Goal: Task Accomplishment & Management: Use online tool/utility

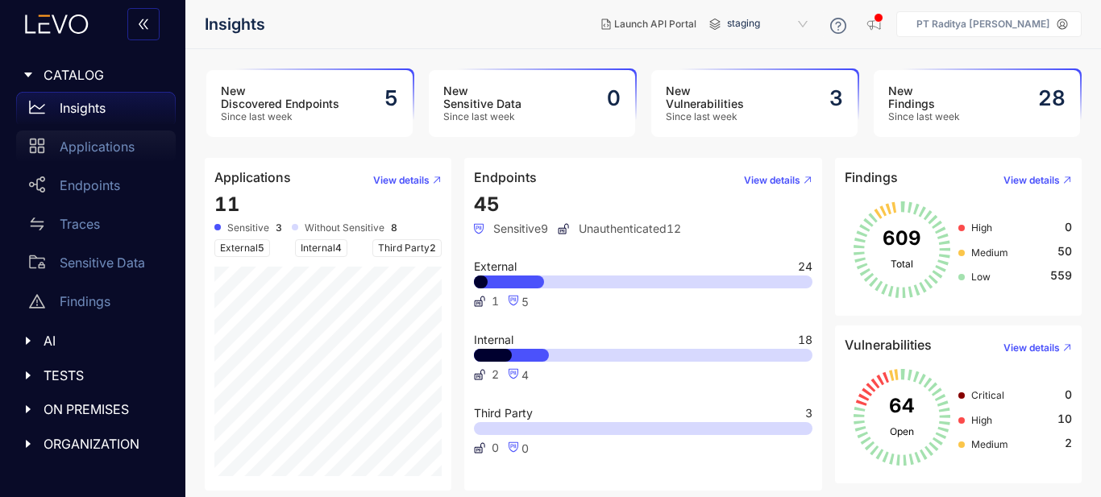
click at [99, 144] on p "Applications" at bounding box center [97, 146] width 75 height 15
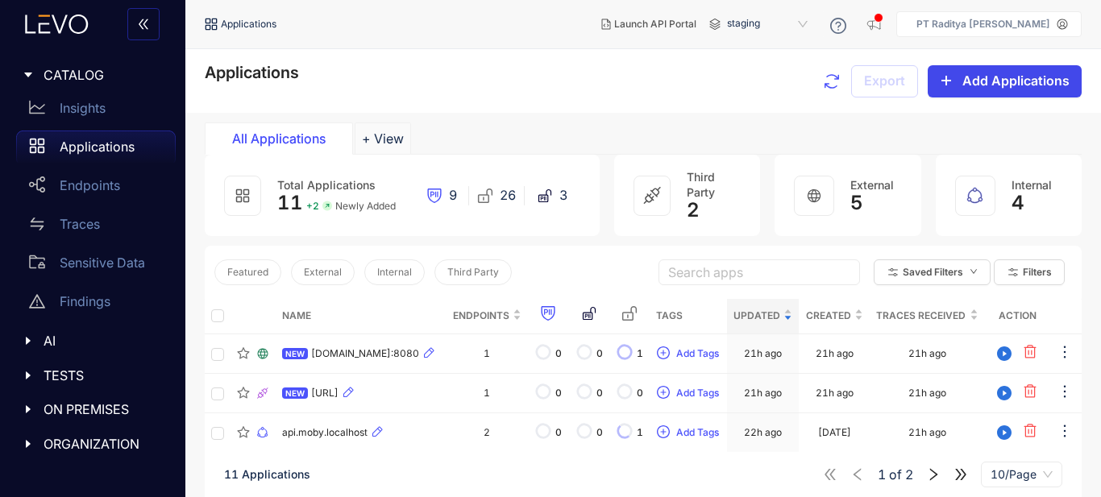
click at [1023, 80] on span "Add Applications" at bounding box center [1015, 80] width 107 height 15
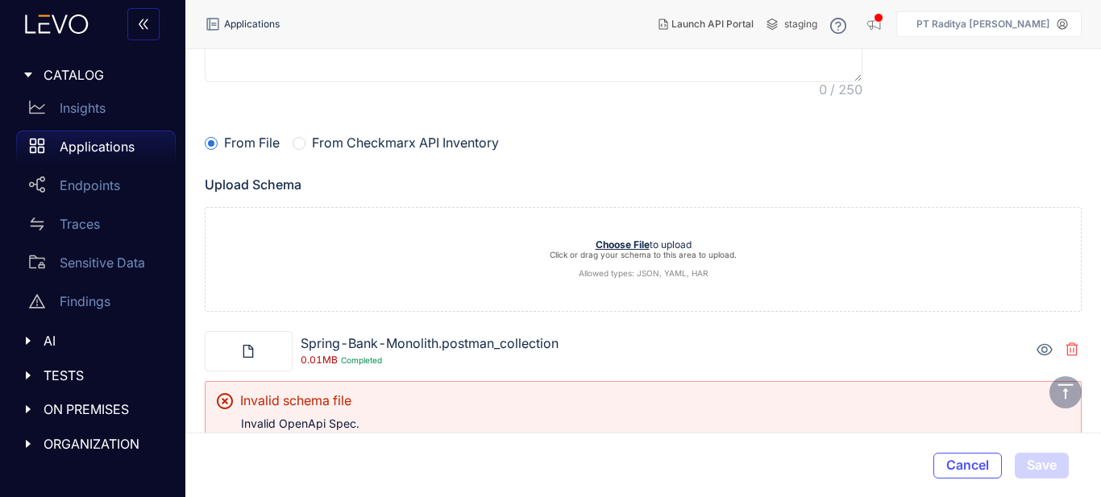
scroll to position [194, 0]
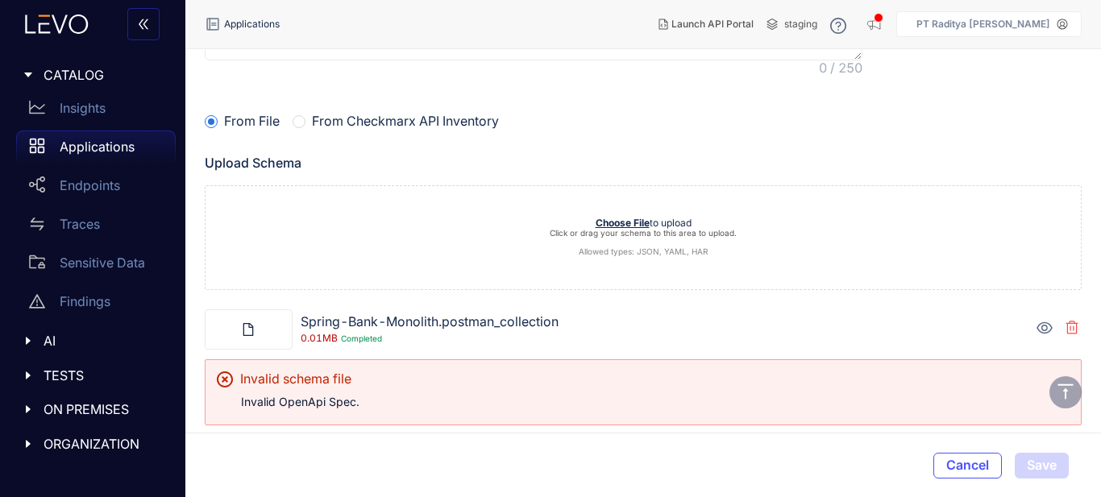
click at [1049, 330] on icon at bounding box center [1044, 328] width 16 height 16
click at [1047, 326] on icon at bounding box center [1044, 328] width 16 height 16
click at [1047, 326] on icon at bounding box center [1043, 328] width 15 height 12
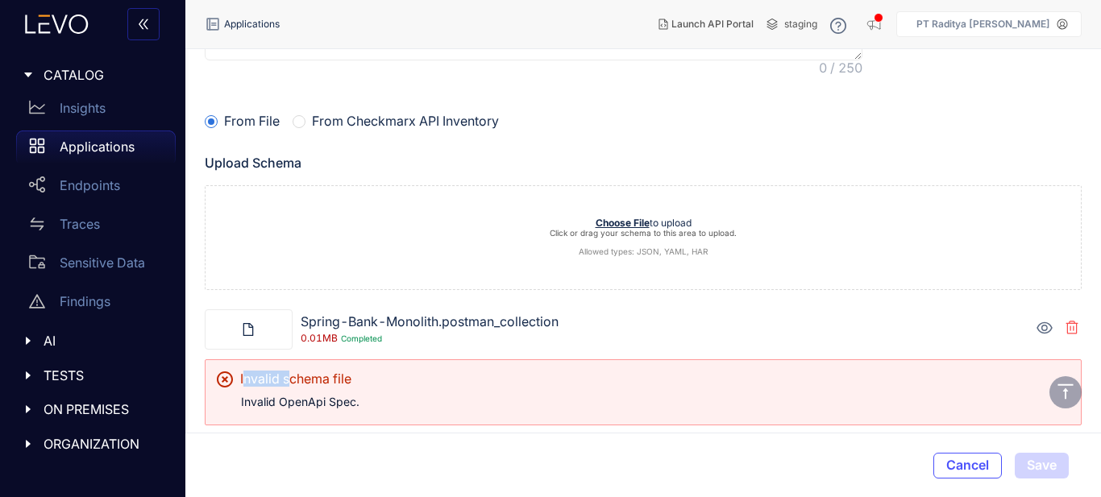
click at [1047, 326] on icon at bounding box center [1043, 328] width 15 height 12
click at [810, 329] on div "Spring-Bank-Monolith.postman_collection 0.01 MB Completed" at bounding box center [691, 329] width 781 height 30
click at [320, 412] on div "Invalid schema file Invalid OpenApi Spec." at bounding box center [643, 392] width 877 height 66
click at [319, 410] on div "Invalid schema file Invalid OpenApi Spec." at bounding box center [643, 392] width 877 height 66
click at [285, 404] on p "Invalid OpenApi Spec." at bounding box center [655, 402] width 829 height 13
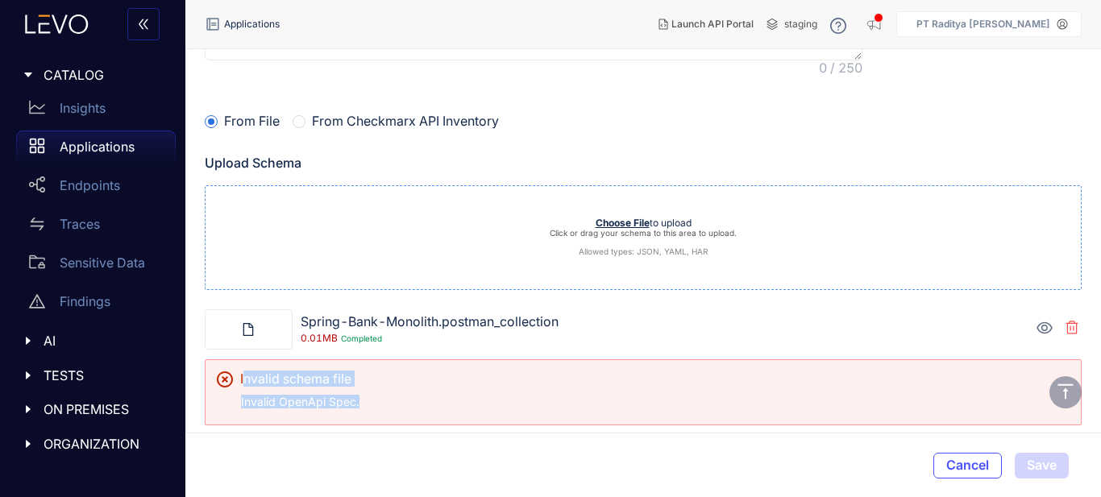
drag, startPoint x: 239, startPoint y: 379, endPoint x: 417, endPoint y: 202, distance: 250.2
click at [383, 380] on div "Invalid schema file" at bounding box center [643, 384] width 853 height 24
drag, startPoint x: 1068, startPoint y: 321, endPoint x: 1070, endPoint y: 330, distance: 9.0
click at [1069, 321] on icon at bounding box center [1071, 328] width 13 height 14
drag, startPoint x: 1078, startPoint y: 328, endPoint x: 1076, endPoint y: 372, distance: 44.4
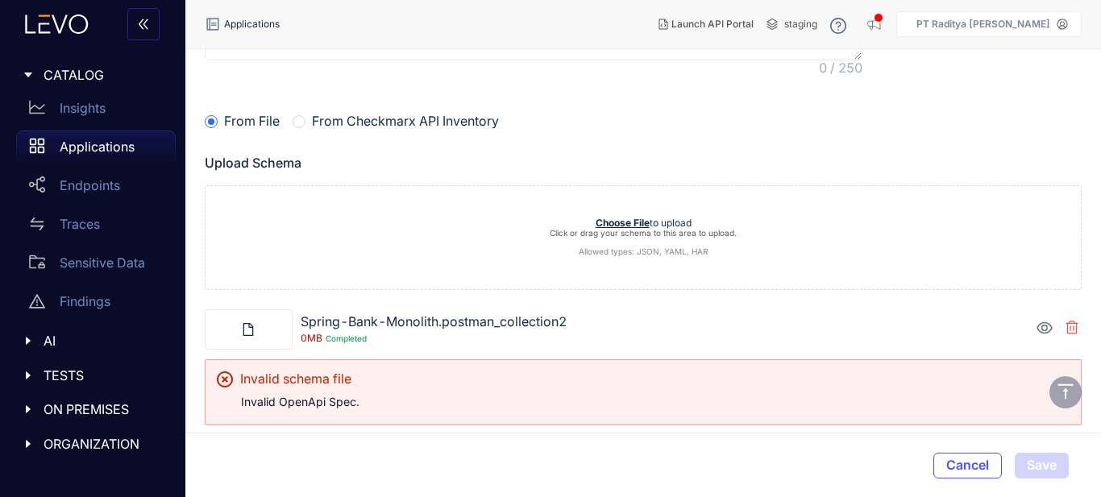
click at [1077, 330] on icon at bounding box center [1071, 328] width 13 height 14
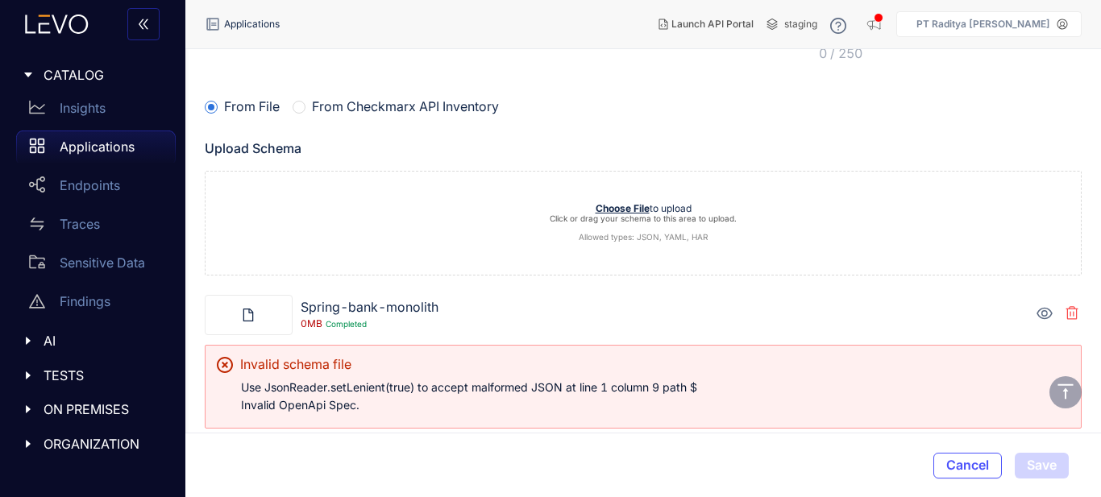
scroll to position [212, 0]
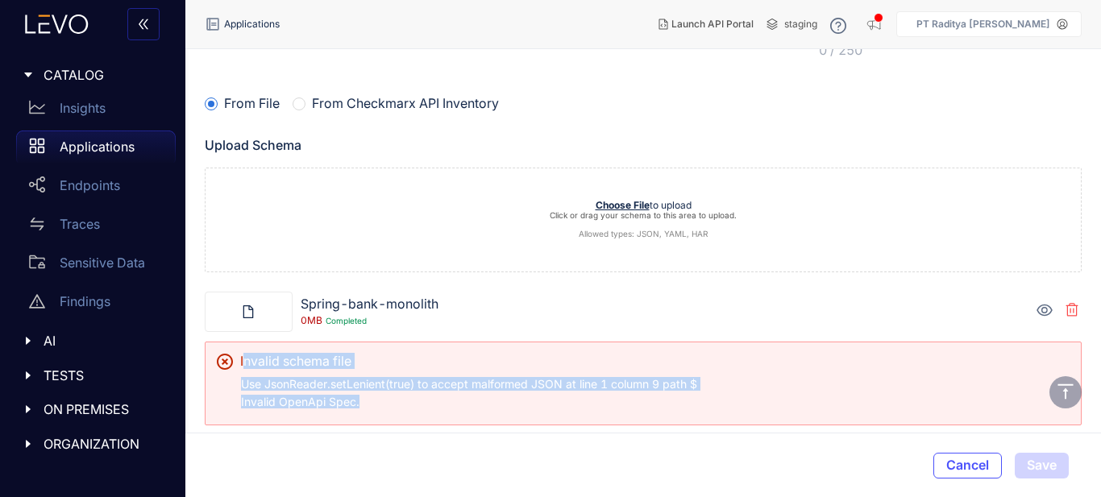
drag, startPoint x: 377, startPoint y: 401, endPoint x: 235, endPoint y: 359, distance: 148.9
click at [235, 359] on div "Invalid schema file Use JsonReader.setLenient(true) to accept malformed JSON at…" at bounding box center [643, 384] width 877 height 84
copy div "Invalid schema file Use JsonReader.setLenient(true) to accept malformed JSON at…"
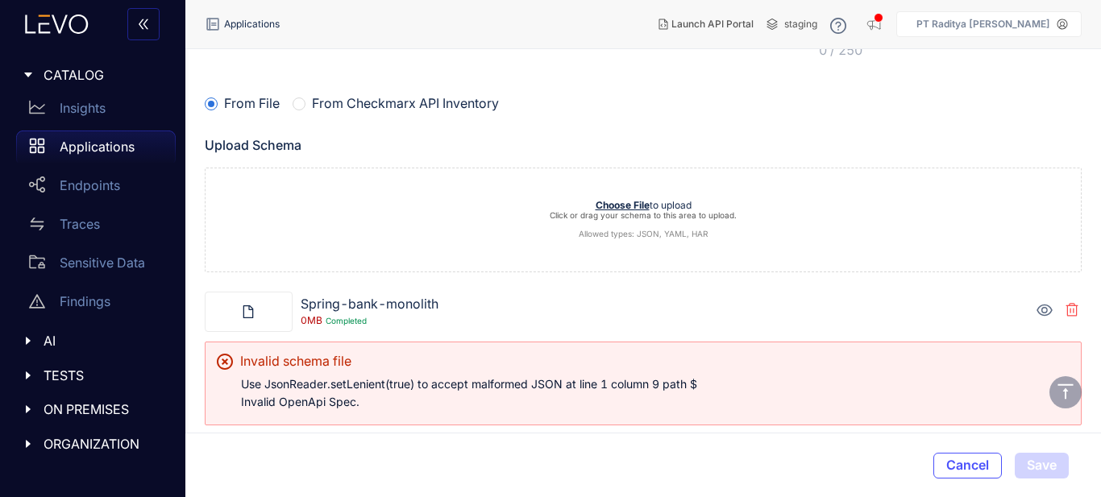
click at [1079, 310] on div at bounding box center [1071, 311] width 19 height 23
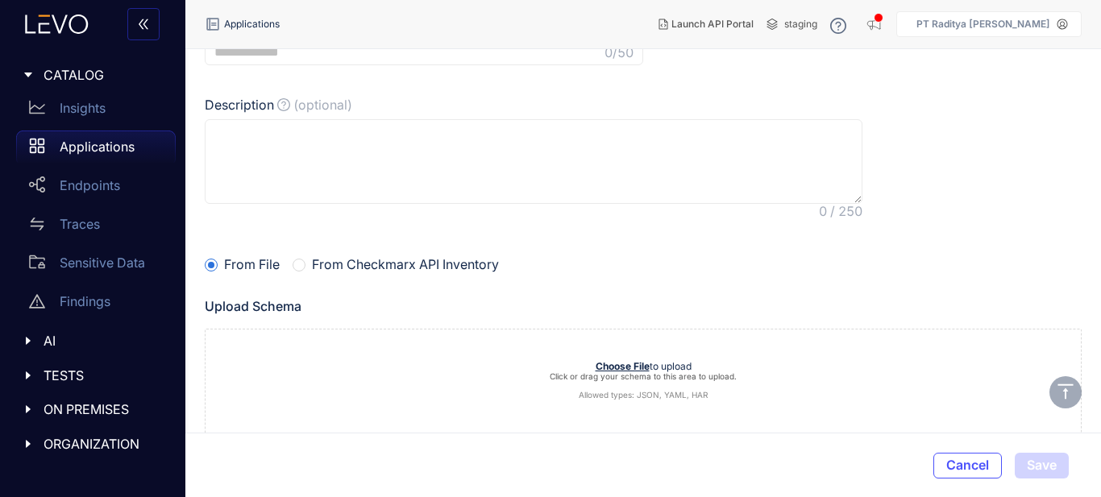
scroll to position [110, 0]
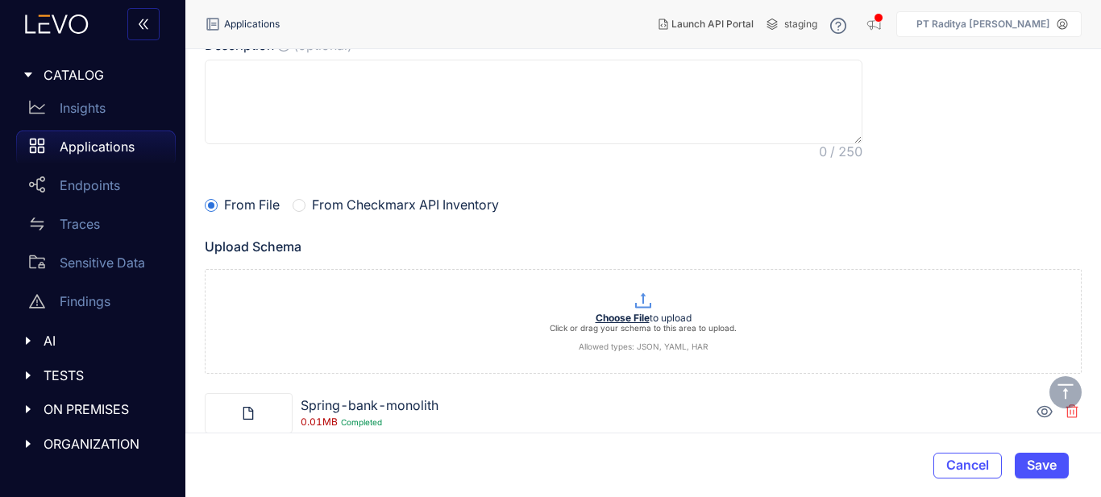
click at [1044, 409] on icon at bounding box center [1043, 412] width 15 height 12
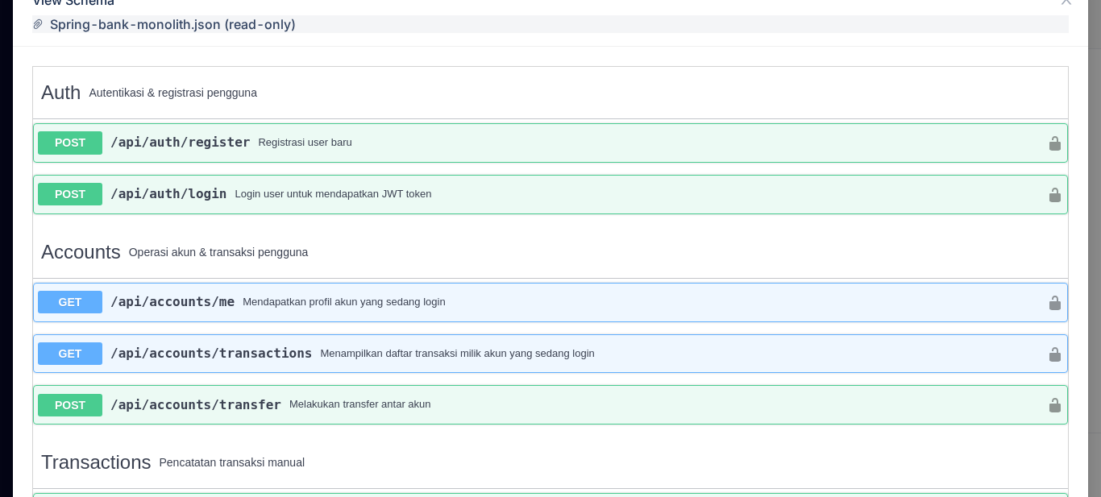
scroll to position [0, 0]
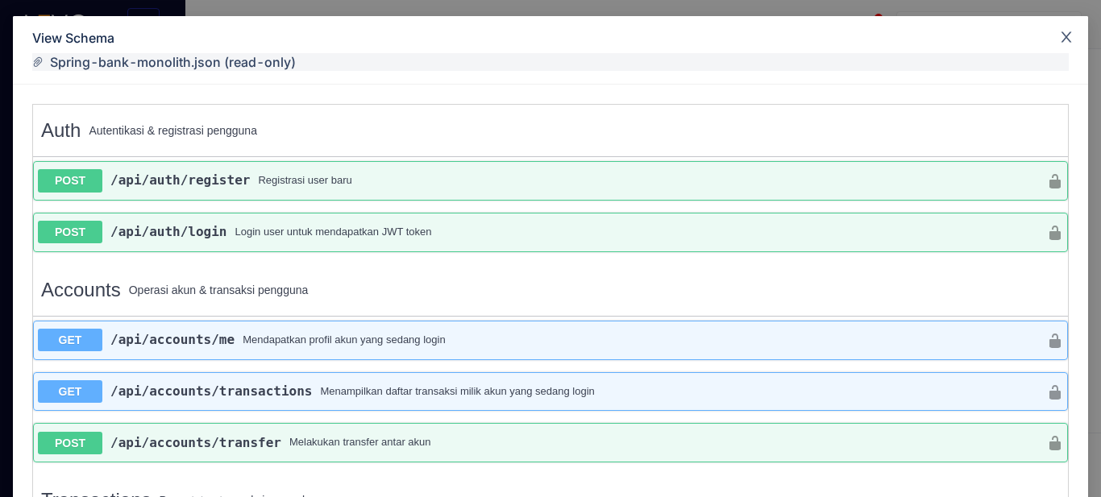
click at [1068, 36] on icon "close" at bounding box center [1066, 37] width 15 height 15
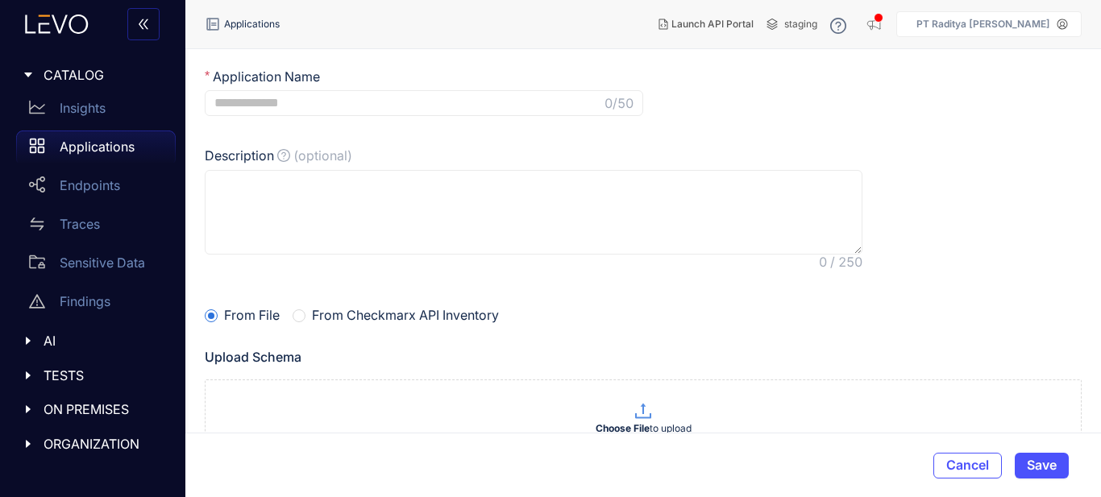
click at [315, 100] on input "Application Name" at bounding box center [407, 103] width 387 height 15
click at [316, 99] on input "Application Name" at bounding box center [407, 103] width 387 height 15
type input "**********"
drag, startPoint x: 1034, startPoint y: 460, endPoint x: 1040, endPoint y: 489, distance: 29.6
click at [1035, 462] on span "Save" at bounding box center [1042, 465] width 30 height 15
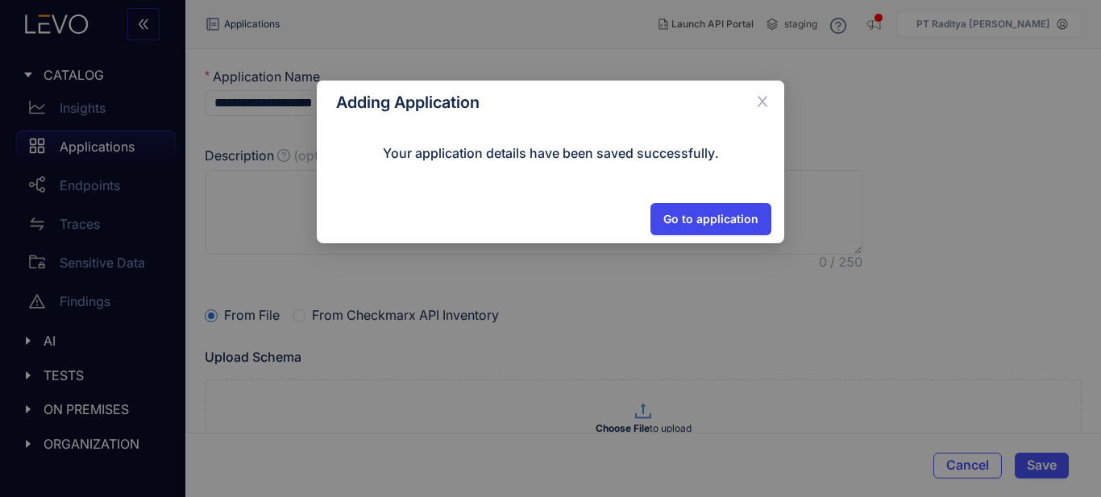
click at [715, 213] on span "Go to application" at bounding box center [710, 219] width 95 height 13
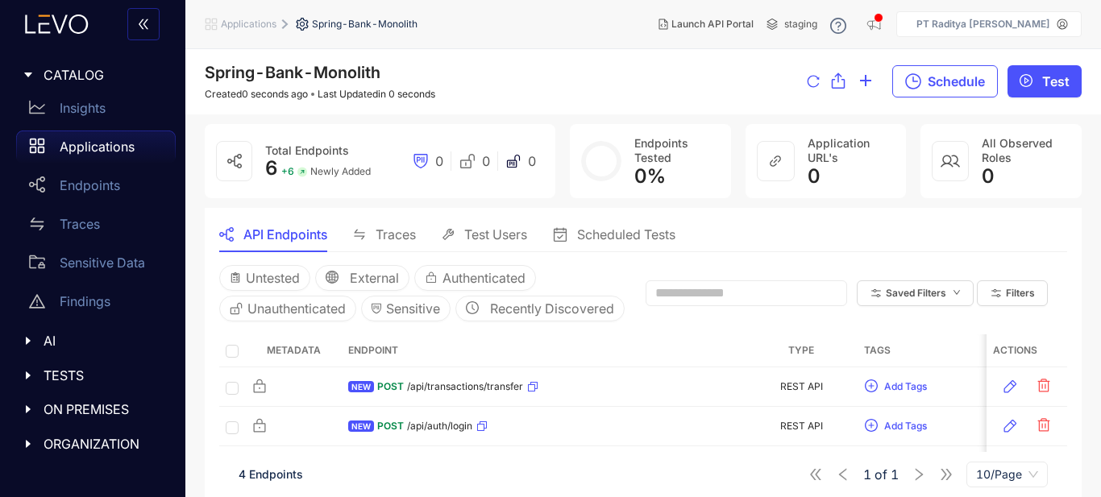
click at [99, 151] on p "Applications" at bounding box center [97, 146] width 75 height 15
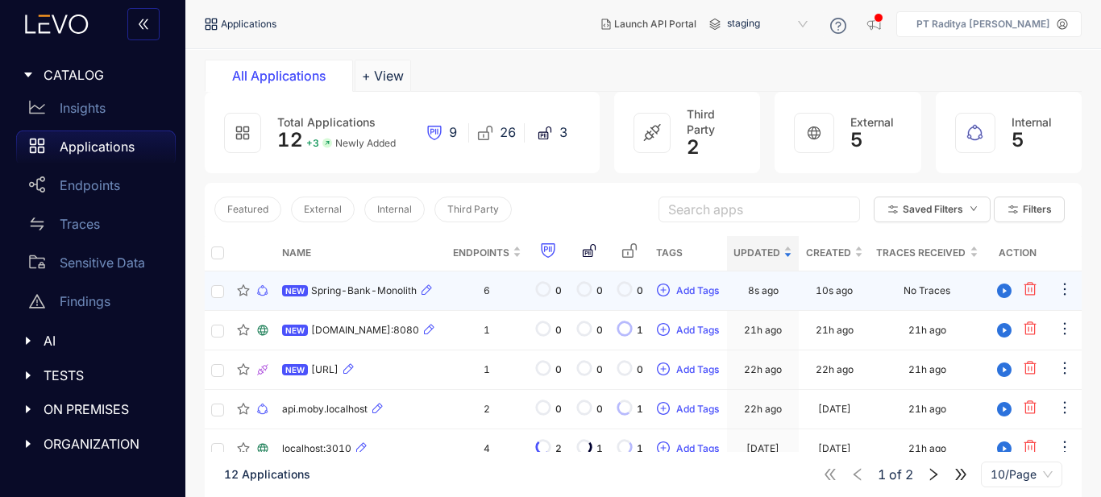
scroll to position [81, 0]
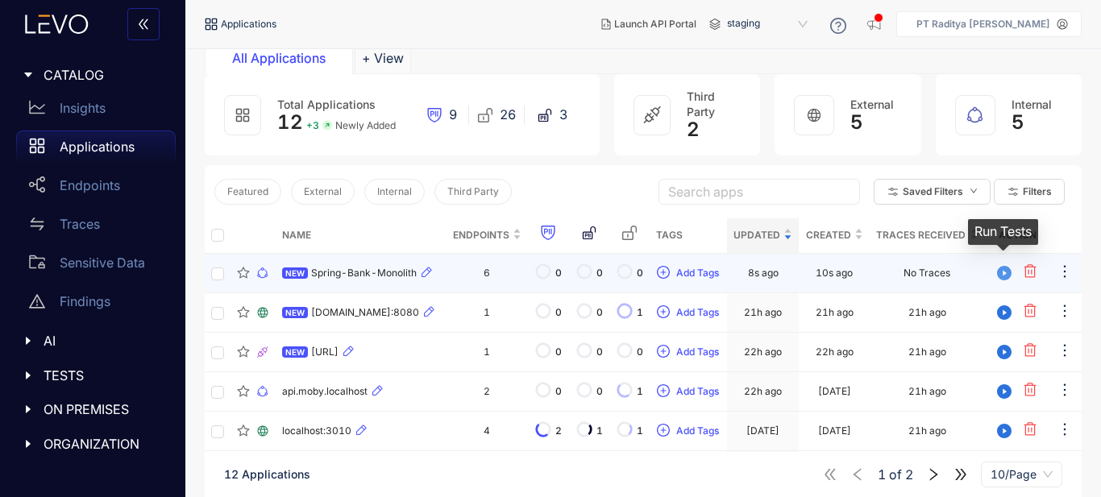
click at [1003, 276] on icon "play-circle" at bounding box center [1004, 273] width 15 height 15
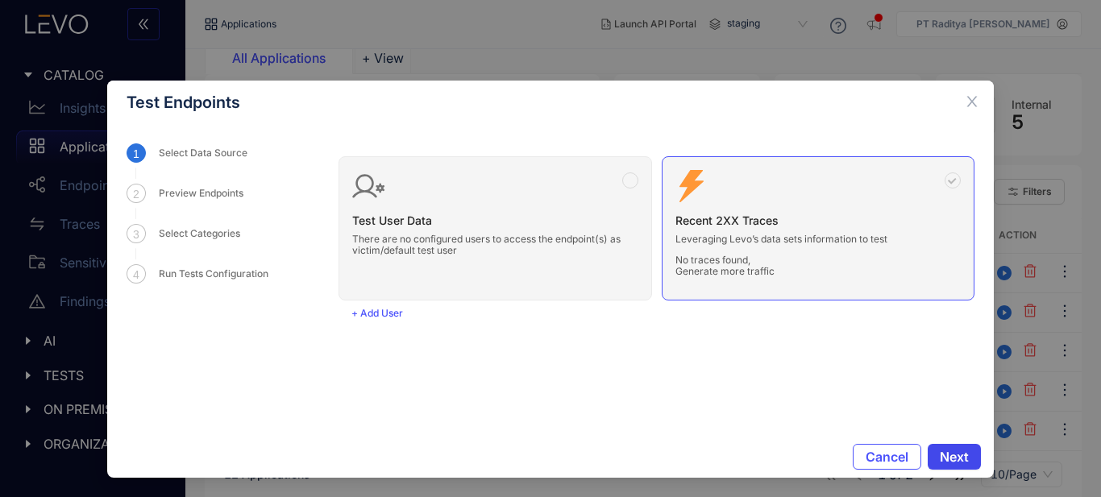
click at [954, 453] on span "Next" at bounding box center [954, 457] width 29 height 15
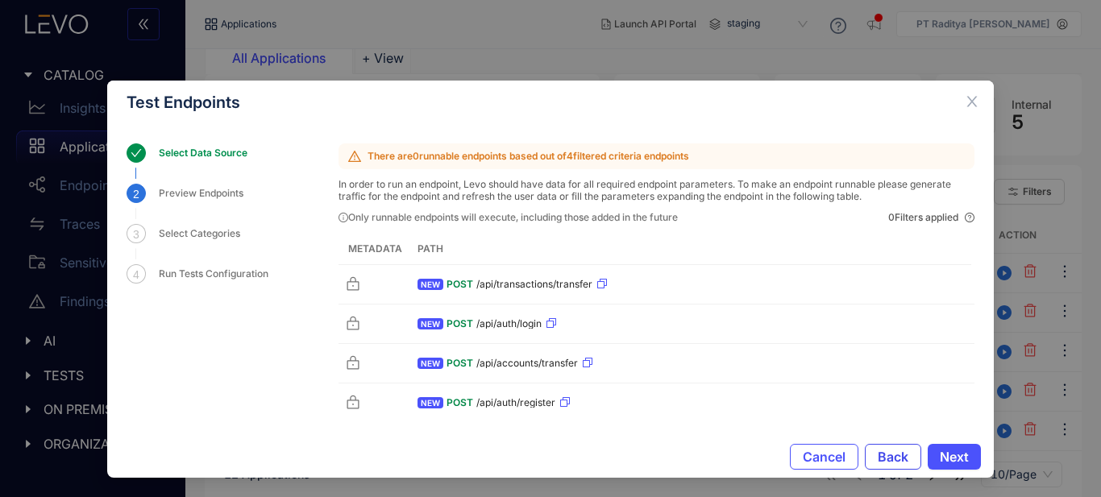
click at [903, 461] on span "Back" at bounding box center [893, 457] width 31 height 15
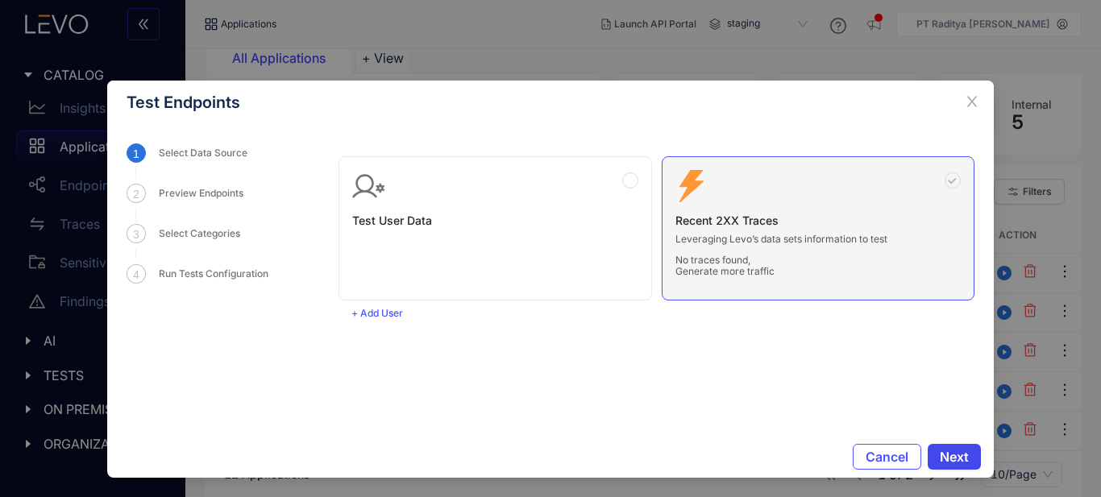
click at [945, 450] on span "Next" at bounding box center [954, 457] width 29 height 15
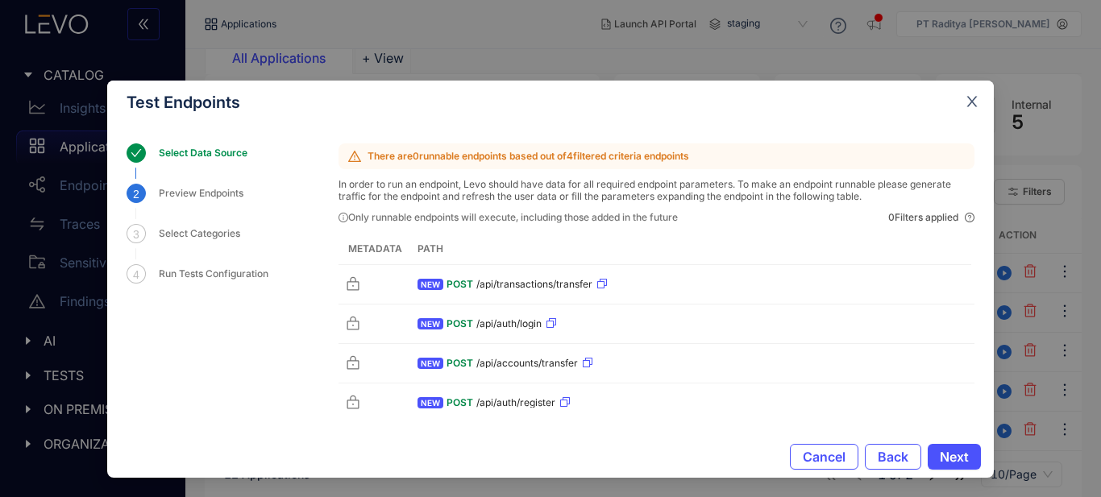
click at [975, 102] on icon "close" at bounding box center [972, 101] width 15 height 15
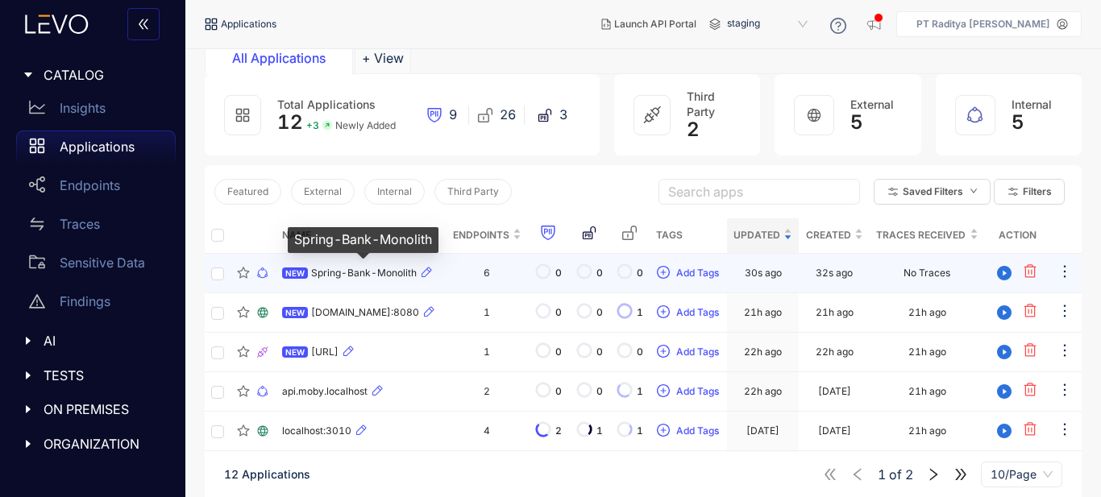
click at [395, 276] on span "Spring-Bank-Monolith" at bounding box center [364, 273] width 106 height 11
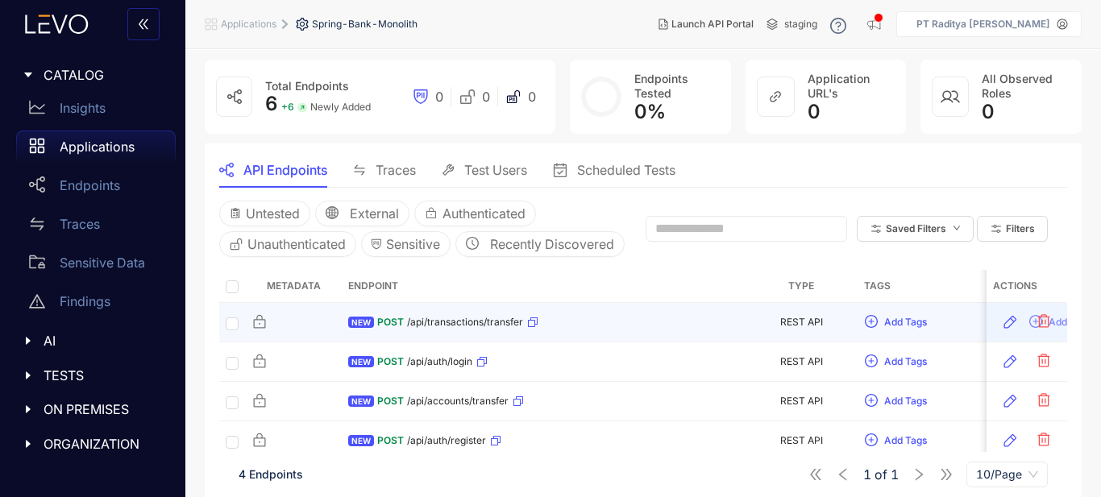
scroll to position [127, 0]
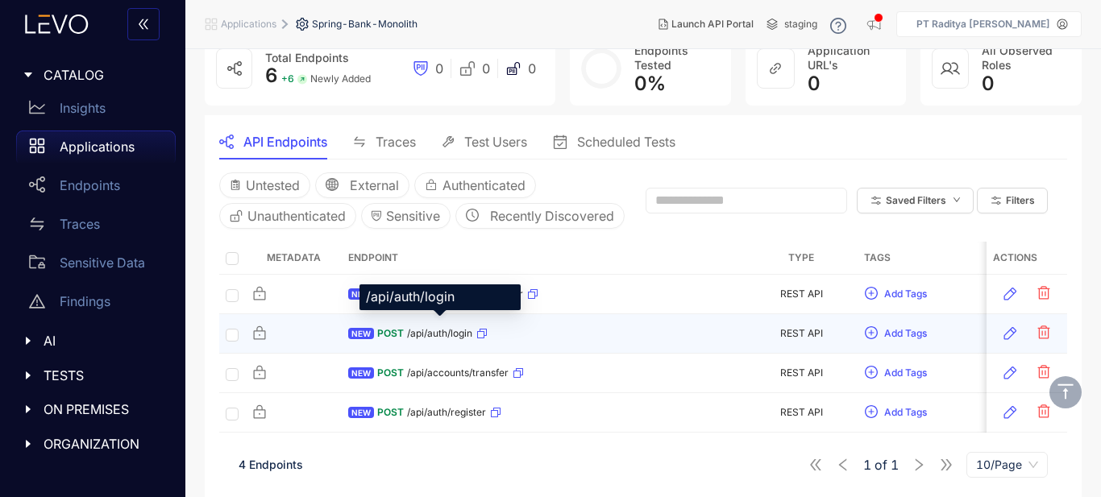
click at [426, 328] on span "/api/auth/login" at bounding box center [439, 333] width 65 height 11
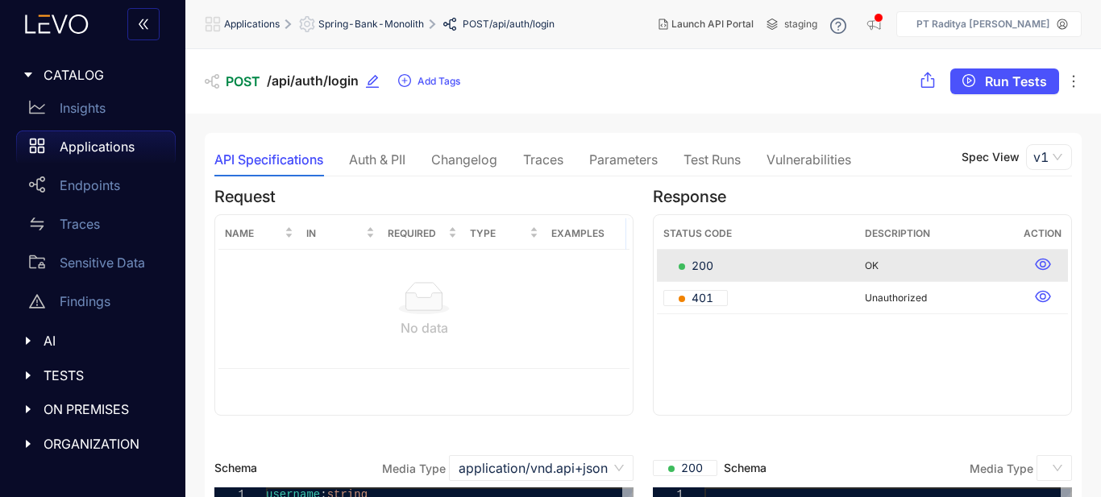
click at [651, 156] on div "Parameters" at bounding box center [623, 159] width 69 height 15
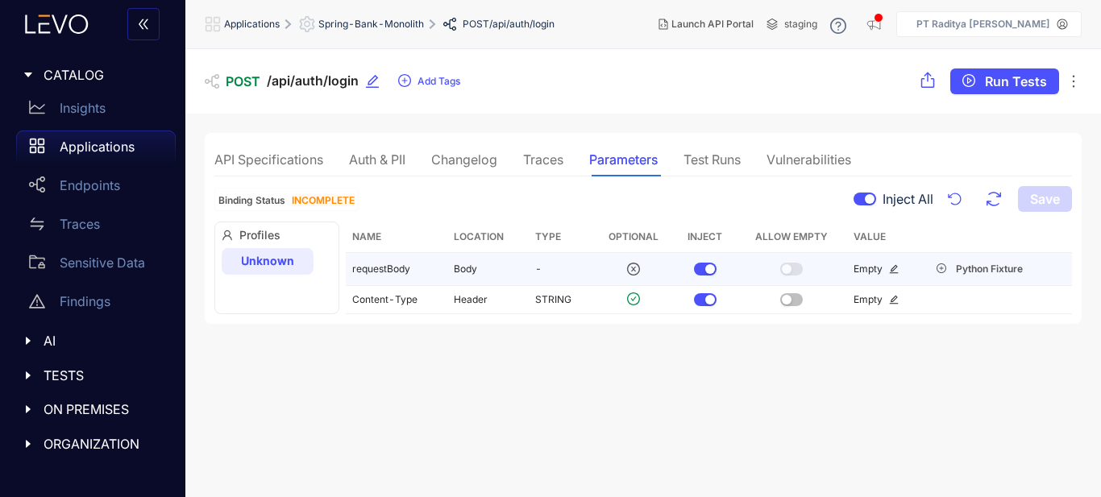
click at [877, 270] on span "Empty" at bounding box center [868, 269] width 29 height 12
click at [889, 272] on icon "edit" at bounding box center [894, 269] width 10 height 10
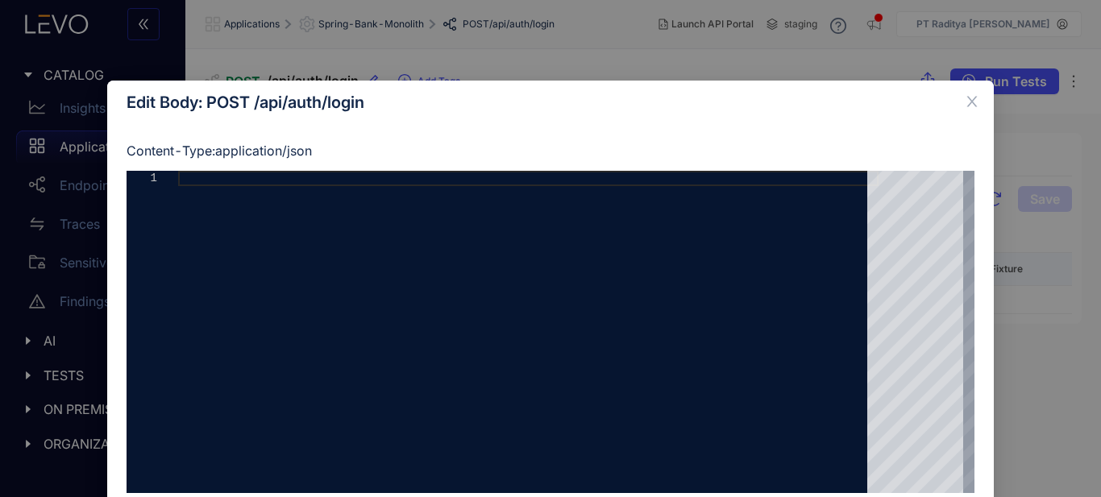
click at [272, 241] on div at bounding box center [528, 332] width 700 height 322
click at [515, 245] on div at bounding box center [528, 332] width 700 height 322
paste textarea "**********"
type textarea "**********"
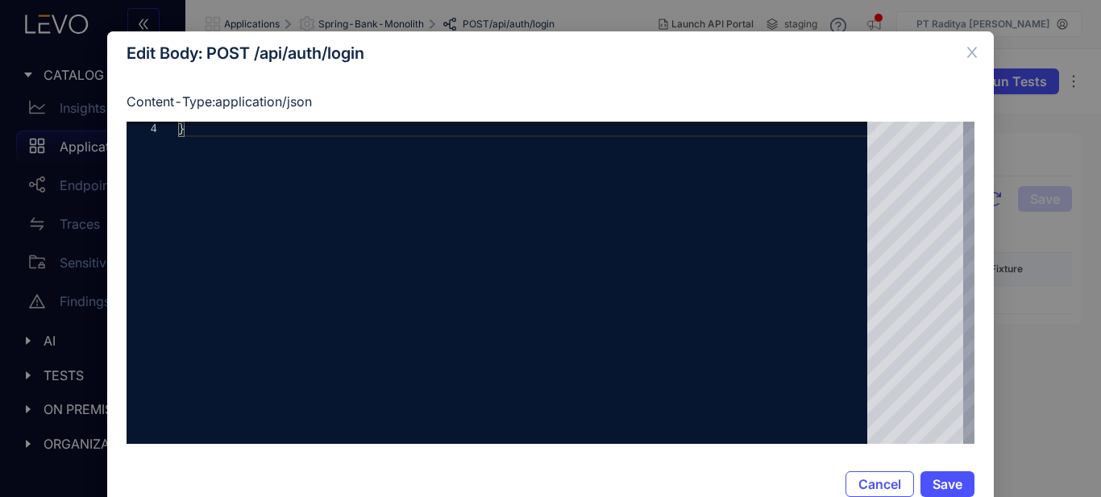
scroll to position [77, 0]
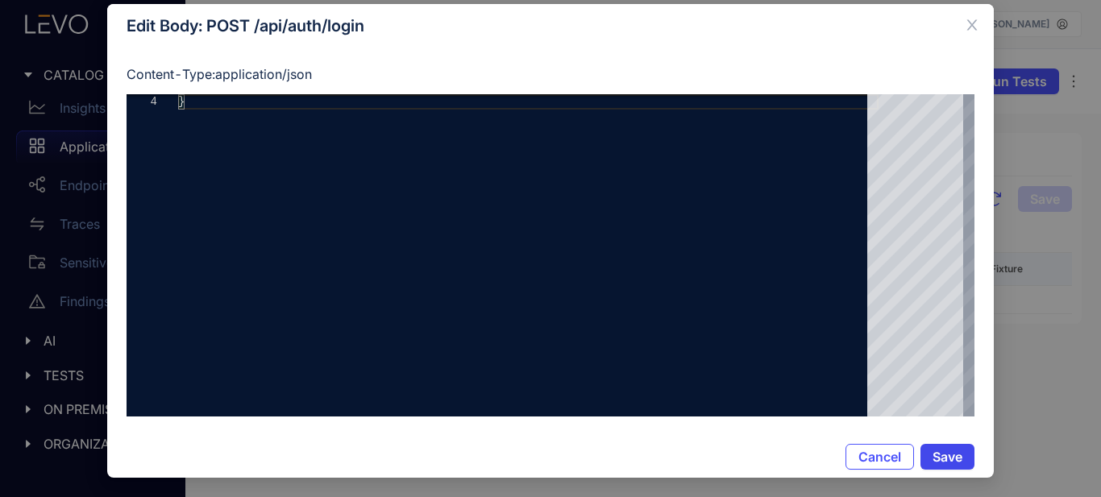
drag, startPoint x: 950, startPoint y: 447, endPoint x: 956, endPoint y: 458, distance: 11.9
click at [950, 448] on button "Save" at bounding box center [947, 457] width 54 height 26
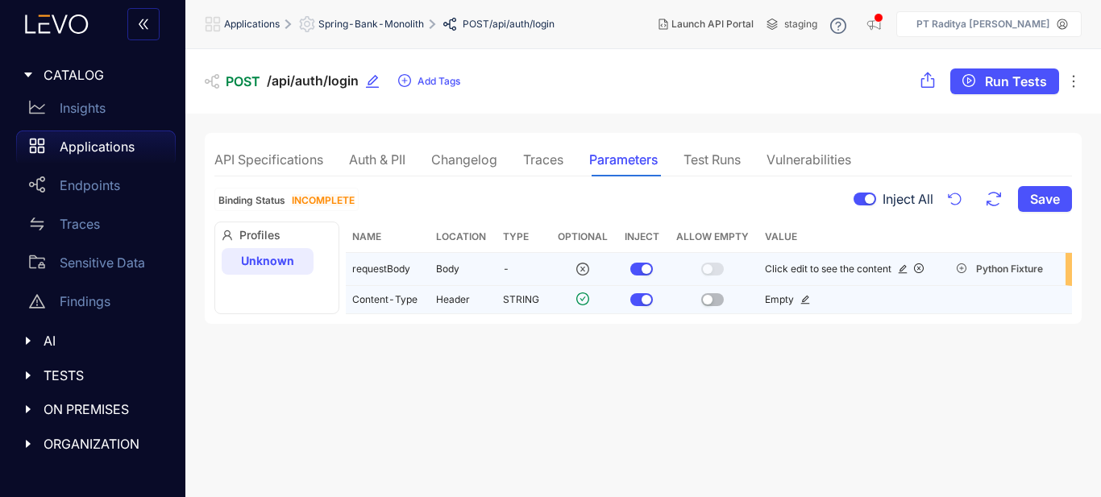
click at [789, 300] on span "Empty" at bounding box center [779, 299] width 29 height 12
click at [804, 300] on icon "edit" at bounding box center [805, 300] width 9 height 9
click at [766, 358] on section "POST /api/auth/login Add Tags Run Tests API Specifications Auth & PII Changelog…" at bounding box center [643, 273] width 916 height 449
click at [777, 293] on td "Empty" at bounding box center [850, 299] width 184 height 27
click at [776, 293] on td "Empty" at bounding box center [850, 299] width 184 height 27
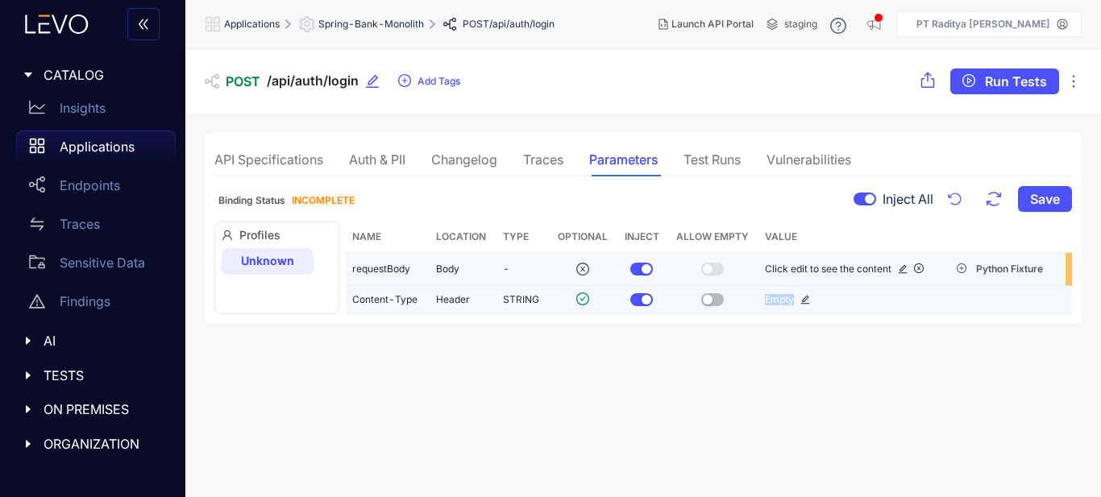
click at [776, 293] on td "Empty" at bounding box center [850, 299] width 184 height 27
click at [777, 293] on td "Empty" at bounding box center [850, 299] width 184 height 27
click at [805, 295] on icon "edit" at bounding box center [805, 300] width 10 height 10
click at [844, 298] on input "text" at bounding box center [850, 306] width 171 height 26
click at [886, 342] on section "POST /api/auth/login Add Tags Run Tests API Specifications Auth & PII Changelog…" at bounding box center [643, 273] width 916 height 449
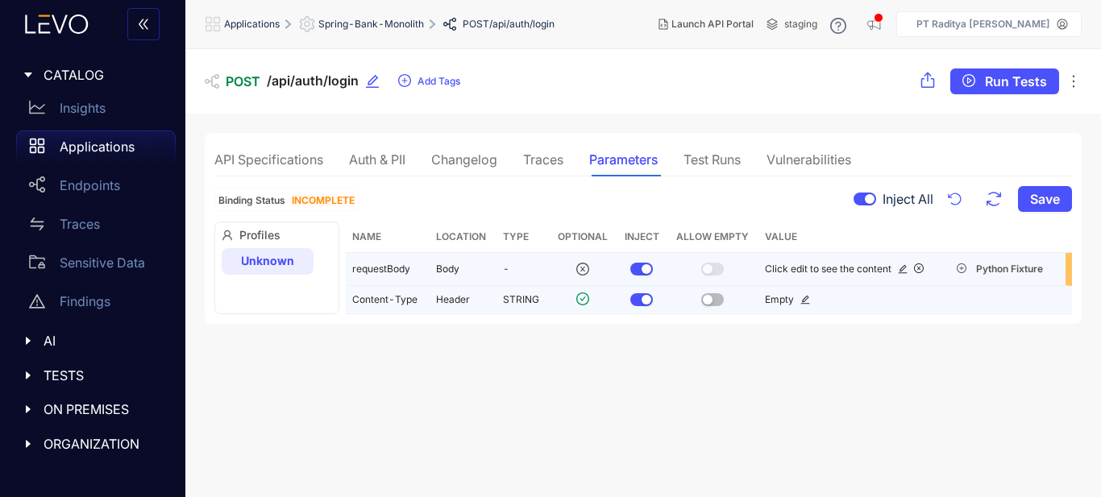
click at [920, 299] on div "Empty" at bounding box center [850, 299] width 171 height 11
click at [920, 298] on div "Empty" at bounding box center [850, 299] width 171 height 11
click at [828, 303] on div "Empty" at bounding box center [850, 299] width 171 height 11
drag, startPoint x: 788, startPoint y: 284, endPoint x: 787, endPoint y: 293, distance: 9.0
click at [788, 287] on tbody "requestBody Body - Click edit to see the content Python Fixture Content-Type He…" at bounding box center [709, 283] width 726 height 60
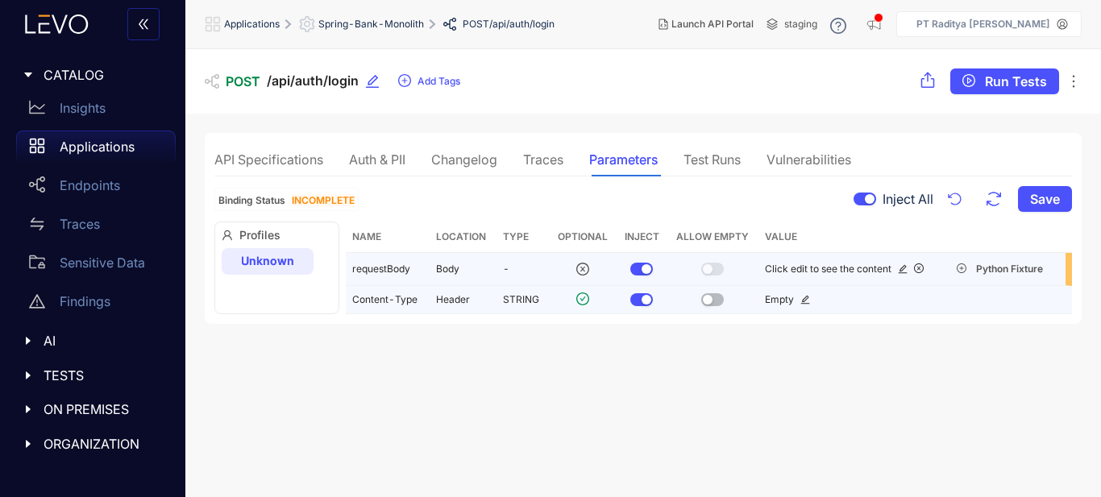
click at [783, 328] on section "POST /api/auth/login Add Tags Run Tests API Specifications Auth & PII Changelog…" at bounding box center [643, 273] width 916 height 449
click at [518, 302] on td "STRING" at bounding box center [522, 299] width 52 height 27
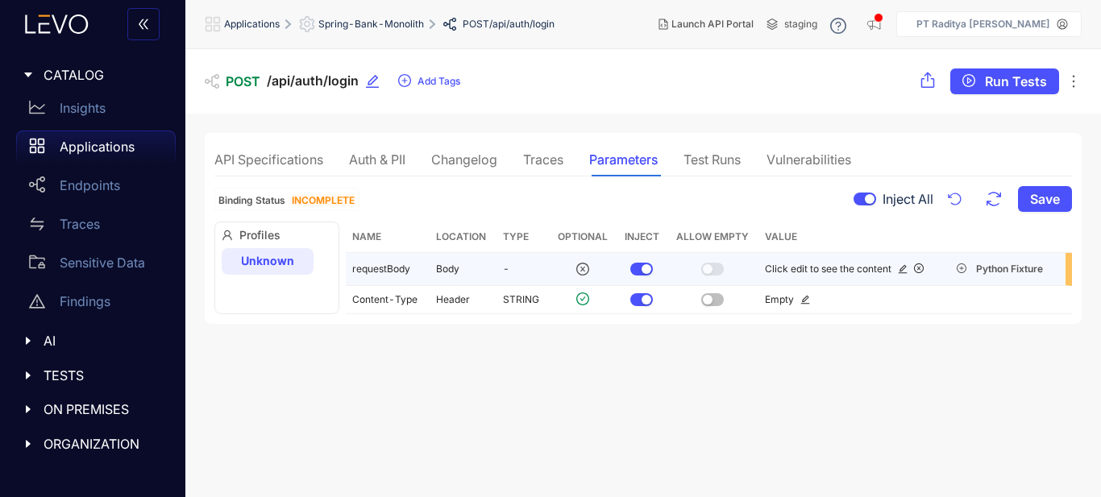
click at [806, 350] on section "POST /api/auth/login Add Tags Run Tests API Specifications Auth & PII Changelog…" at bounding box center [643, 273] width 916 height 449
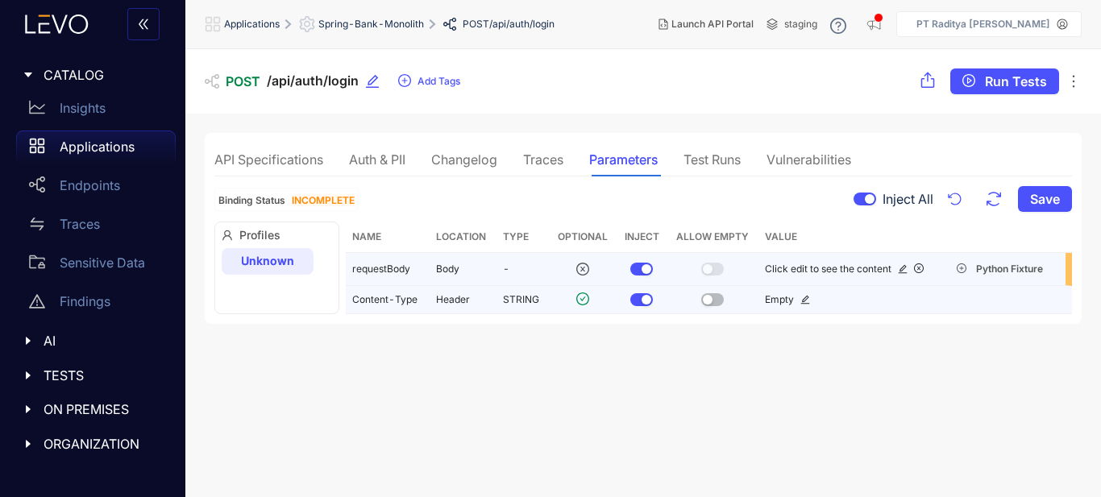
click at [800, 299] on icon "edit" at bounding box center [805, 300] width 10 height 10
click at [776, 304] on span "Empty" at bounding box center [779, 299] width 29 height 12
click at [795, 297] on div "Empty" at bounding box center [850, 299] width 171 height 11
click at [806, 296] on icon "edit" at bounding box center [805, 300] width 10 height 10
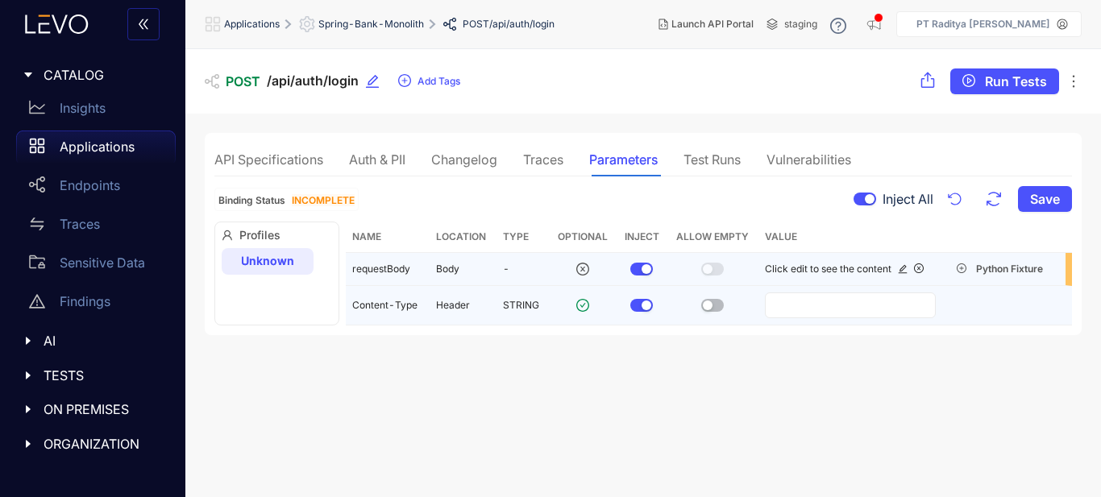
type input "**********"
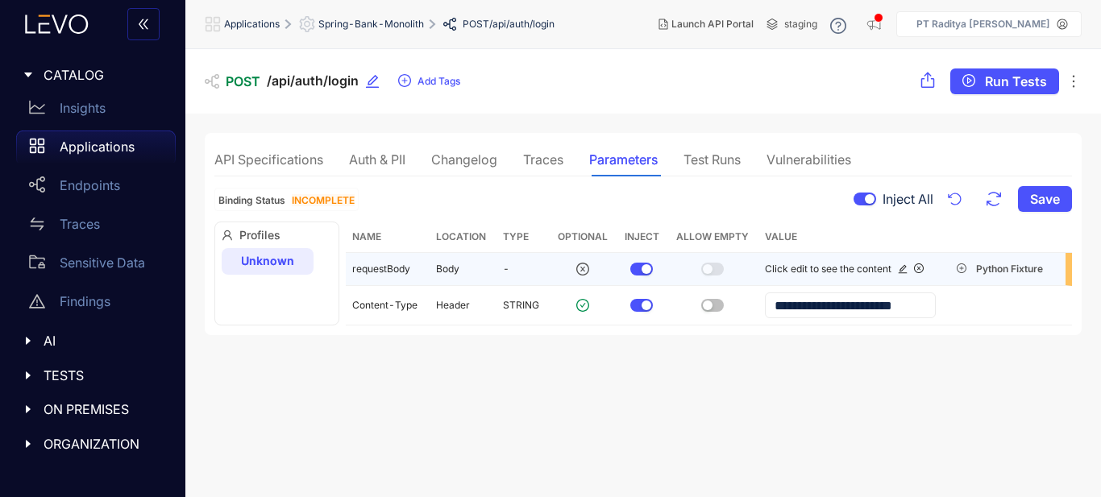
click at [815, 374] on section "**********" at bounding box center [643, 273] width 916 height 449
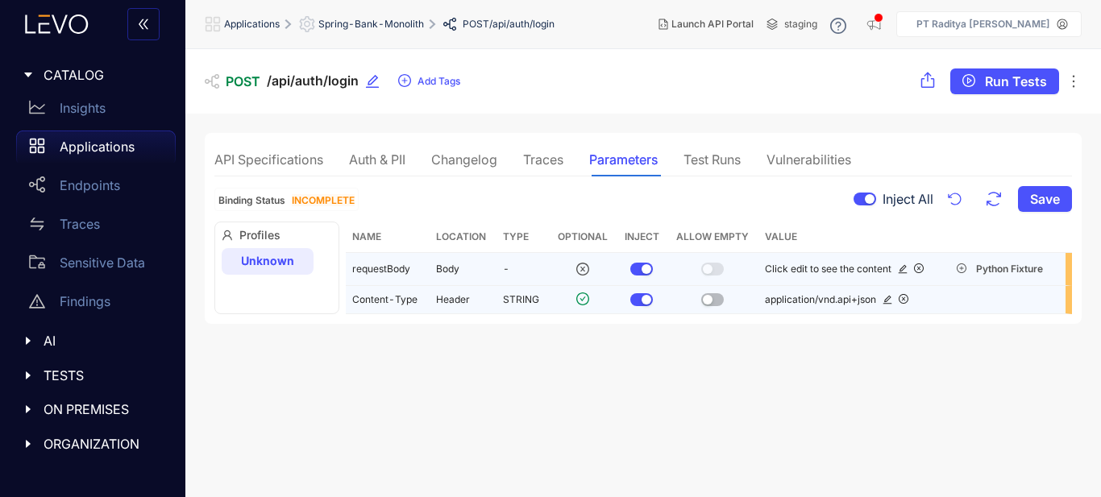
click at [530, 299] on td "STRING" at bounding box center [522, 299] width 52 height 27
click at [531, 303] on td "STRING" at bounding box center [522, 299] width 52 height 27
drag, startPoint x: 543, startPoint y: 330, endPoint x: 580, endPoint y: 339, distance: 38.1
click at [547, 334] on section "POST /api/auth/login Add Tags Run Tests API Specifications Auth & PII Changelog…" at bounding box center [643, 273] width 916 height 449
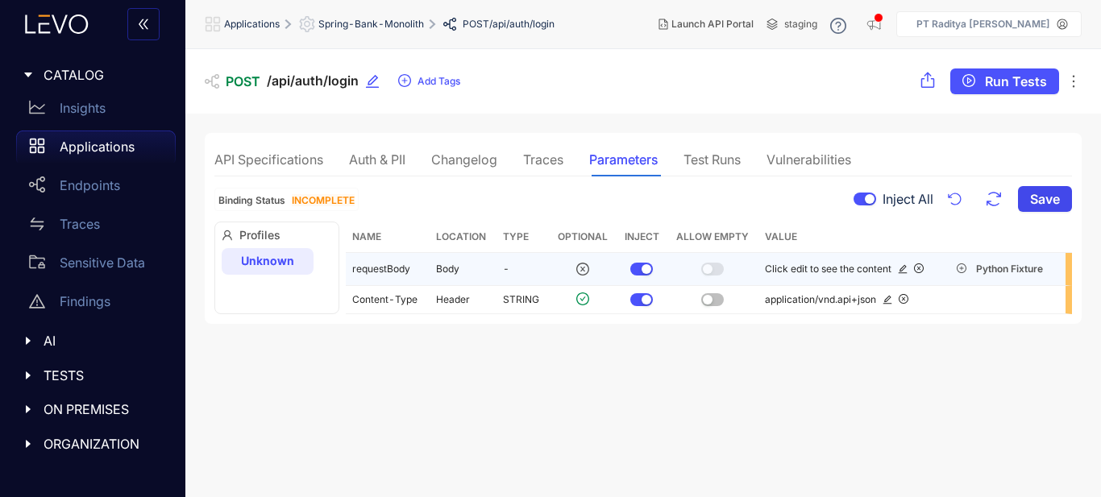
click at [1037, 193] on span "Save" at bounding box center [1045, 199] width 30 height 15
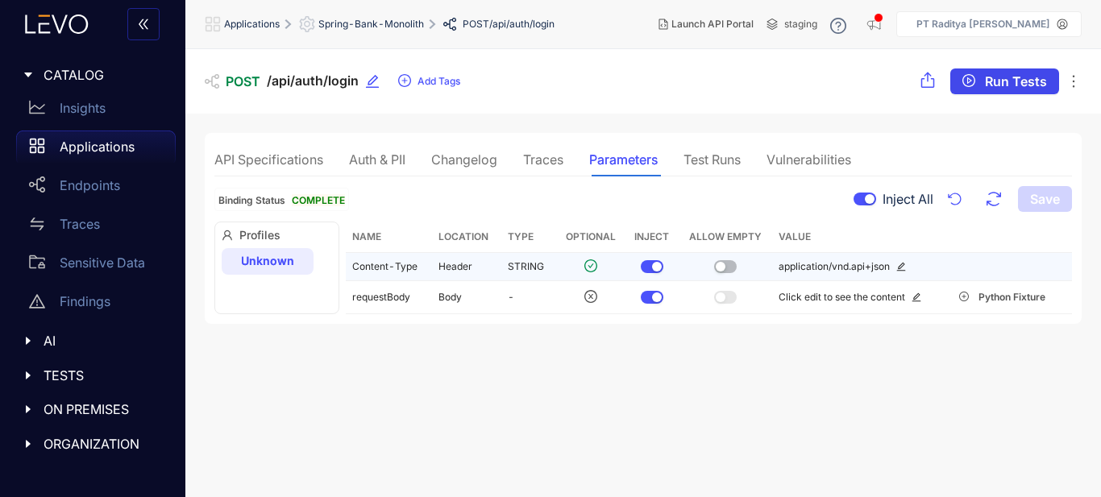
click at [1011, 87] on span "Run Tests" at bounding box center [1016, 81] width 62 height 15
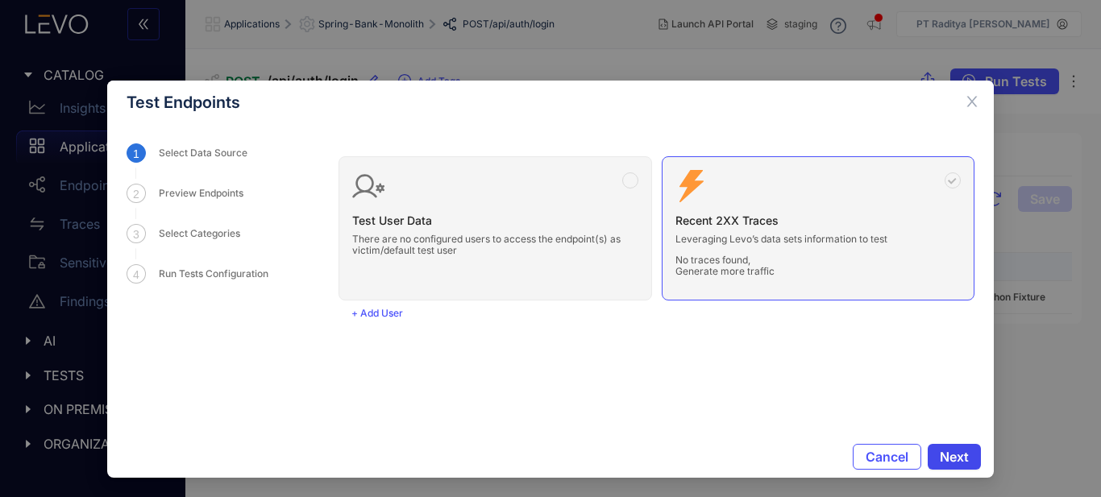
click at [965, 453] on span "Next" at bounding box center [954, 457] width 29 height 15
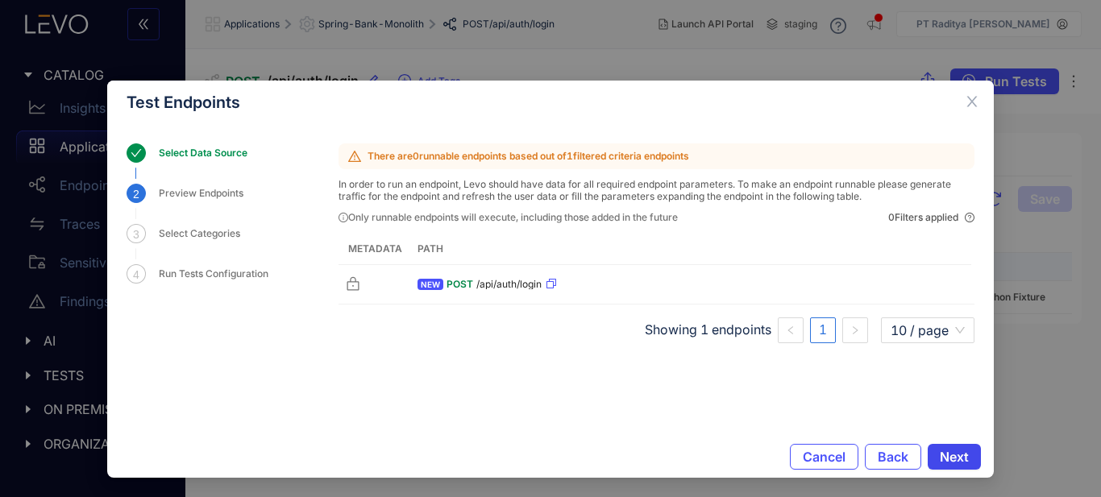
click at [970, 461] on button "Next" at bounding box center [954, 457] width 53 height 26
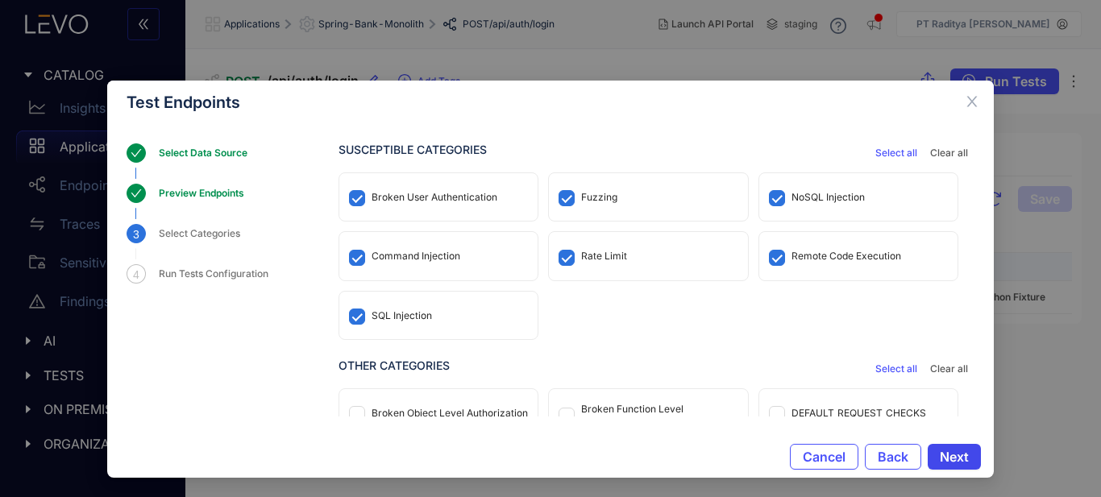
click at [971, 461] on button "Next" at bounding box center [954, 457] width 53 height 26
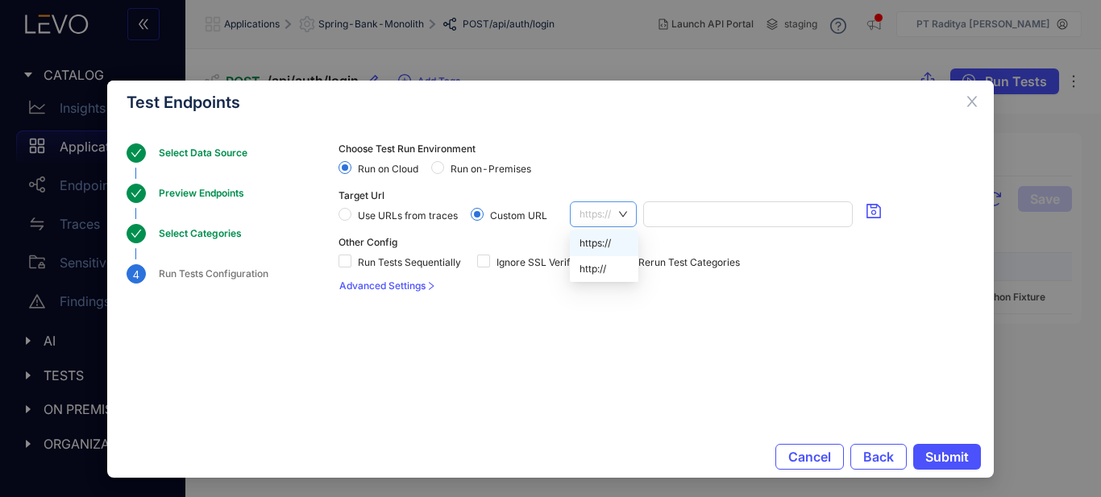
click at [614, 218] on span "https://" at bounding box center [603, 214] width 48 height 24
click at [597, 263] on div "http://" at bounding box center [603, 269] width 49 height 18
click at [696, 362] on section "Choose Test Run Environment Run on Cloud Run on-Premises Target Url Use URLs fr…" at bounding box center [657, 267] width 636 height 249
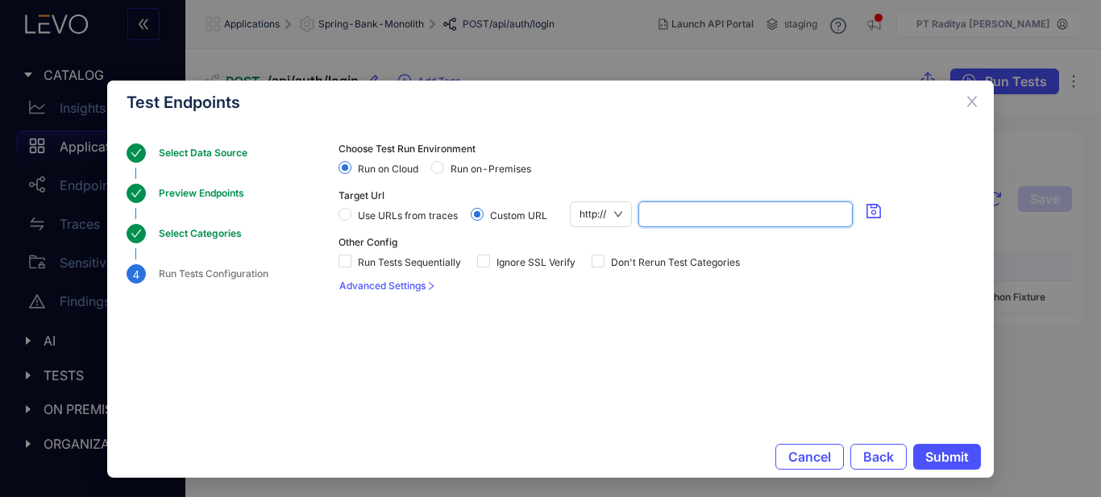
click at [733, 219] on input "search" at bounding box center [745, 214] width 195 height 24
paste input "**********"
type input "**********"
click at [936, 340] on section "**********" at bounding box center [657, 267] width 636 height 249
click at [426, 289] on span "Advanced Settings" at bounding box center [382, 285] width 86 height 11
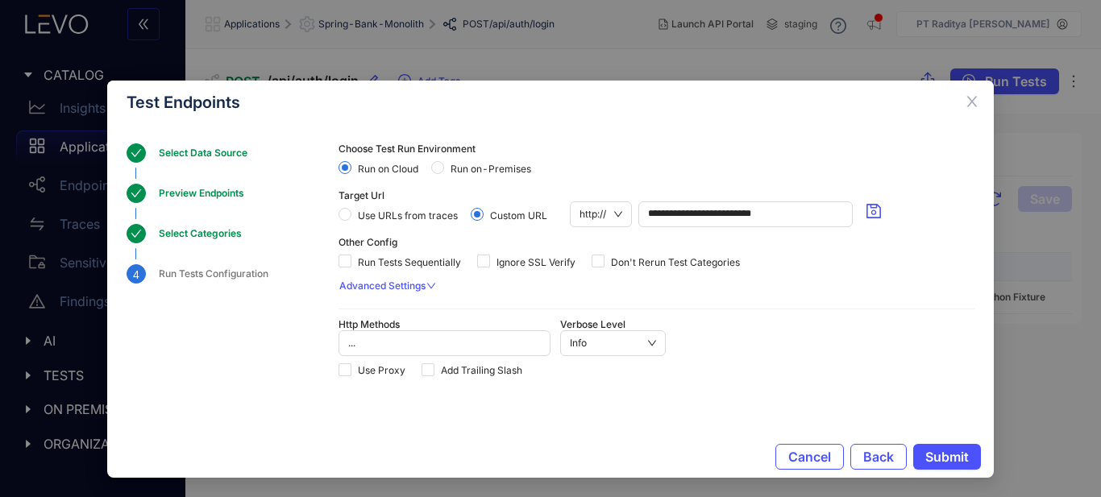
click at [956, 370] on div "Use Proxy Add Trailing Slash" at bounding box center [657, 369] width 636 height 26
click at [953, 456] on span "Submit" at bounding box center [947, 457] width 44 height 15
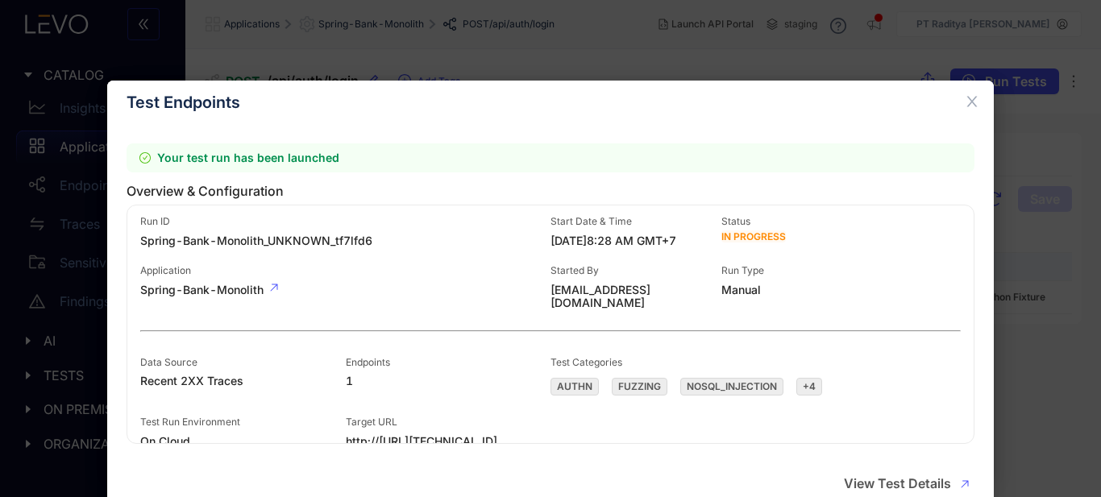
scroll to position [10, 0]
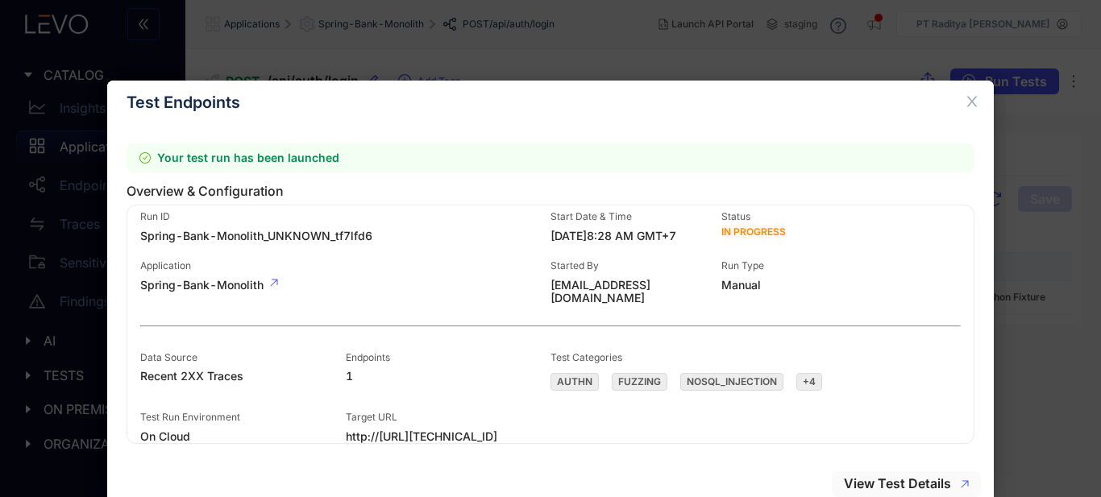
click at [884, 473] on button "View Test Details" at bounding box center [906, 484] width 149 height 26
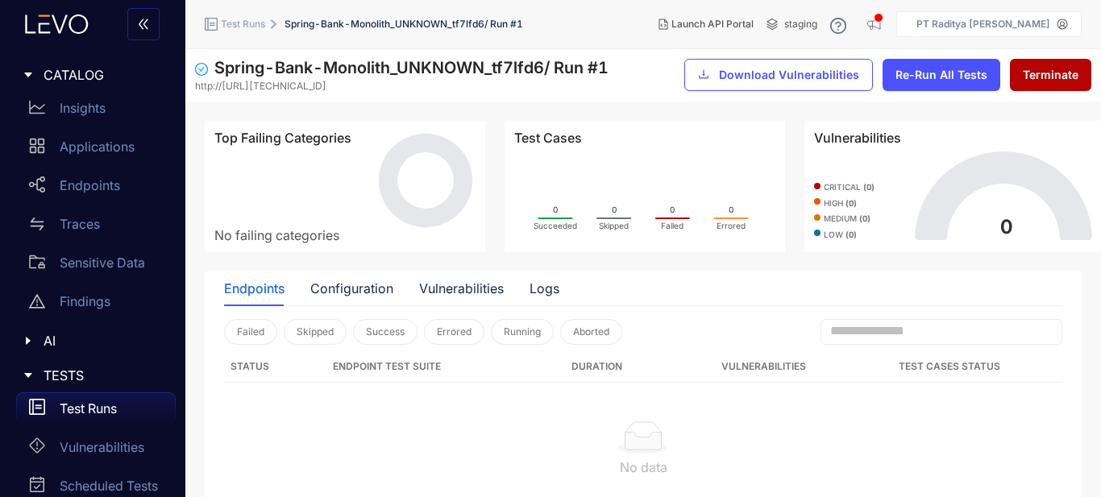
click at [135, 410] on div "Test Runs" at bounding box center [96, 409] width 160 height 32
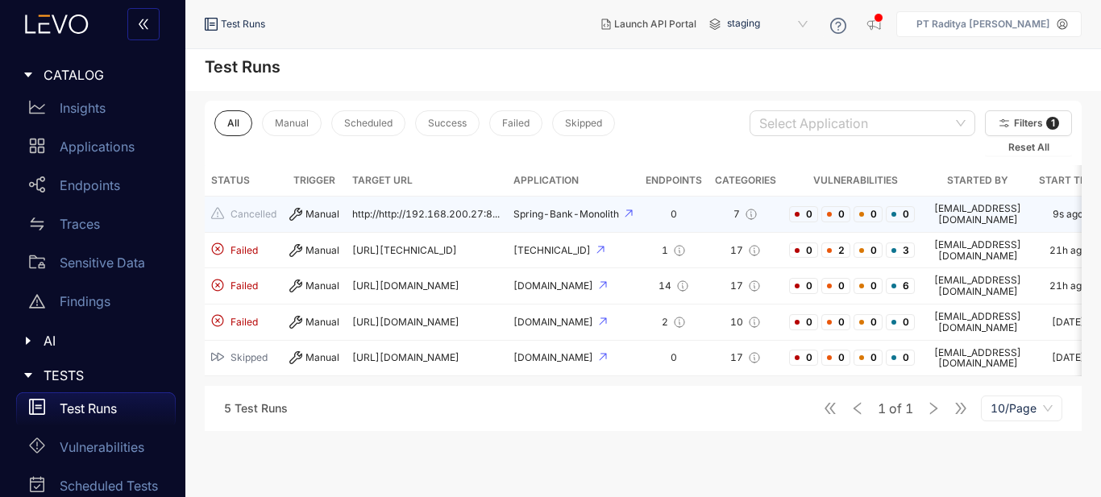
click at [650, 215] on div "0" at bounding box center [674, 214] width 56 height 11
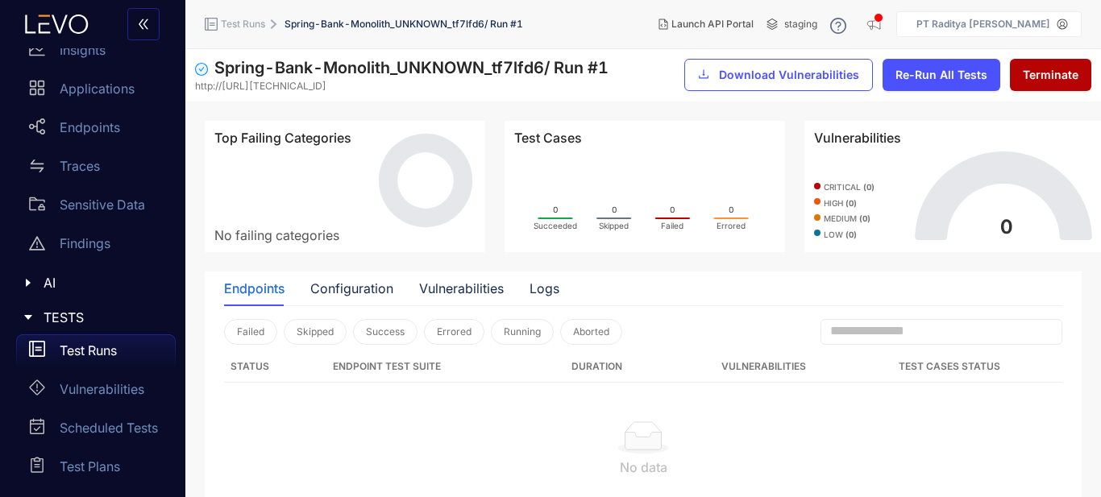
scroll to position [128, 0]
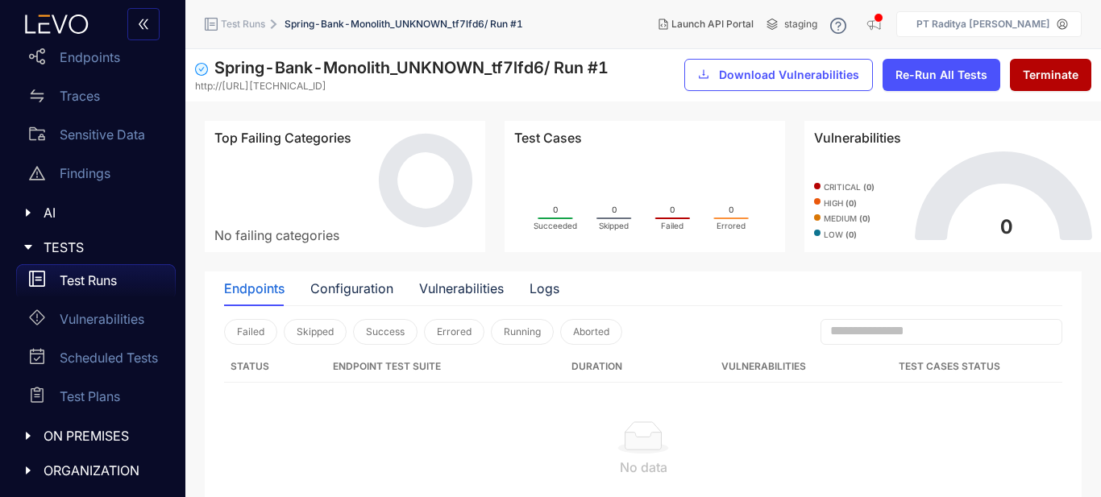
click at [97, 462] on div "ORGANIZATION" at bounding box center [93, 471] width 166 height 34
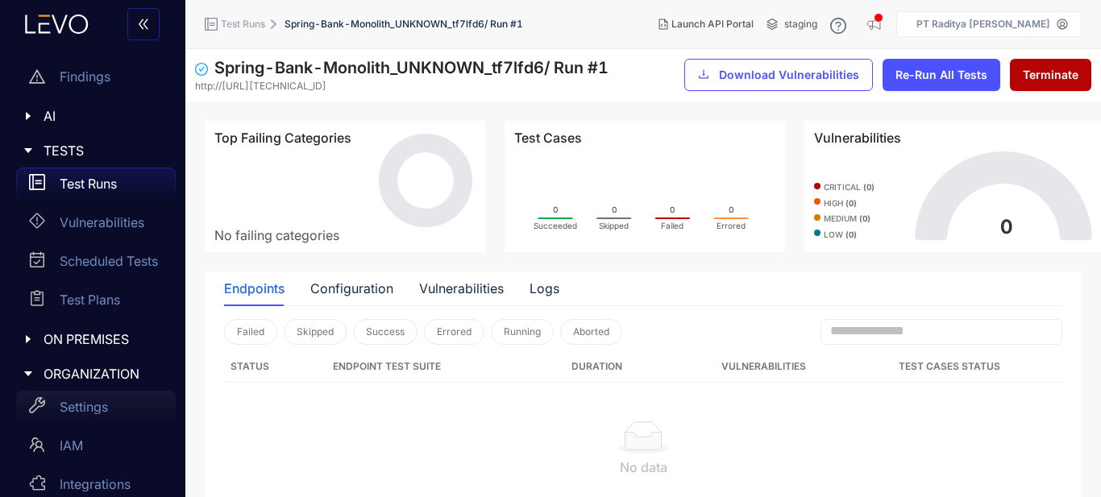
scroll to position [283, 0]
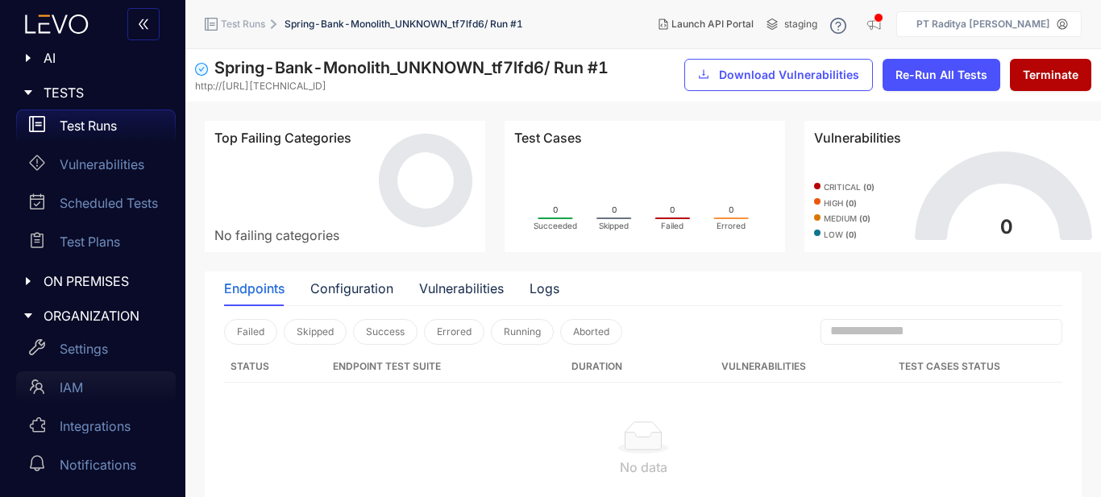
click at [115, 396] on div "IAM" at bounding box center [96, 388] width 160 height 32
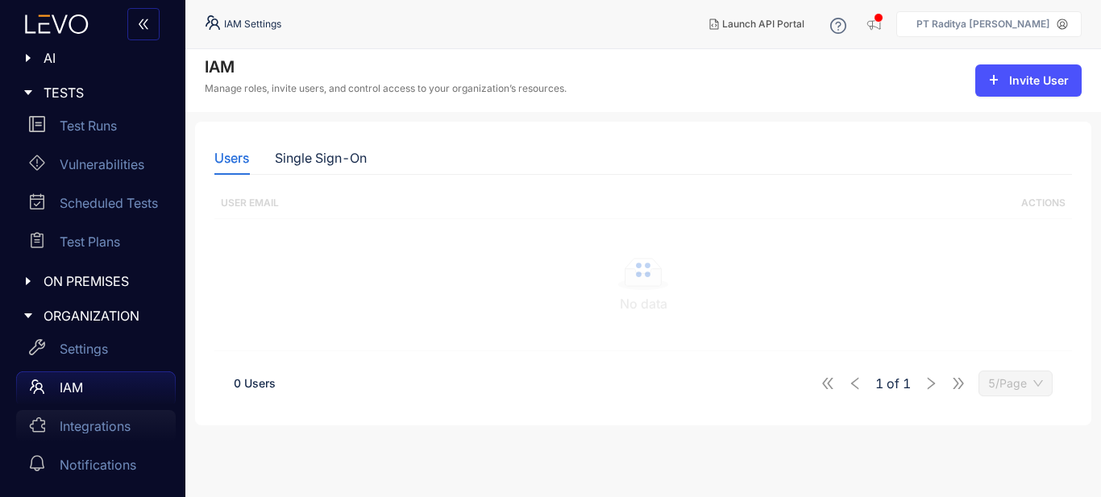
click at [118, 417] on div "Integrations" at bounding box center [96, 426] width 160 height 32
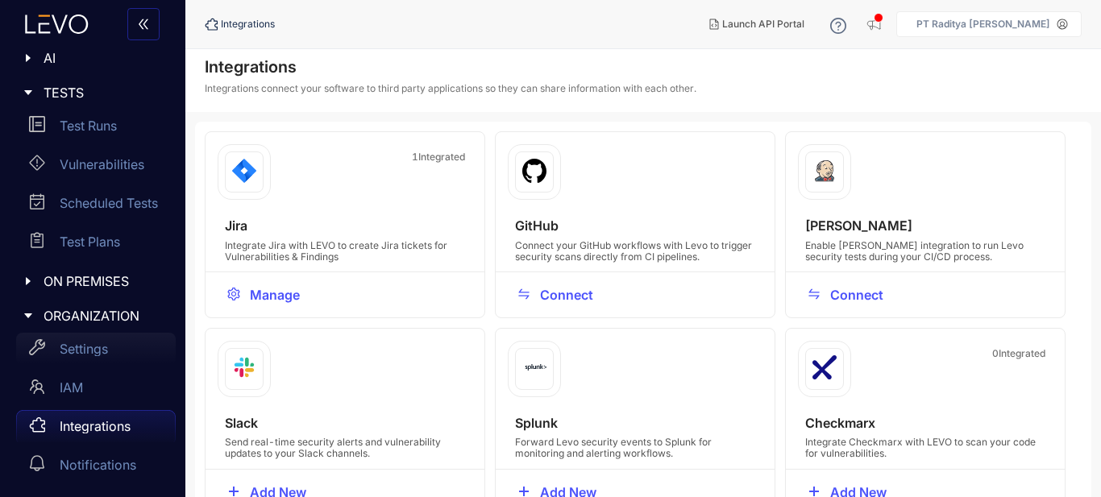
click at [122, 351] on div "Settings" at bounding box center [96, 349] width 160 height 32
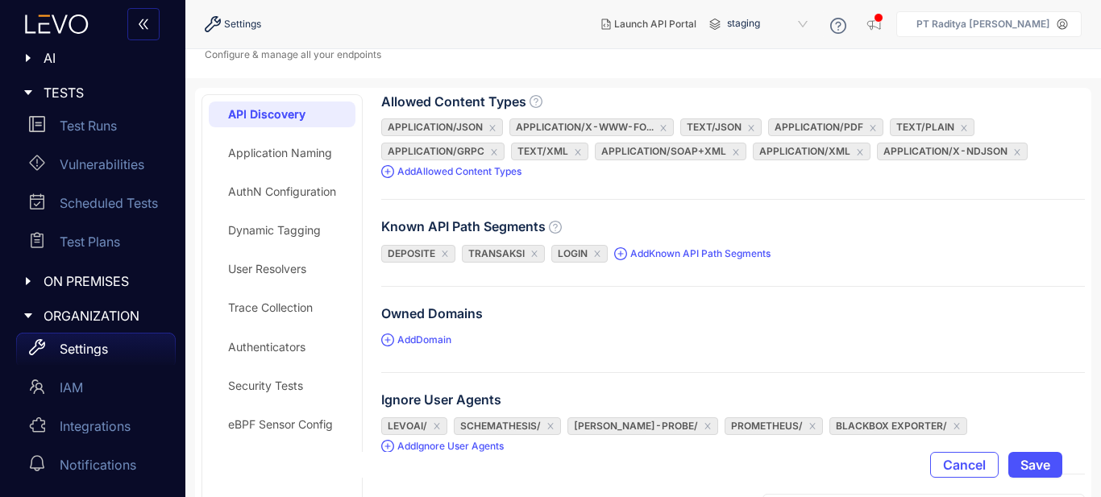
scroll to position [81, 0]
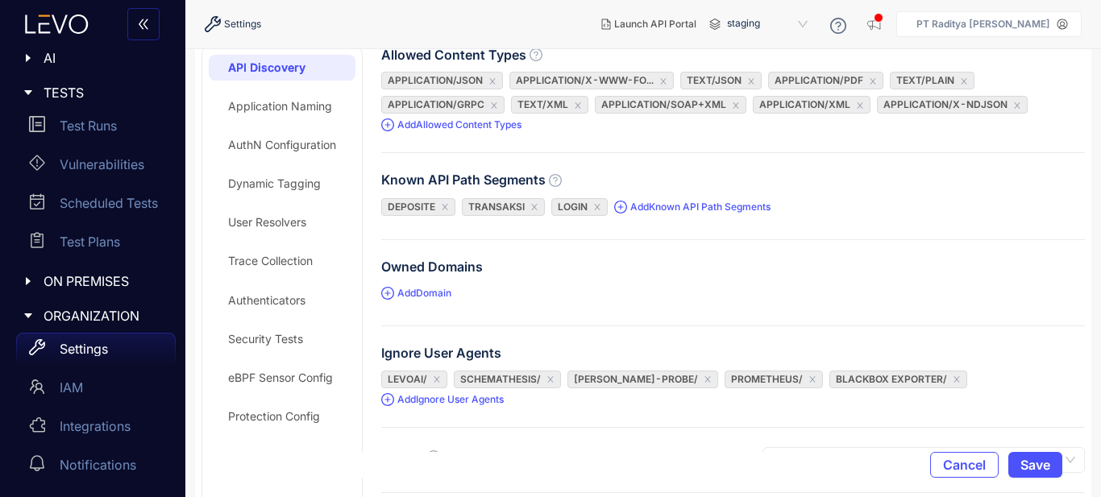
click at [307, 152] on div "AuthN Configuration" at bounding box center [282, 145] width 147 height 26
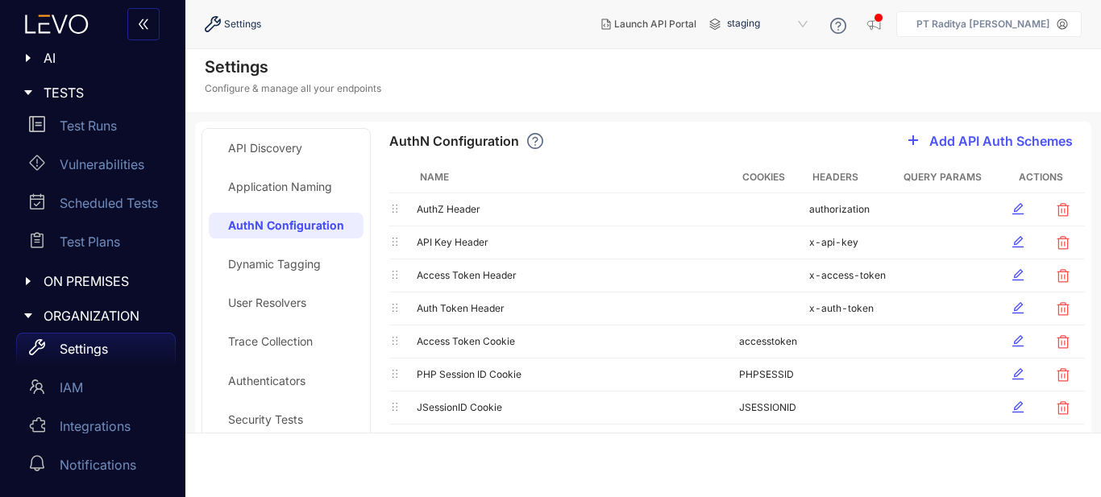
click at [293, 252] on div "Dynamic Tagging" at bounding box center [286, 264] width 155 height 26
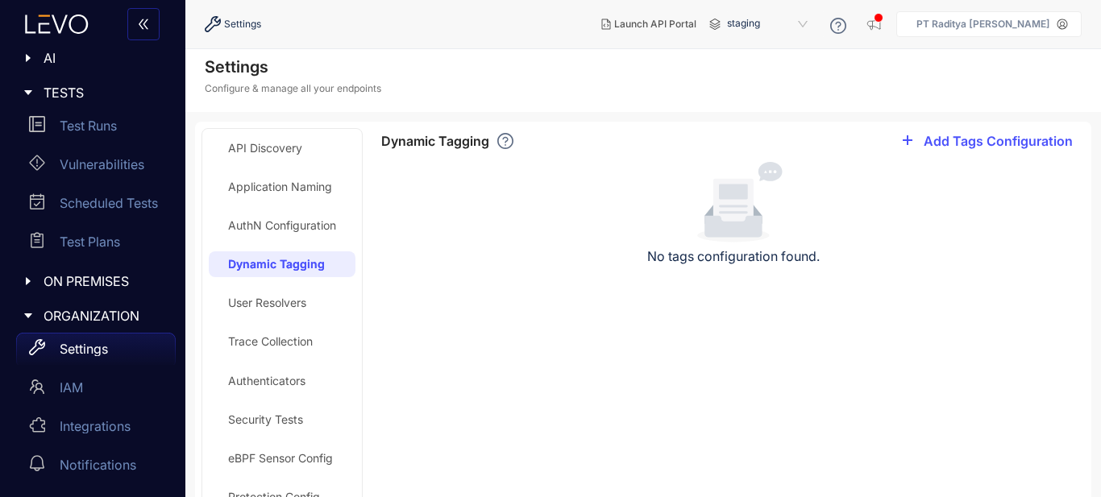
click at [315, 189] on div "Application Naming" at bounding box center [280, 187] width 104 height 13
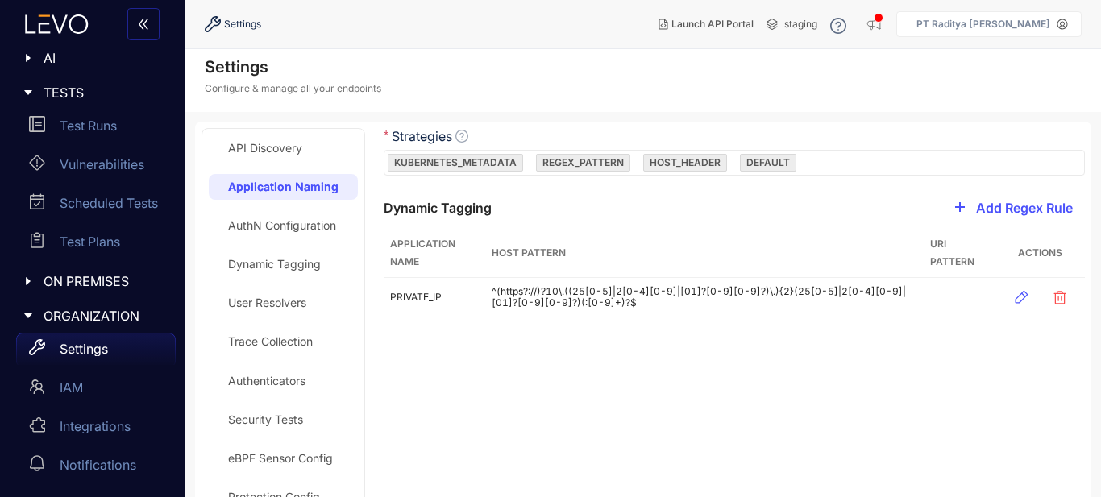
click at [302, 226] on div "AuthN Configuration" at bounding box center [282, 225] width 108 height 13
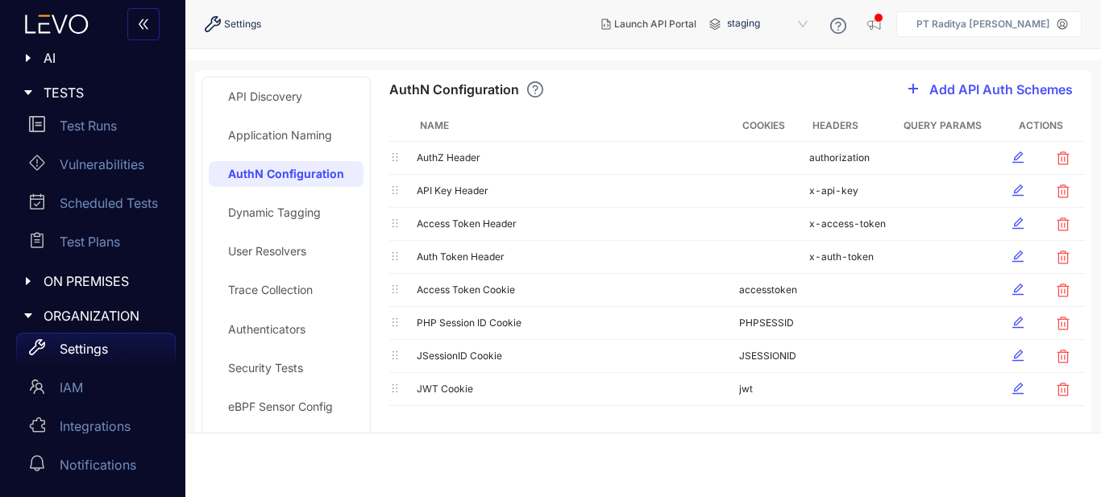
scroll to position [101, 0]
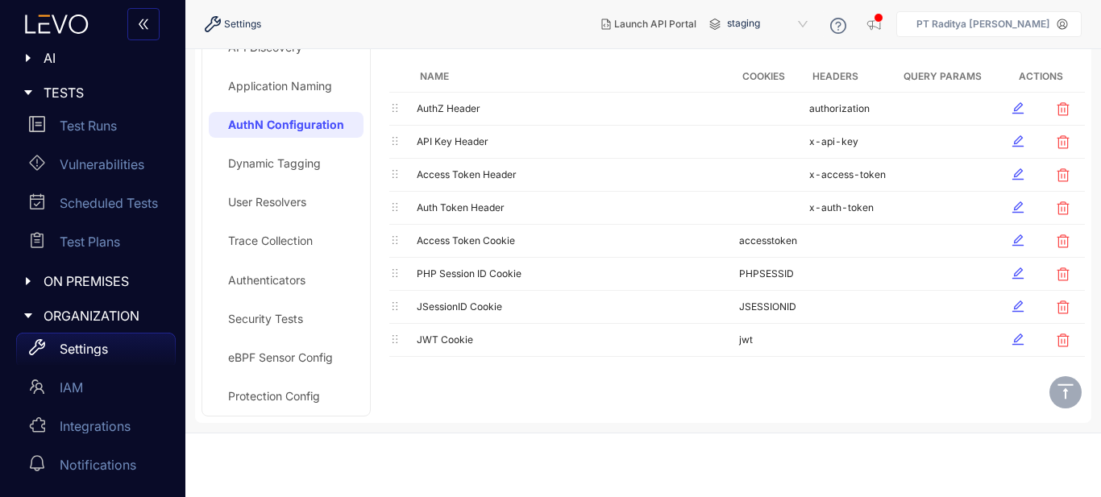
click at [276, 279] on div "Authenticators" at bounding box center [266, 280] width 77 height 13
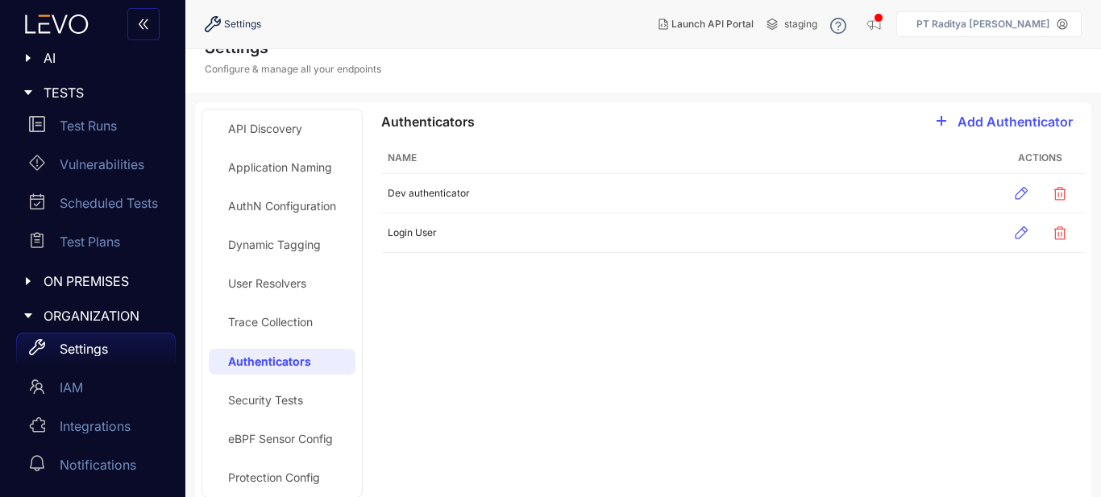
scroll to position [36, 0]
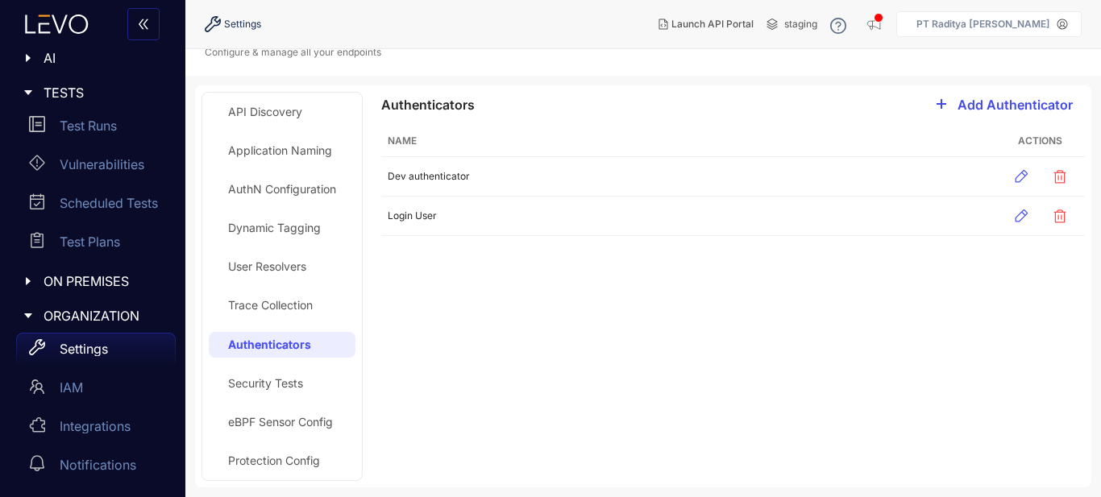
click at [990, 99] on span "Add Authenticator" at bounding box center [1014, 105] width 115 height 15
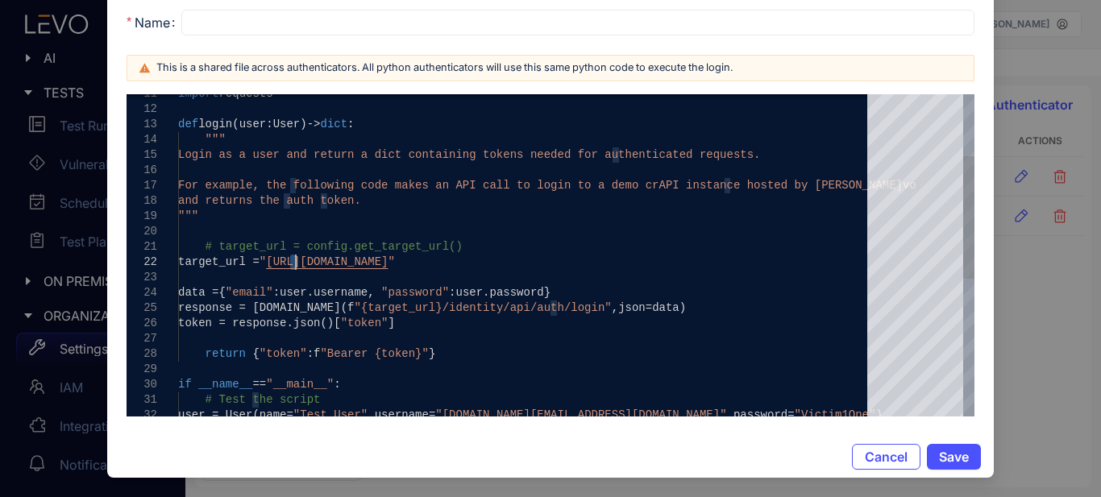
scroll to position [0, 0]
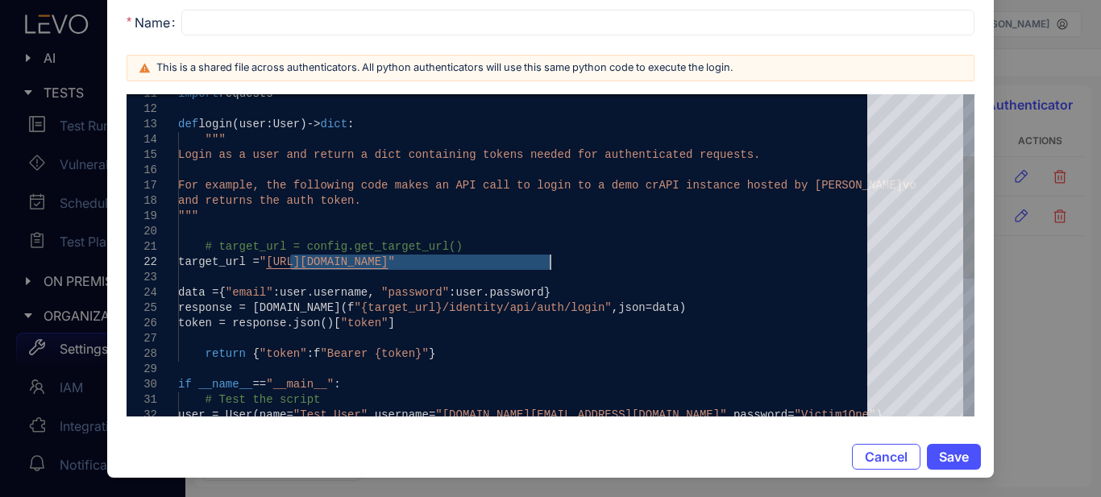
drag, startPoint x: 292, startPoint y: 264, endPoint x: 551, endPoint y: 264, distance: 259.5
paste textarea "Editor content;Press Alt+F1 for Accessibility Options."
click at [348, 294] on span "user.username" at bounding box center [324, 292] width 88 height 13
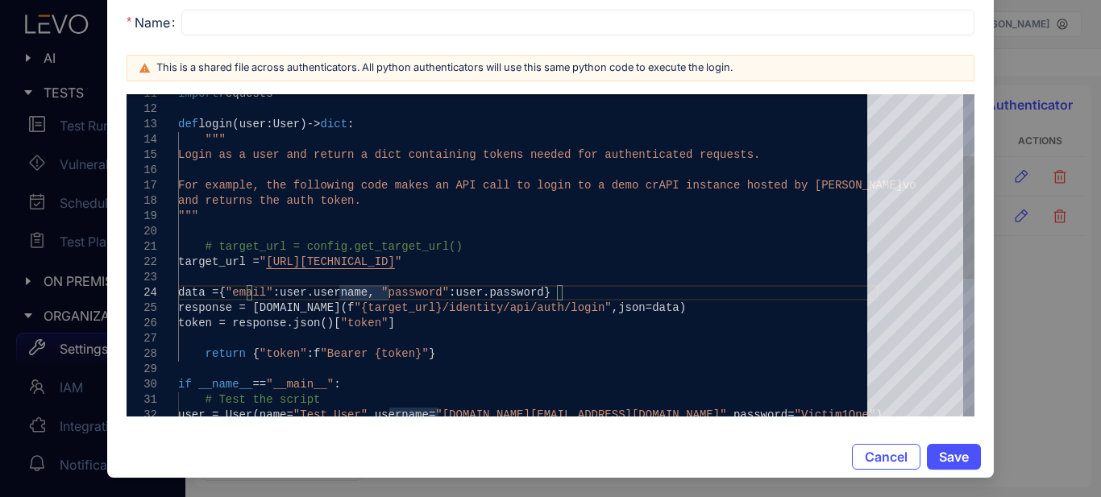
click at [438, 309] on span ""{target_url}/identity/api/auth/login"" at bounding box center [482, 307] width 257 height 13
drag, startPoint x: 451, startPoint y: 310, endPoint x: 592, endPoint y: 311, distance: 141.0
paste textarea "**********"
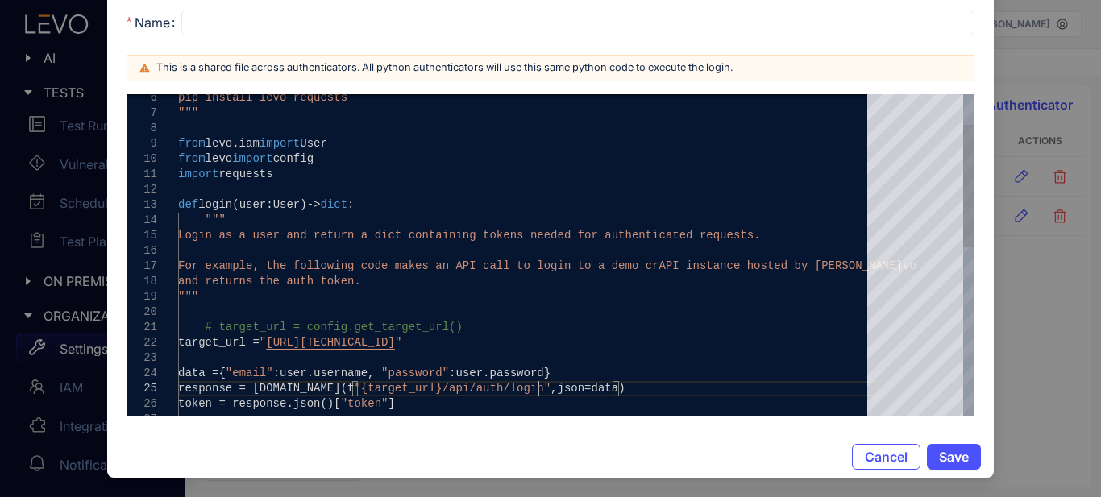
type textarea "**********"
click at [775, 297] on div """"" at bounding box center [528, 296] width 700 height 15
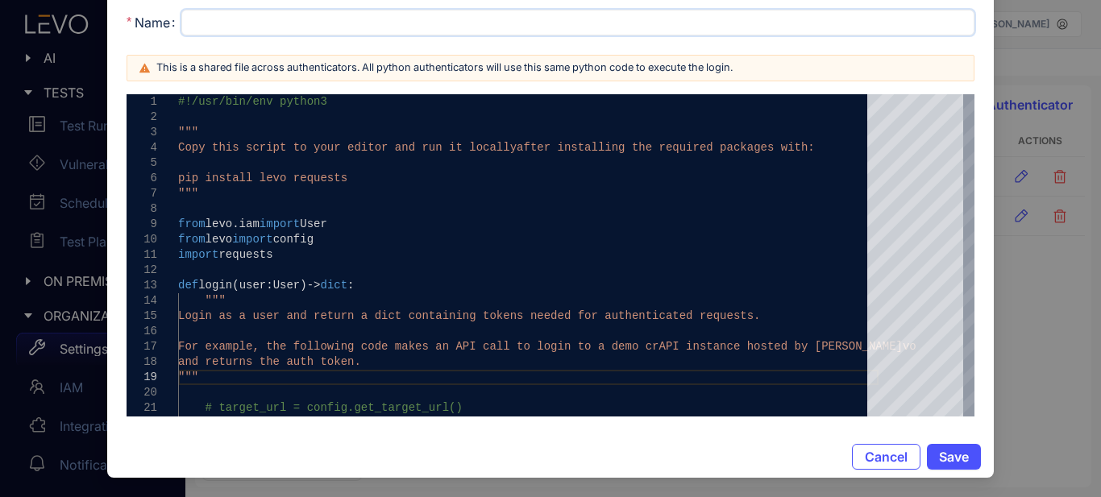
click at [585, 23] on input "Name" at bounding box center [577, 23] width 793 height 26
click at [525, 27] on input "Name" at bounding box center [577, 23] width 793 height 26
type input "**********"
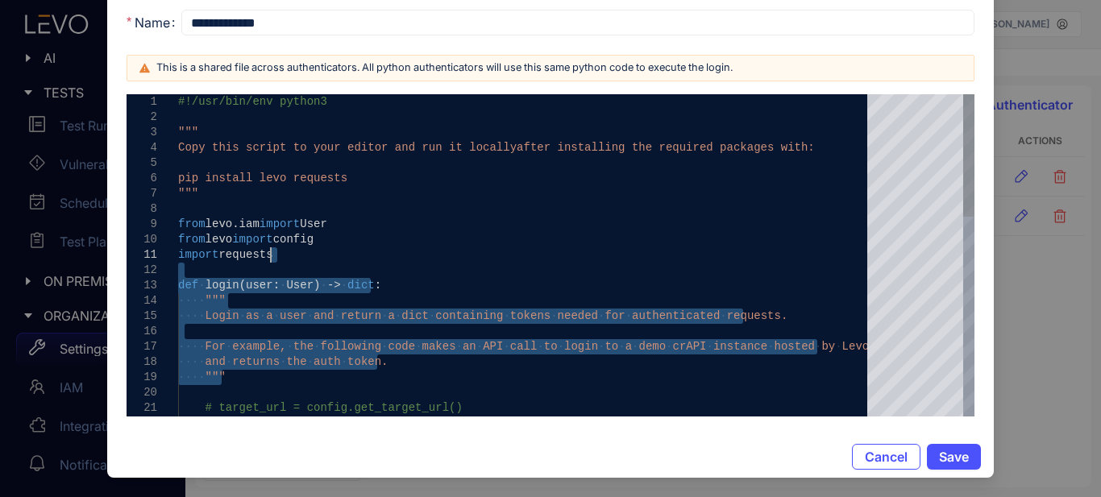
click at [642, 255] on div "import requests" at bounding box center [528, 254] width 700 height 15
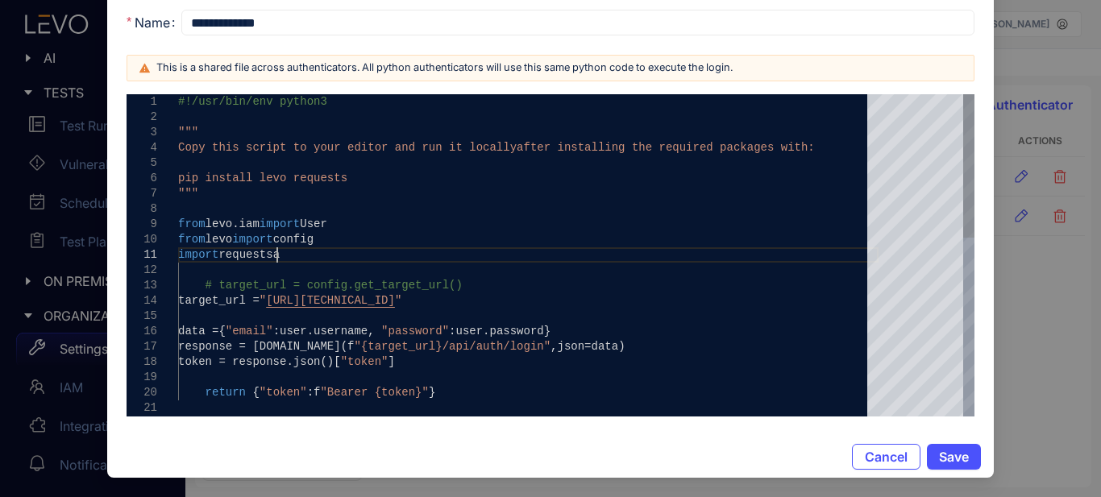
scroll to position [0, 104]
click at [642, 255] on div "import requestsan" at bounding box center [528, 254] width 700 height 15
type textarea "**********"
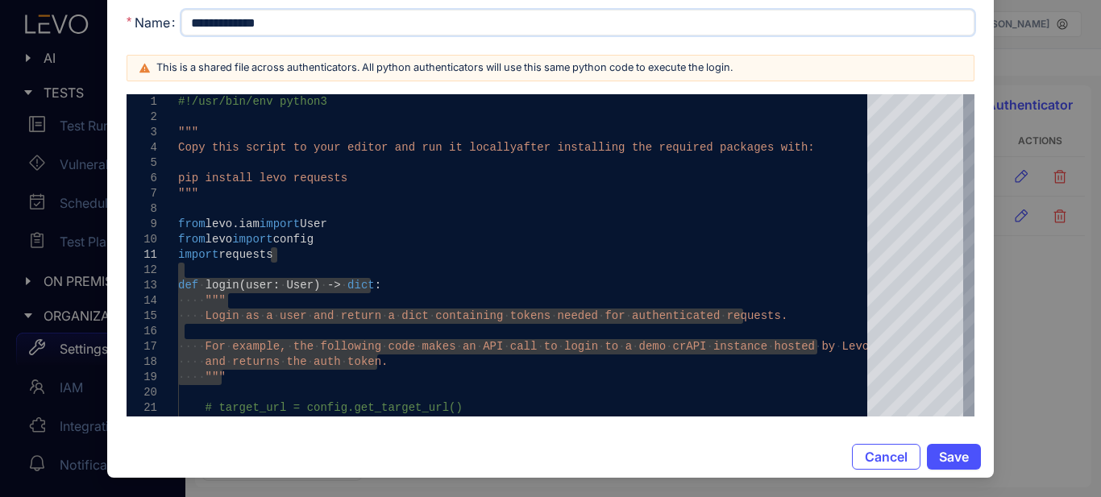
click at [546, 20] on input "**********" at bounding box center [577, 23] width 793 height 26
type input "**********"
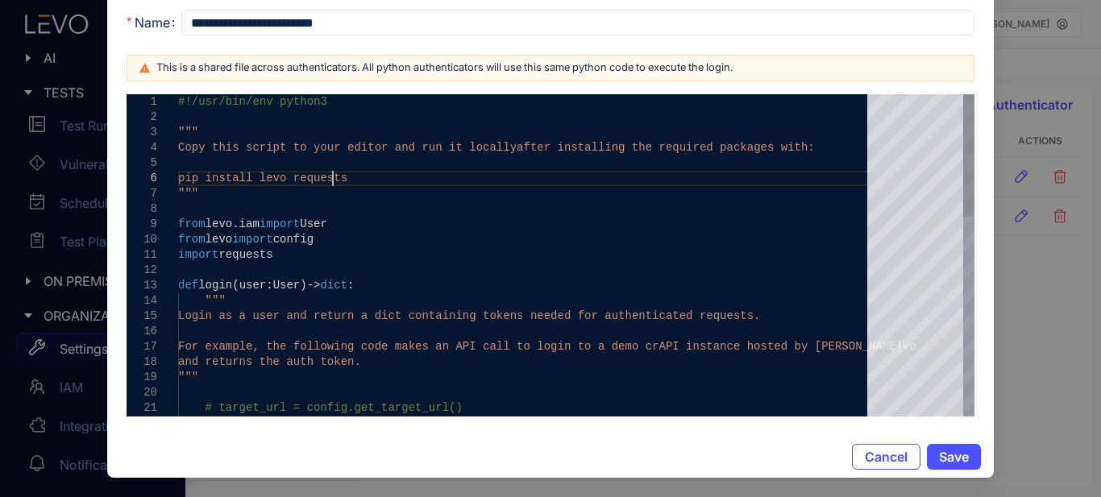
click at [745, 185] on div "pip install levo requests" at bounding box center [528, 178] width 700 height 15
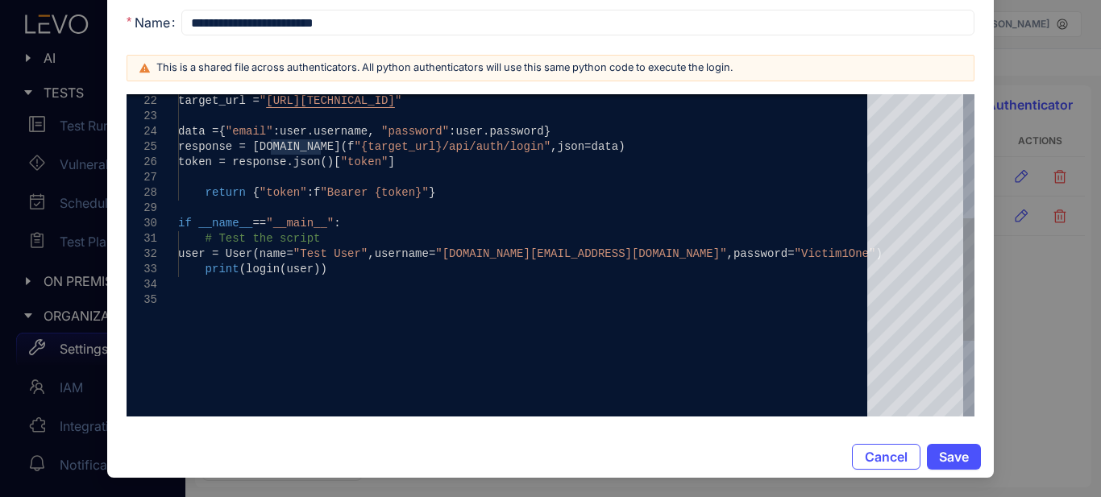
type textarea "**********"
click at [789, 258] on div "user = User ( name= "Test User" , username= "victim.one@example.com" , password…" at bounding box center [528, 254] width 700 height 15
click at [966, 454] on span "Save" at bounding box center [954, 457] width 30 height 15
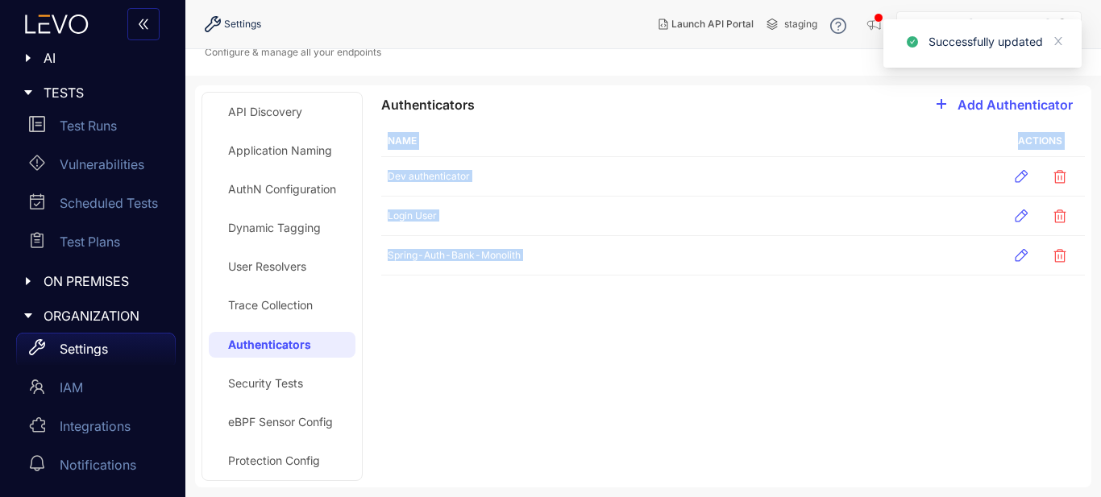
click at [965, 454] on div "Authenticators Add Authenticator Name Actions Dev authenticator Login User Spri…" at bounding box center [723, 286] width 723 height 389
click at [887, 356] on div "Authenticators Add Authenticator Name Actions Dev authenticator Login User Spri…" at bounding box center [723, 286] width 723 height 389
click at [1045, 98] on span "Add Authenticator" at bounding box center [1014, 105] width 115 height 15
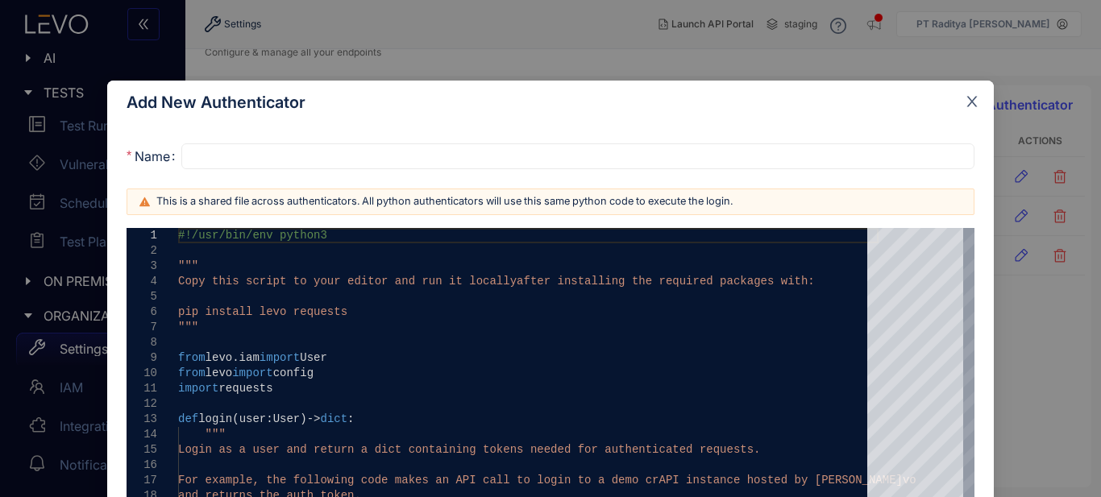
click at [970, 95] on icon "close" at bounding box center [972, 101] width 15 height 15
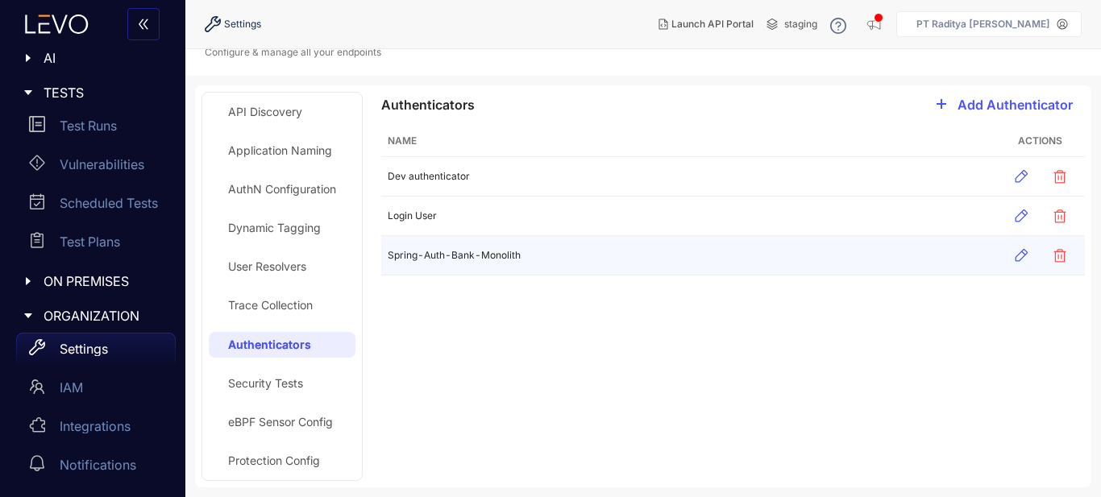
click at [1017, 259] on icon "button" at bounding box center [1021, 255] width 16 height 16
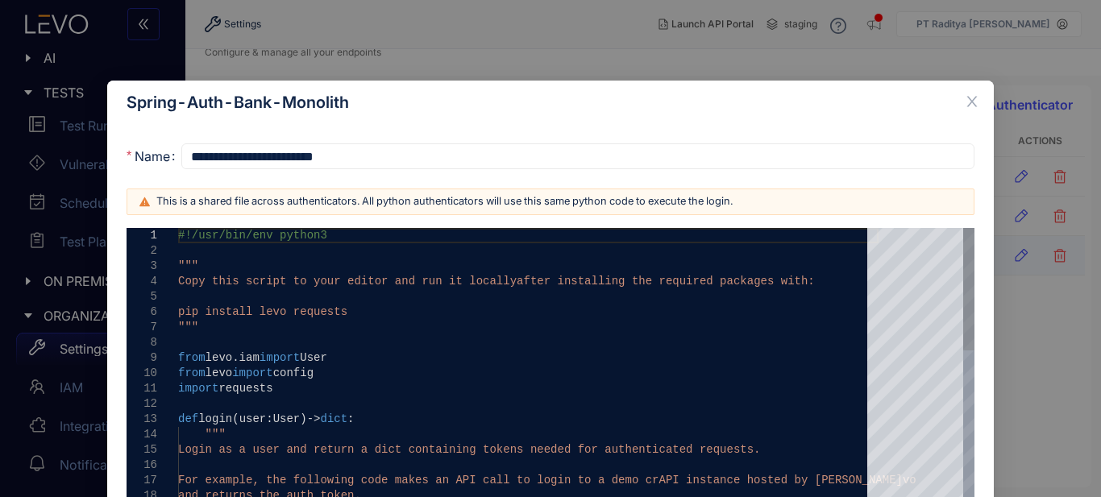
type textarea "**********"
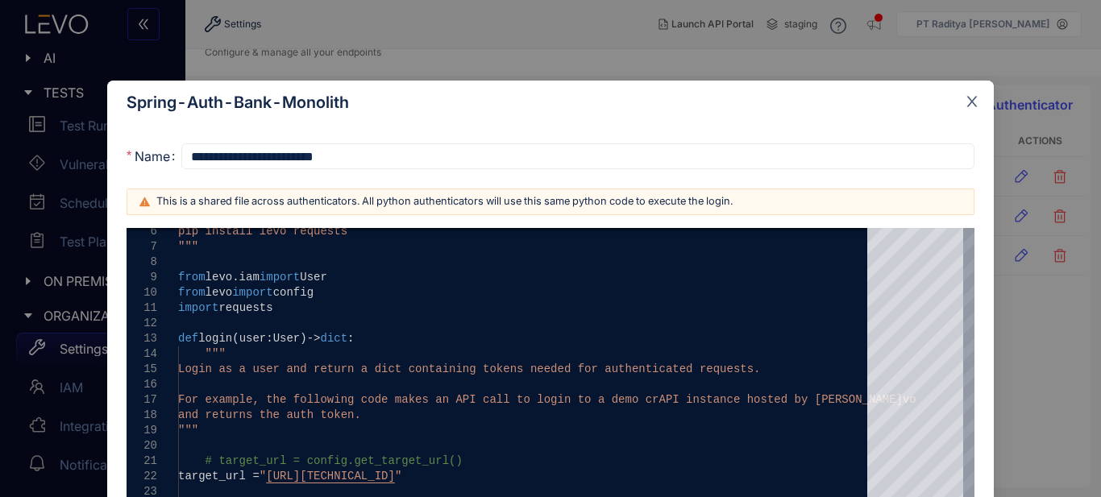
click at [972, 96] on icon "close" at bounding box center [972, 101] width 15 height 15
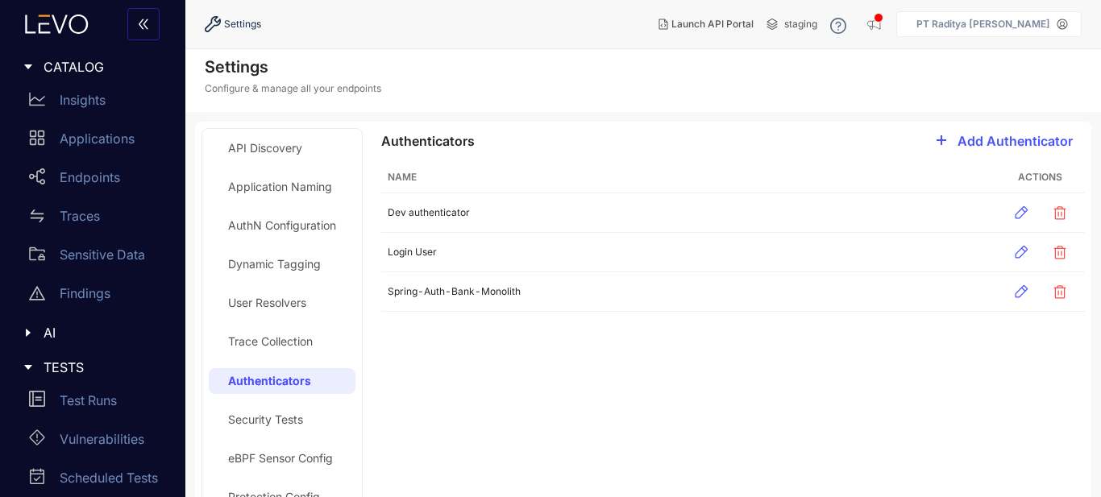
scroll to position [0, 0]
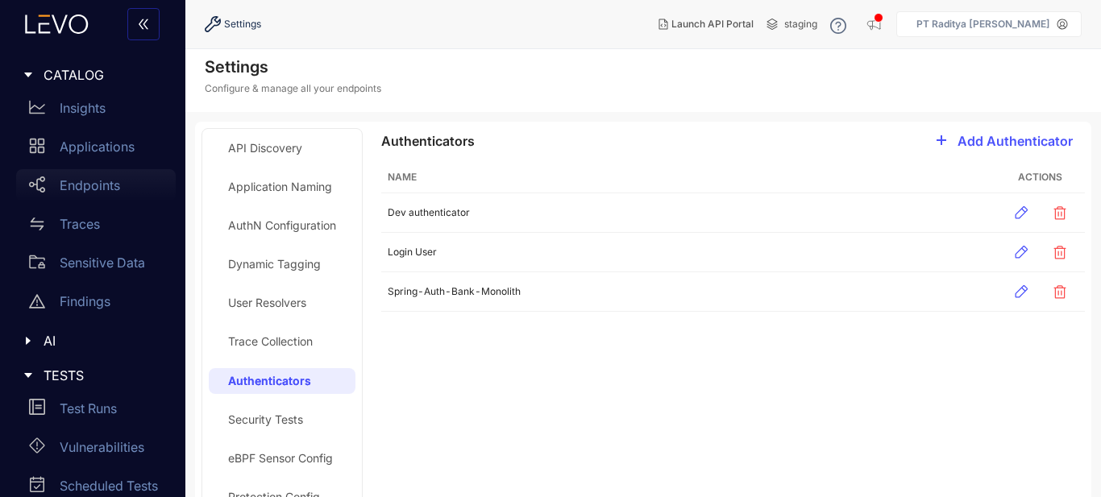
click at [113, 185] on p "Endpoints" at bounding box center [90, 185] width 60 height 15
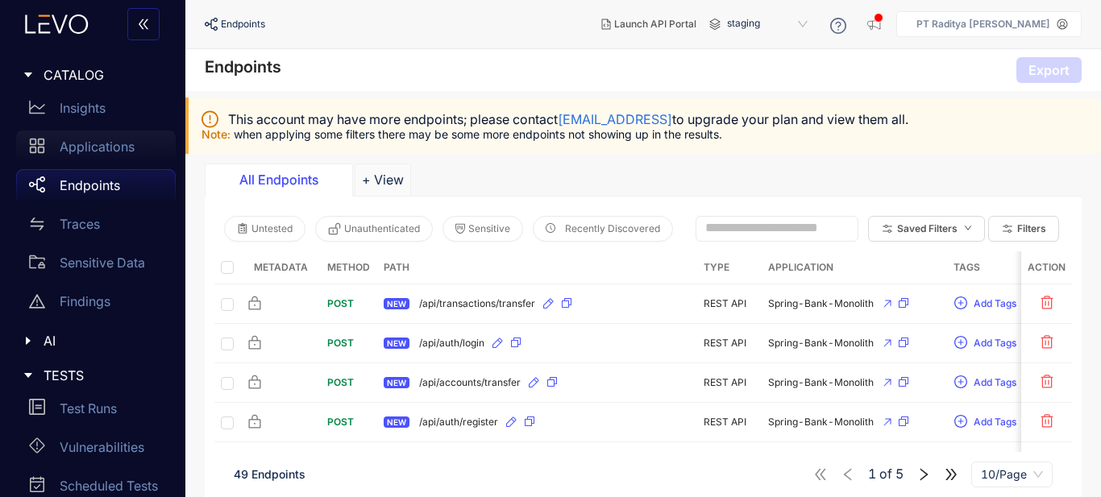
click at [127, 154] on p "Applications" at bounding box center [97, 146] width 75 height 15
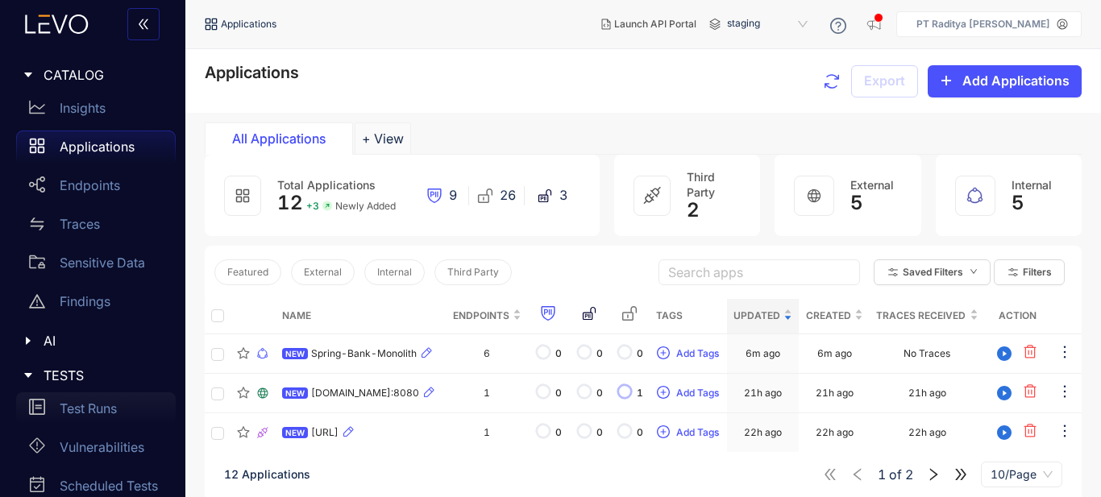
click at [92, 409] on p "Test Runs" at bounding box center [88, 408] width 57 height 15
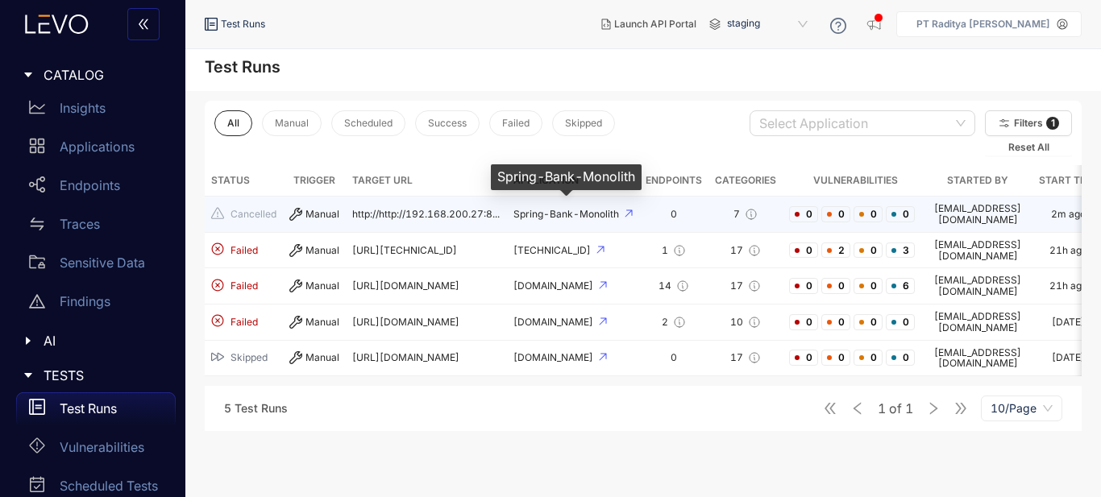
click at [542, 211] on span "Spring-Bank-Monolith" at bounding box center [567, 214] width 108 height 12
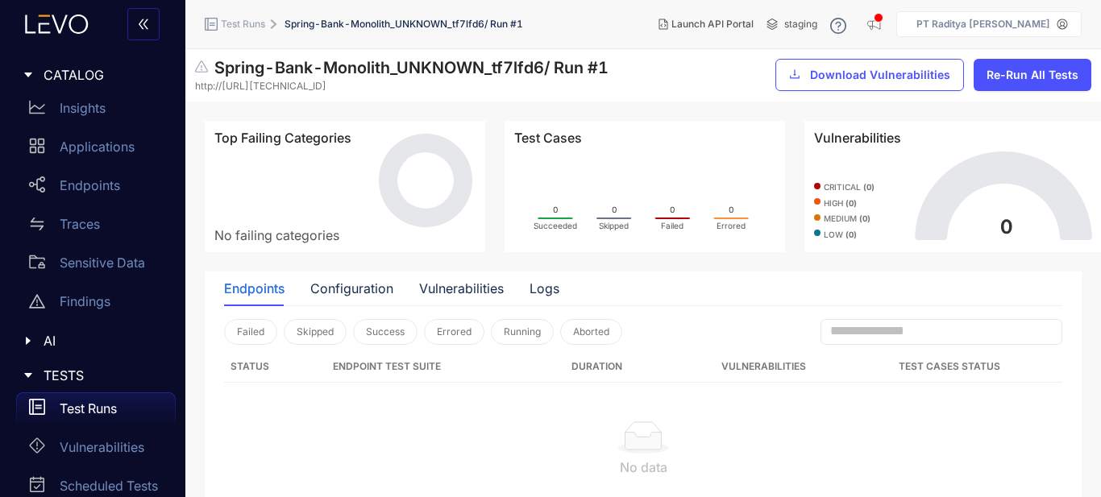
click at [523, 371] on th "Endpoint Test Suite" at bounding box center [445, 366] width 239 height 31
drag, startPoint x: 468, startPoint y: 359, endPoint x: 535, endPoint y: 361, distance: 66.9
click at [485, 359] on th "Endpoint Test Suite" at bounding box center [445, 366] width 239 height 31
click at [584, 370] on th "Duration" at bounding box center [628, 366] width 126 height 31
click at [98, 214] on div "Traces" at bounding box center [96, 224] width 160 height 32
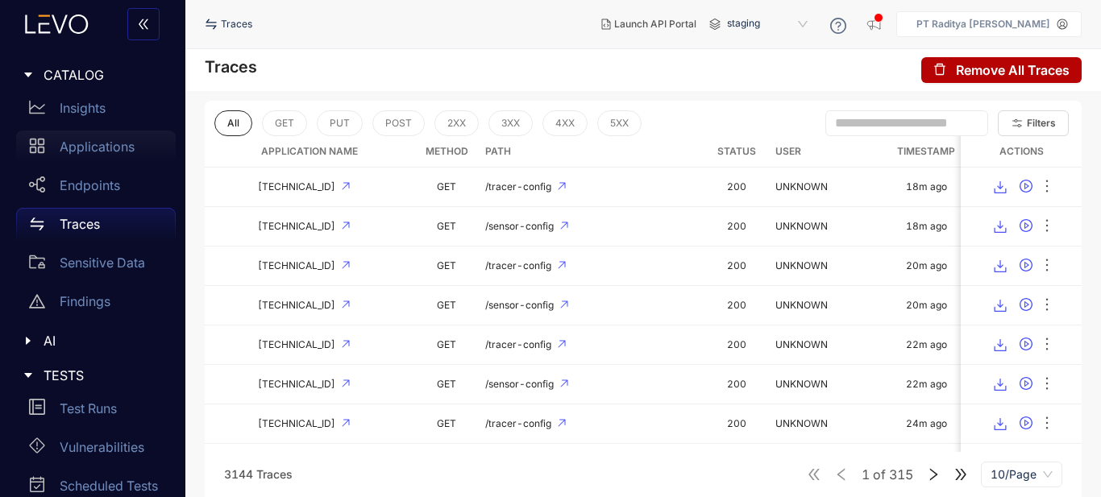
click at [124, 147] on p "Applications" at bounding box center [97, 146] width 75 height 15
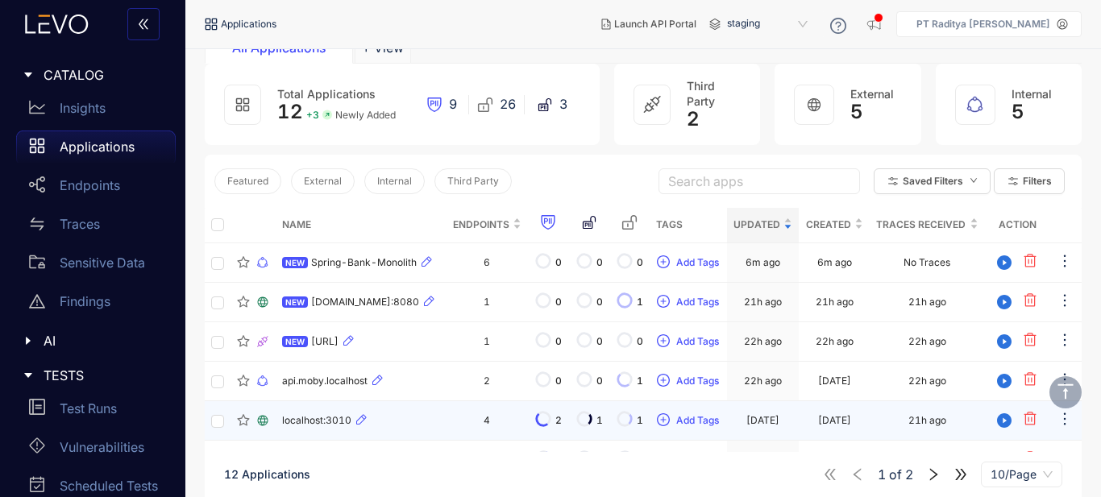
scroll to position [161, 0]
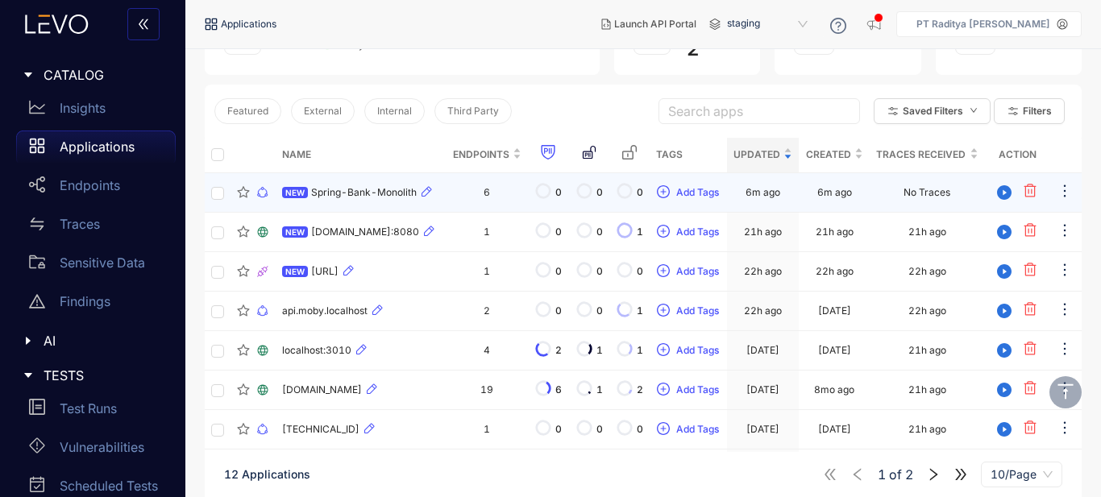
click at [505, 191] on td "6" at bounding box center [487, 192] width 82 height 39
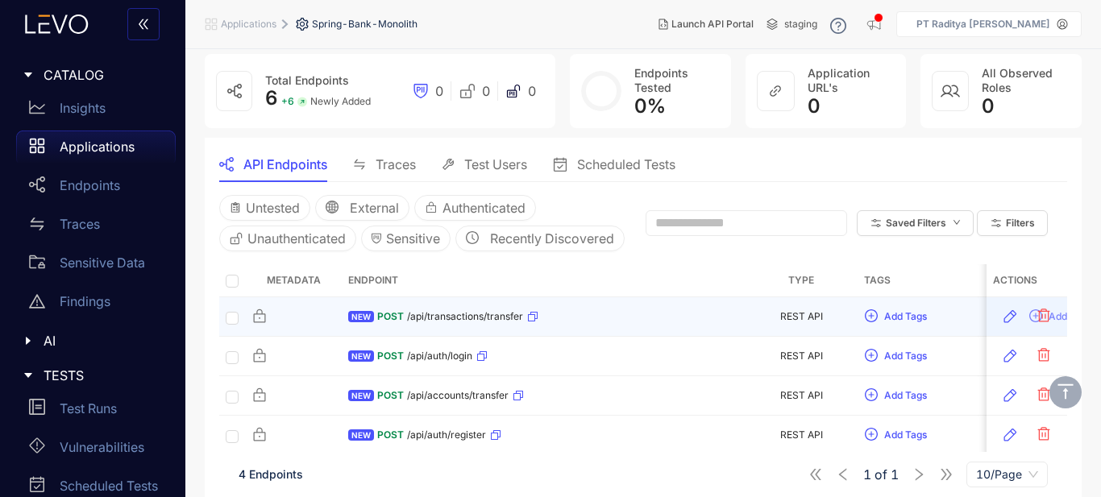
scroll to position [127, 0]
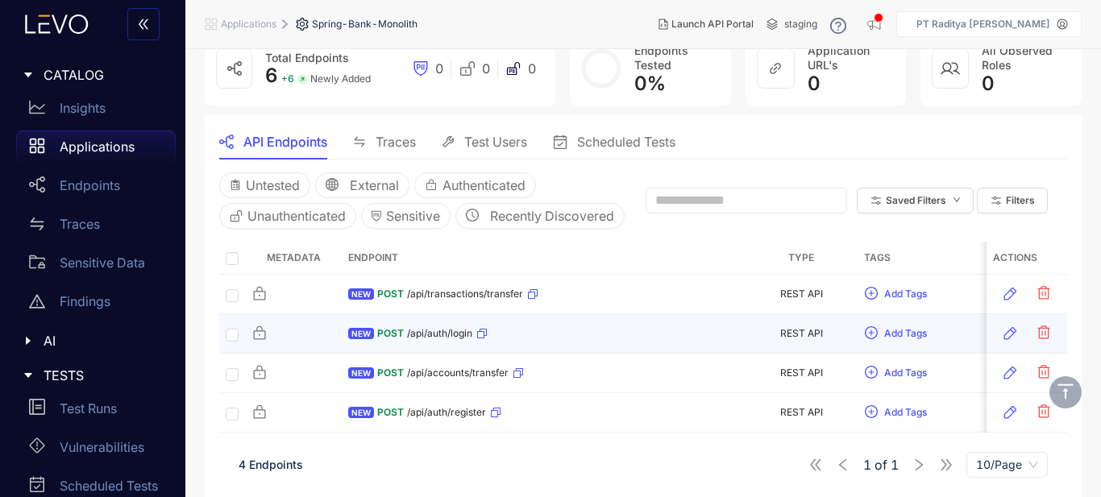
click at [589, 330] on div "NEW POST /api/auth/login" at bounding box center [543, 334] width 390 height 26
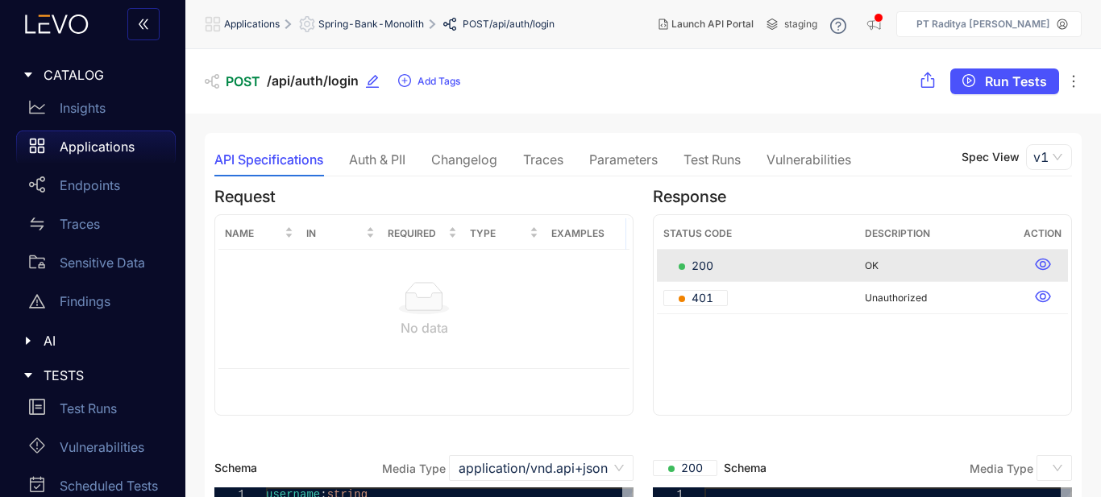
click at [391, 159] on div "Auth & PII" at bounding box center [377, 159] width 56 height 15
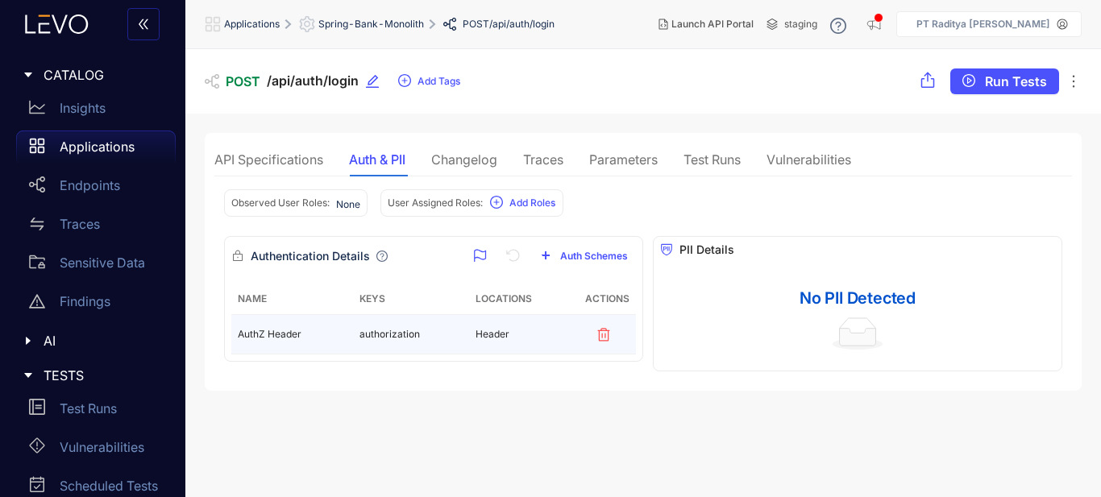
click at [405, 333] on td "authorization" at bounding box center [411, 334] width 116 height 39
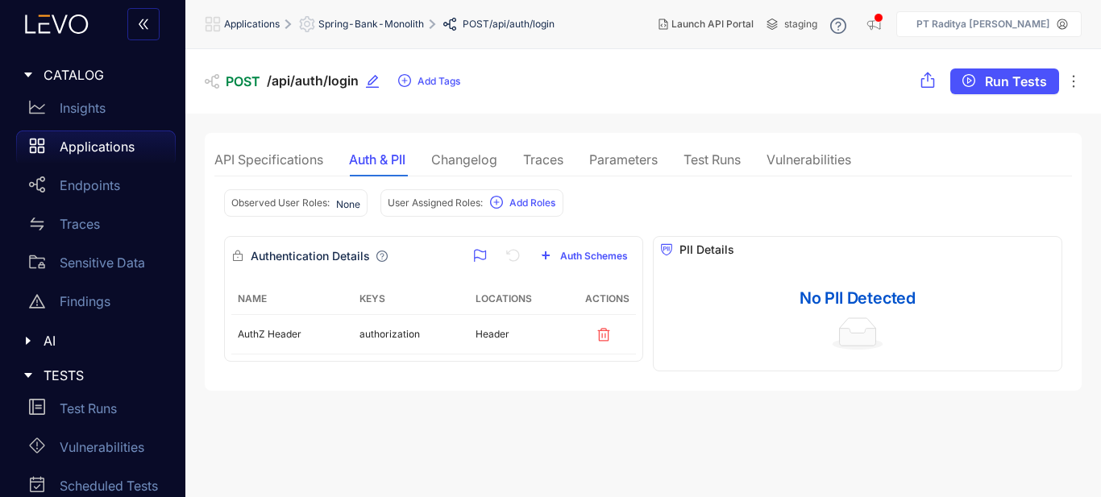
click at [593, 160] on div "Parameters" at bounding box center [623, 159] width 69 height 15
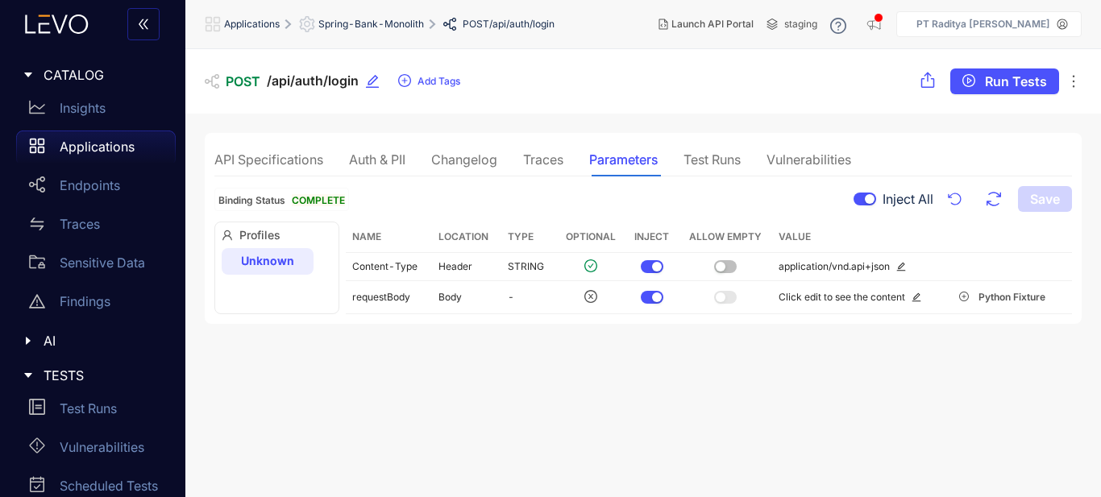
click at [707, 165] on div "Test Runs" at bounding box center [711, 159] width 57 height 15
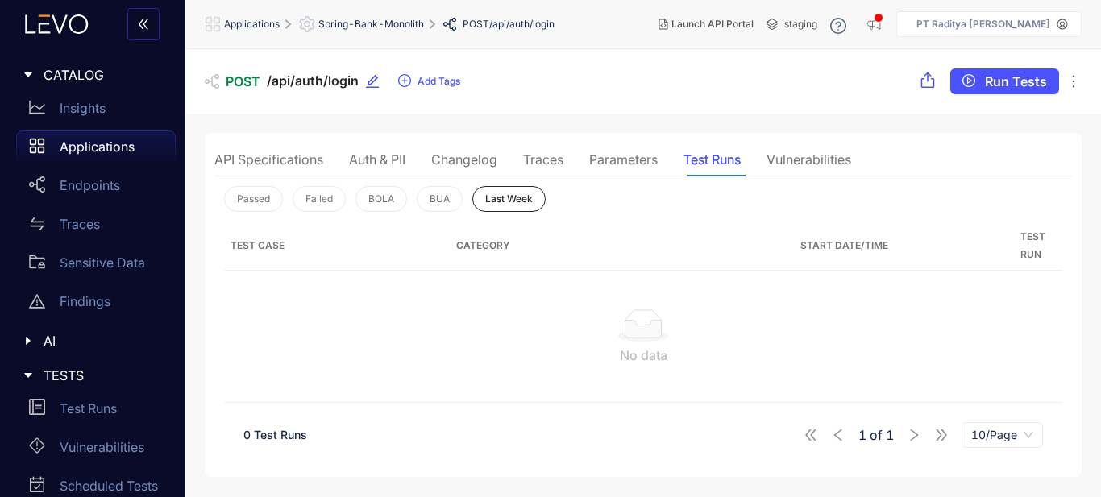
click at [634, 163] on div "Parameters" at bounding box center [623, 159] width 69 height 15
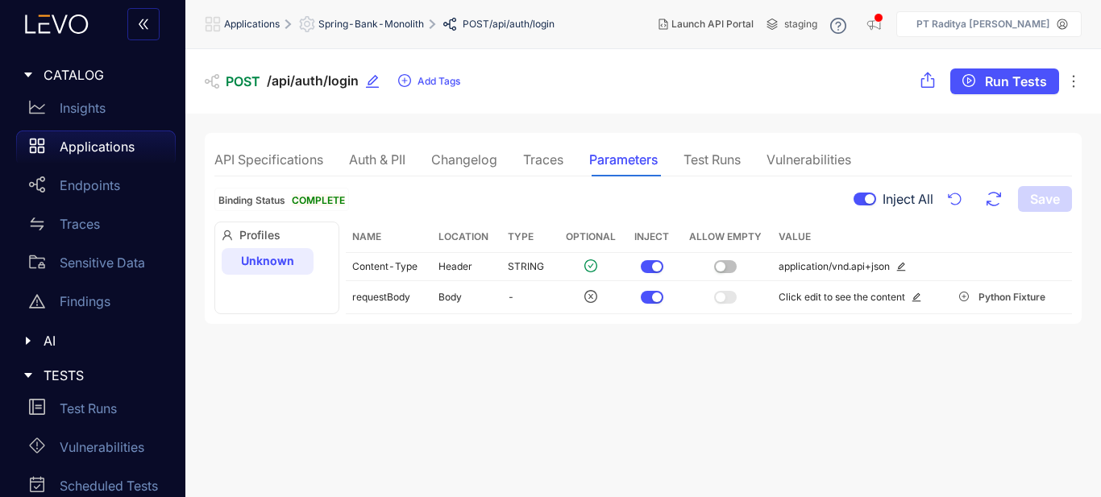
click at [800, 166] on div "Vulnerabilities" at bounding box center [808, 159] width 85 height 15
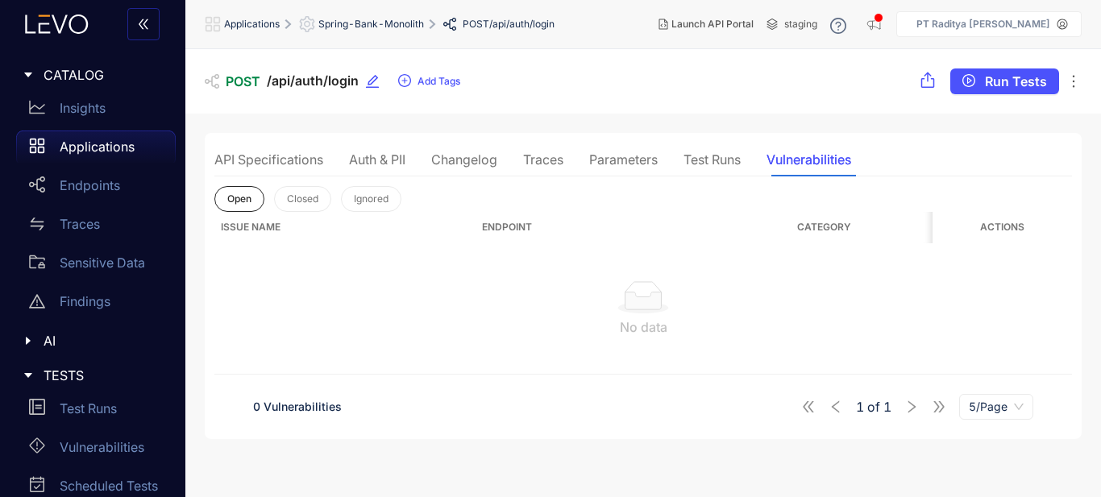
click at [555, 155] on div "Traces" at bounding box center [543, 159] width 40 height 15
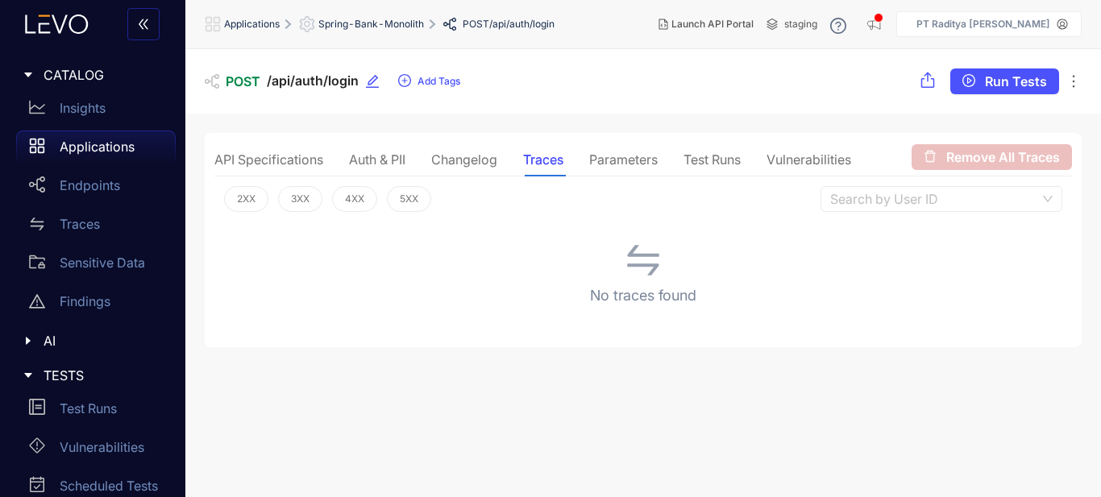
click at [447, 155] on div "Changelog" at bounding box center [464, 159] width 66 height 15
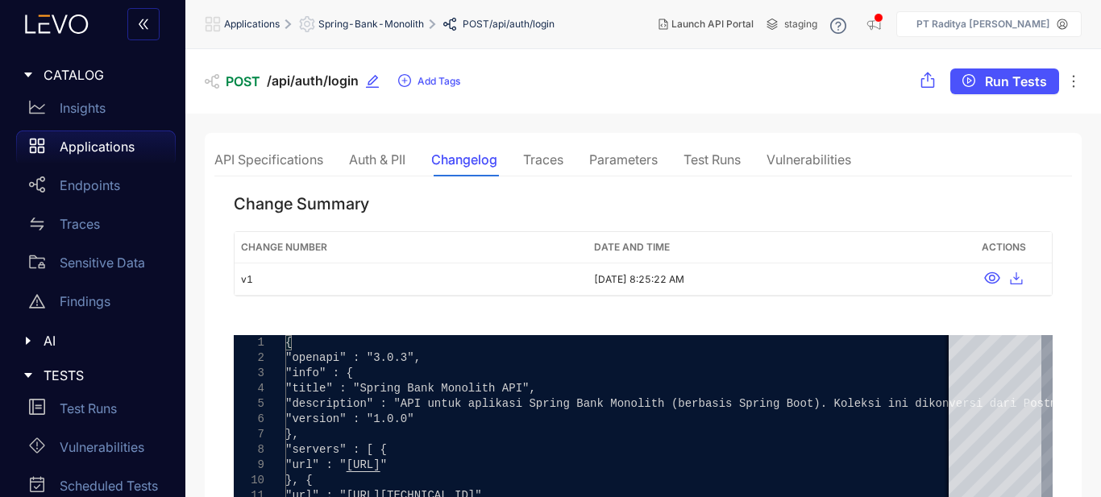
click at [646, 160] on div "Parameters" at bounding box center [623, 159] width 69 height 15
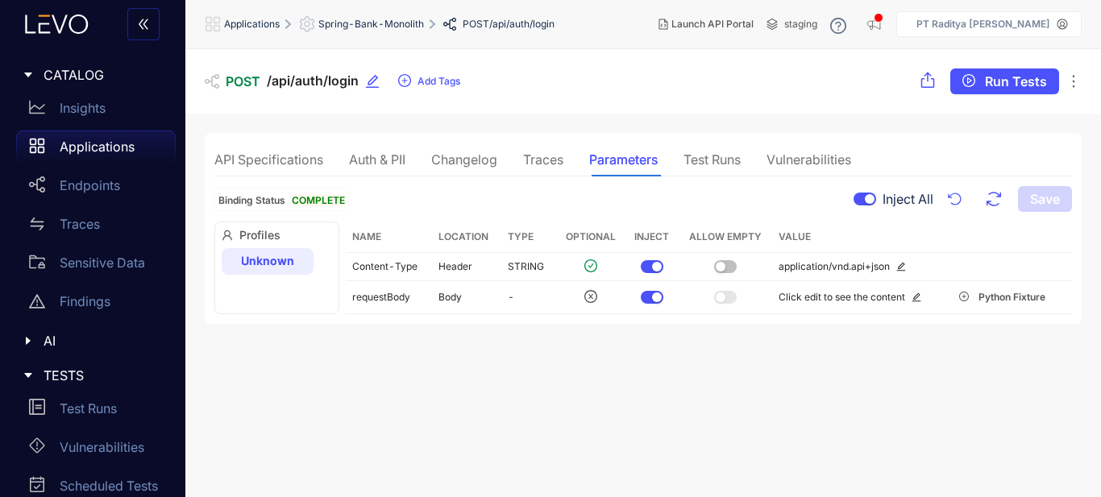
click at [559, 153] on div "Traces" at bounding box center [543, 159] width 40 height 15
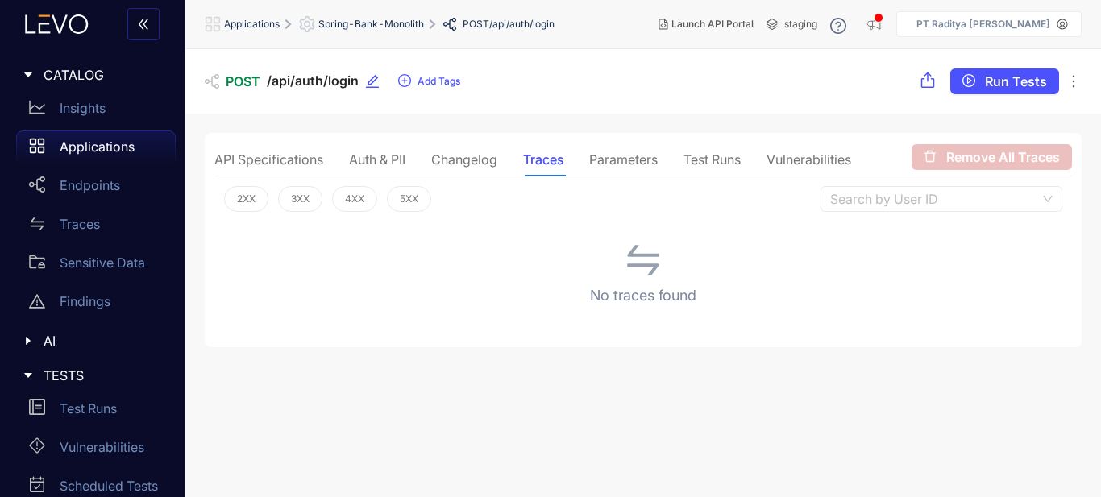
click at [474, 153] on div "Changelog" at bounding box center [464, 159] width 66 height 15
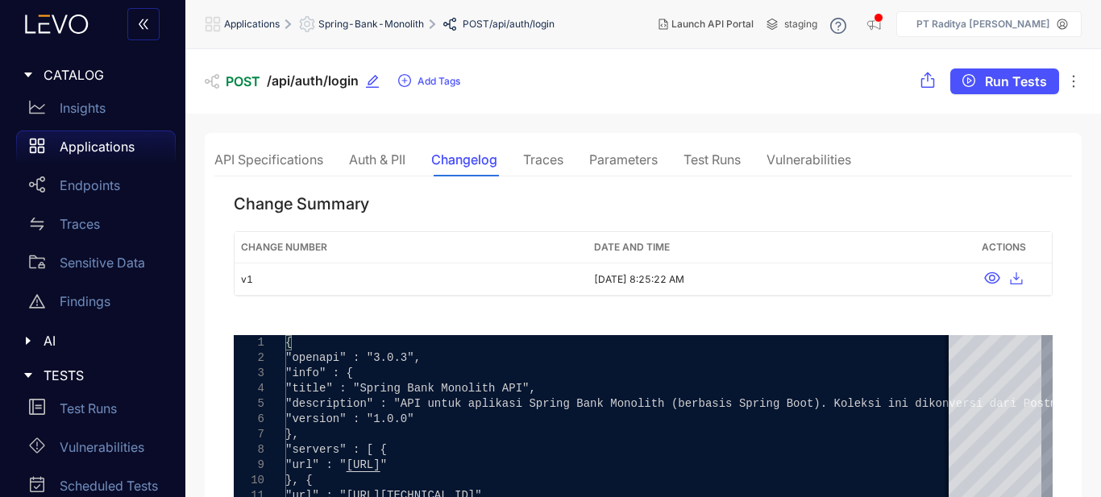
click at [629, 153] on div "Parameters" at bounding box center [623, 159] width 69 height 15
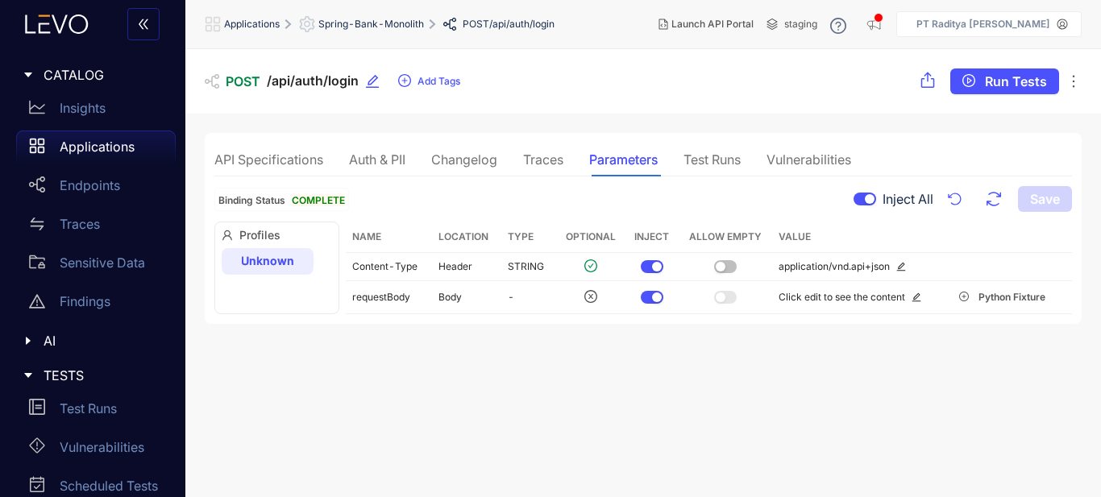
scroll to position [1, 0]
click at [718, 153] on div "Test Runs" at bounding box center [711, 159] width 57 height 15
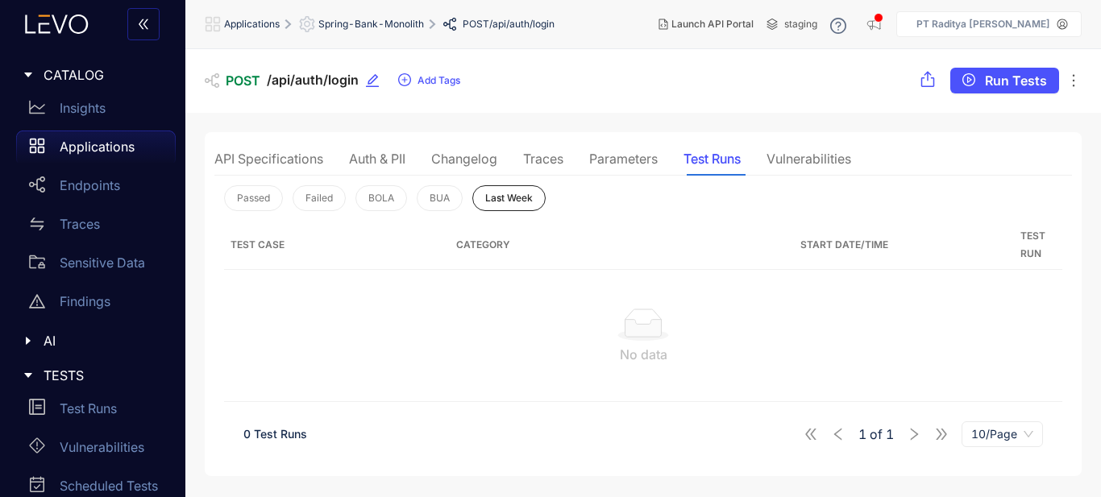
click at [648, 152] on div "Parameters" at bounding box center [623, 159] width 69 height 15
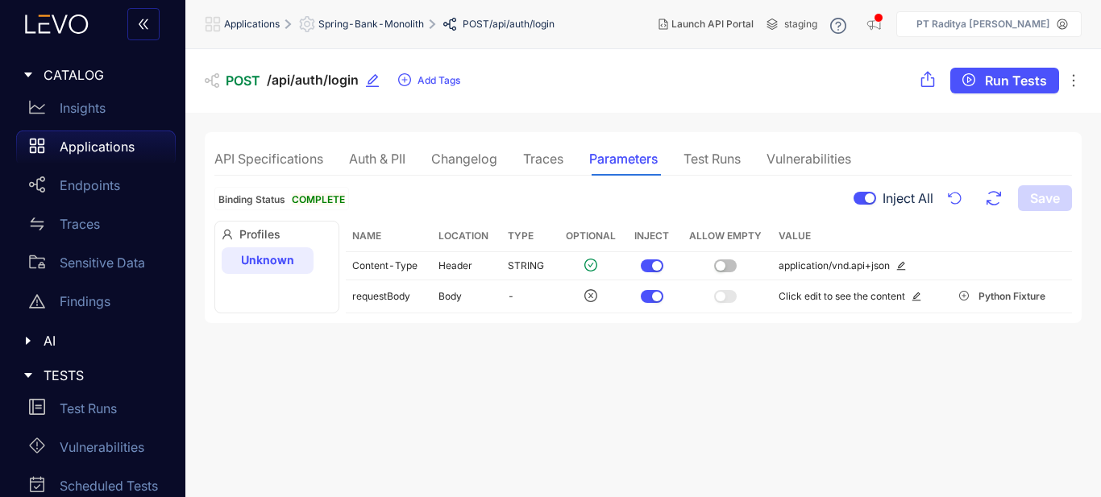
click at [532, 153] on div "Traces" at bounding box center [543, 159] width 40 height 15
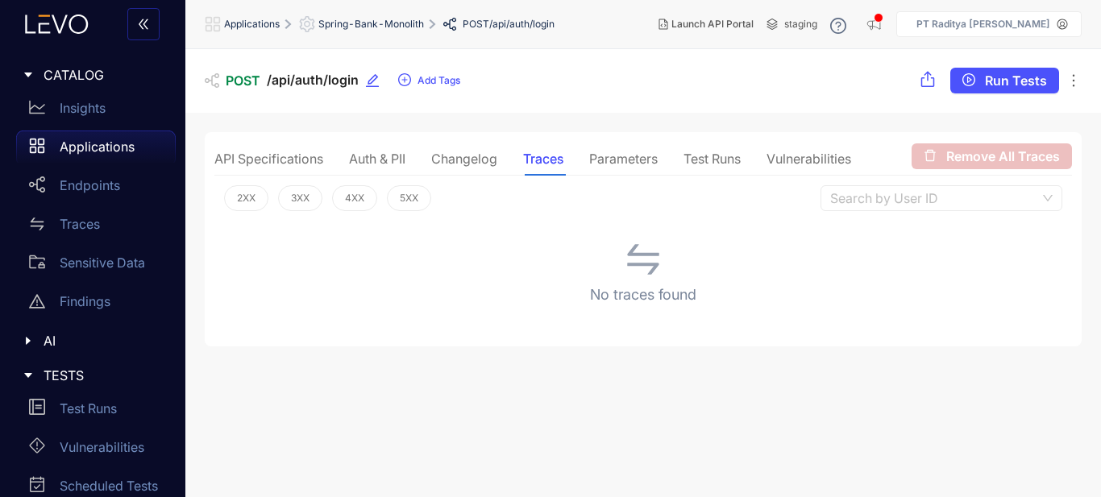
click at [487, 153] on div "Changelog" at bounding box center [464, 159] width 66 height 15
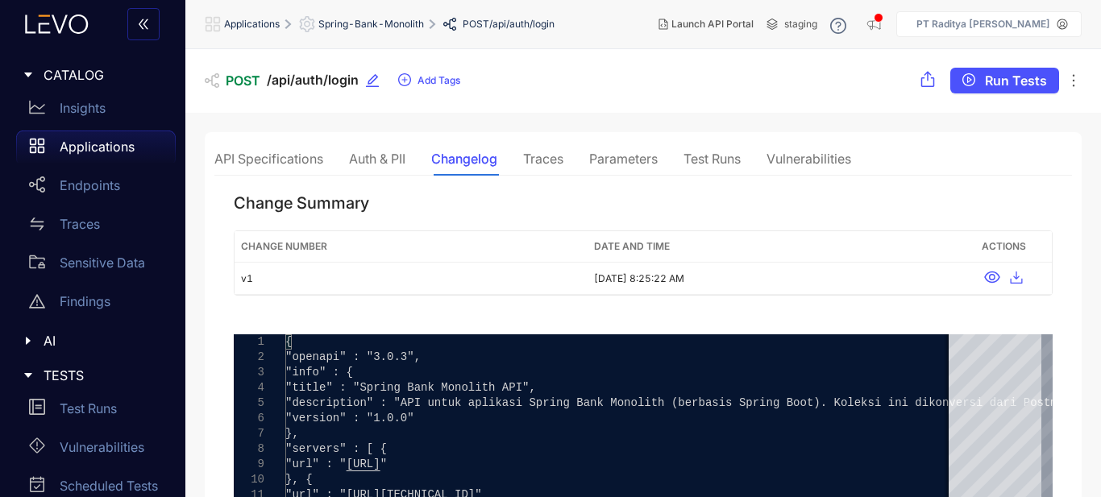
drag, startPoint x: 654, startPoint y: 157, endPoint x: 737, endPoint y: 172, distance: 85.2
click at [654, 157] on div "Parameters" at bounding box center [623, 159] width 69 height 15
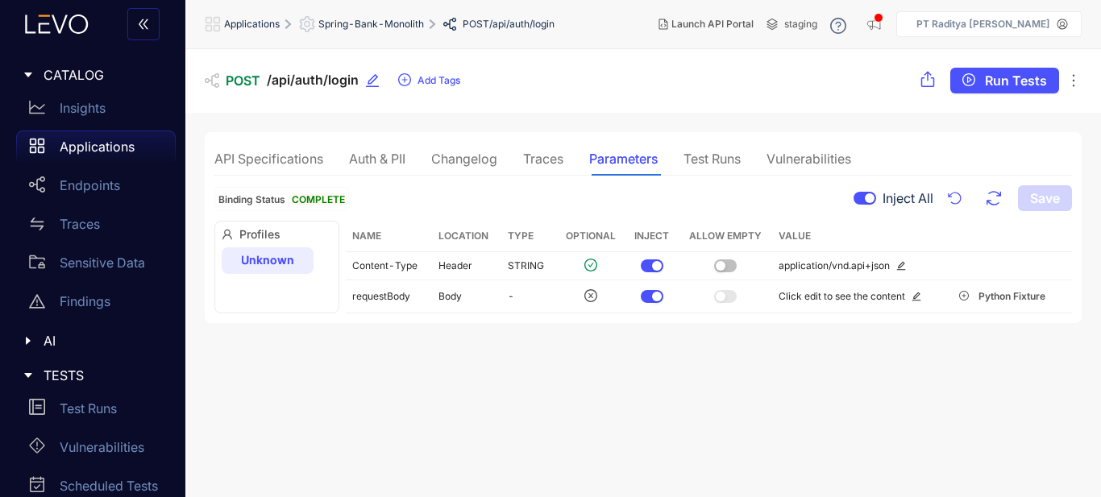
click at [731, 155] on div "Test Runs" at bounding box center [711, 159] width 57 height 15
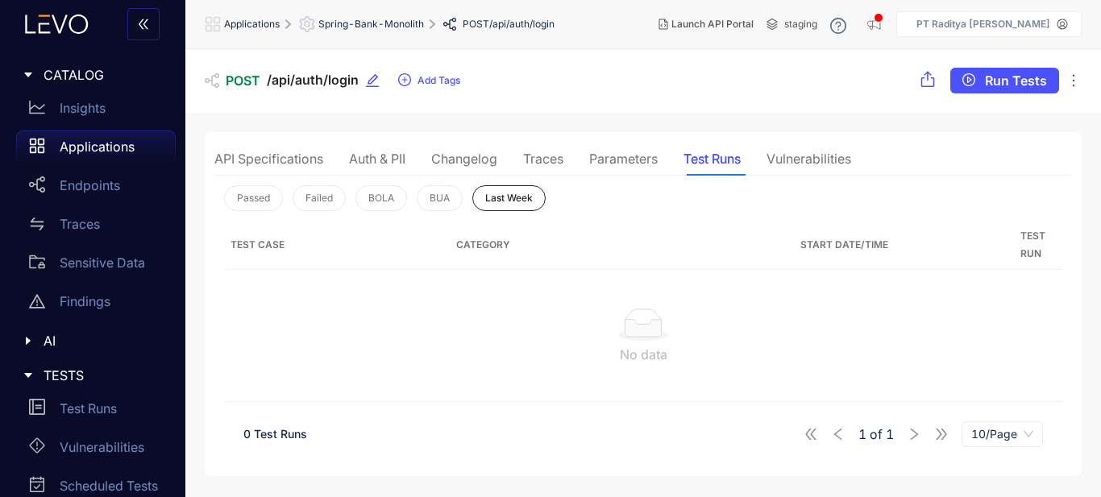
scroll to position [0, 0]
click at [555, 152] on div "Traces" at bounding box center [543, 159] width 40 height 15
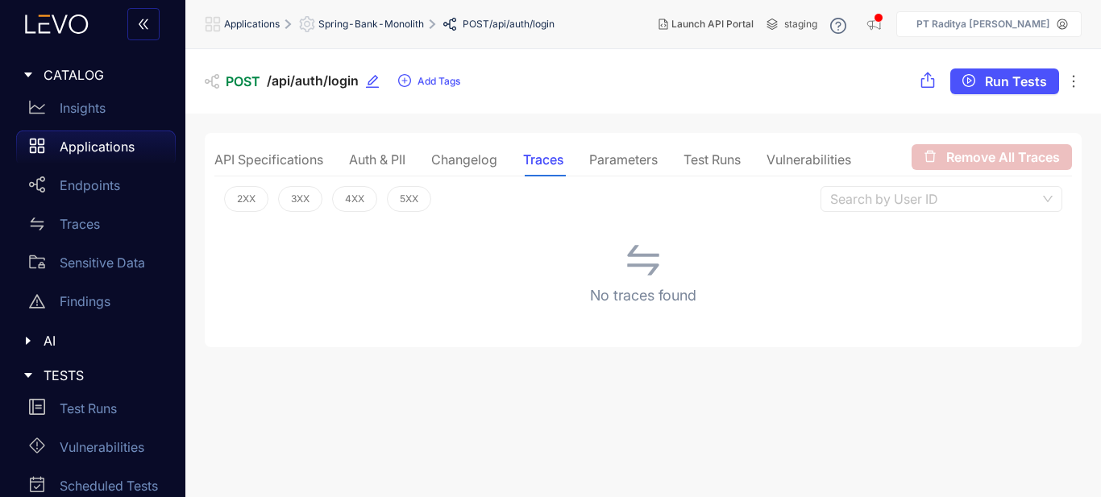
click at [466, 156] on div "Changelog" at bounding box center [464, 159] width 66 height 15
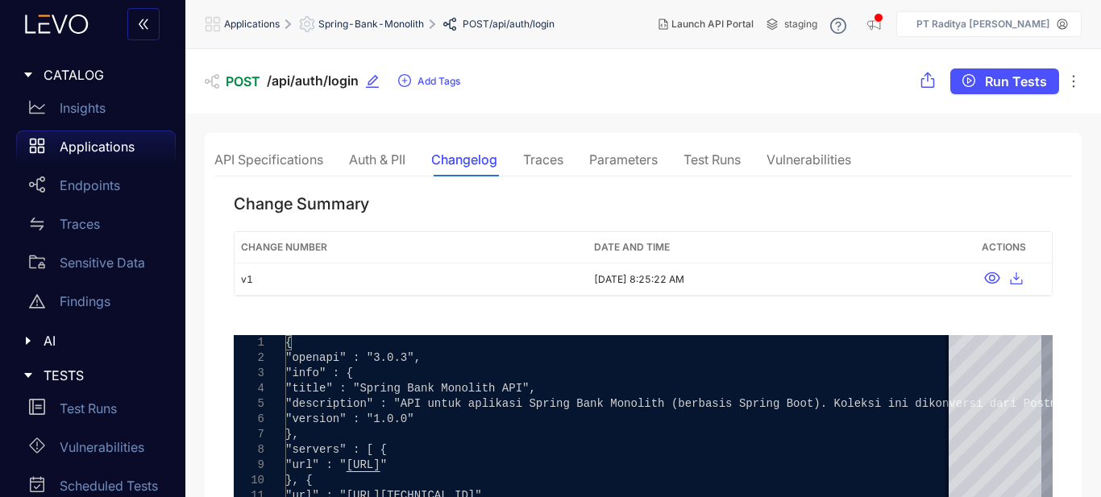
click at [396, 160] on div "Auth & PII" at bounding box center [377, 159] width 56 height 15
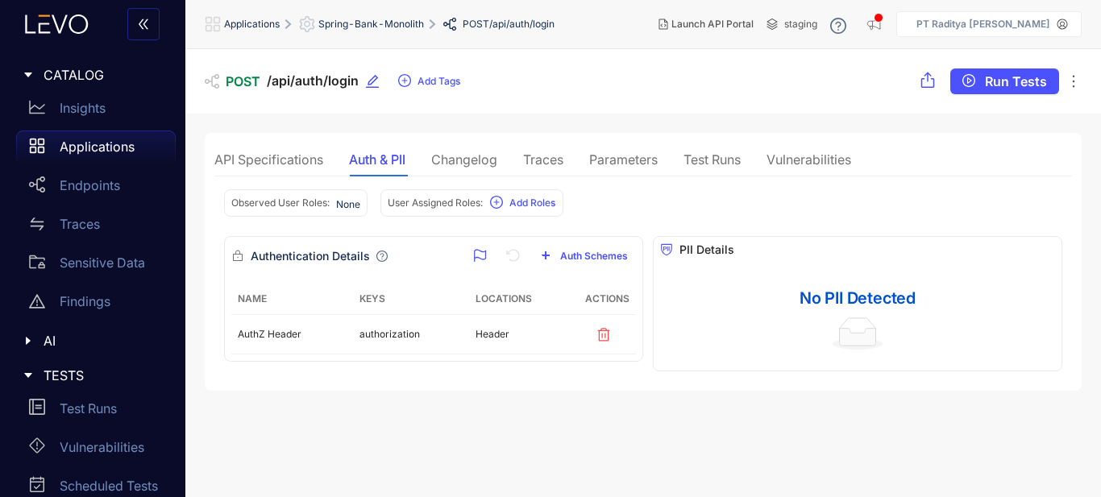
click at [285, 152] on div "API Specifications" at bounding box center [268, 159] width 109 height 15
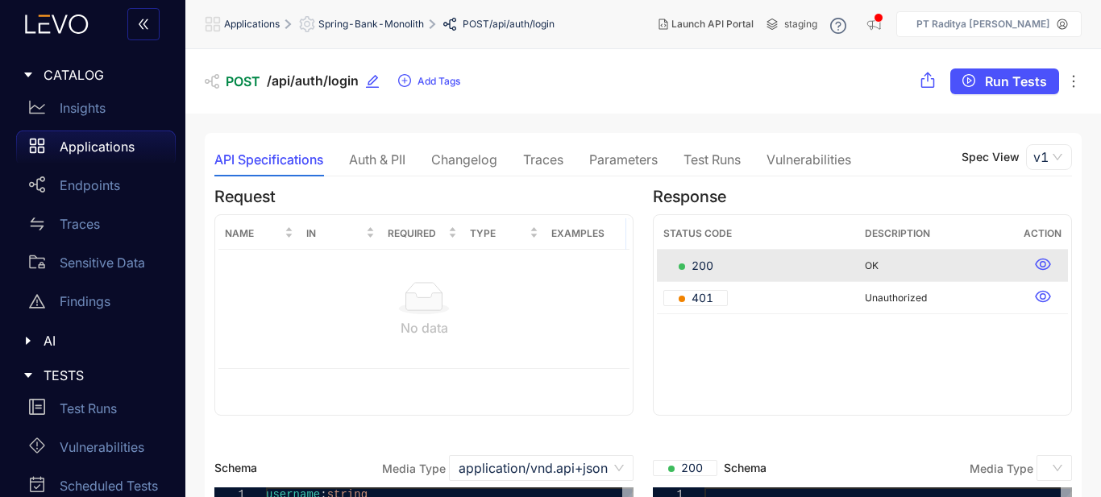
click at [813, 156] on div "Vulnerabilities" at bounding box center [808, 159] width 85 height 15
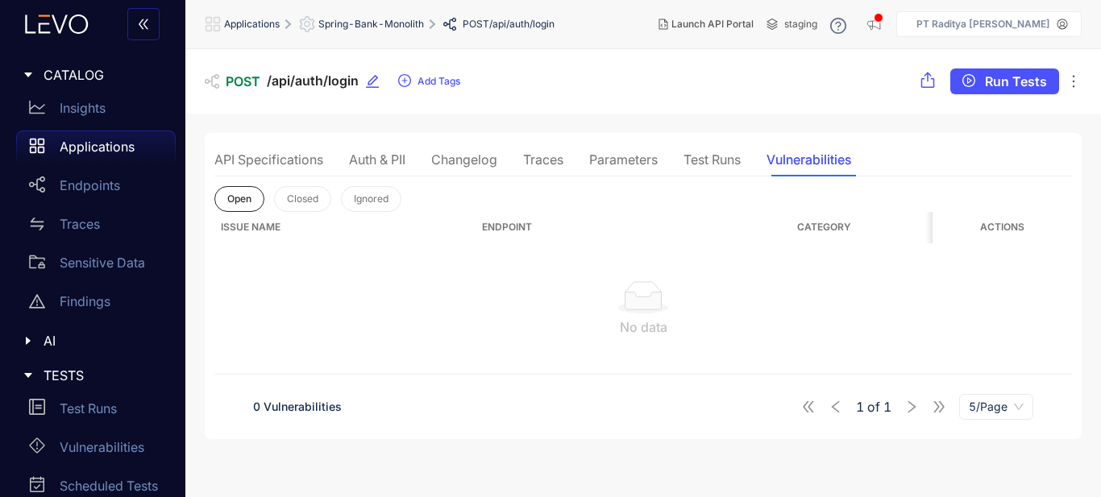
click at [695, 158] on div "Test Runs" at bounding box center [711, 159] width 57 height 15
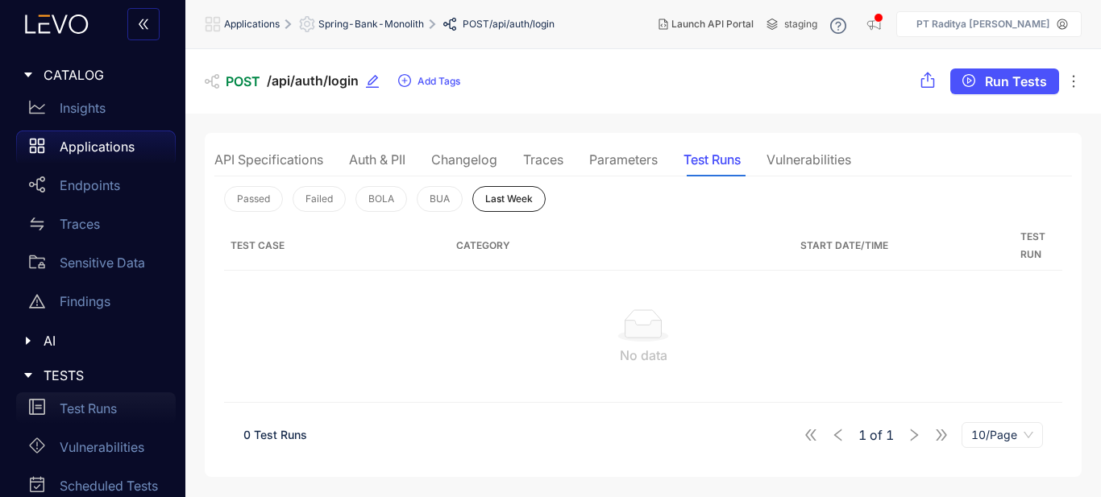
click at [96, 416] on div "Test Runs" at bounding box center [96, 409] width 160 height 32
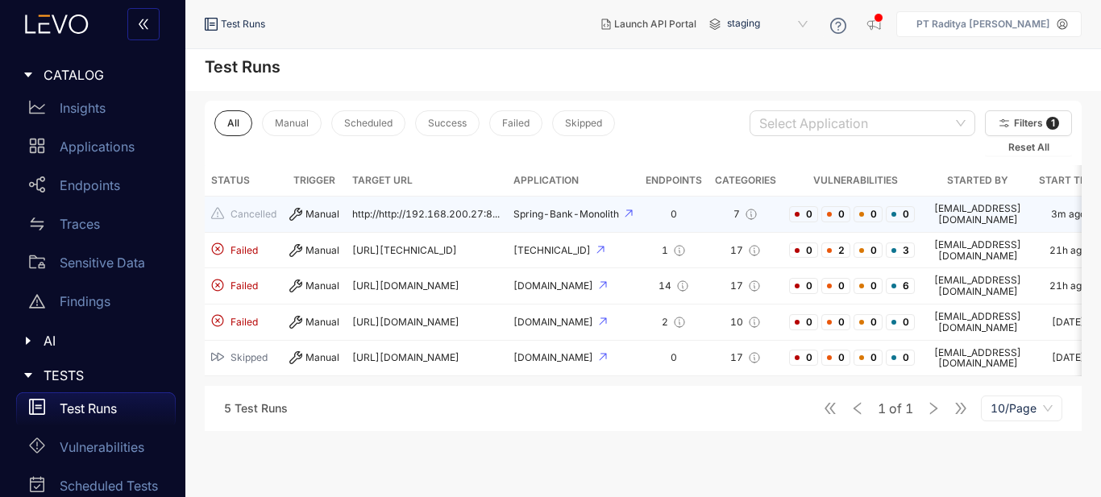
click at [648, 211] on td "0" at bounding box center [673, 215] width 69 height 36
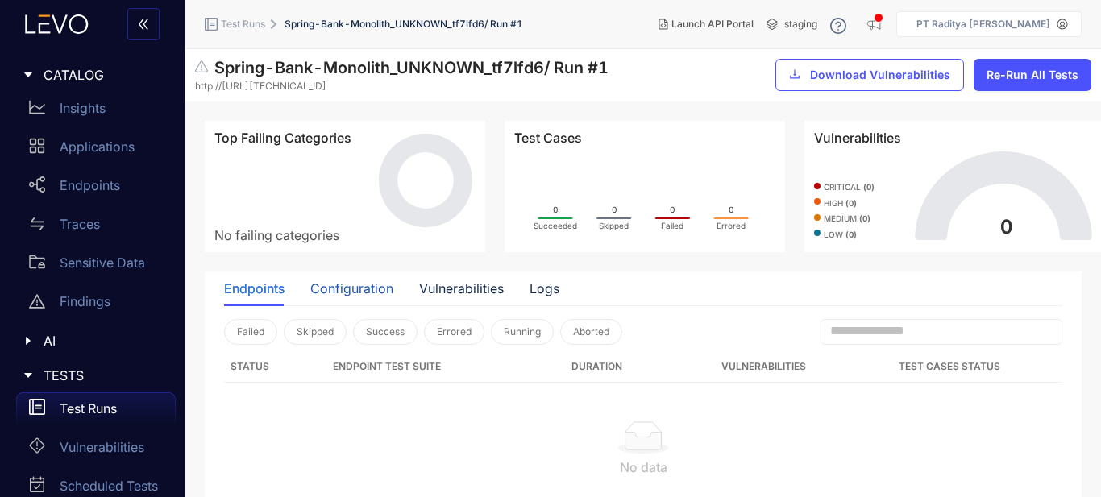
click at [350, 293] on div "Configuration" at bounding box center [351, 288] width 83 height 15
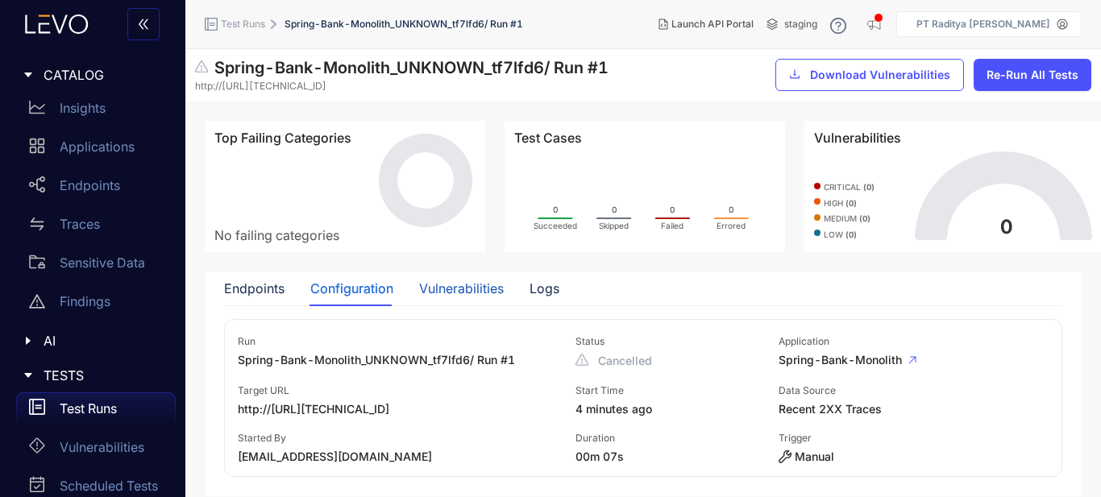
drag, startPoint x: 437, startPoint y: 286, endPoint x: 459, endPoint y: 286, distance: 22.6
click at [438, 286] on div "Vulnerabilities" at bounding box center [461, 288] width 85 height 15
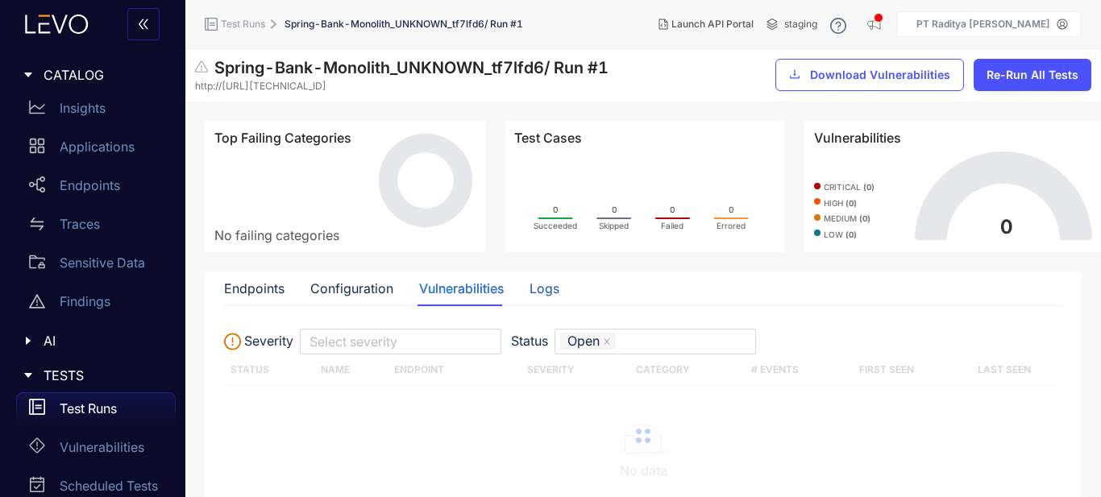
click at [548, 292] on div "Logs" at bounding box center [545, 288] width 30 height 15
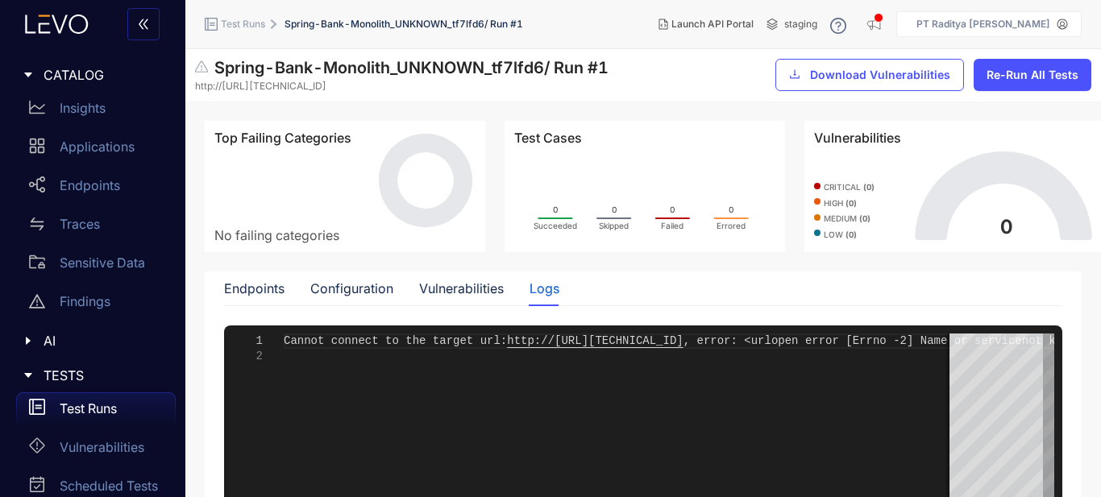
click at [705, 358] on div at bounding box center [771, 356] width 974 height 15
click at [719, 353] on div at bounding box center [771, 356] width 974 height 15
drag, startPoint x: 536, startPoint y: 345, endPoint x: 476, endPoint y: 344, distance: 60.5
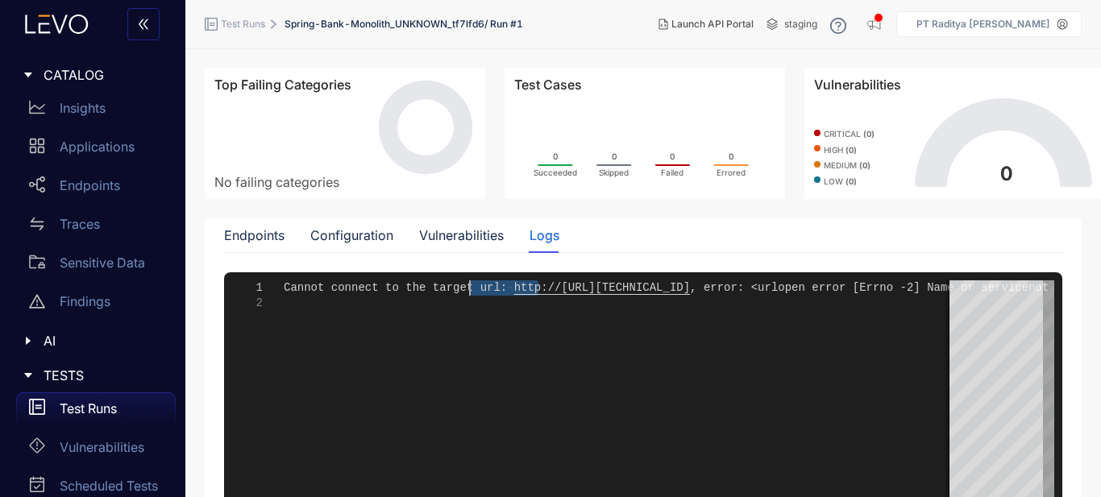
scroll to position [81, 0]
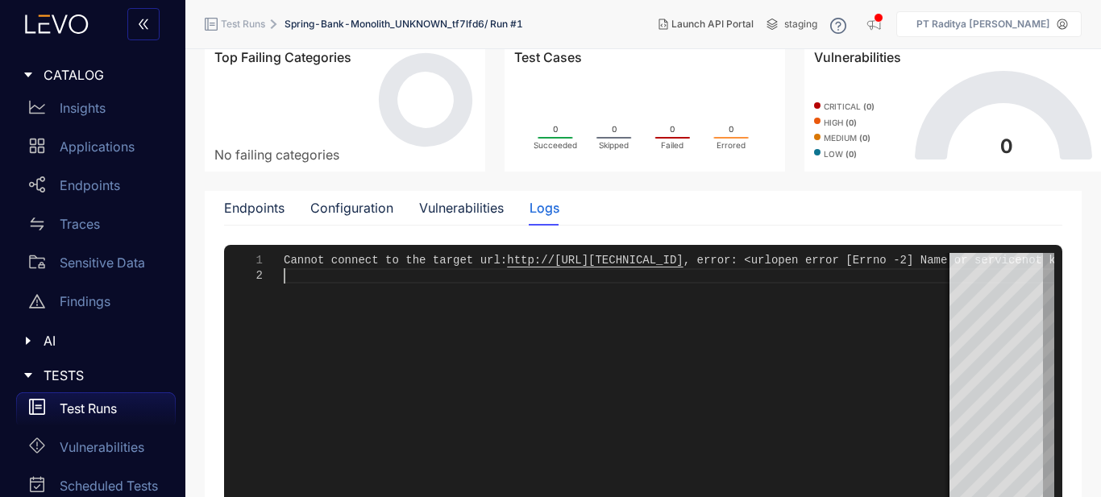
click at [600, 284] on div "Cannot connect to the target url: http://http://192.168.200.27:8091 , error: <u…" at bounding box center [771, 454] width 974 height 403
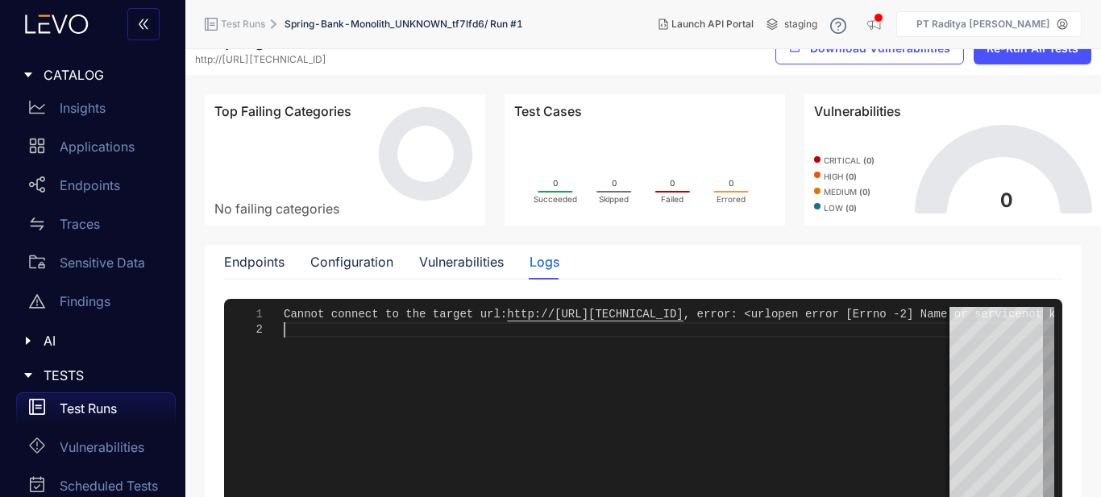
scroll to position [0, 0]
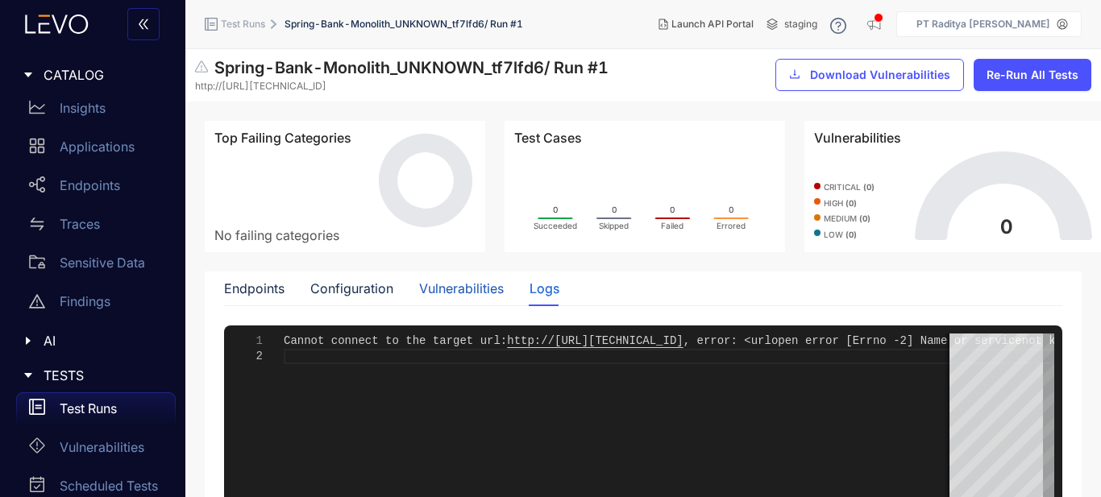
click at [449, 293] on div "Vulnerabilities" at bounding box center [461, 288] width 85 height 15
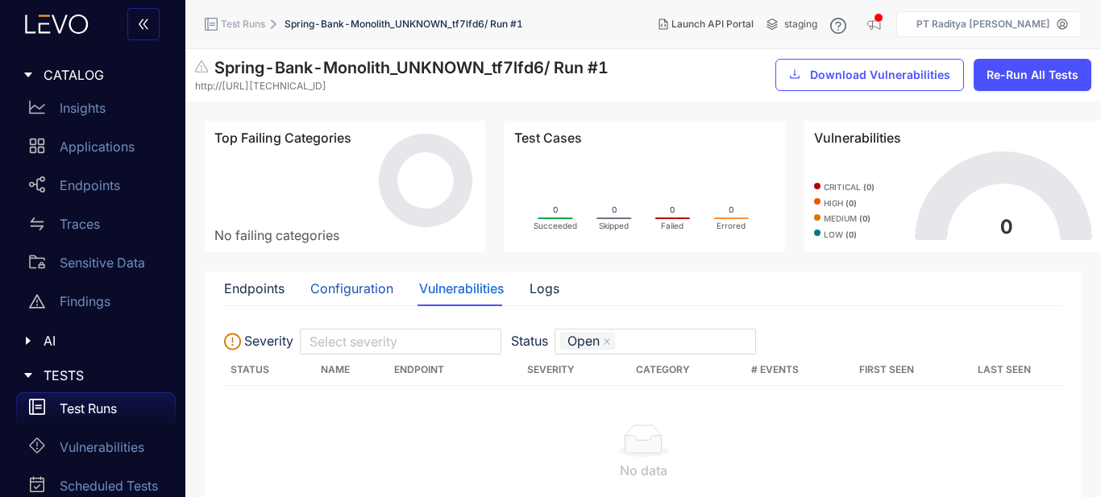
click at [382, 292] on div "Configuration" at bounding box center [351, 288] width 83 height 15
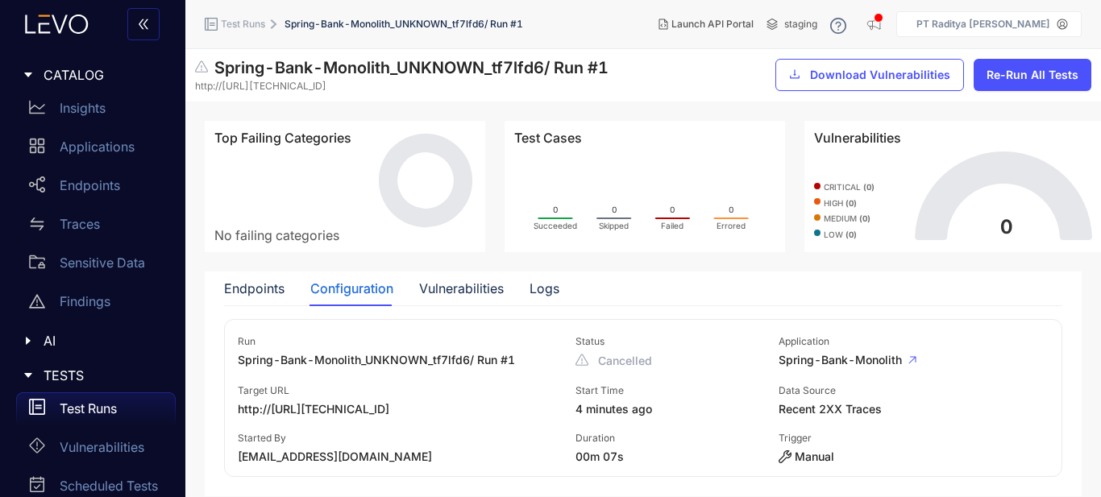
scroll to position [3, 0]
click at [93, 157] on div "Applications" at bounding box center [96, 147] width 160 height 32
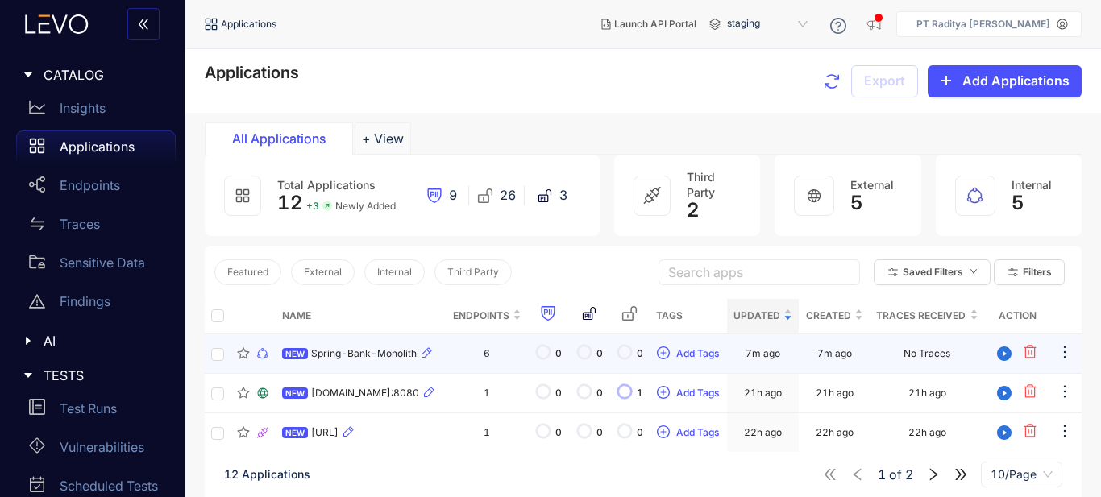
click at [456, 354] on td "6" at bounding box center [487, 353] width 82 height 39
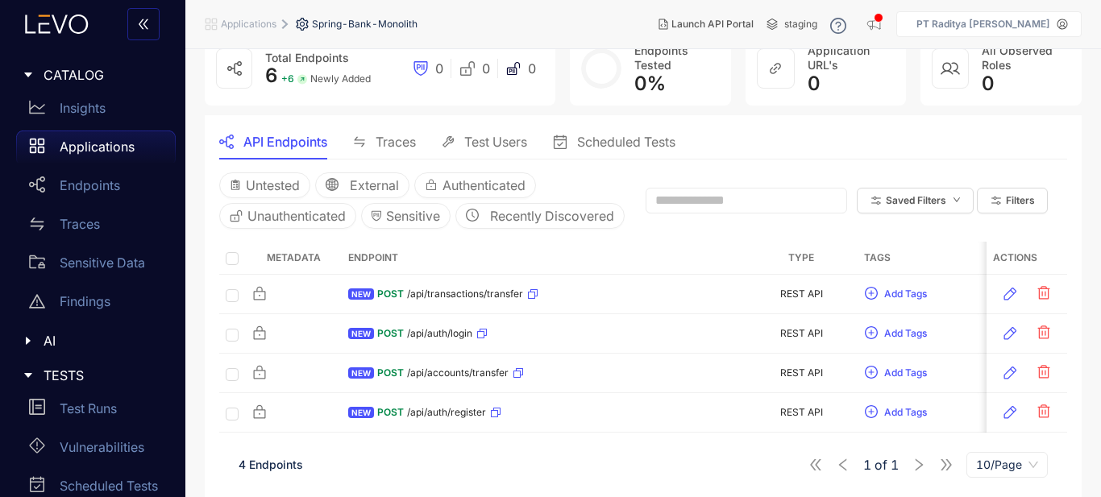
scroll to position [127, 0]
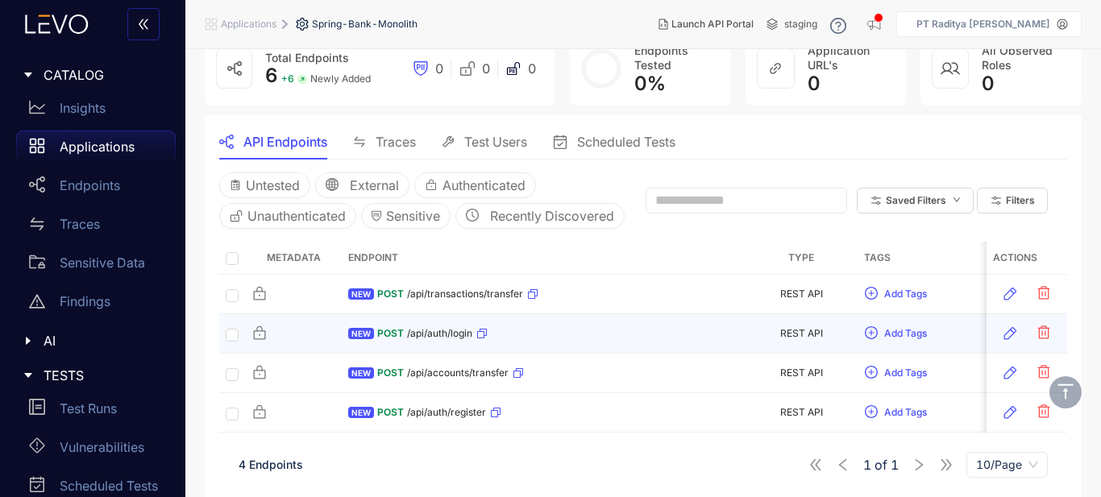
click at [548, 324] on div "NEW POST /api/auth/login" at bounding box center [543, 334] width 390 height 26
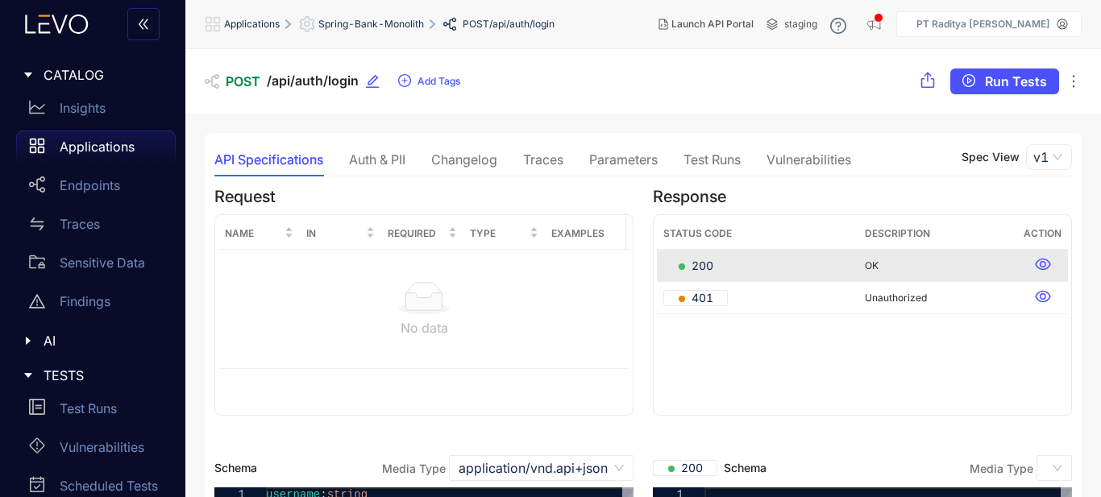
drag, startPoint x: 621, startPoint y: 159, endPoint x: 713, endPoint y: 167, distance: 92.2
click at [623, 159] on div "Parameters" at bounding box center [623, 159] width 69 height 15
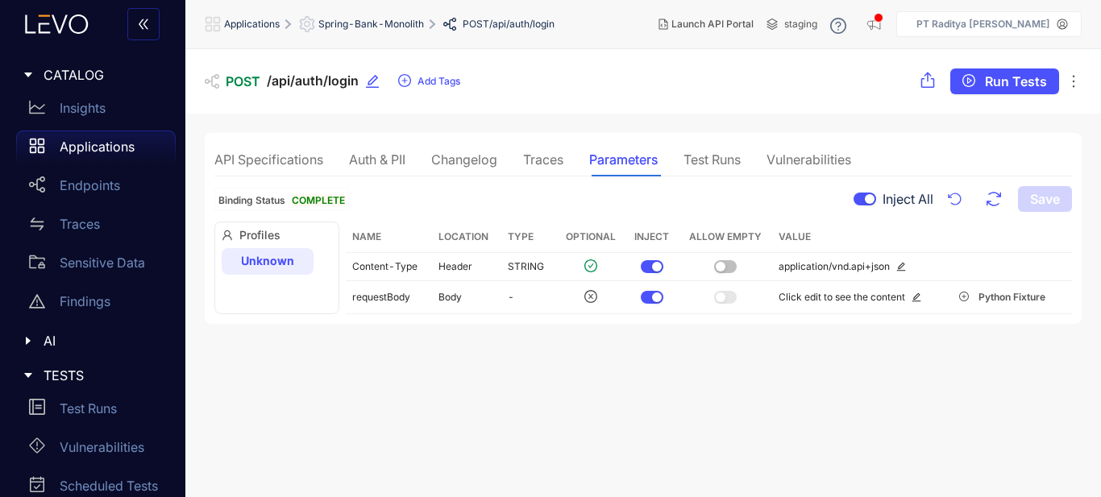
click at [718, 167] on div "Test Runs" at bounding box center [711, 159] width 57 height 15
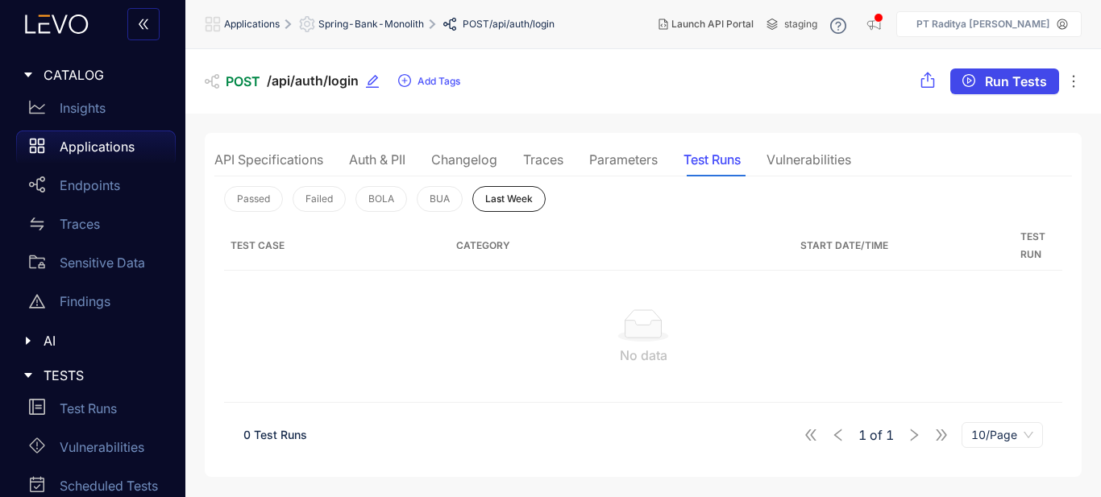
click at [1003, 85] on span "Run Tests" at bounding box center [1016, 81] width 62 height 15
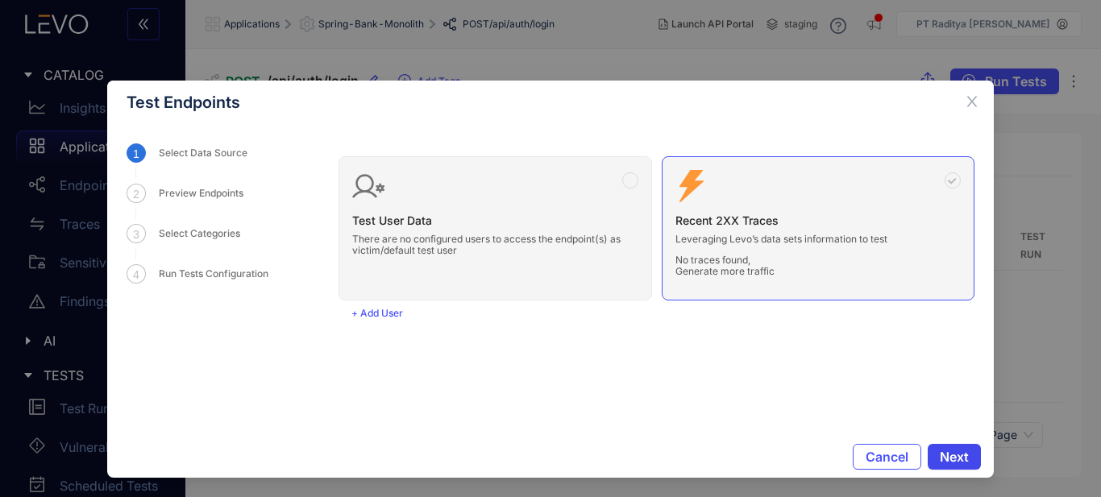
click at [956, 462] on span "Next" at bounding box center [954, 457] width 29 height 15
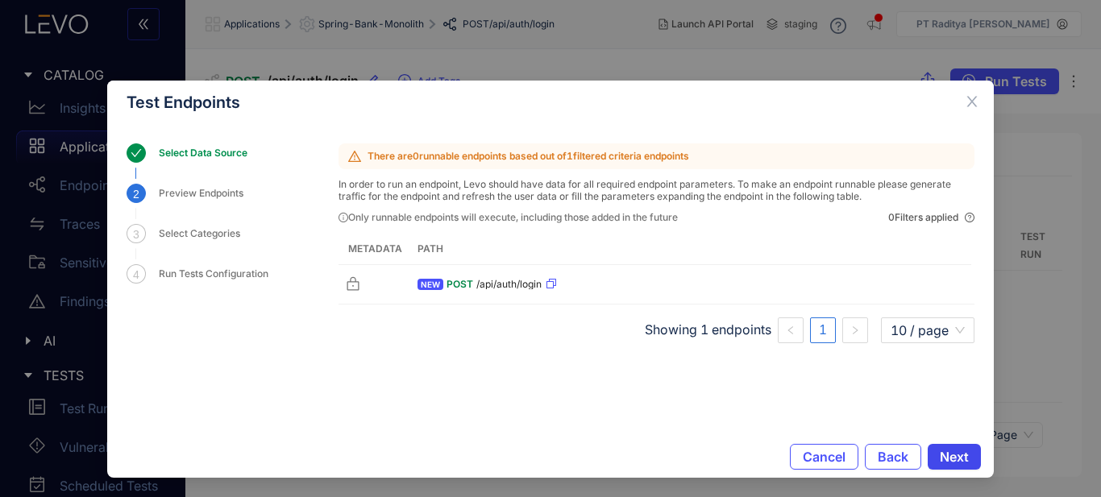
click at [963, 454] on span "Next" at bounding box center [954, 457] width 29 height 15
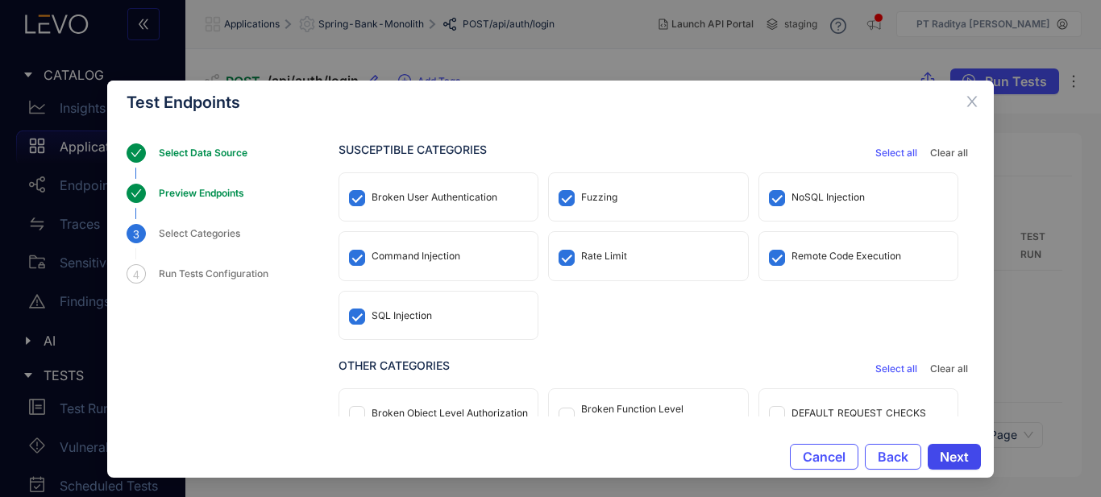
click at [945, 465] on button "Next" at bounding box center [954, 457] width 53 height 26
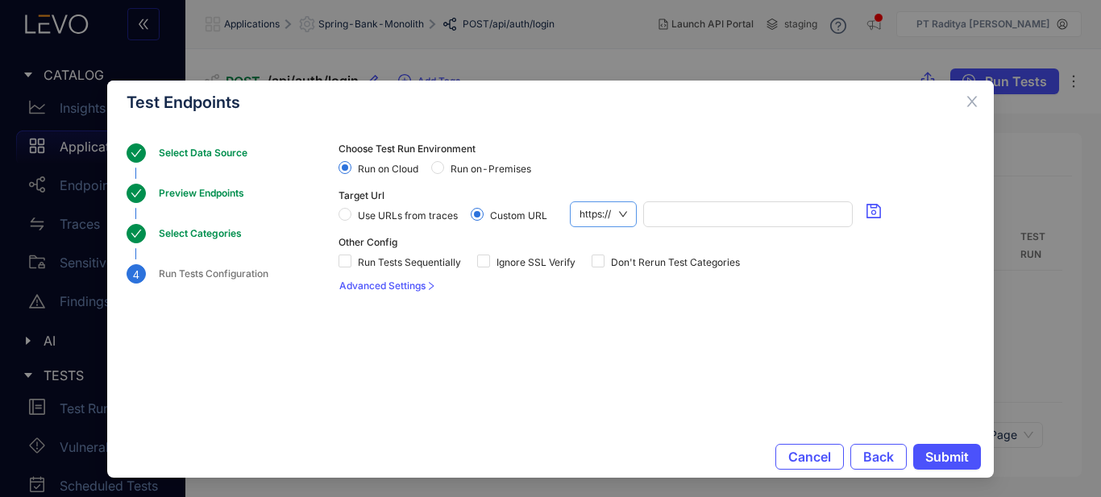
click at [621, 218] on span "https://" at bounding box center [603, 214] width 48 height 24
click at [609, 268] on div "http://" at bounding box center [603, 269] width 49 height 18
click at [734, 220] on input "search" at bounding box center [745, 214] width 195 height 24
click at [734, 219] on input "search" at bounding box center [745, 214] width 195 height 24
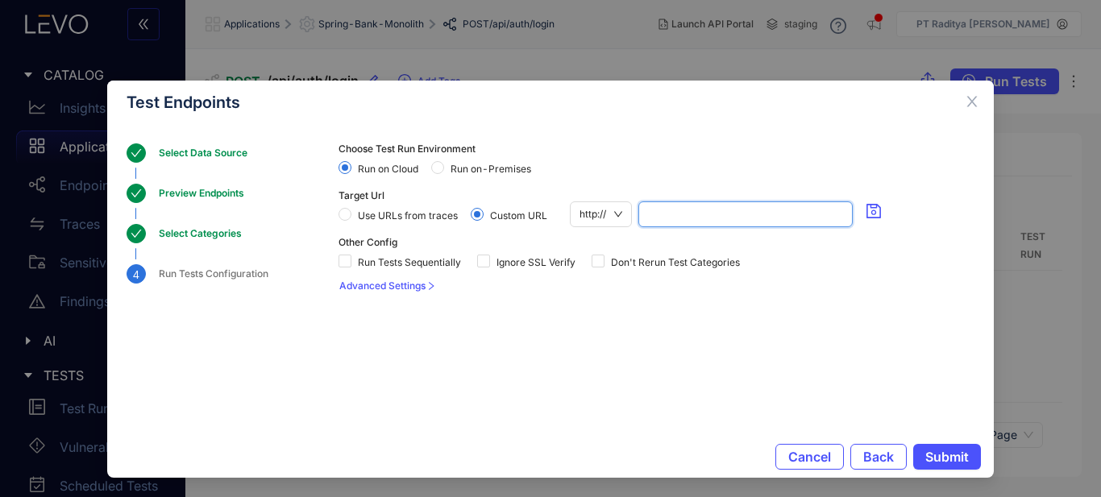
click at [734, 219] on input "search" at bounding box center [745, 214] width 195 height 24
click at [423, 211] on span "Use URLs from traces" at bounding box center [407, 215] width 113 height 11
click at [530, 216] on span "Custom URL" at bounding box center [519, 215] width 70 height 11
click at [971, 106] on icon "close" at bounding box center [972, 101] width 15 height 15
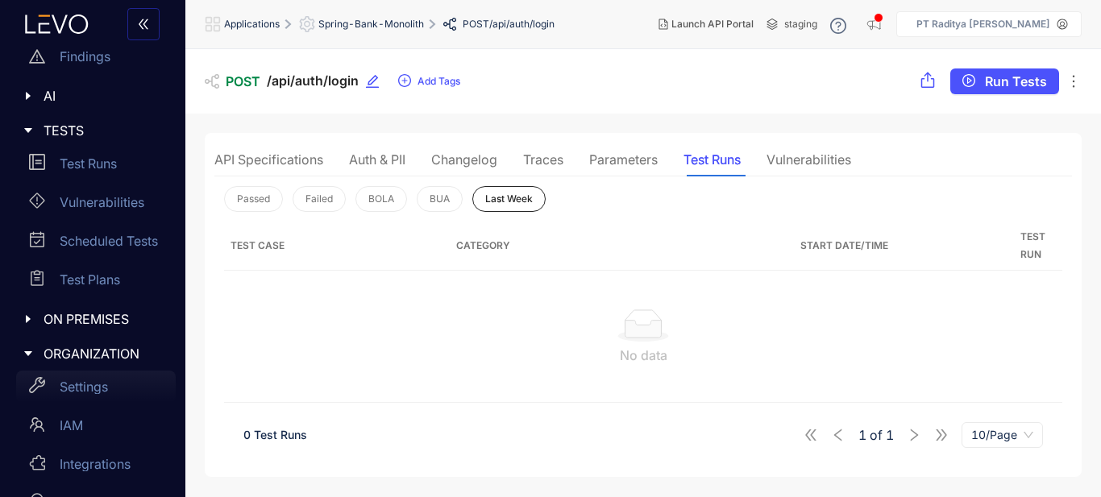
scroll to position [283, 0]
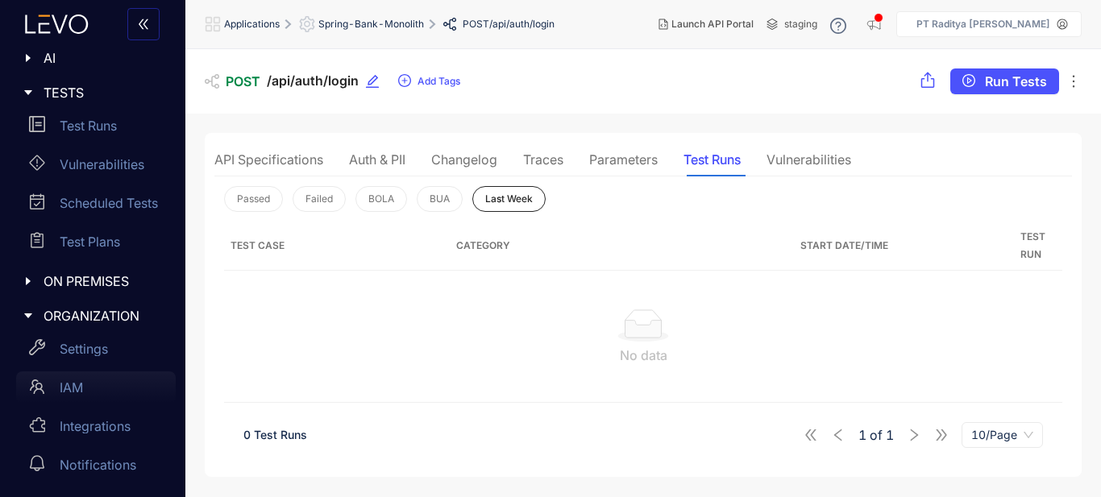
click at [113, 380] on div "IAM" at bounding box center [96, 388] width 160 height 32
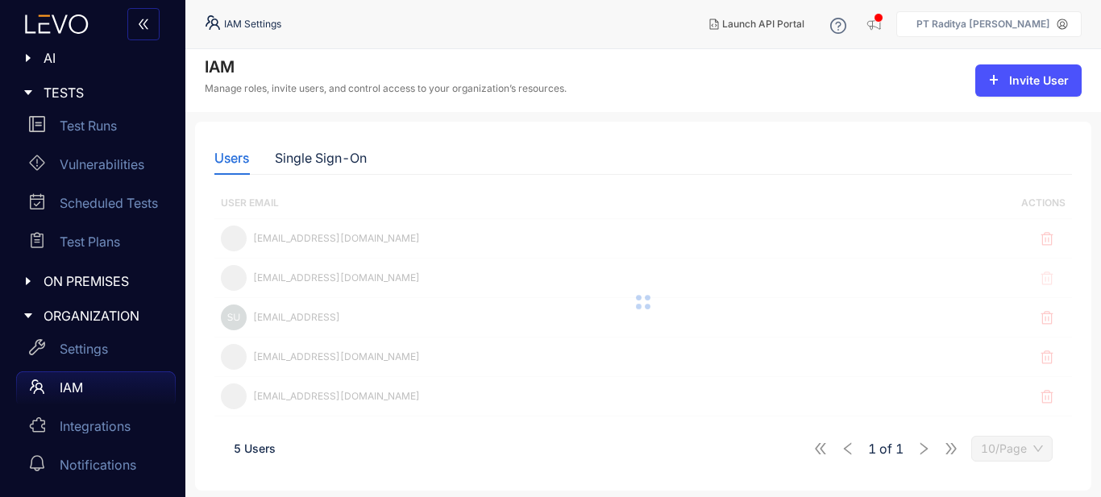
drag, startPoint x: 122, startPoint y: 335, endPoint x: 135, endPoint y: 332, distance: 14.1
click at [122, 336] on div "Settings" at bounding box center [96, 349] width 160 height 32
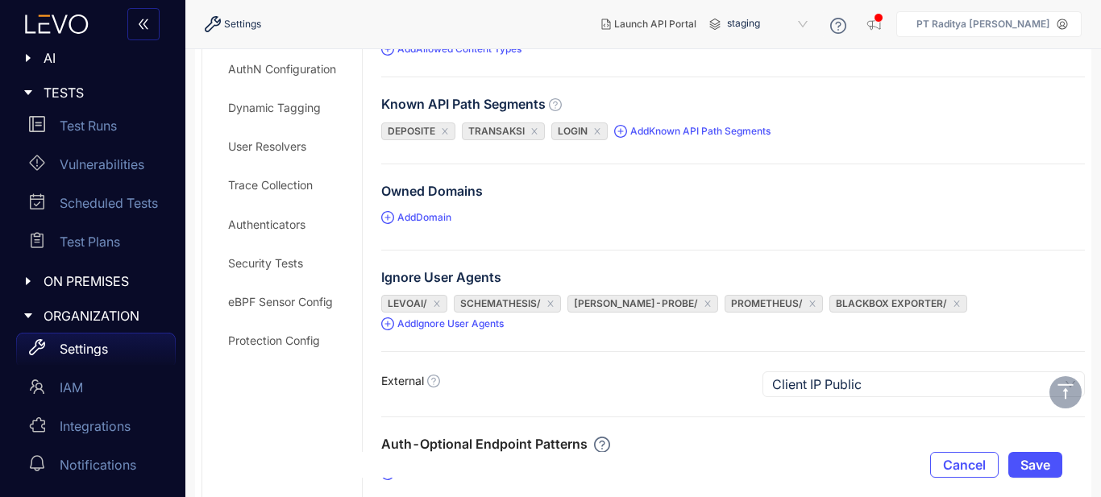
scroll to position [161, 0]
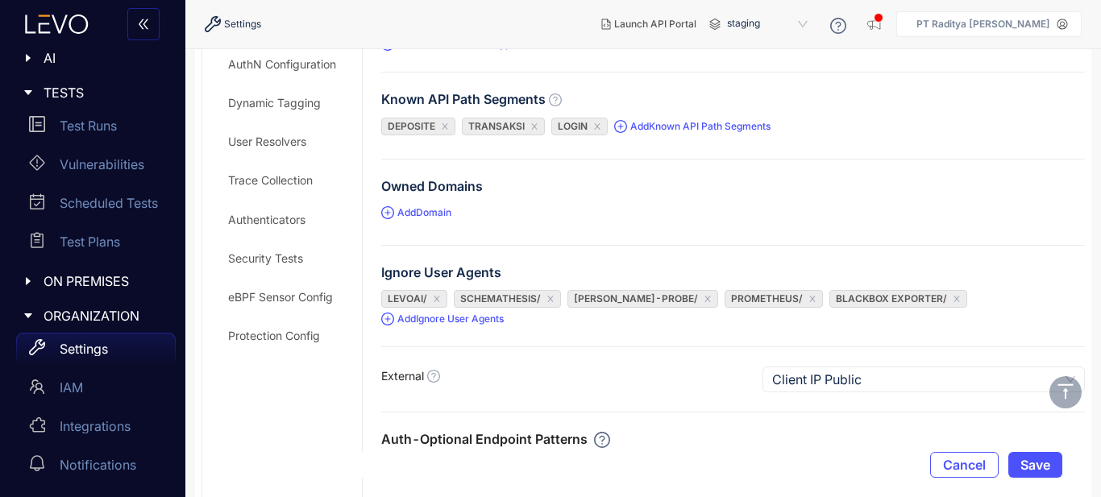
click at [280, 222] on div "Authenticators" at bounding box center [266, 220] width 77 height 13
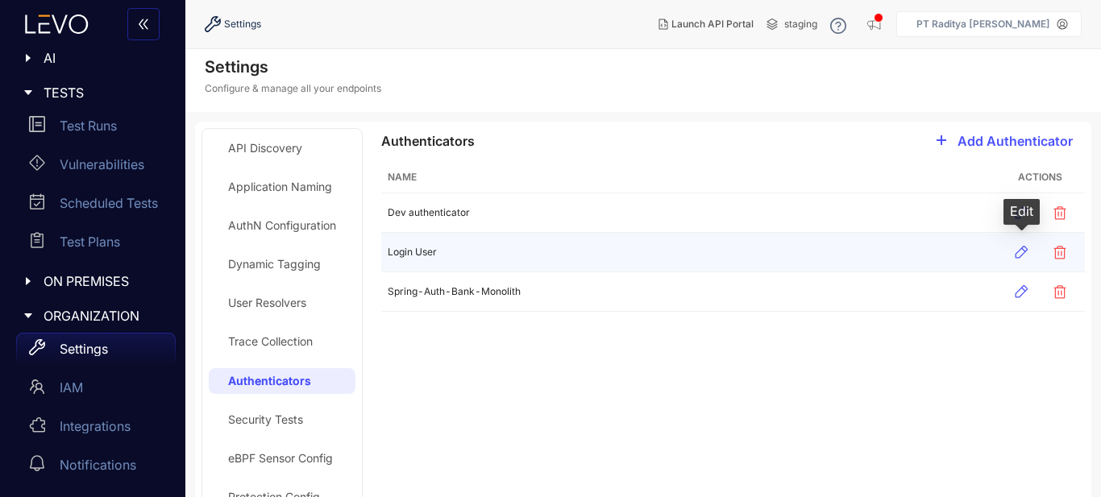
click at [1014, 257] on icon "button" at bounding box center [1021, 252] width 16 height 16
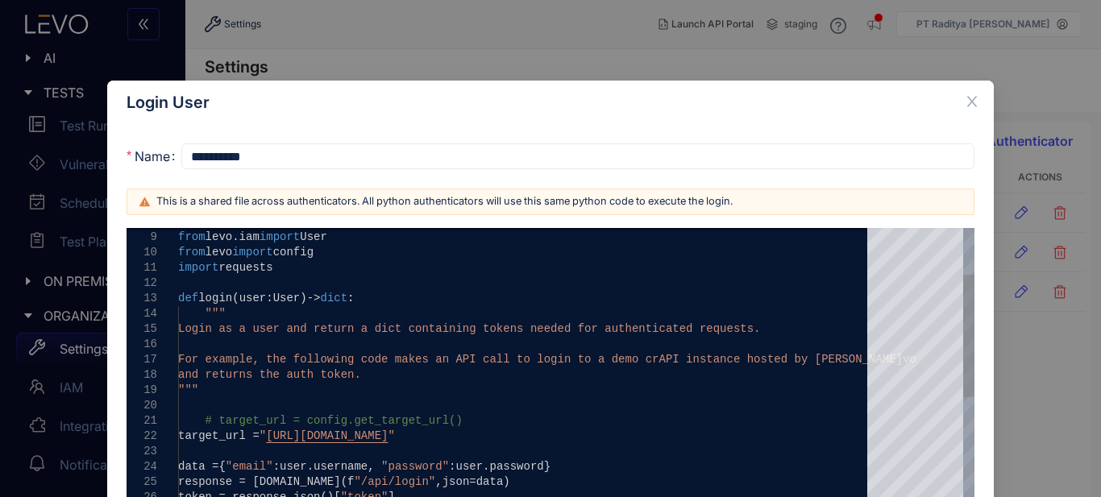
type textarea "**********"
click at [310, 444] on div at bounding box center [528, 451] width 700 height 15
click at [958, 96] on span "Close" at bounding box center [972, 103] width 44 height 44
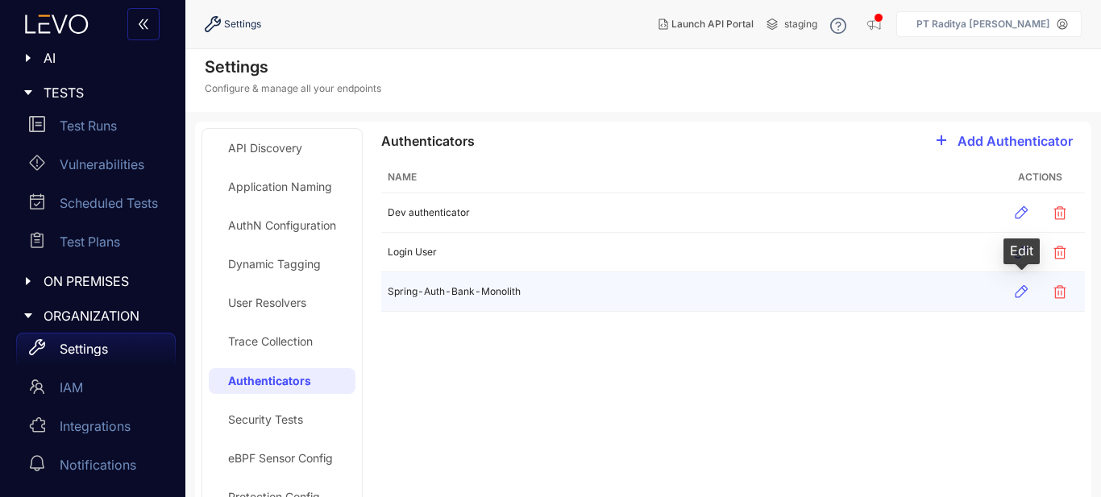
click at [1019, 295] on icon "button" at bounding box center [1021, 292] width 16 height 16
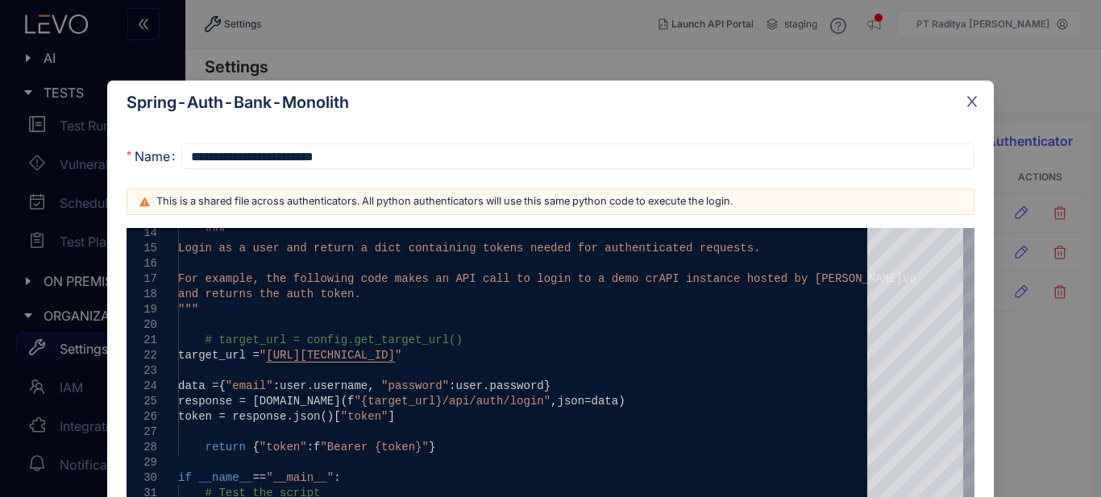
click at [965, 99] on icon "close" at bounding box center [972, 101] width 15 height 15
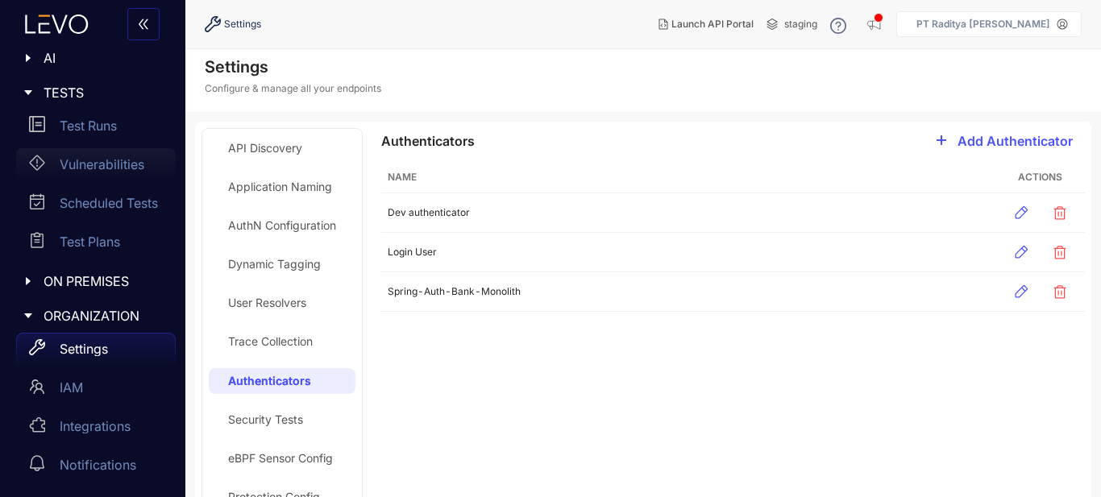
click at [139, 172] on p "Vulnerabilities" at bounding box center [102, 164] width 85 height 15
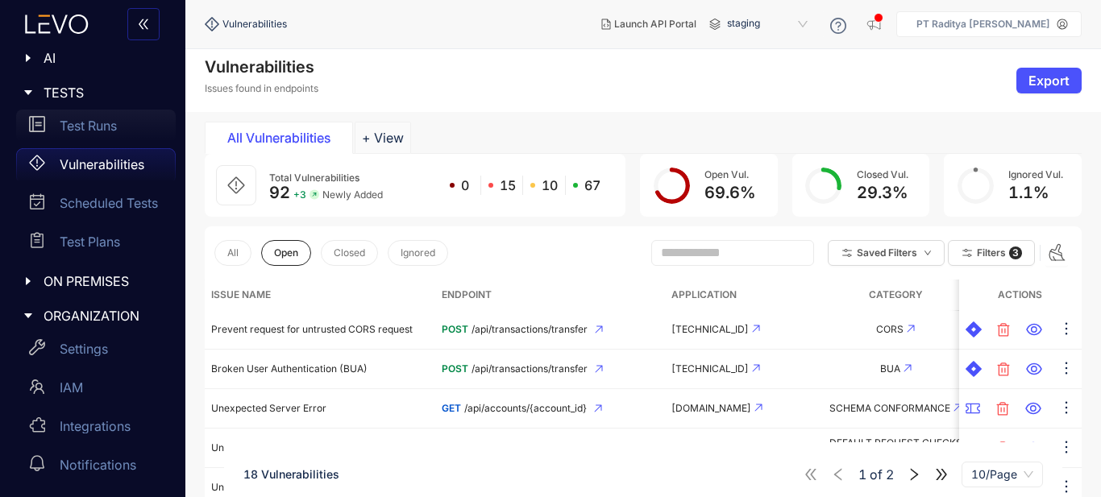
click at [93, 130] on p "Test Runs" at bounding box center [88, 125] width 57 height 15
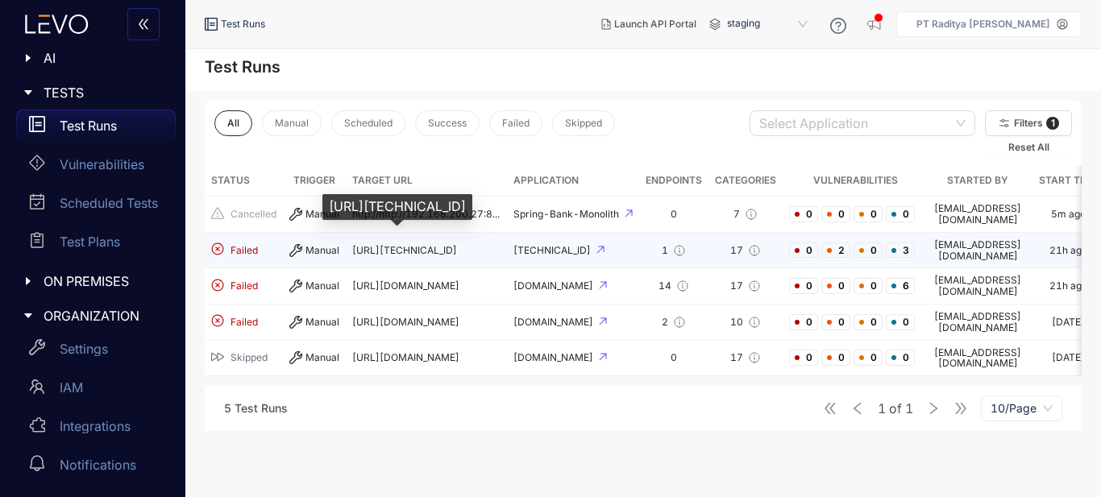
click at [430, 212] on div "http://203.194.113.220:3011" at bounding box center [397, 207] width 150 height 26
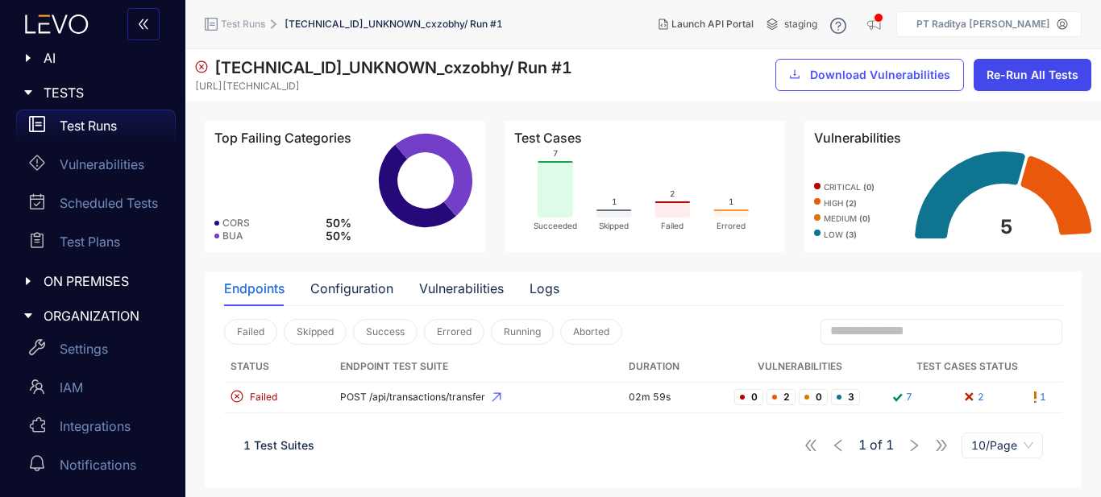
click at [1037, 64] on button "Re-Run All Tests" at bounding box center [1033, 75] width 118 height 32
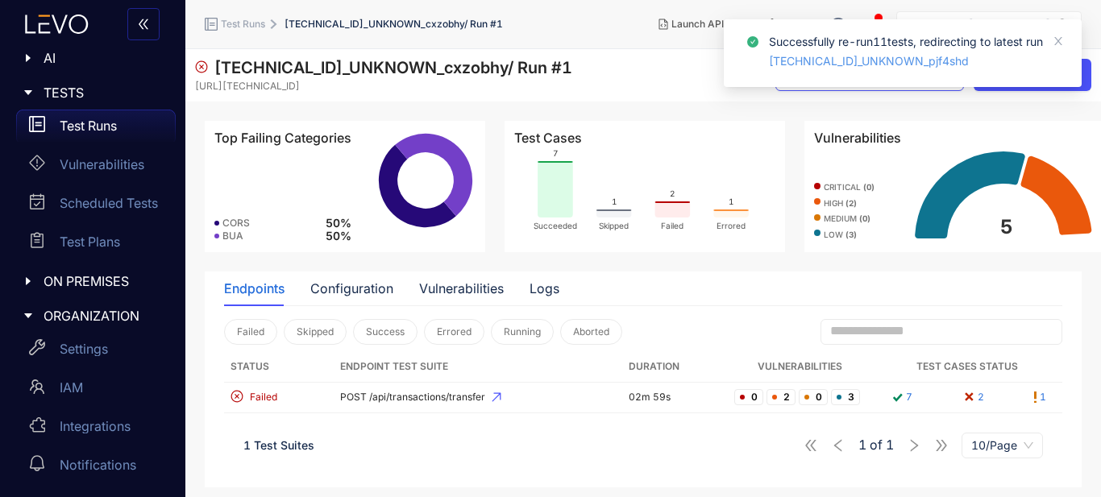
click at [914, 60] on link "203.194.113.220:3011_UNKNOWN_pjf4shd" at bounding box center [869, 61] width 200 height 19
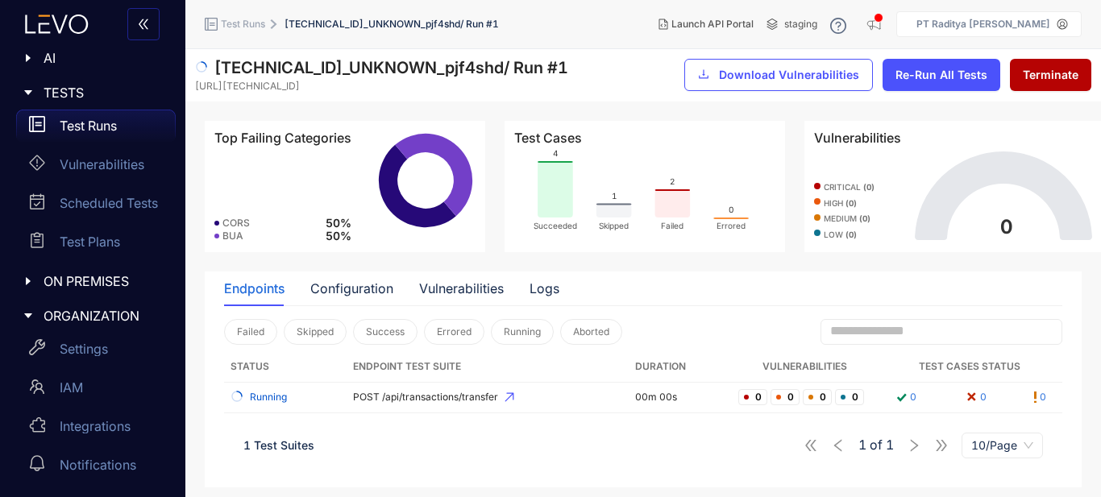
click at [125, 127] on div "Test Runs" at bounding box center [96, 126] width 160 height 32
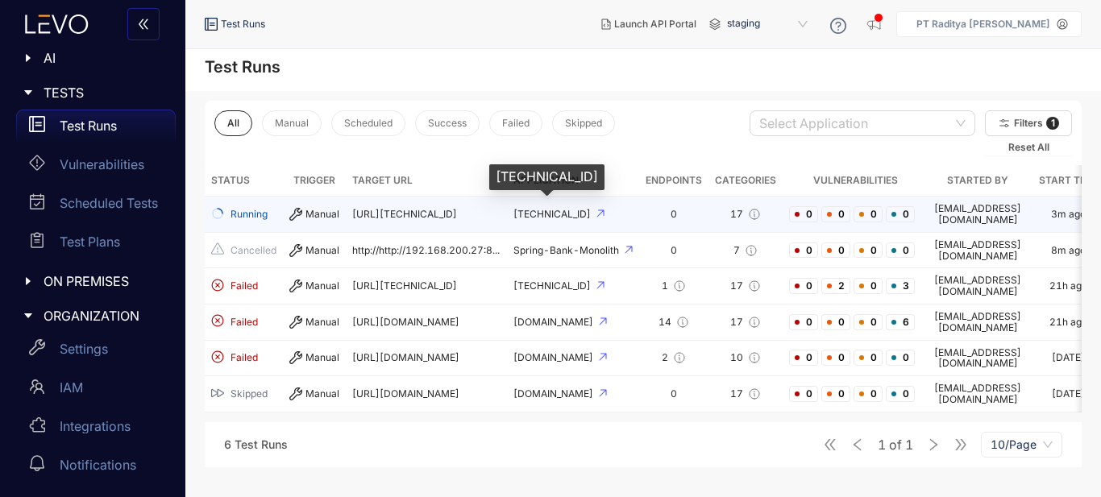
click at [584, 210] on span "203.194.113.220:3011" at bounding box center [553, 214] width 80 height 12
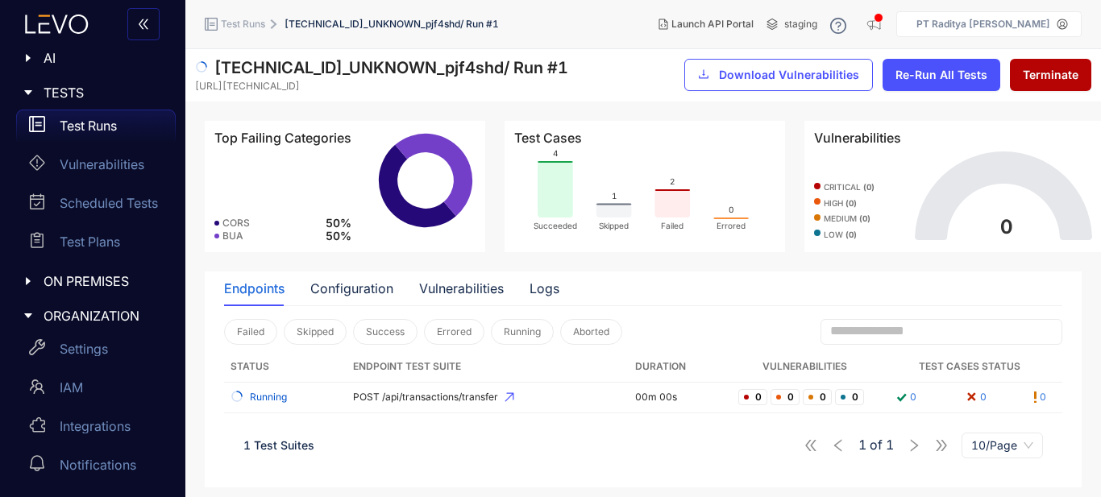
scroll to position [3, 0]
click at [372, 285] on div "Configuration" at bounding box center [351, 288] width 83 height 15
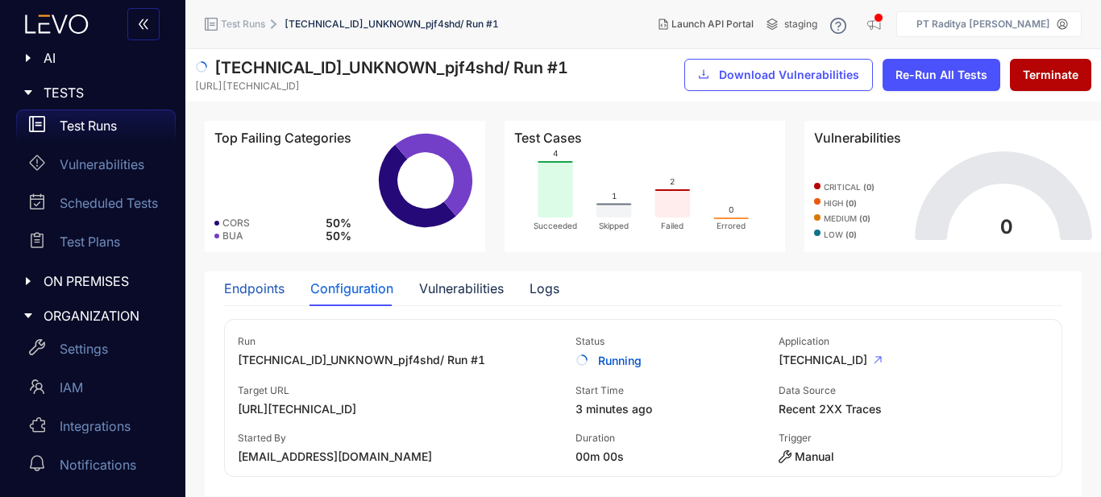
click at [271, 286] on div "Endpoints" at bounding box center [254, 288] width 60 height 15
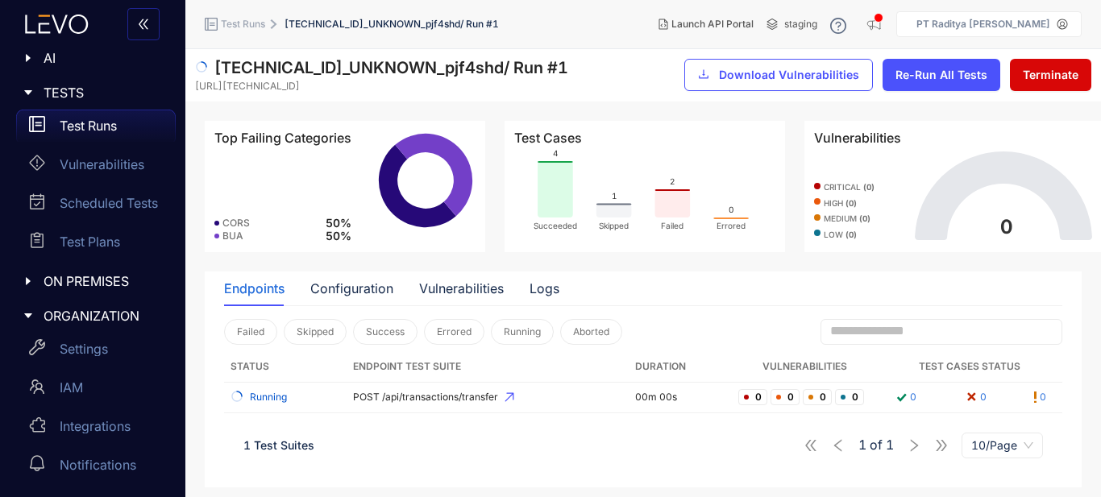
click at [1046, 76] on span "Terminate" at bounding box center [1051, 75] width 56 height 13
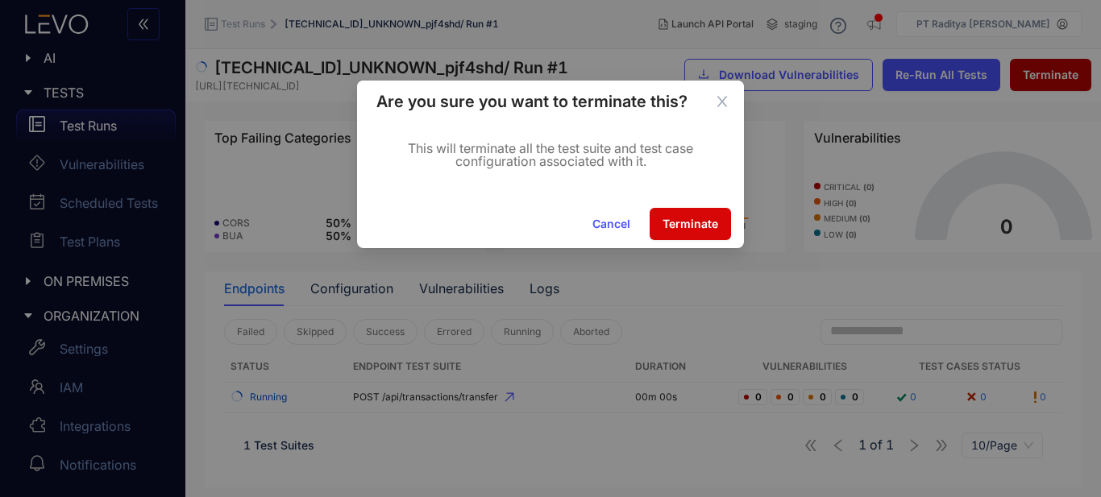
click at [682, 224] on span "Terminate" at bounding box center [691, 224] width 56 height 13
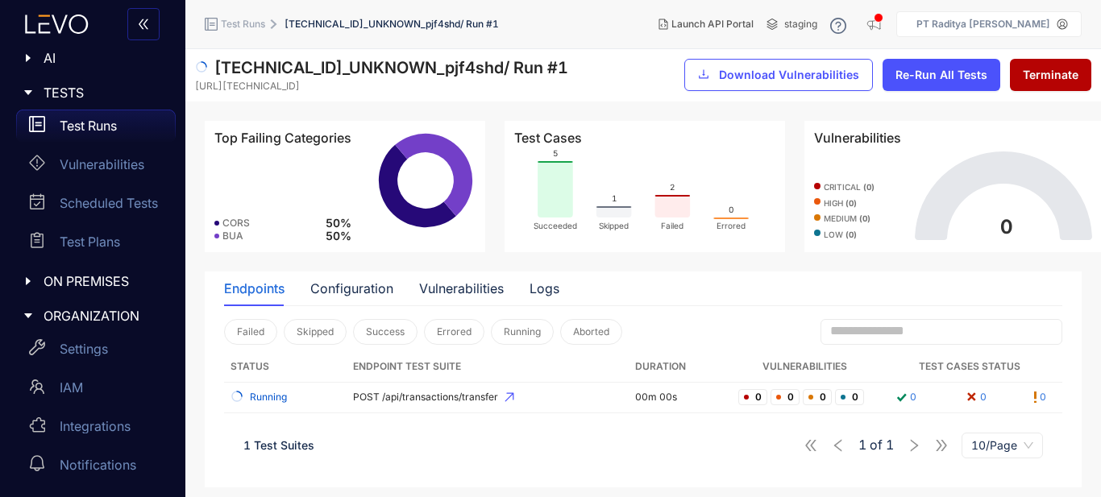
click at [113, 123] on p "Test Runs" at bounding box center [88, 125] width 57 height 15
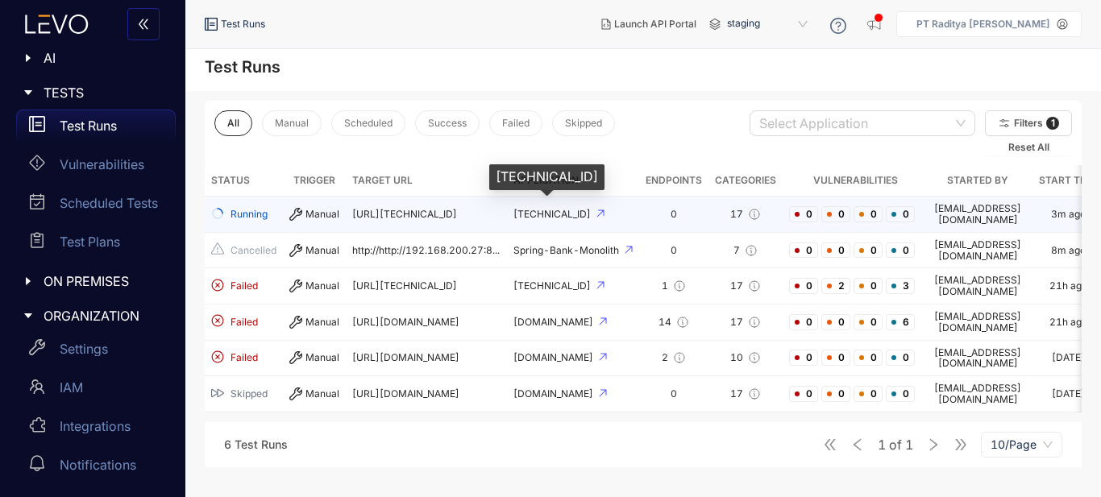
click at [560, 208] on span "203.194.113.220:3011" at bounding box center [553, 214] width 80 height 12
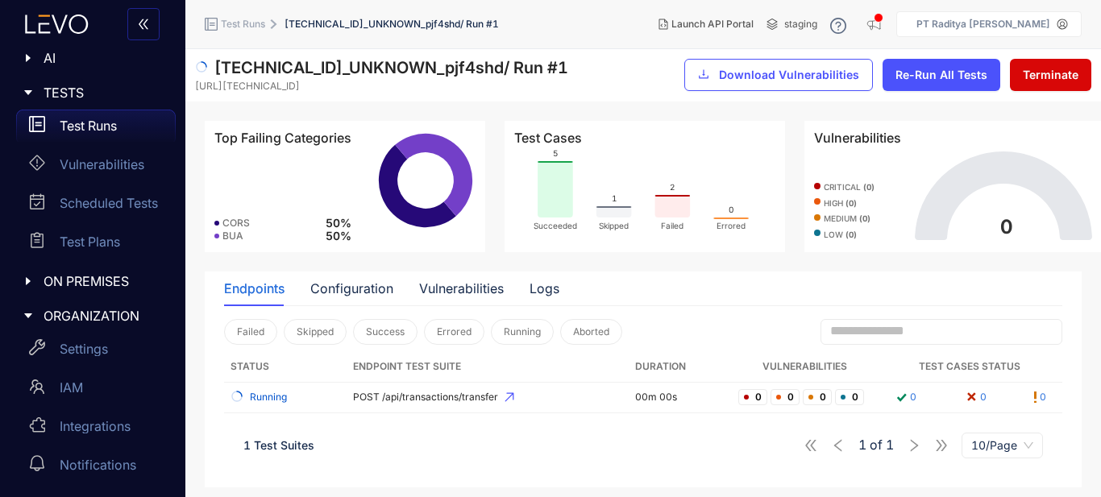
click at [1041, 71] on span "Terminate" at bounding box center [1051, 75] width 56 height 13
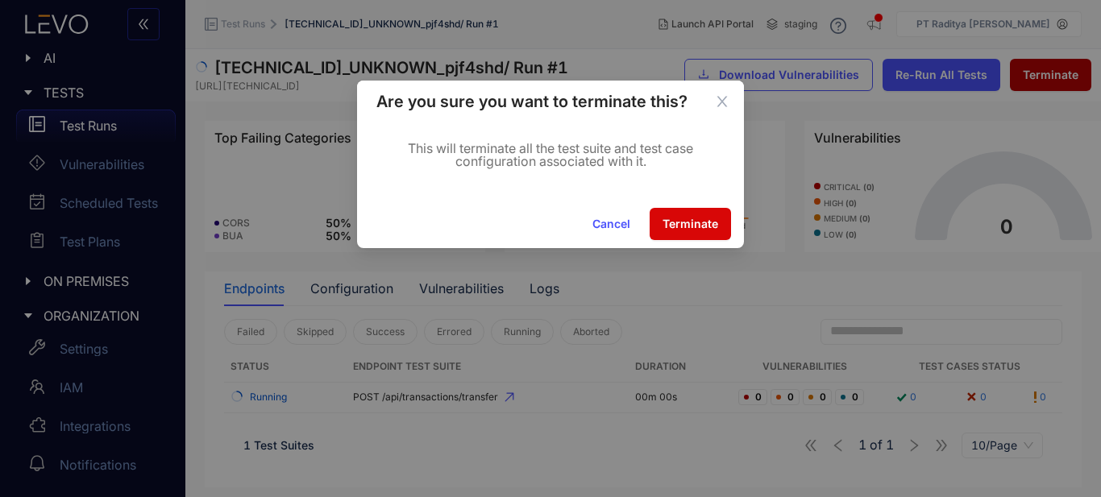
click at [672, 220] on span "Terminate" at bounding box center [691, 224] width 56 height 13
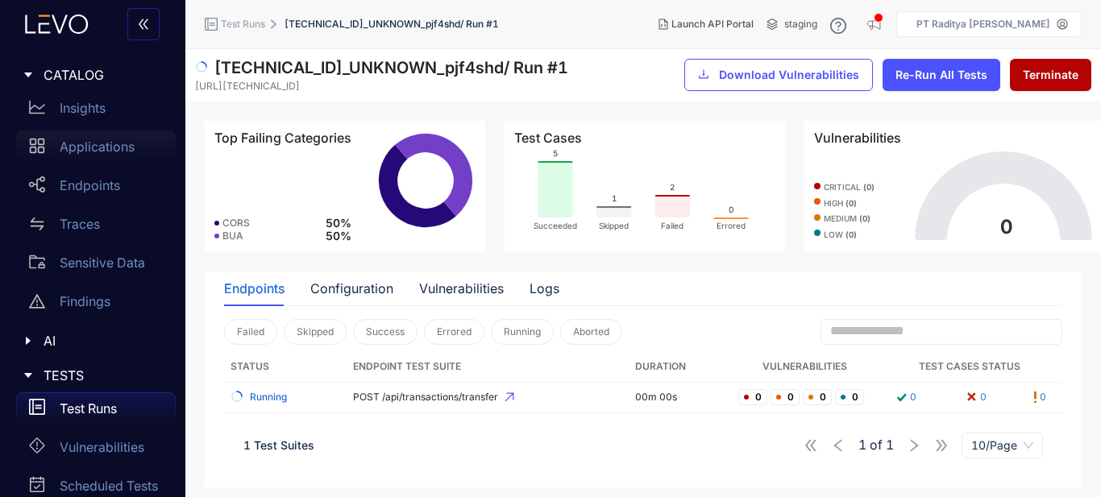
click at [139, 152] on div "Applications" at bounding box center [96, 147] width 160 height 32
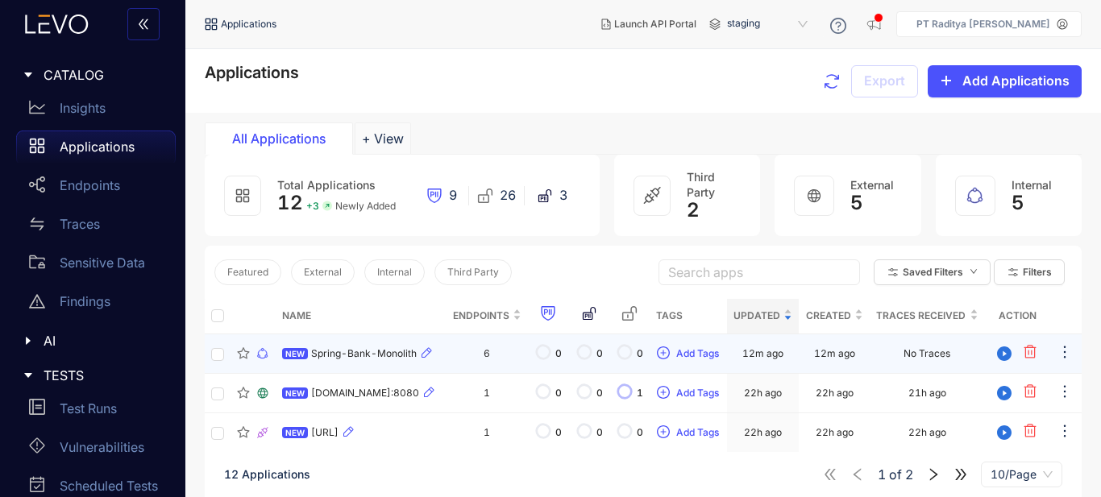
click at [474, 359] on td "6" at bounding box center [487, 353] width 82 height 39
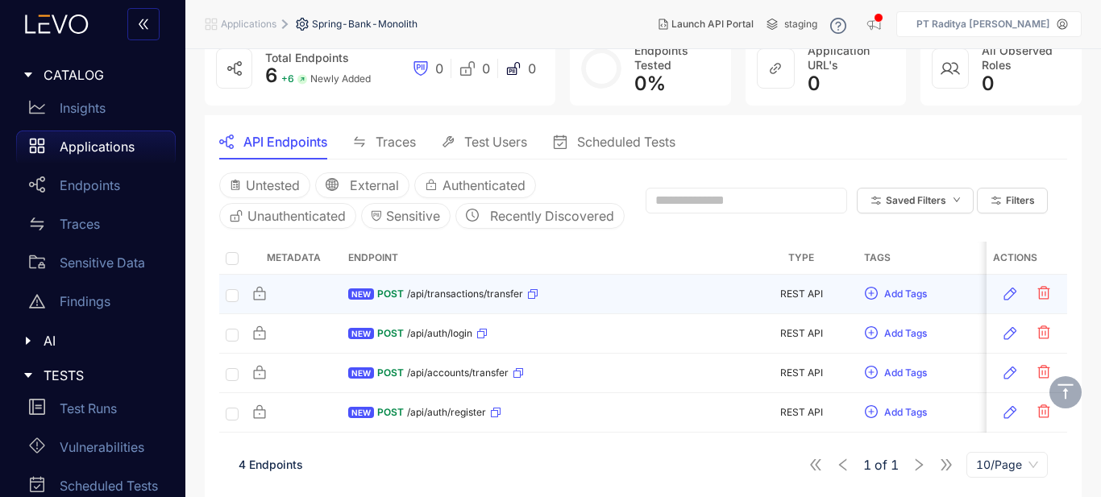
scroll to position [127, 0]
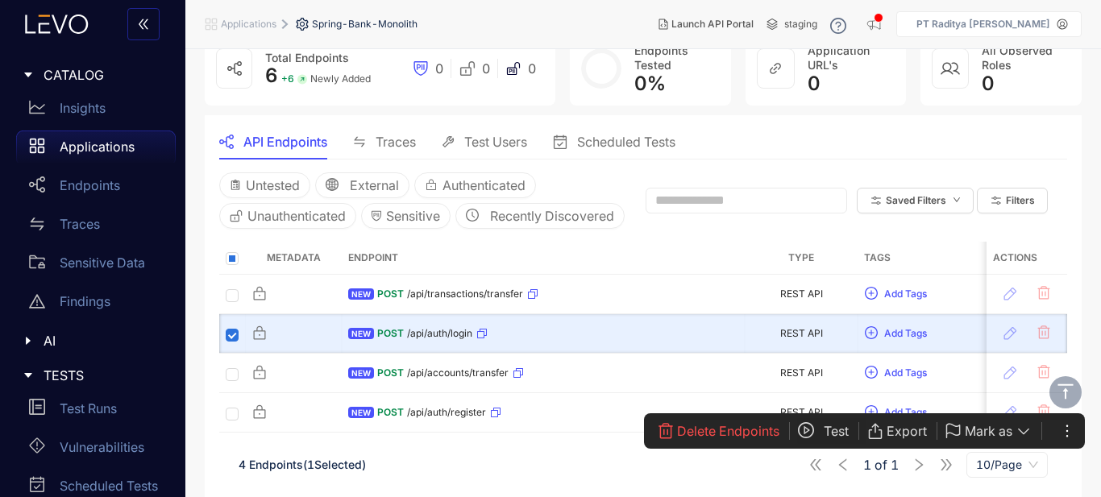
click at [822, 430] on button "Test" at bounding box center [831, 431] width 69 height 26
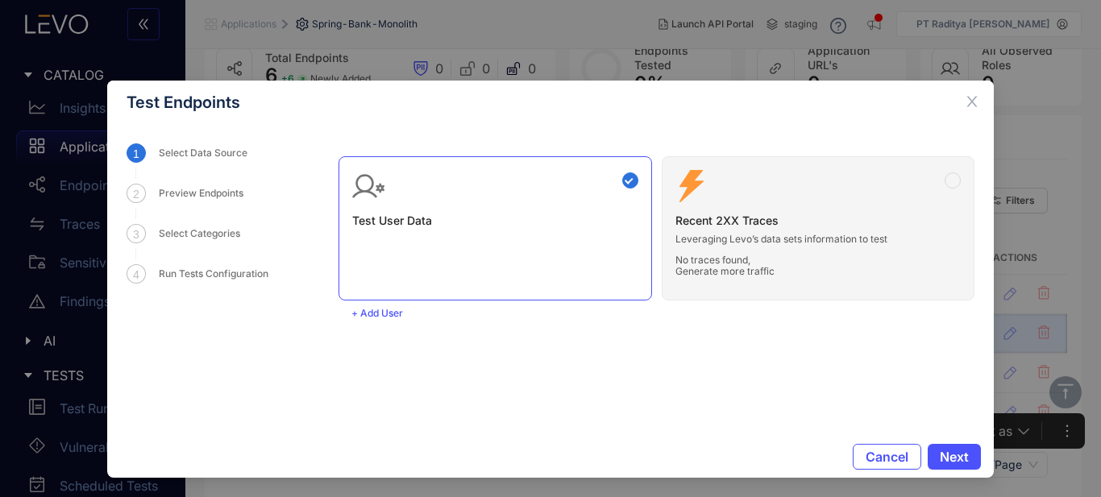
click at [812, 227] on div "Test User Data Zero Config Recent 2XX Traces Leveraging Levo’s data sets inform…" at bounding box center [657, 221] width 636 height 157
click at [950, 178] on div "Test User Data Zero Config Recent 2XX Traces Leveraging Levo’s data sets inform…" at bounding box center [657, 221] width 636 height 157
click at [956, 461] on span "Next" at bounding box center [954, 457] width 29 height 15
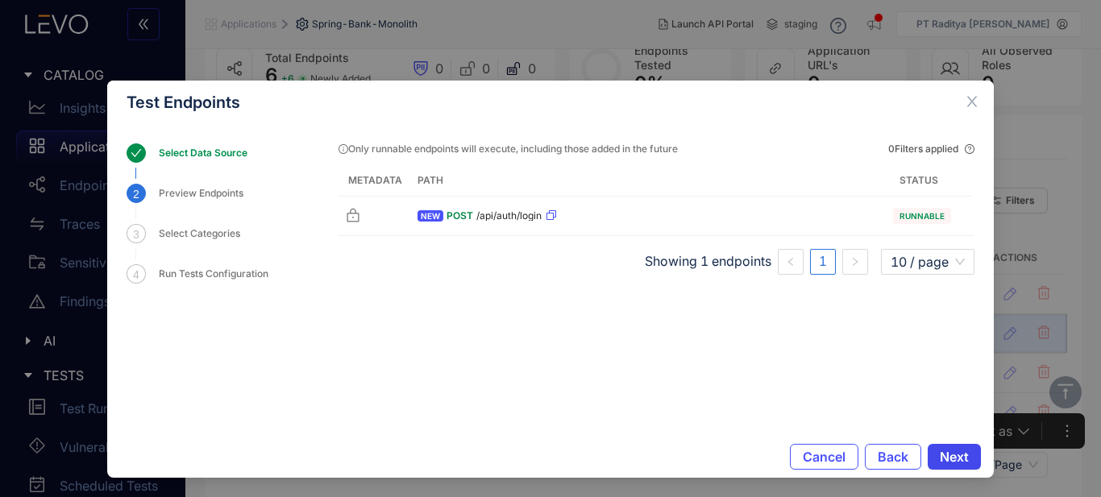
click at [949, 452] on span "Next" at bounding box center [954, 457] width 29 height 15
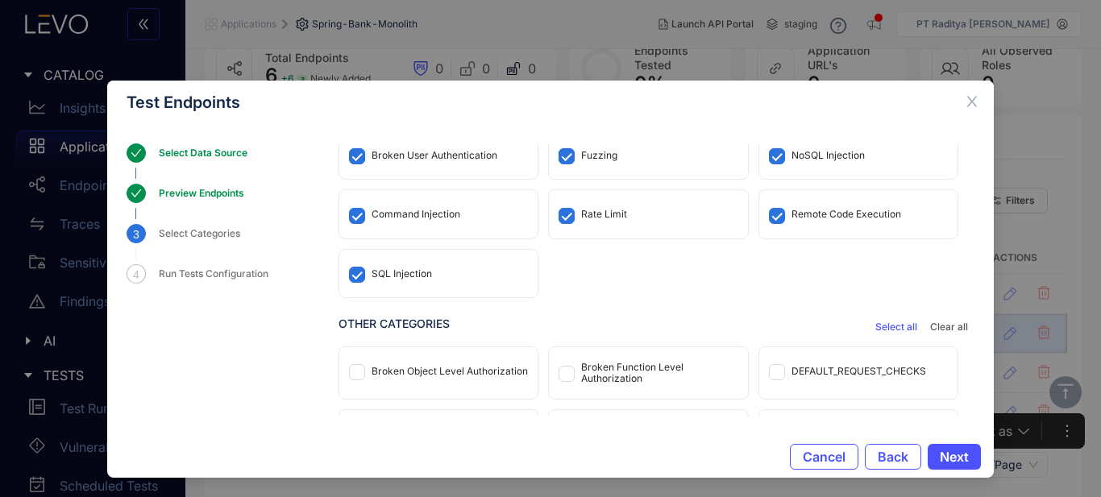
scroll to position [41, 0]
click at [886, 326] on span "Select all" at bounding box center [896, 327] width 42 height 11
click at [952, 462] on span "Next" at bounding box center [954, 457] width 29 height 15
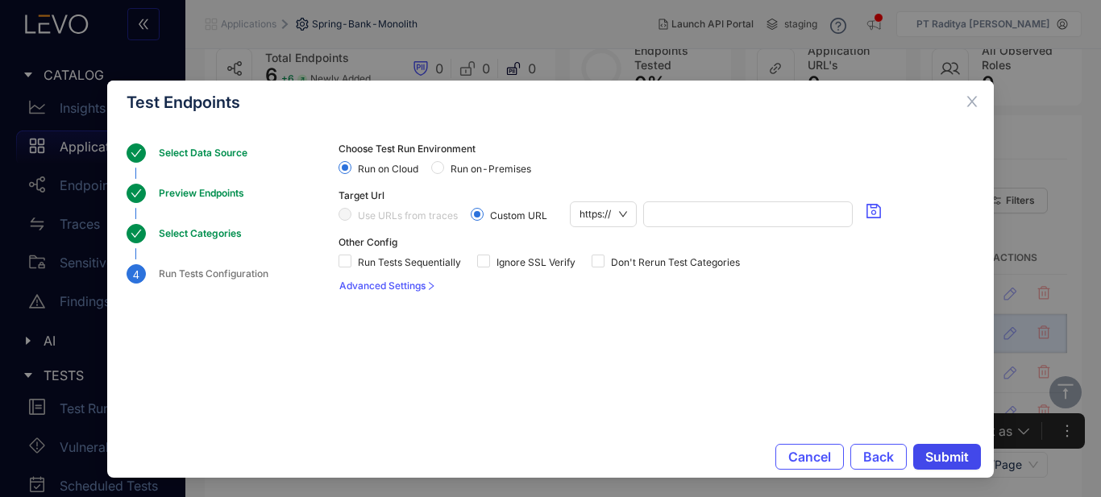
scroll to position [0, 0]
click at [616, 214] on span "https://" at bounding box center [603, 214] width 48 height 24
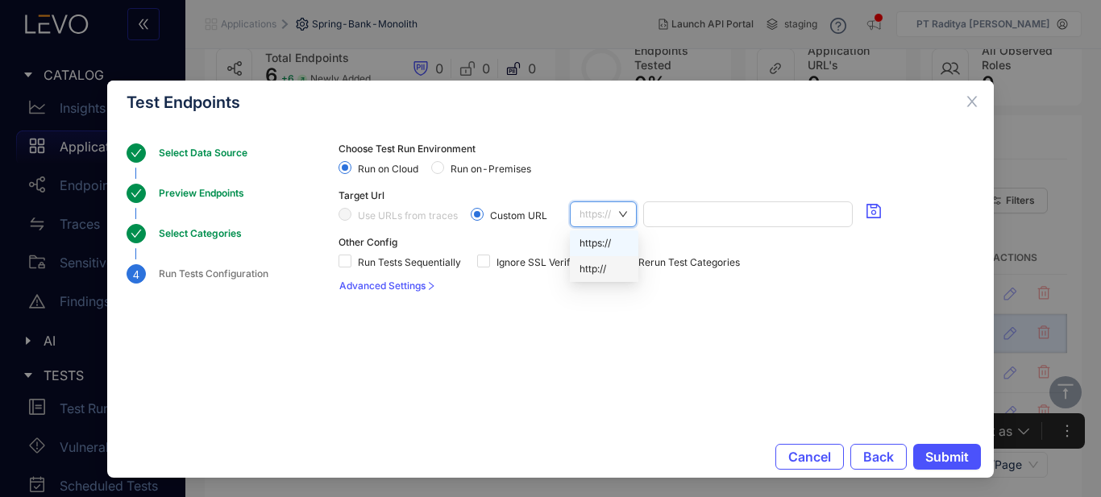
click at [609, 264] on div "http://" at bounding box center [603, 269] width 49 height 18
click at [675, 218] on input "search" at bounding box center [745, 214] width 195 height 24
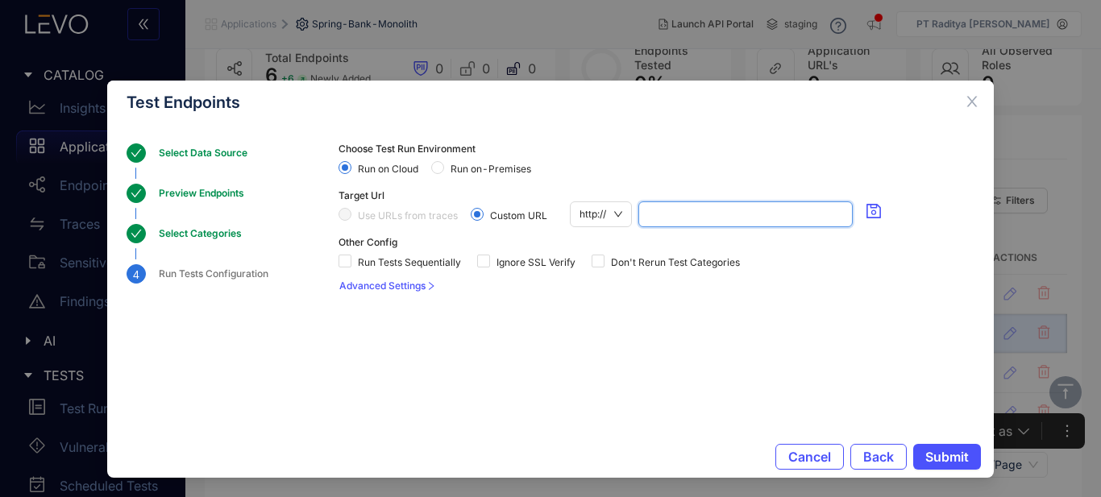
paste input "**********"
type input "**********"
click at [862, 206] on button "button" at bounding box center [873, 210] width 29 height 19
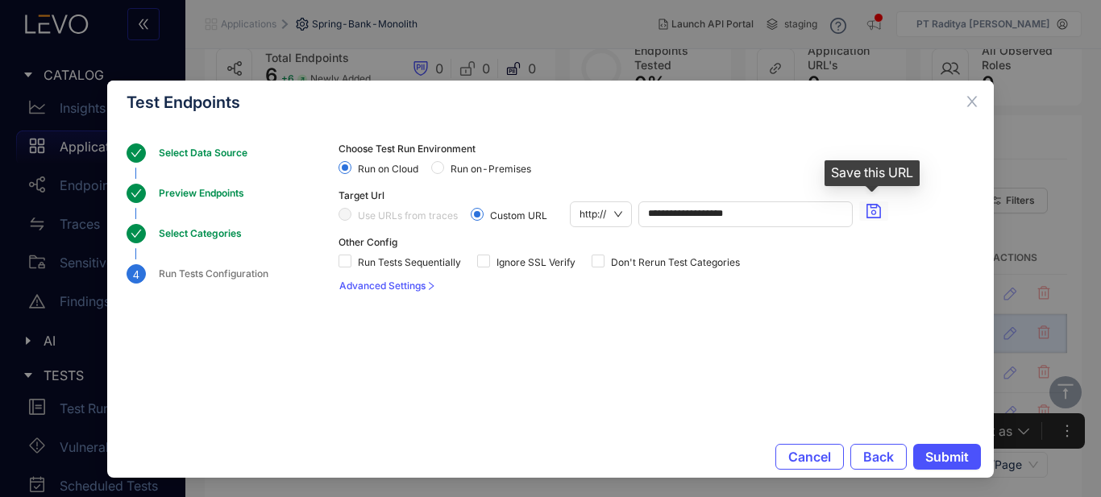
click at [875, 207] on icon "save" at bounding box center [873, 211] width 15 height 15
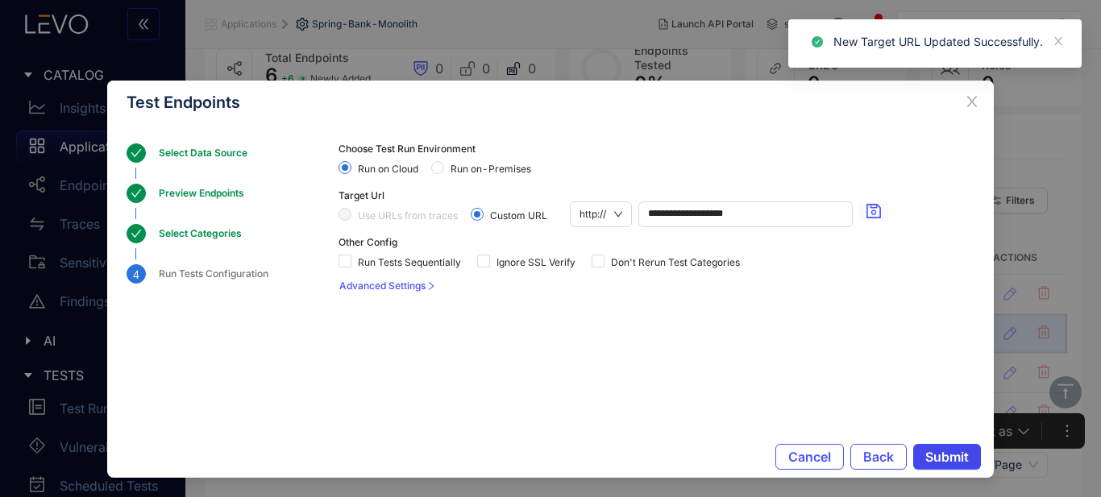
click at [944, 451] on span "Submit" at bounding box center [947, 457] width 44 height 15
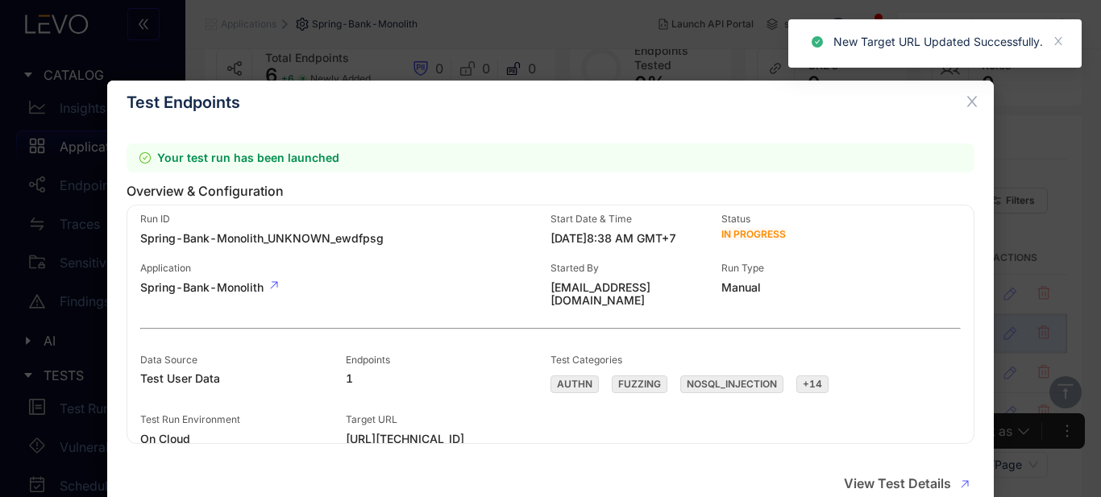
scroll to position [10, 0]
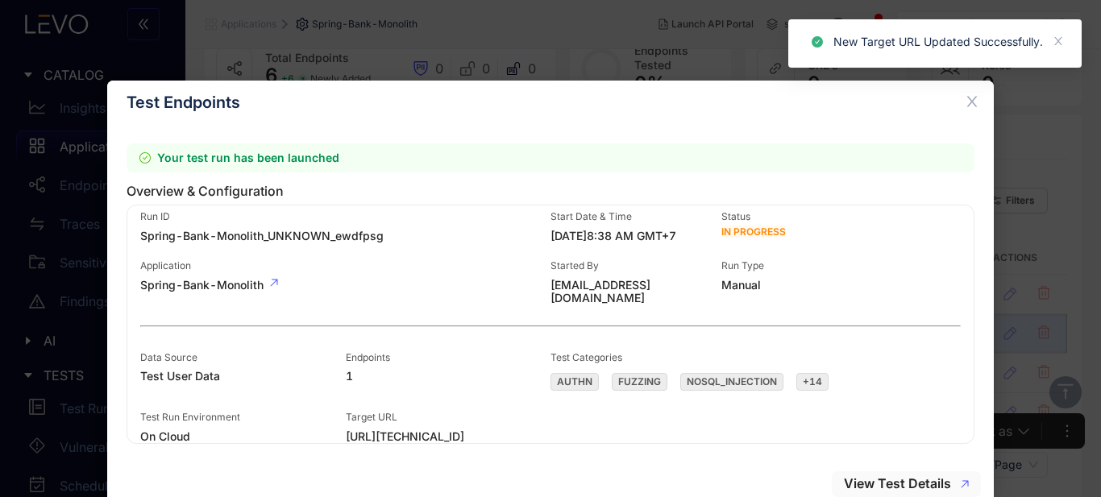
click at [905, 479] on span "View Test Details" at bounding box center [897, 483] width 107 height 15
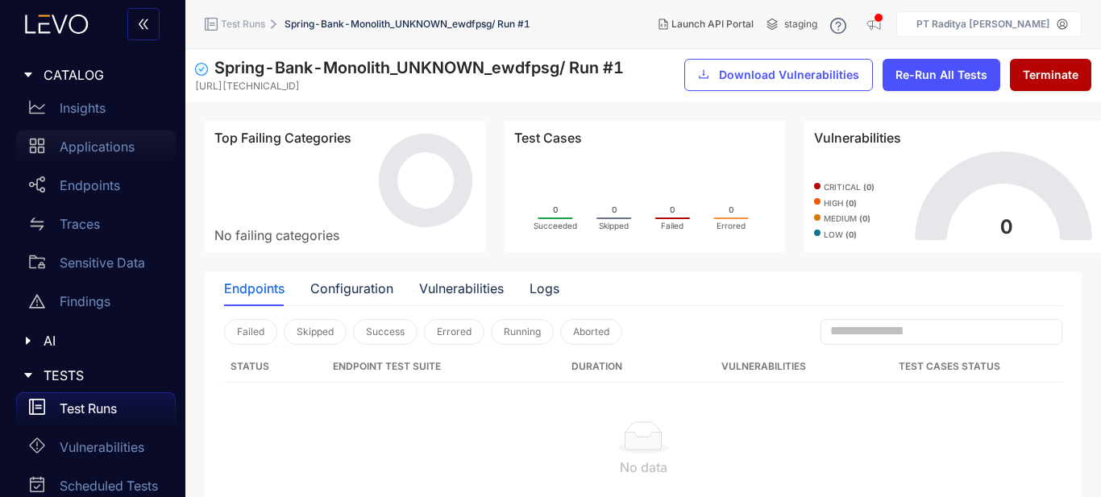
click at [142, 143] on div "Applications" at bounding box center [96, 147] width 160 height 32
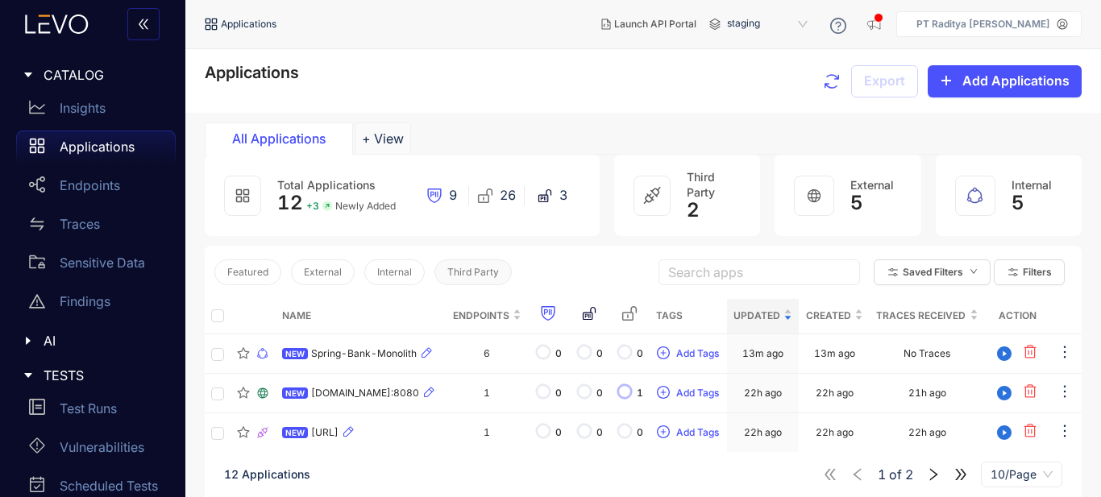
scroll to position [161, 0]
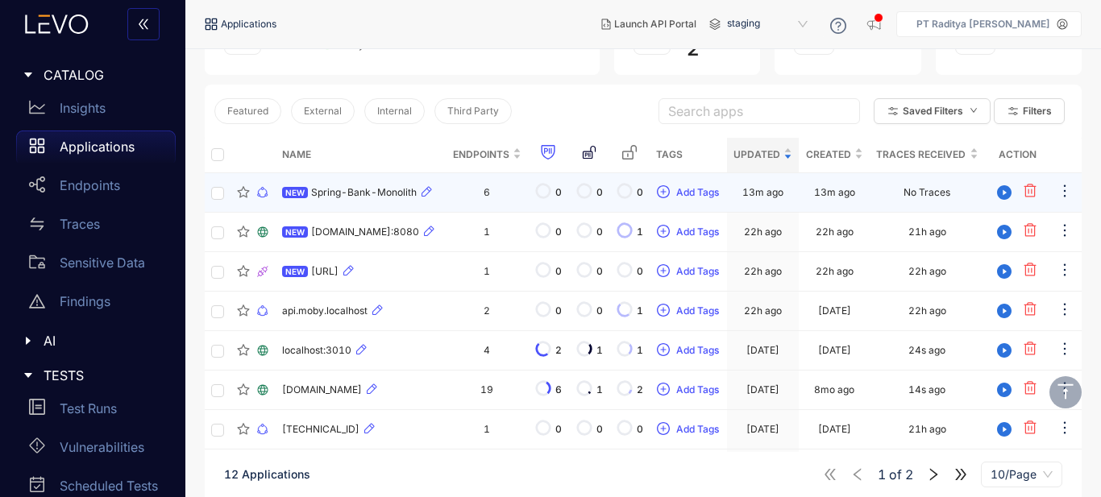
click at [446, 192] on td "6" at bounding box center [487, 192] width 82 height 39
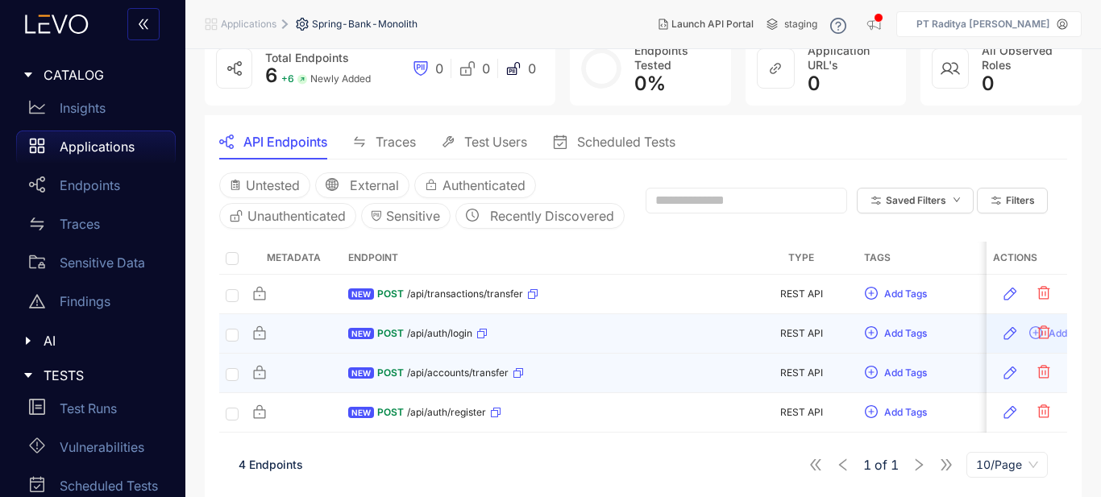
scroll to position [127, 0]
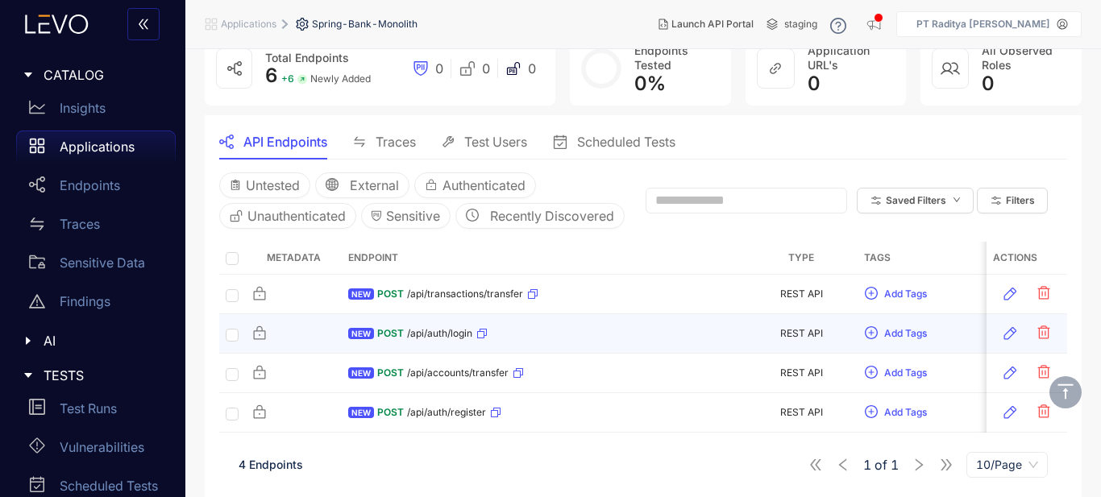
click at [567, 332] on div "NEW POST /api/auth/login" at bounding box center [543, 334] width 390 height 26
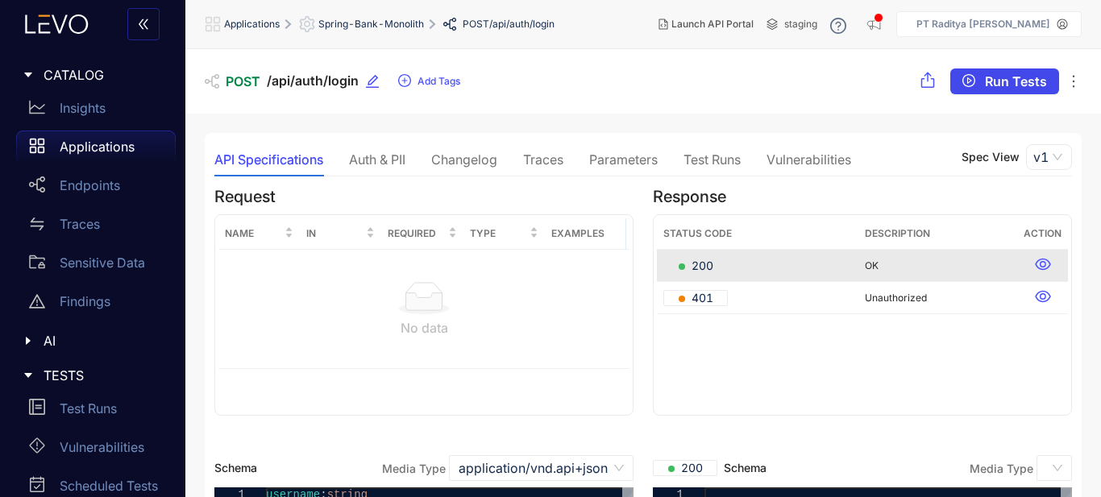
click at [1004, 79] on span "Run Tests" at bounding box center [1016, 81] width 62 height 15
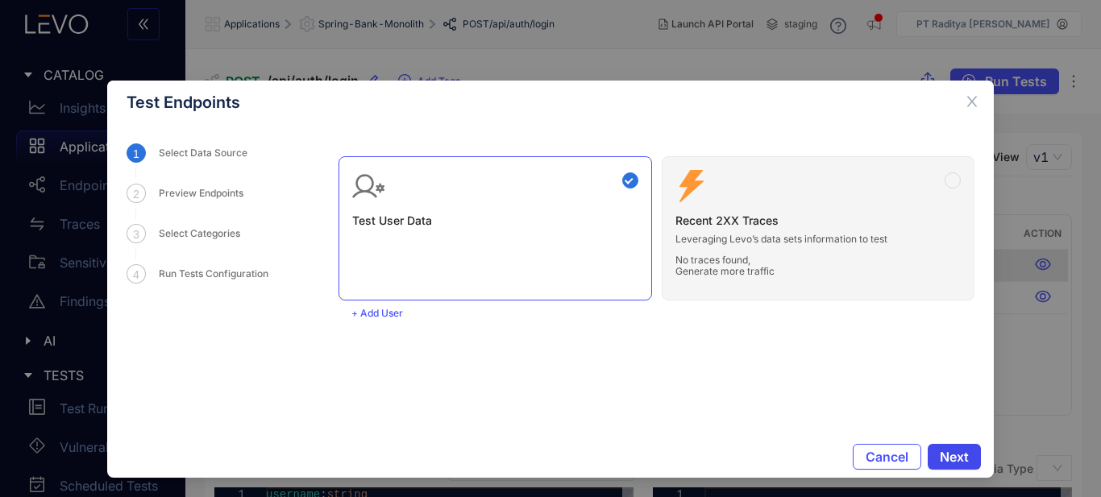
click at [961, 450] on span "Next" at bounding box center [954, 457] width 29 height 15
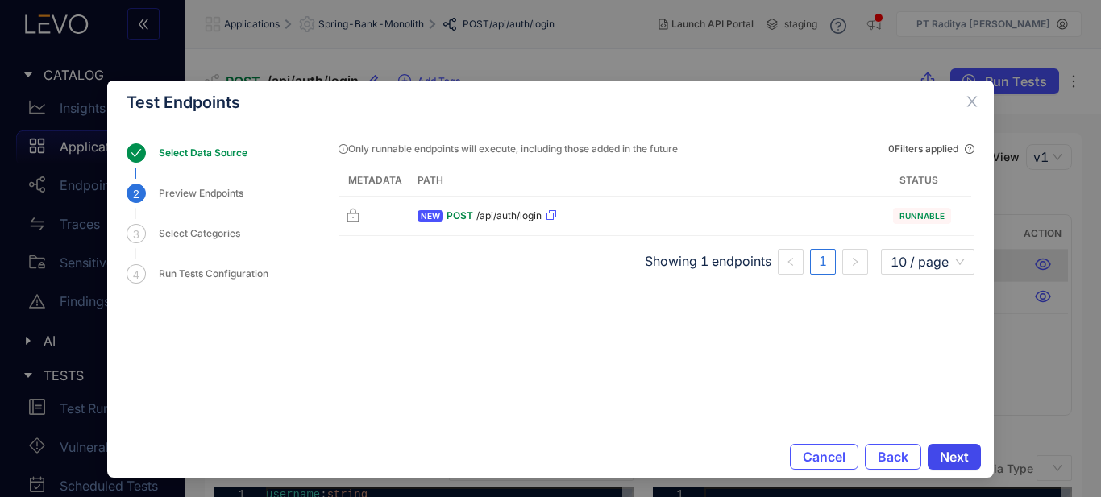
click at [951, 451] on span "Next" at bounding box center [954, 457] width 29 height 15
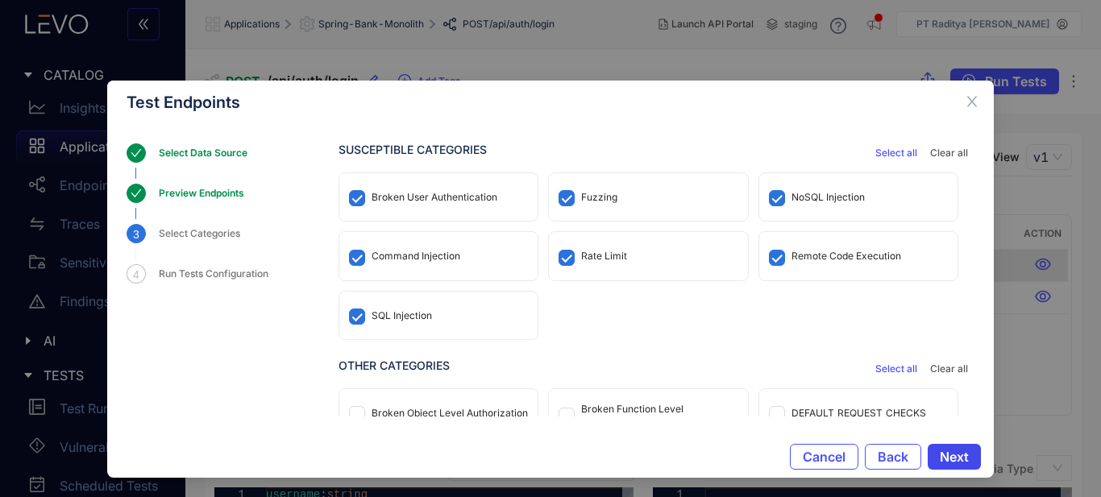
click at [949, 461] on span "Next" at bounding box center [954, 457] width 29 height 15
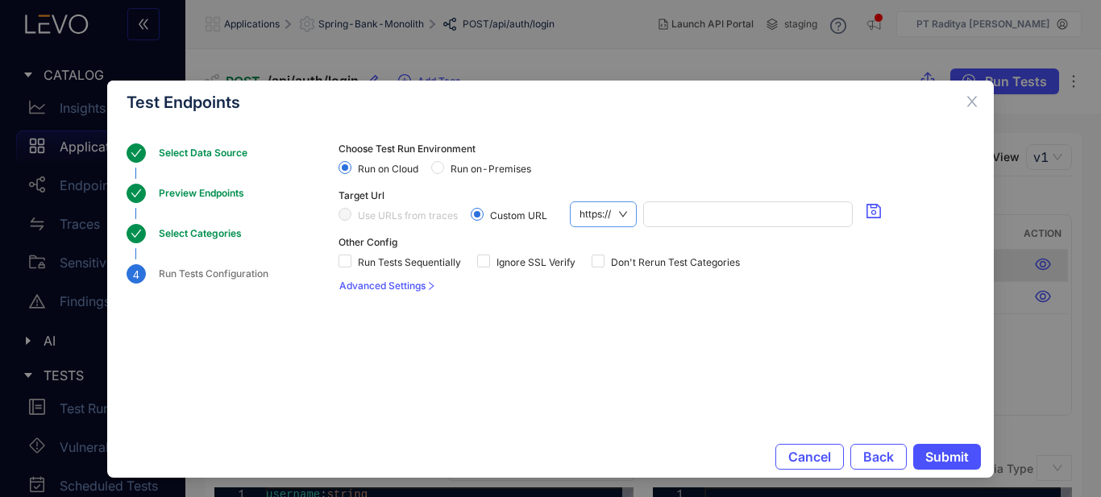
click at [617, 214] on span "https://" at bounding box center [603, 214] width 48 height 24
drag, startPoint x: 607, startPoint y: 263, endPoint x: 629, endPoint y: 247, distance: 27.1
click at [609, 261] on div "http://" at bounding box center [603, 269] width 49 height 18
click at [673, 219] on input "search" at bounding box center [745, 214] width 195 height 24
paste input "**********"
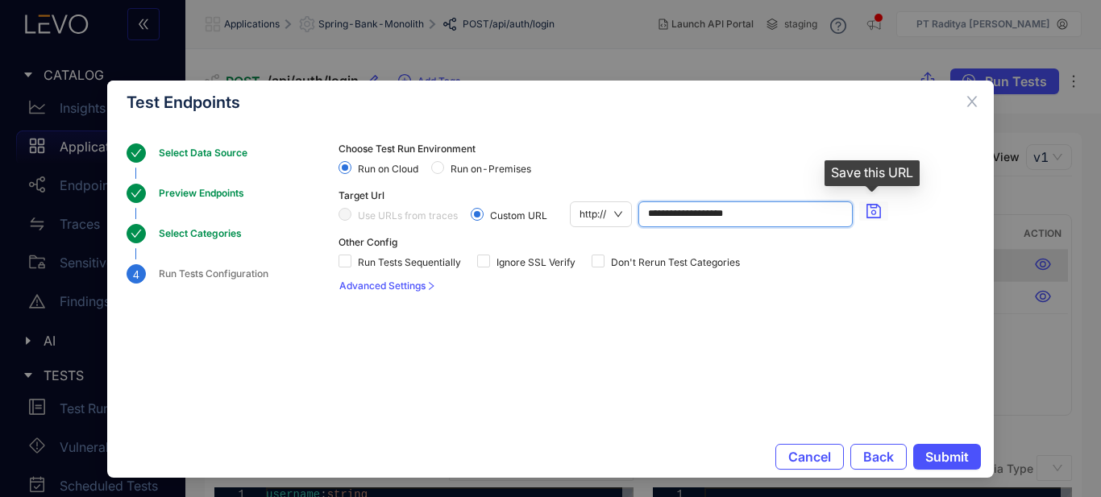
type input "**********"
click at [884, 213] on button "button" at bounding box center [873, 210] width 29 height 19
click at [873, 212] on icon "save" at bounding box center [874, 211] width 16 height 16
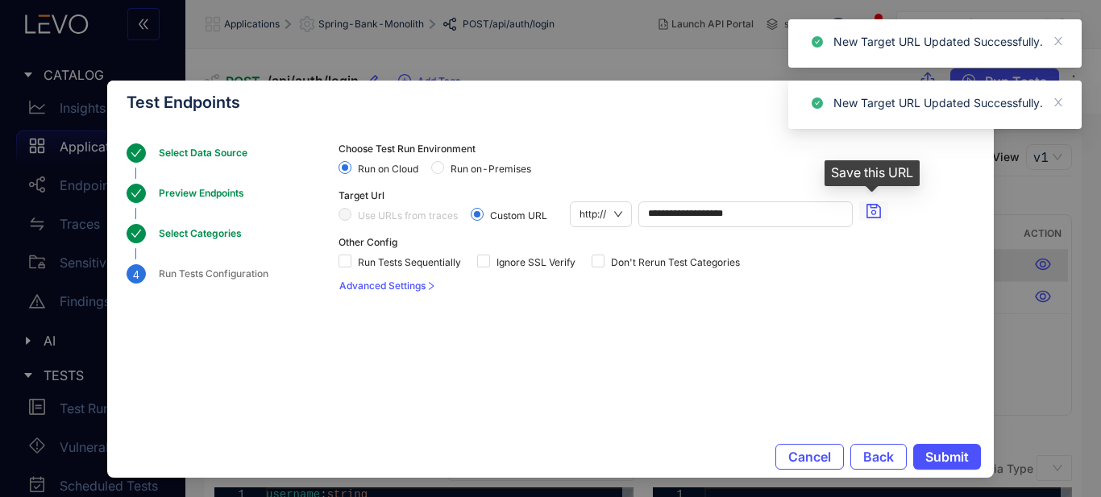
click at [873, 212] on icon "save" at bounding box center [874, 211] width 16 height 16
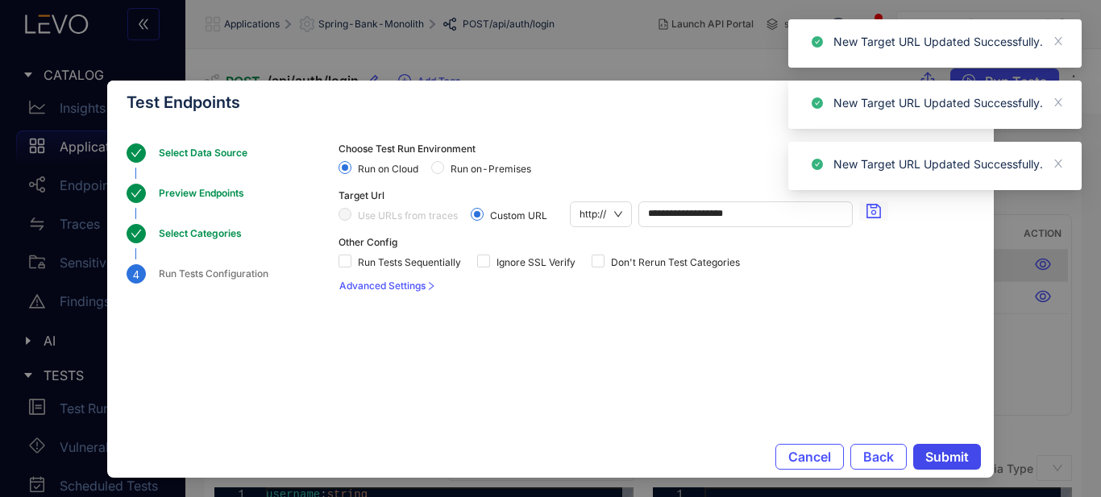
click at [957, 462] on span "Submit" at bounding box center [947, 457] width 44 height 15
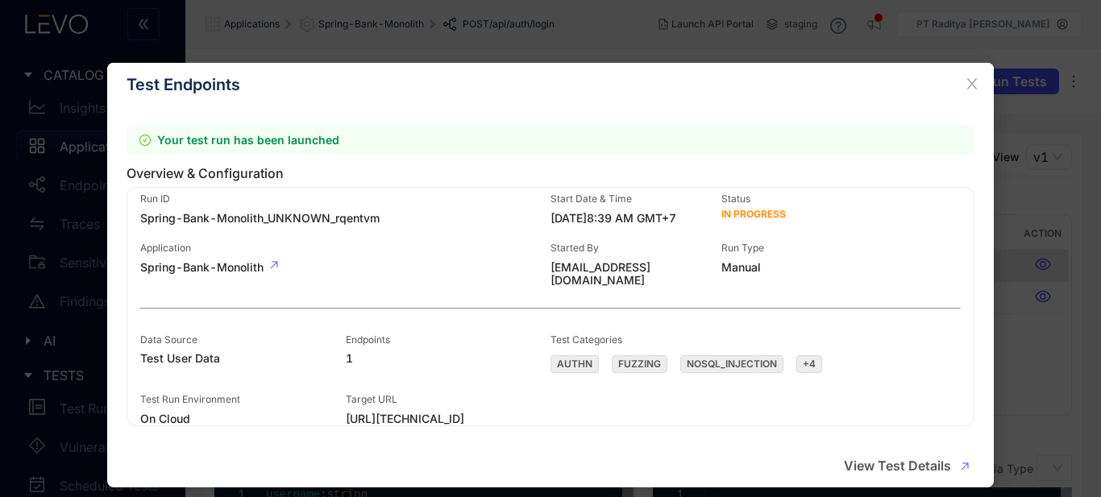
scroll to position [27, 0]
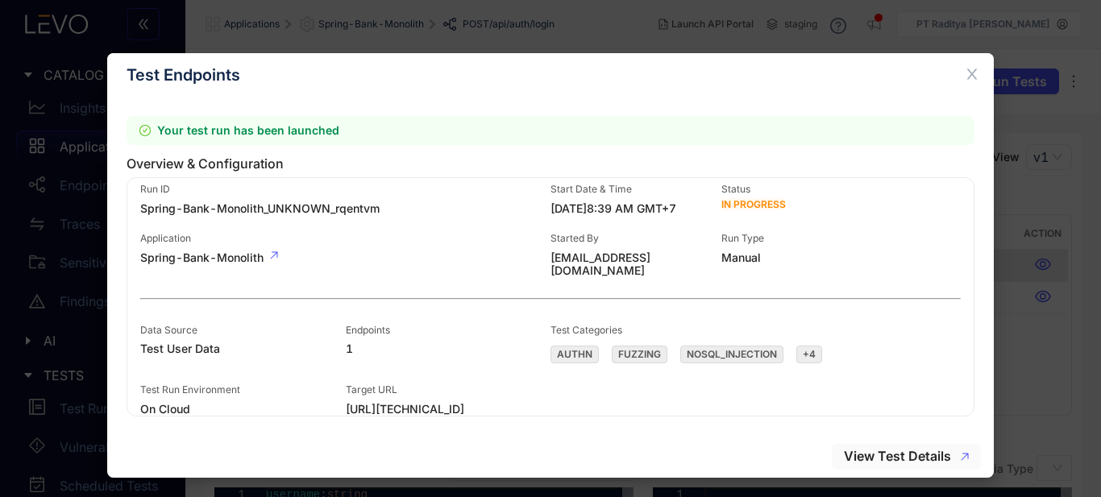
click at [891, 456] on span "View Test Details" at bounding box center [897, 456] width 107 height 15
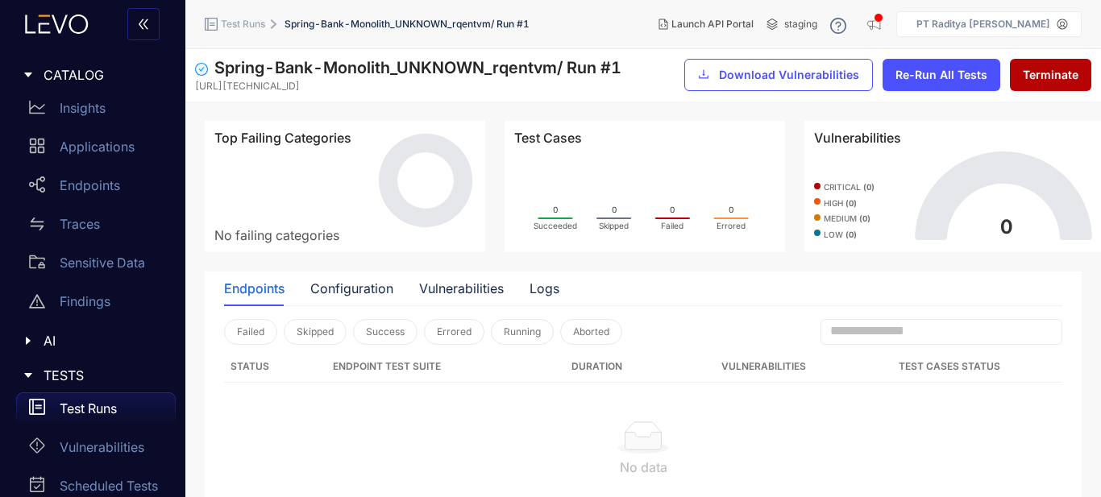
click at [130, 398] on div "Test Runs" at bounding box center [96, 409] width 160 height 32
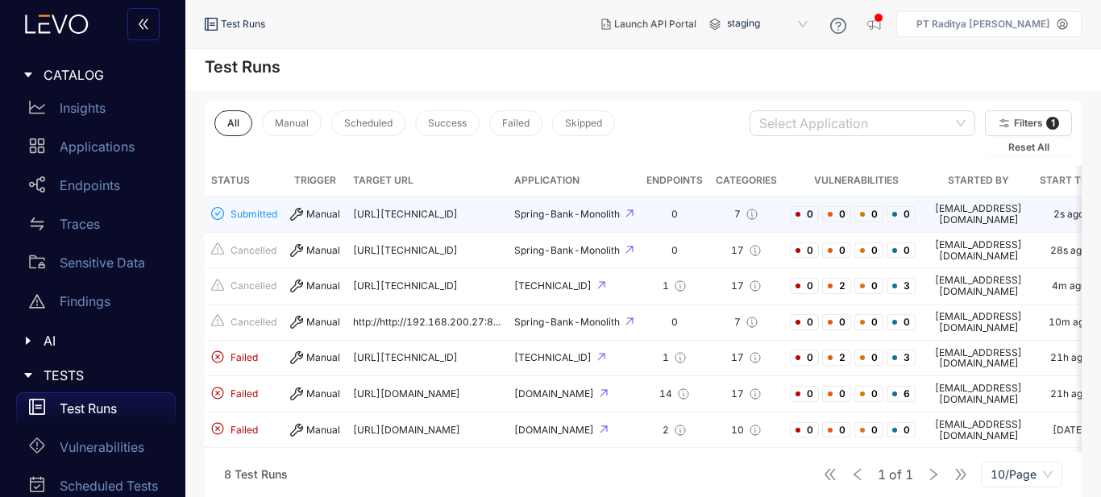
click at [693, 209] on div "0" at bounding box center [674, 214] width 56 height 11
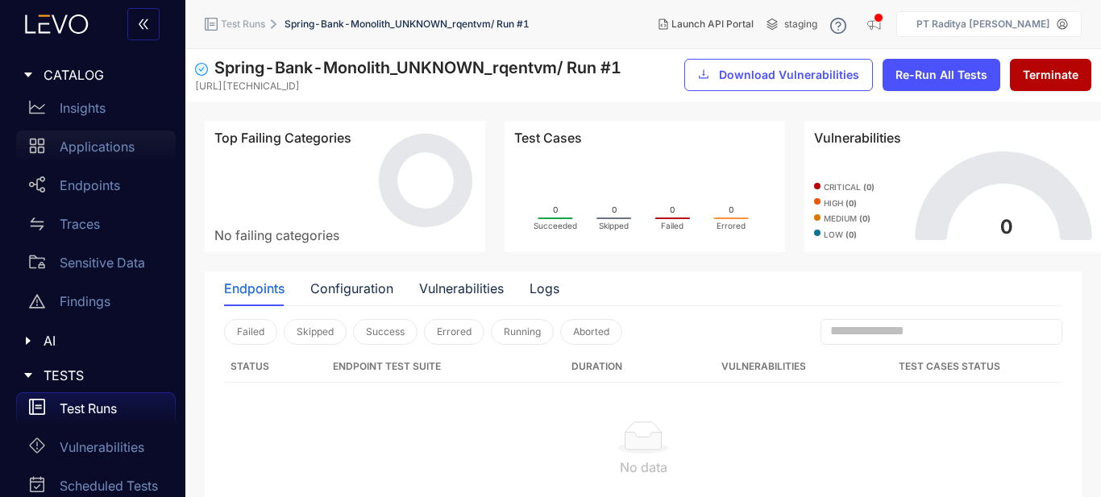
click at [117, 154] on p "Applications" at bounding box center [97, 146] width 75 height 15
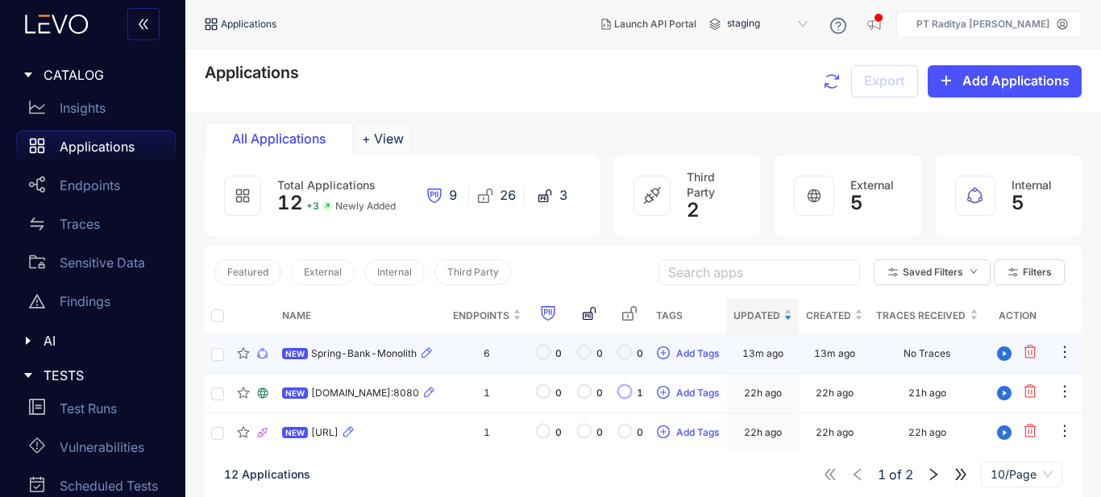
click at [502, 355] on td "6" at bounding box center [487, 353] width 82 height 39
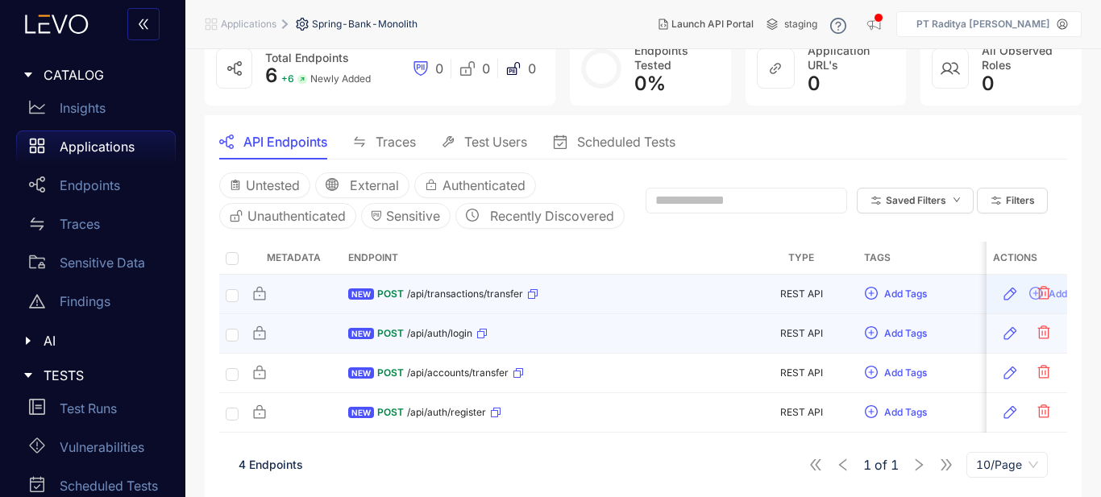
scroll to position [127, 0]
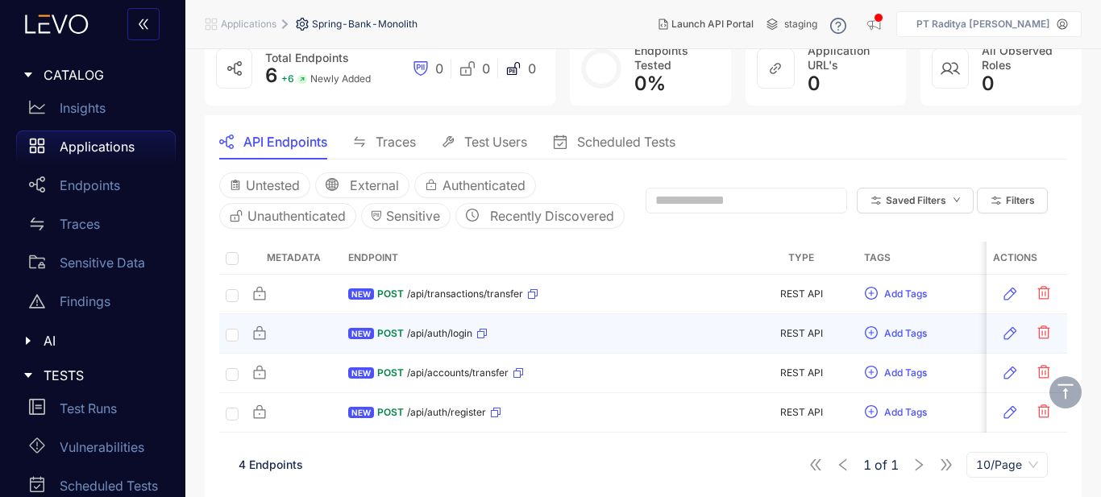
click at [618, 326] on div "NEW POST /api/auth/login" at bounding box center [543, 334] width 390 height 26
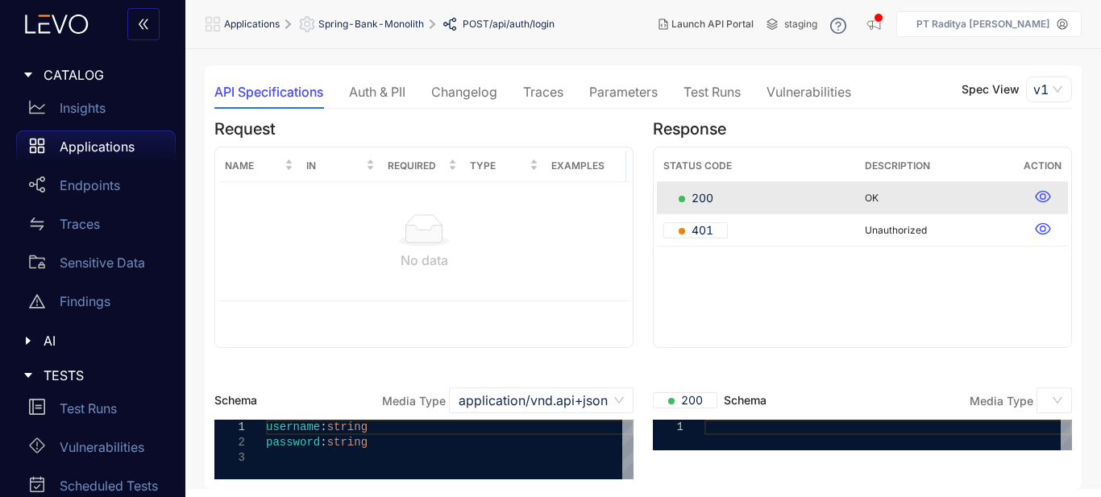
click at [729, 89] on div "Test Runs" at bounding box center [711, 92] width 57 height 15
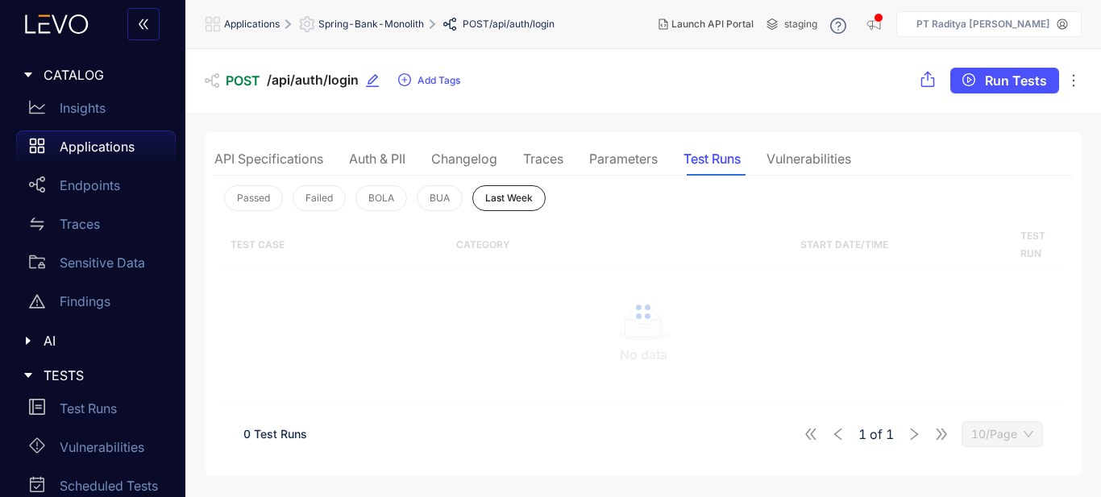
scroll to position [1, 0]
click at [128, 163] on div "Applications" at bounding box center [96, 147] width 160 height 32
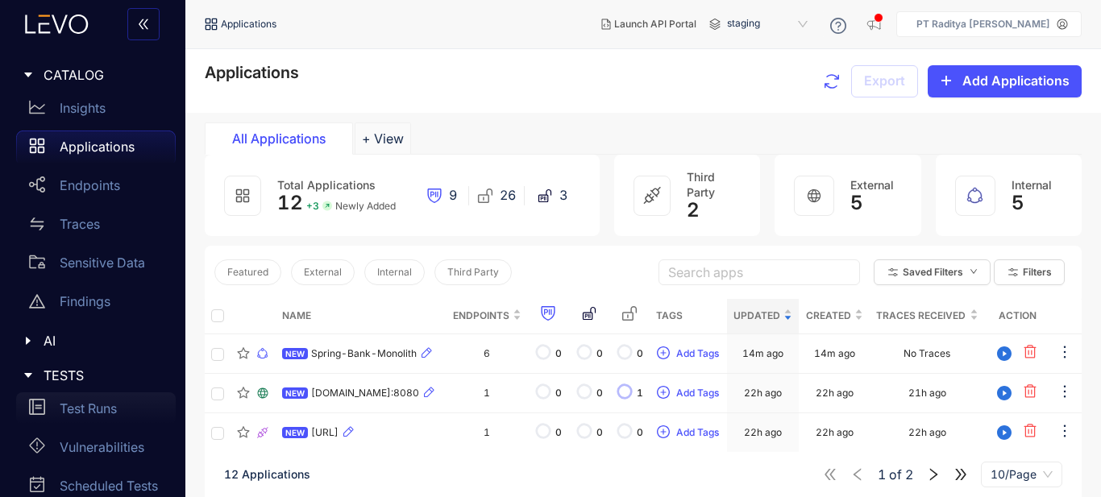
click at [117, 410] on p "Test Runs" at bounding box center [88, 408] width 57 height 15
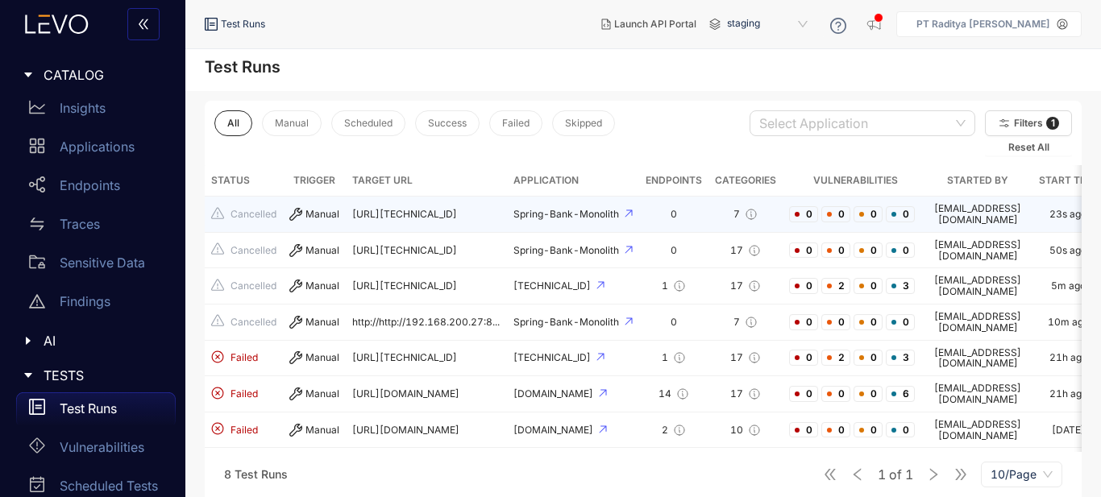
click at [702, 212] on div "0" at bounding box center [674, 214] width 56 height 11
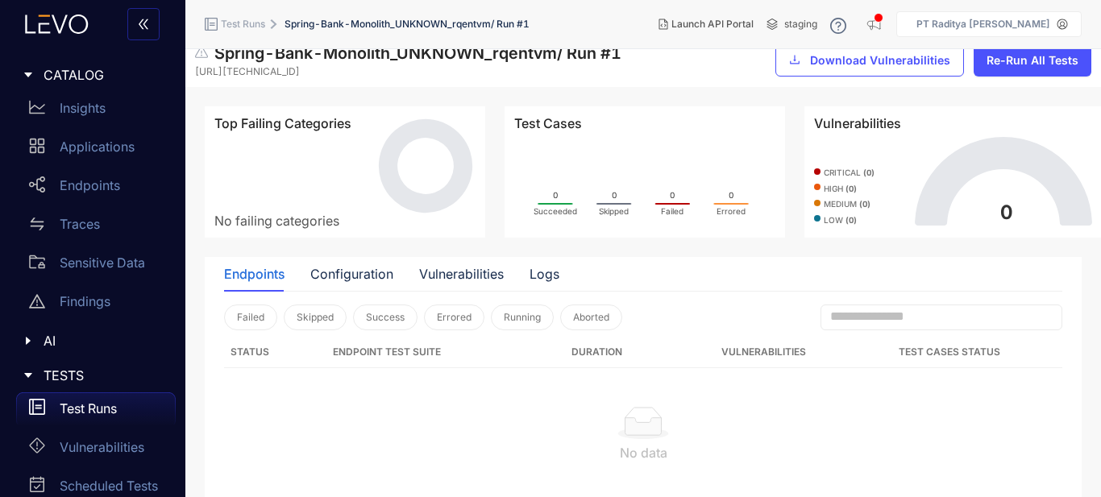
scroll to position [39, 0]
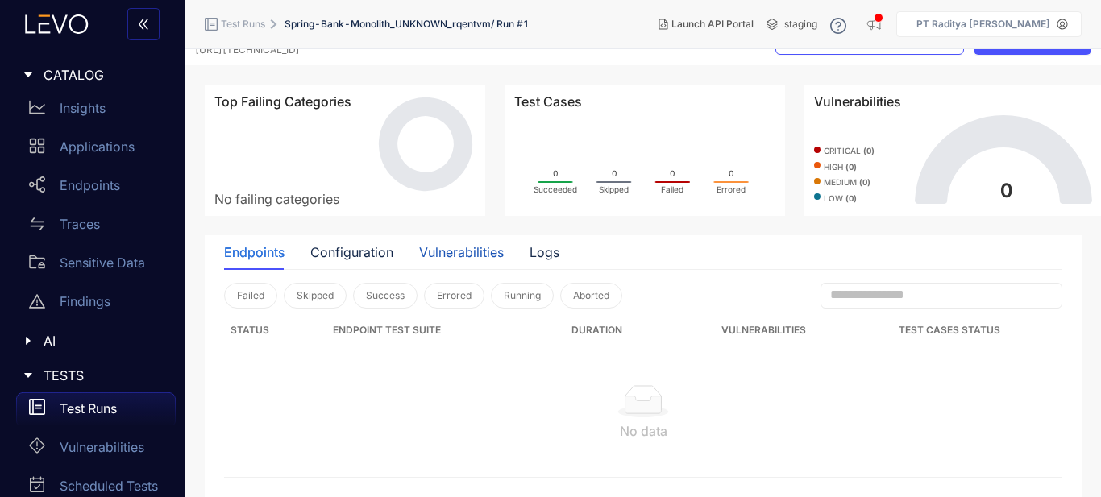
click at [480, 246] on div "Vulnerabilities" at bounding box center [461, 252] width 85 height 15
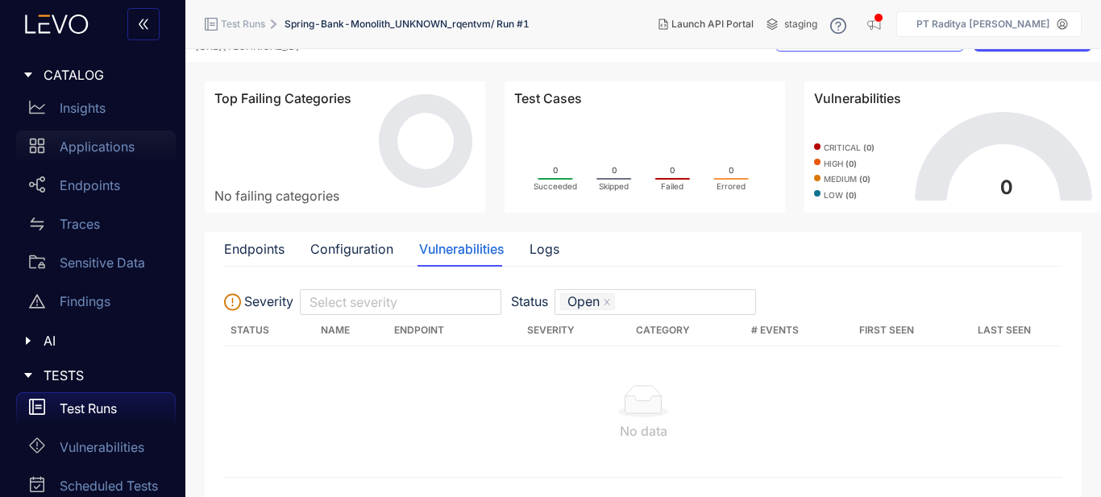
click at [111, 159] on div "Applications" at bounding box center [96, 147] width 160 height 32
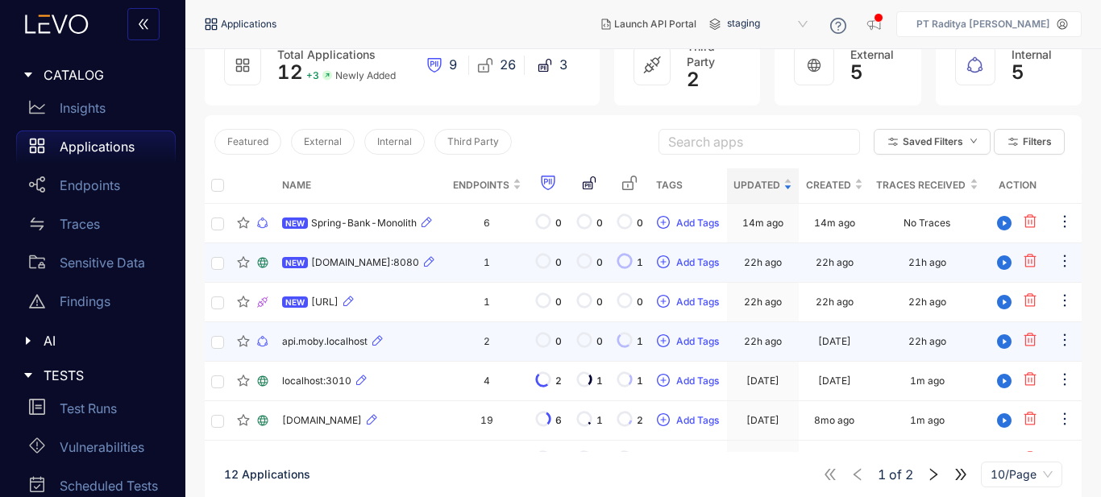
scroll to position [161, 0]
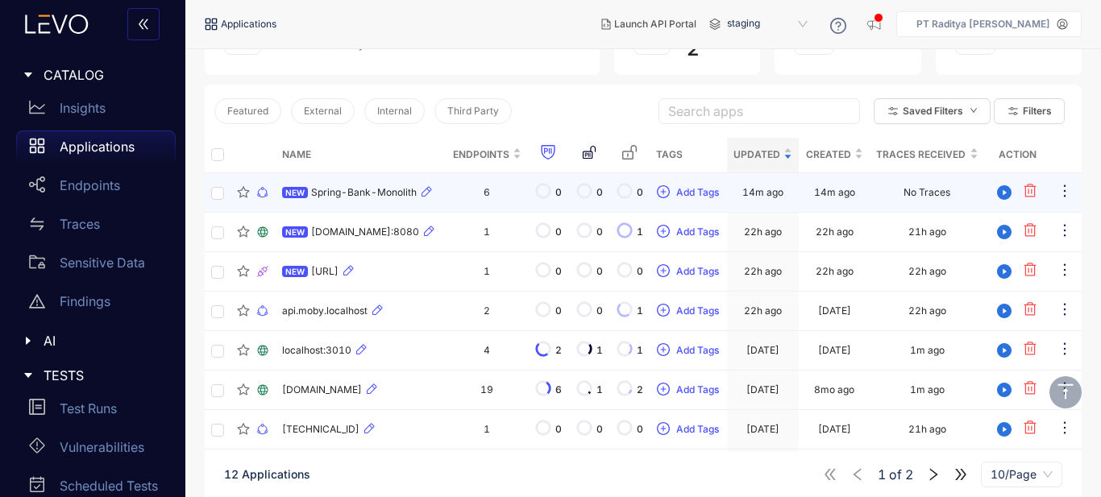
click at [830, 193] on div "14m ago" at bounding box center [834, 192] width 41 height 11
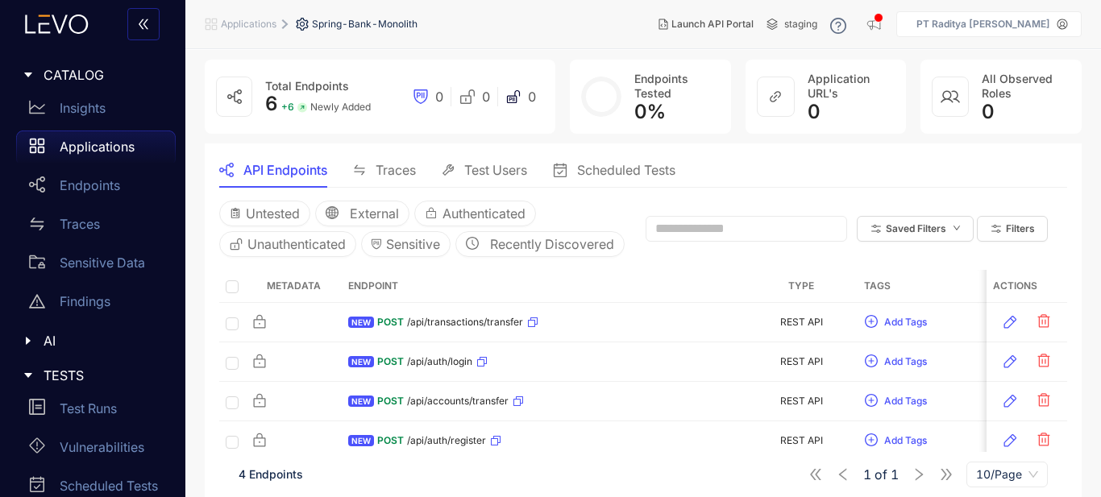
scroll to position [127, 0]
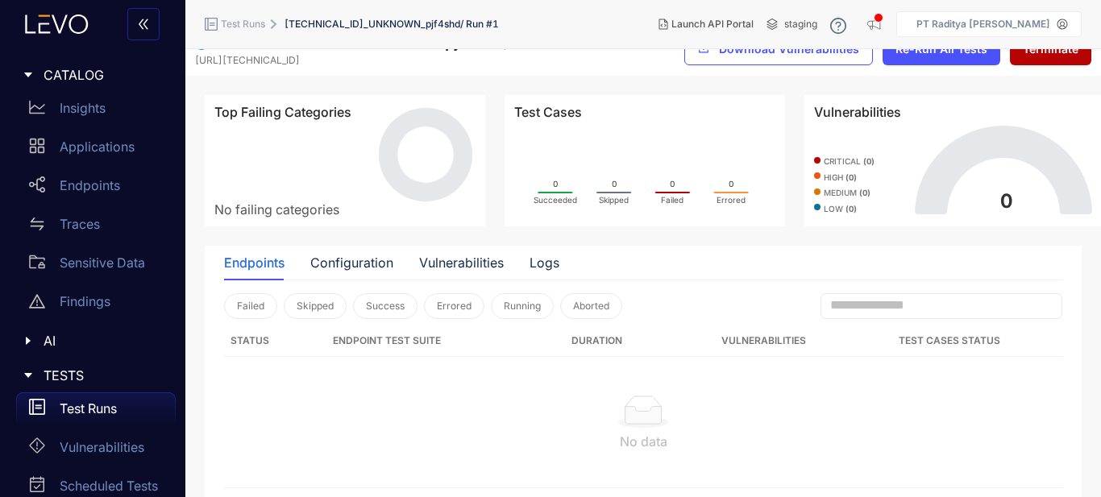
scroll to position [39, 0]
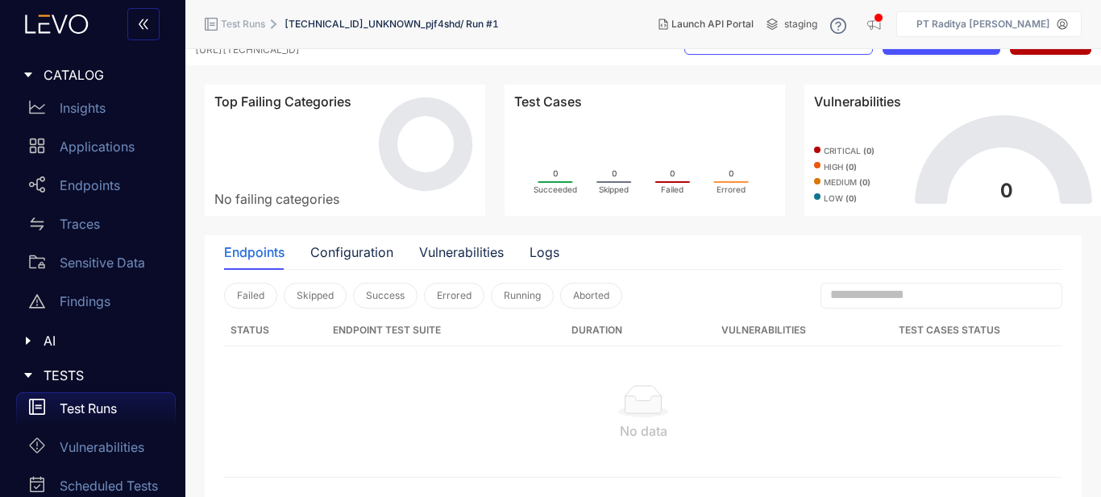
click at [503, 235] on div "Endpoints Configuration Vulnerabilities Logs" at bounding box center [391, 252] width 335 height 34
click at [485, 245] on div "Vulnerabilities" at bounding box center [461, 252] width 85 height 15
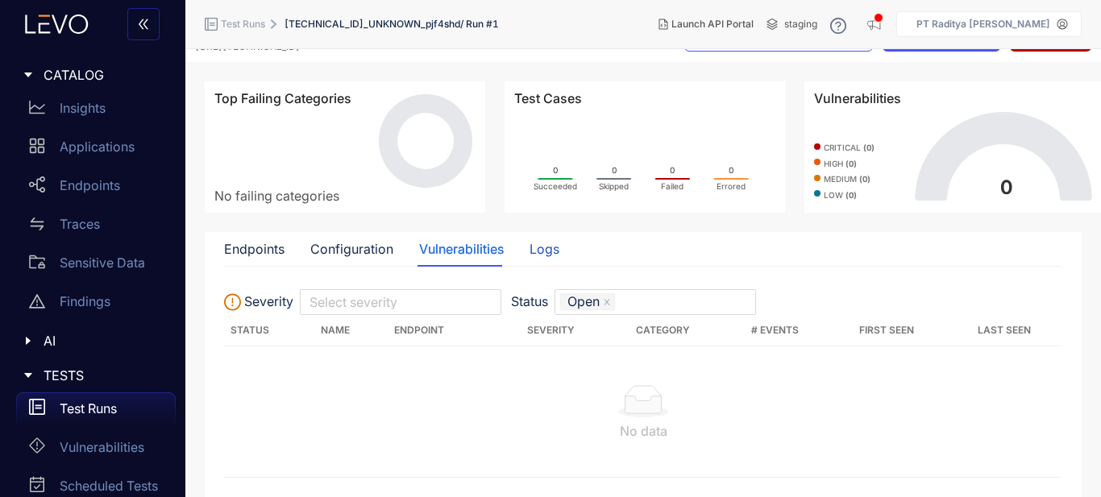
click at [533, 247] on div "Logs" at bounding box center [545, 249] width 30 height 15
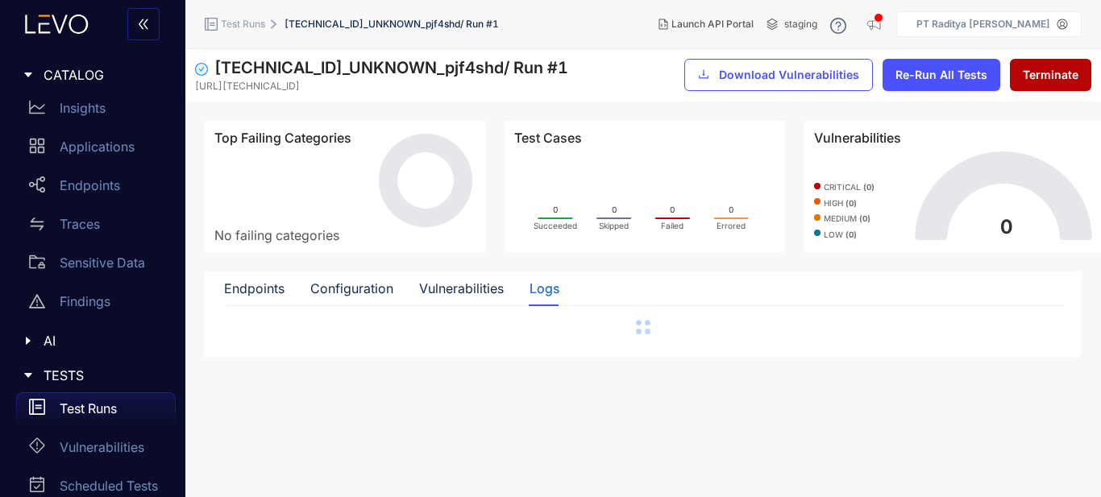
scroll to position [3, 0]
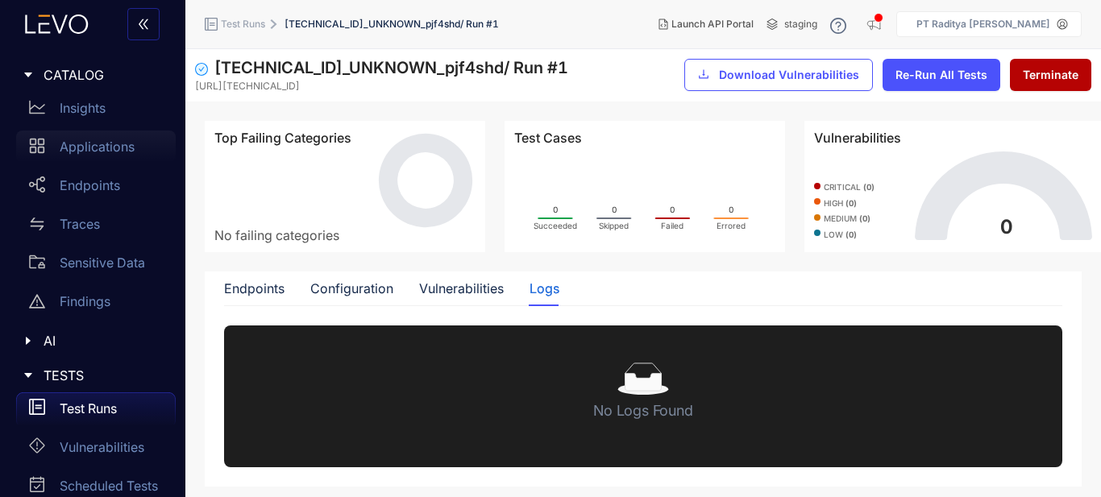
click at [122, 141] on p "Applications" at bounding box center [97, 146] width 75 height 15
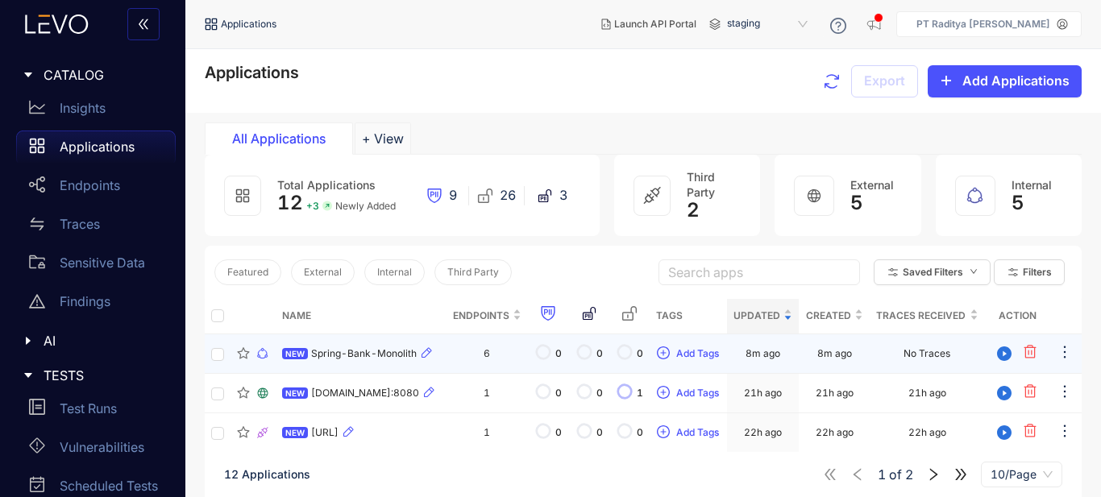
click at [447, 359] on td "6" at bounding box center [487, 353] width 82 height 39
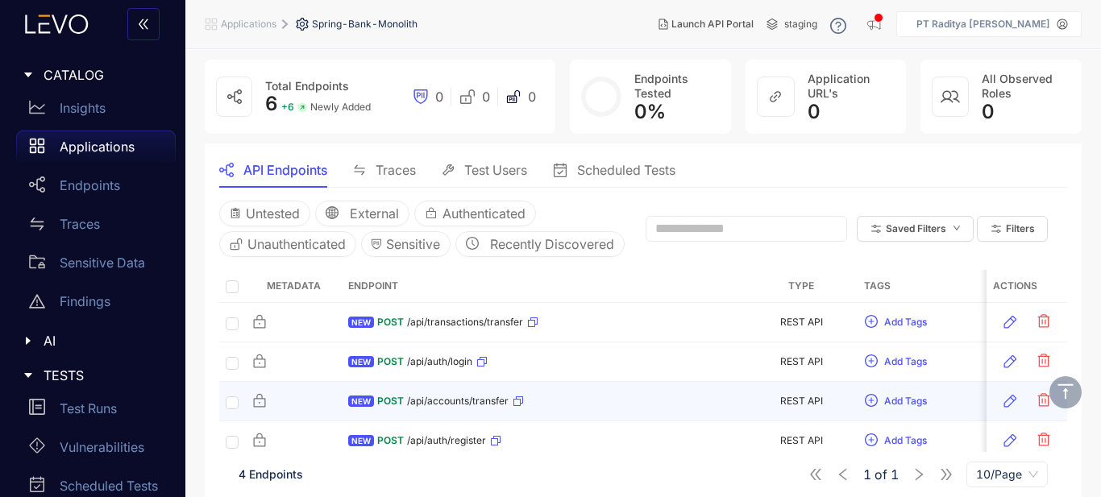
scroll to position [127, 0]
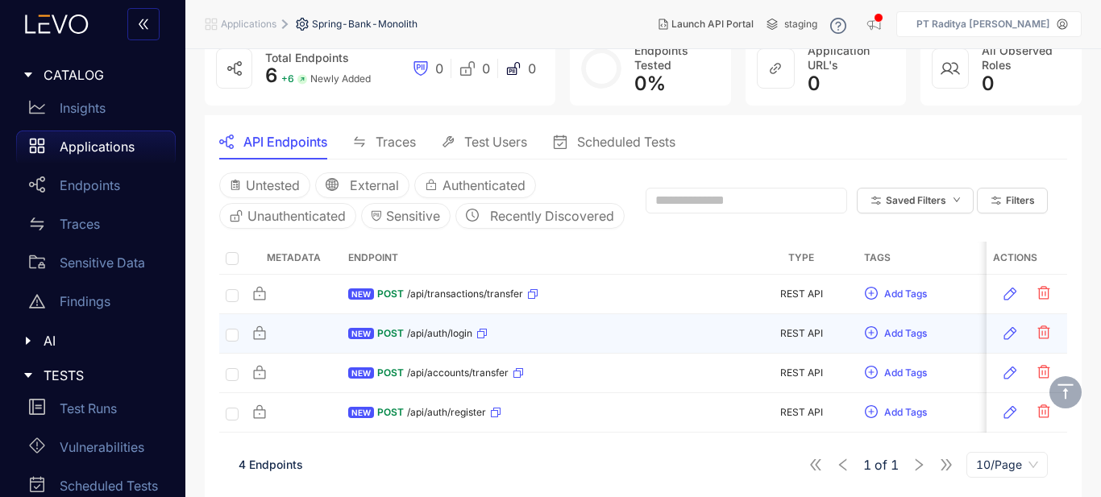
click at [544, 334] on div "NEW POST /api/auth/login" at bounding box center [543, 334] width 390 height 26
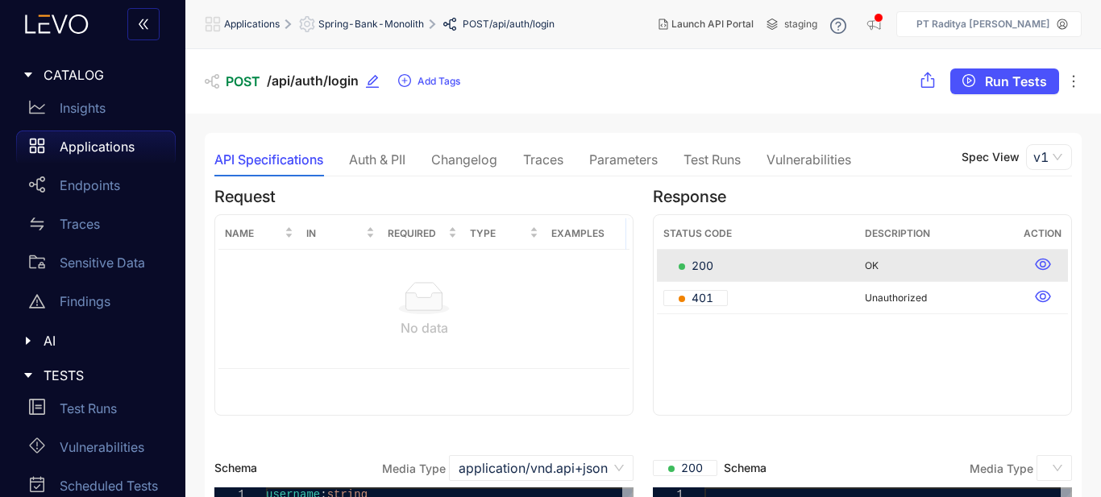
click at [667, 155] on div "API Specifications Auth & PII Changelog Traces Parameters Test Runs Vulnerabili…" at bounding box center [532, 160] width 637 height 34
click at [712, 154] on div "Test Runs" at bounding box center [711, 159] width 57 height 15
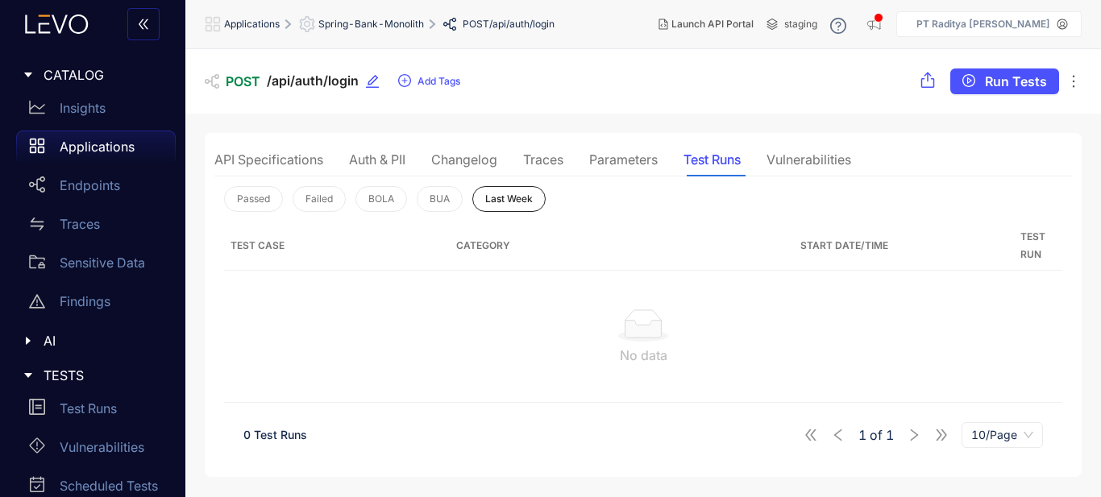
click at [654, 159] on div "Parameters" at bounding box center [623, 159] width 69 height 15
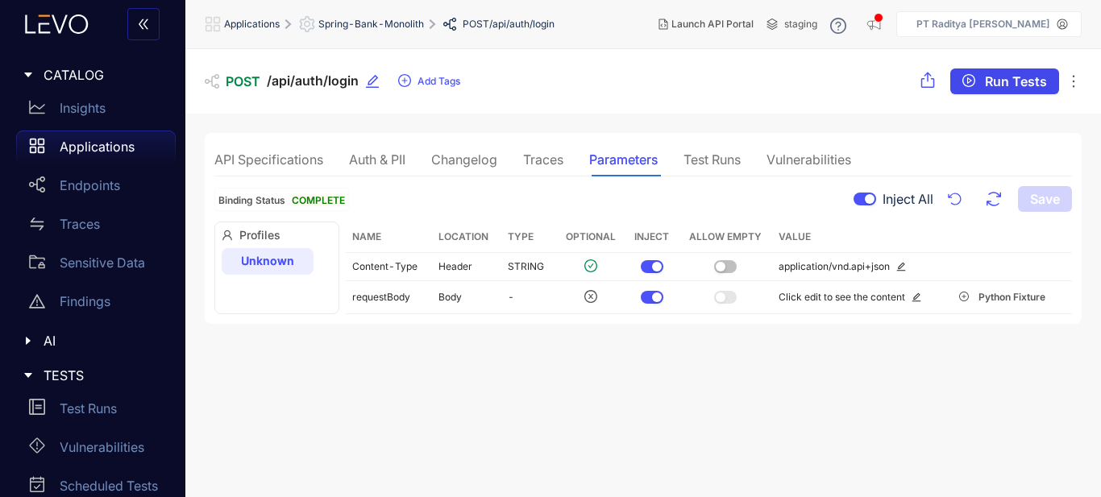
click at [1002, 85] on span "Run Tests" at bounding box center [1016, 81] width 62 height 15
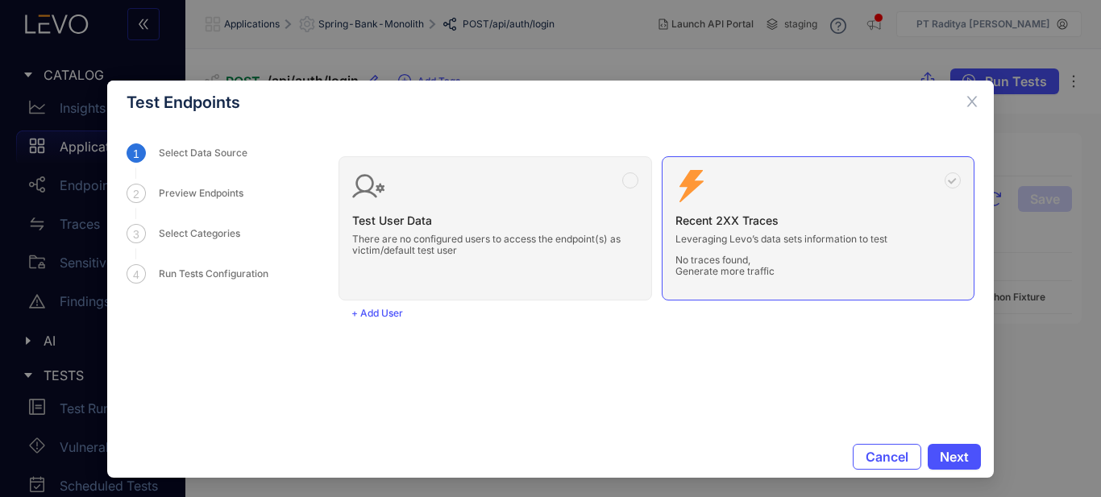
click at [621, 214] on div "Test User Data There are no configured users to access the endpoint(s) as victi…" at bounding box center [657, 221] width 636 height 157
click at [533, 217] on div "Test User Data There are no configured users to access the endpoint(s) as victi…" at bounding box center [657, 221] width 636 height 157
click at [380, 305] on button "+ Add User" at bounding box center [377, 314] width 77 height 26
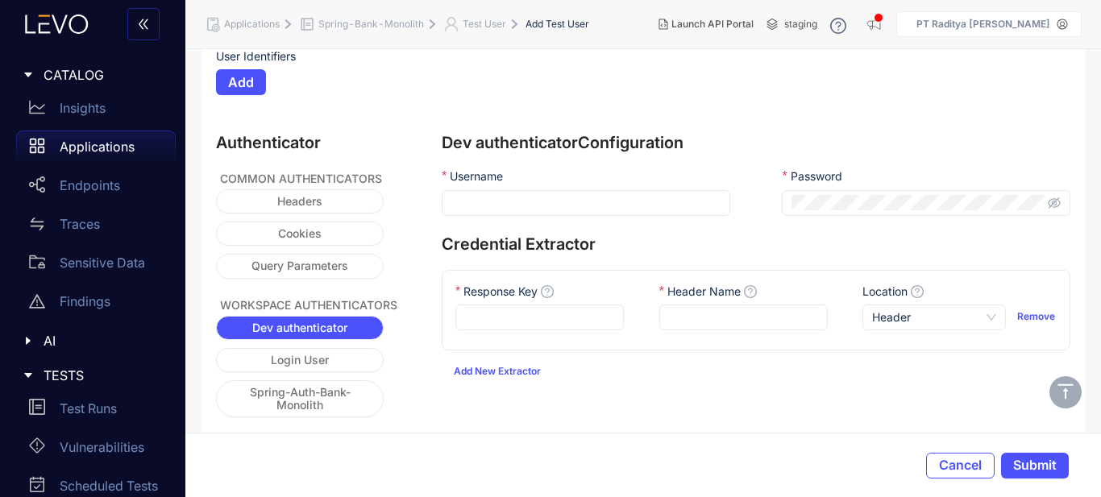
scroll to position [260, 0]
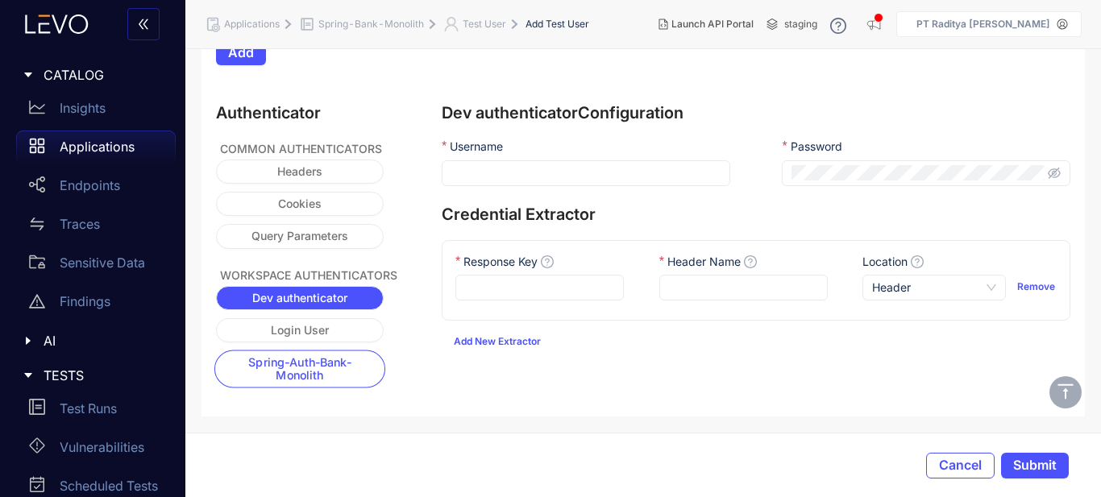
click at [329, 373] on span "Spring-Auth-Bank-Monolith" at bounding box center [300, 369] width 150 height 27
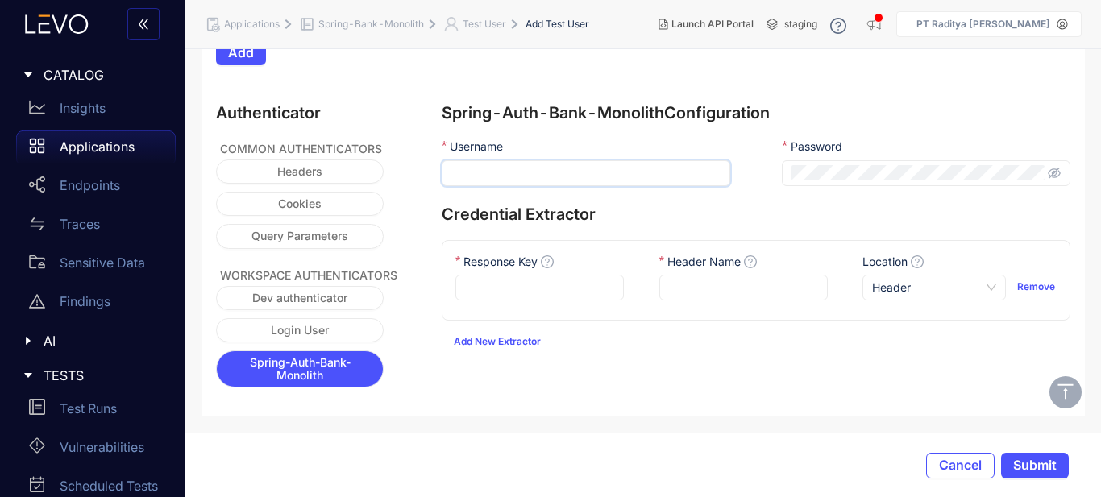
click at [668, 170] on input "Username" at bounding box center [586, 173] width 289 height 26
paste input "********"
type input "********"
click at [812, 377] on div "Spring-Auth-Bank-Monolith Configuration Username ******** Password Credential E…" at bounding box center [756, 255] width 629 height 303
click at [1045, 466] on span "Submit" at bounding box center [1035, 465] width 44 height 15
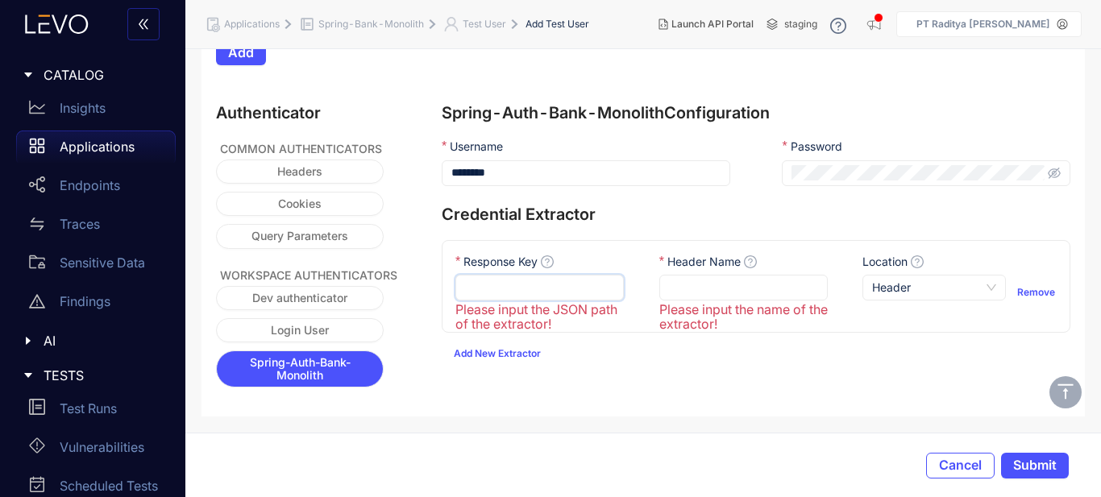
click at [582, 290] on input "Response Key" at bounding box center [539, 288] width 168 height 26
click at [705, 283] on input "Header Name" at bounding box center [743, 288] width 168 height 26
click at [1033, 289] on span "Remove" at bounding box center [1036, 292] width 38 height 11
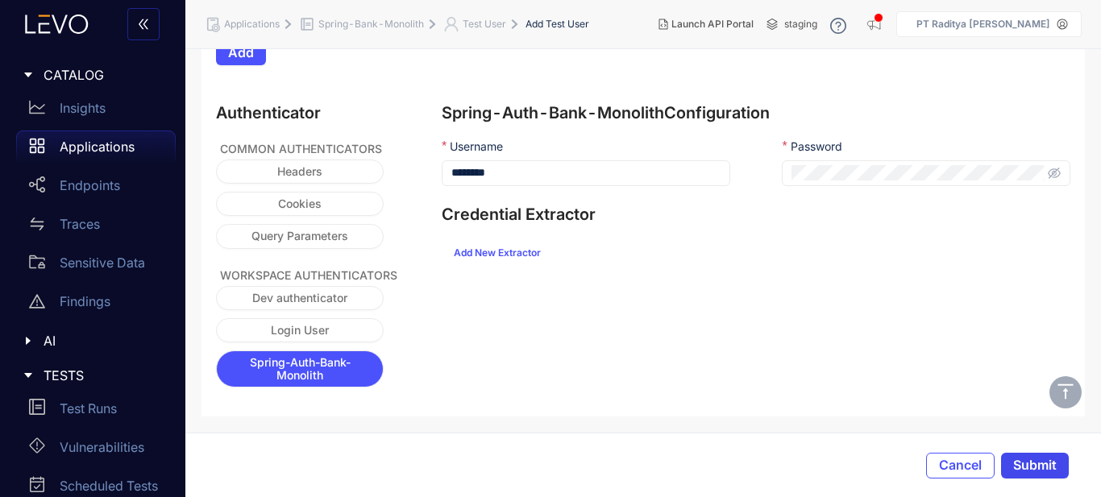
click at [1035, 463] on span "Submit" at bounding box center [1035, 465] width 44 height 15
click at [1065, 429] on section "Add Test User Name Please input the name of the user! Roles Satellite User/Para…" at bounding box center [643, 111] width 916 height 643
click at [1040, 468] on span "Submit" at bounding box center [1035, 465] width 44 height 15
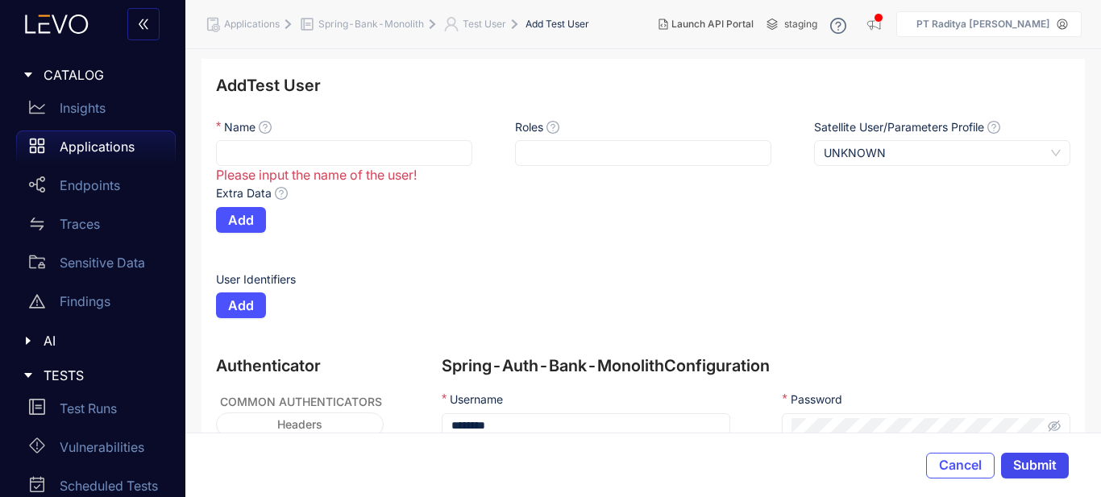
scroll to position [0, 0]
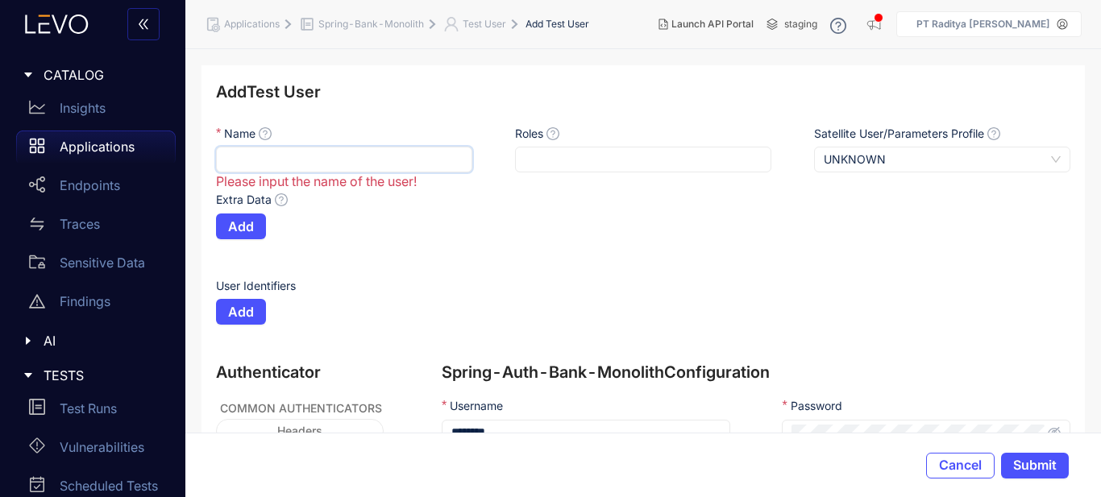
click at [406, 155] on input "Name" at bounding box center [344, 160] width 256 height 26
type input "******"
click at [1034, 471] on span "Submit" at bounding box center [1035, 465] width 44 height 15
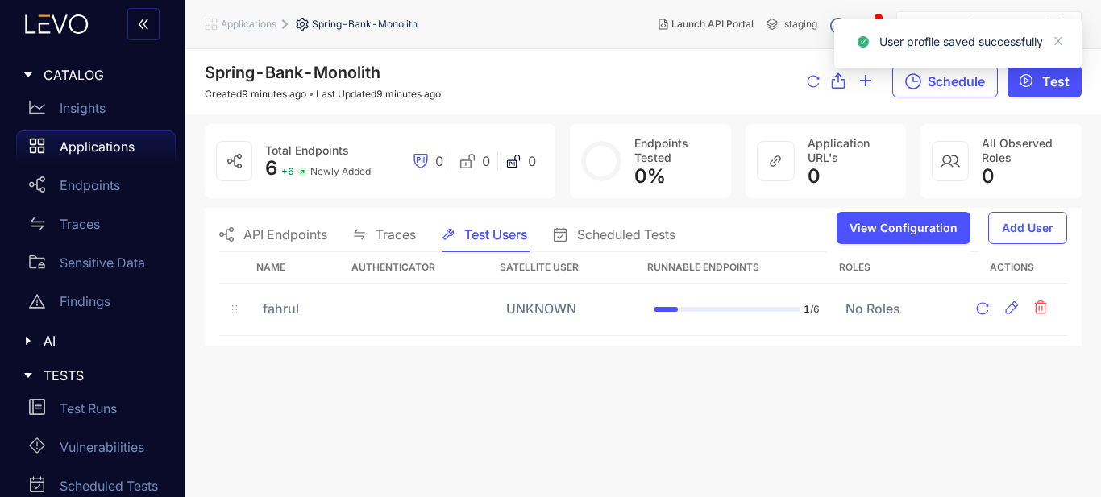
click at [400, 233] on span "Traces" at bounding box center [396, 234] width 40 height 15
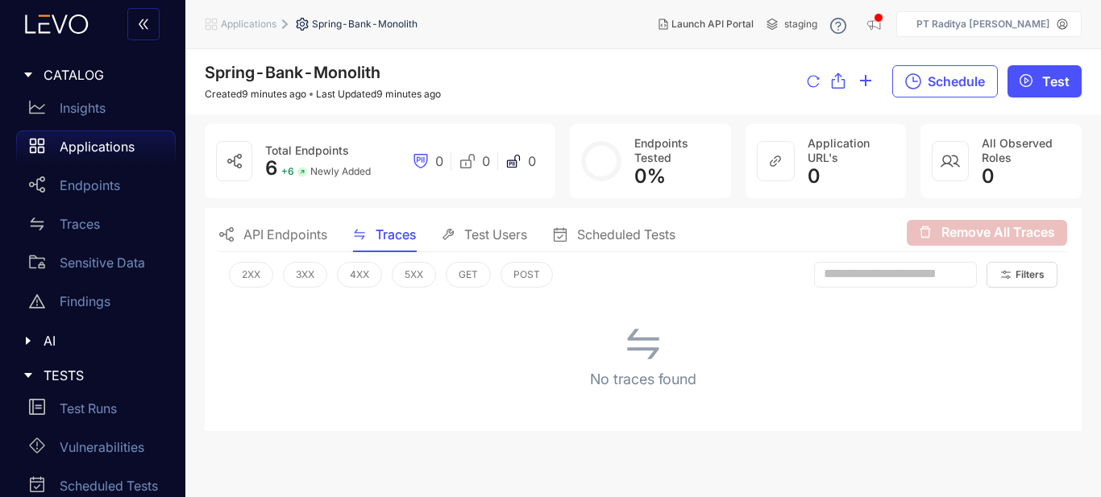
click at [292, 231] on span "API Endpoints" at bounding box center [285, 234] width 84 height 15
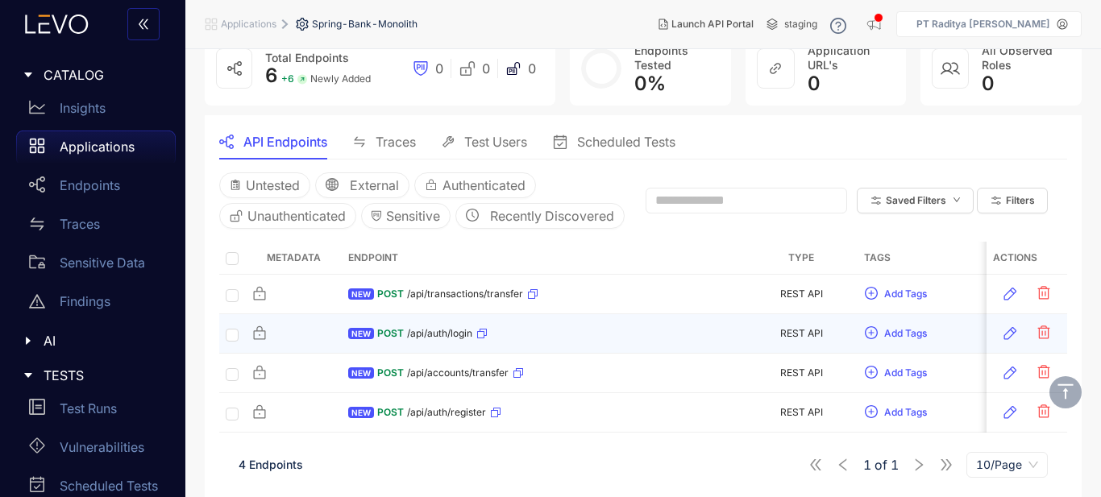
click at [584, 334] on div "NEW POST /api/auth/login" at bounding box center [543, 334] width 390 height 26
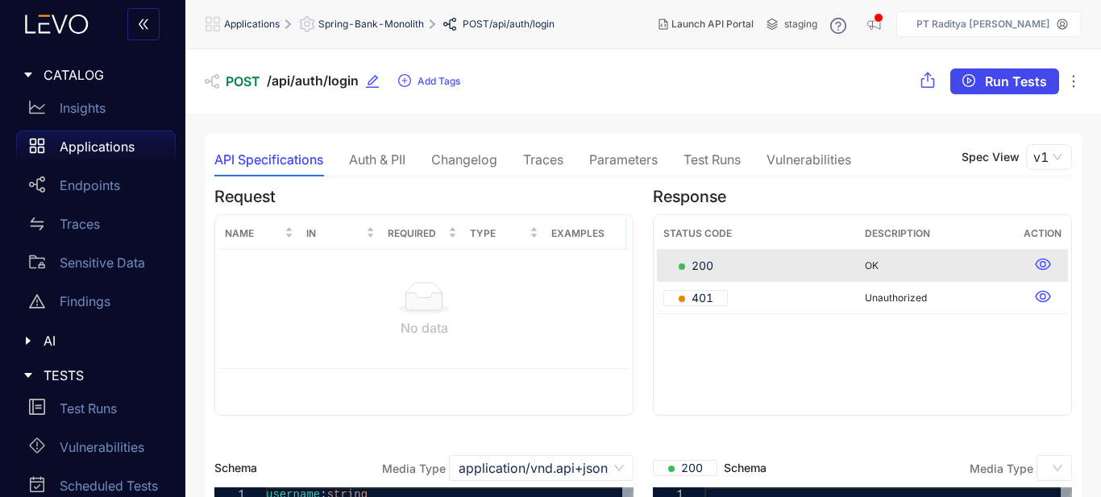
click at [995, 83] on span "Run Tests" at bounding box center [1016, 81] width 62 height 15
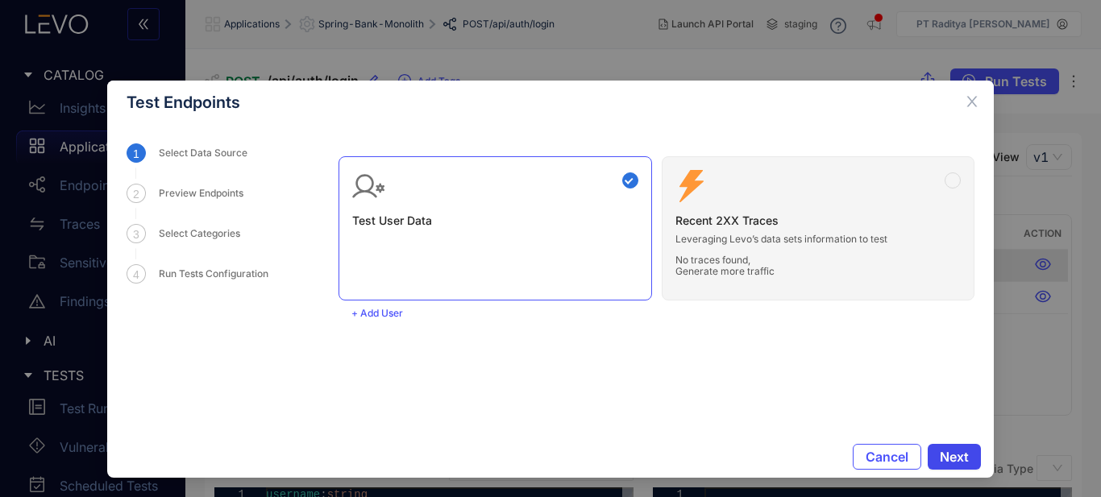
click at [957, 455] on span "Next" at bounding box center [954, 457] width 29 height 15
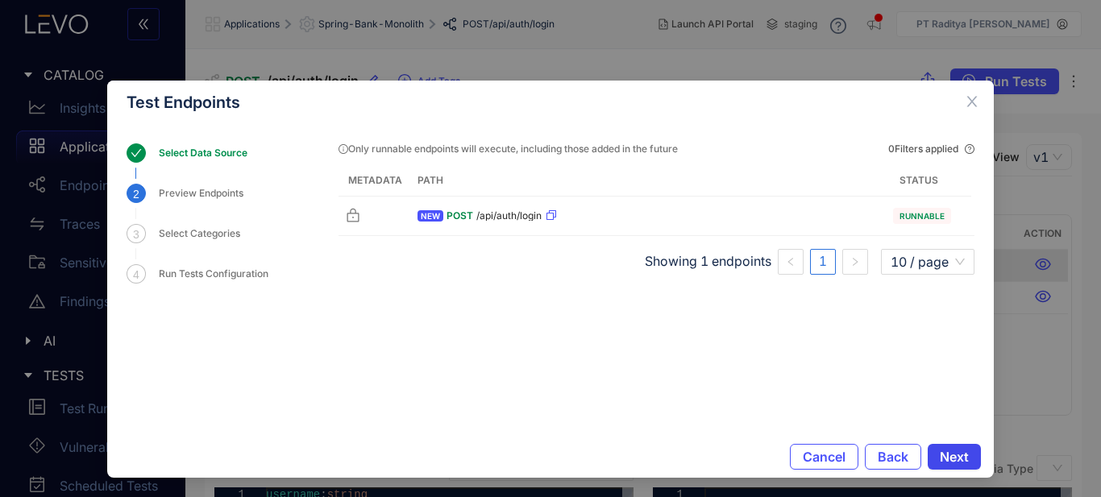
click at [960, 446] on button "Next" at bounding box center [954, 457] width 53 height 26
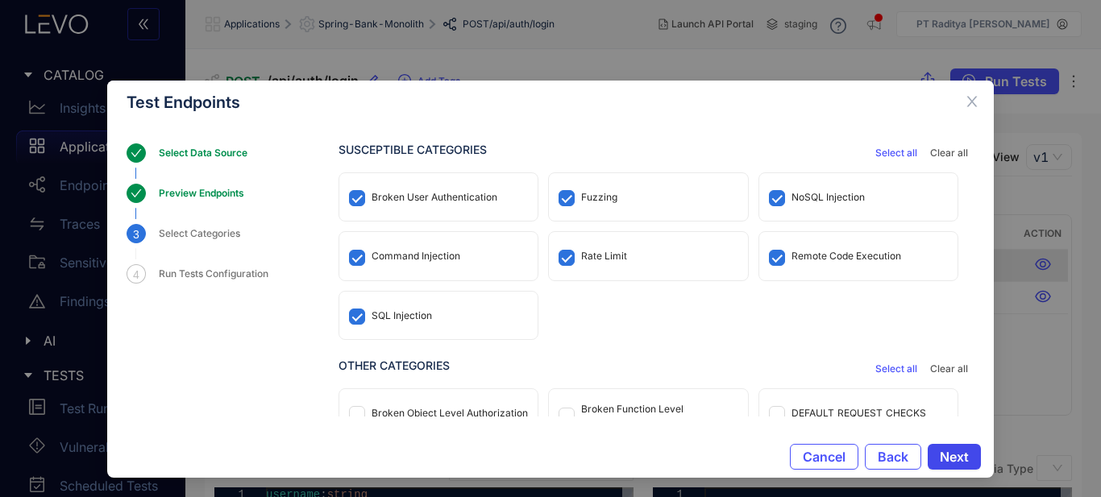
click at [960, 451] on span "Next" at bounding box center [954, 457] width 29 height 15
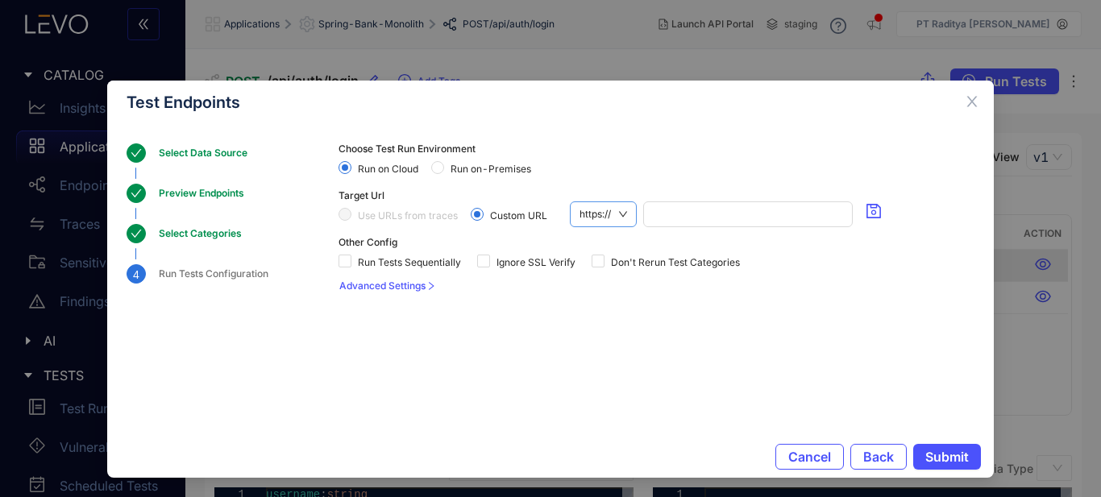
click at [621, 211] on span "https://" at bounding box center [603, 214] width 48 height 24
click at [596, 260] on div "http://" at bounding box center [603, 269] width 49 height 18
click at [722, 216] on input "search" at bounding box center [745, 214] width 195 height 24
click at [961, 451] on span "Submit" at bounding box center [947, 457] width 44 height 15
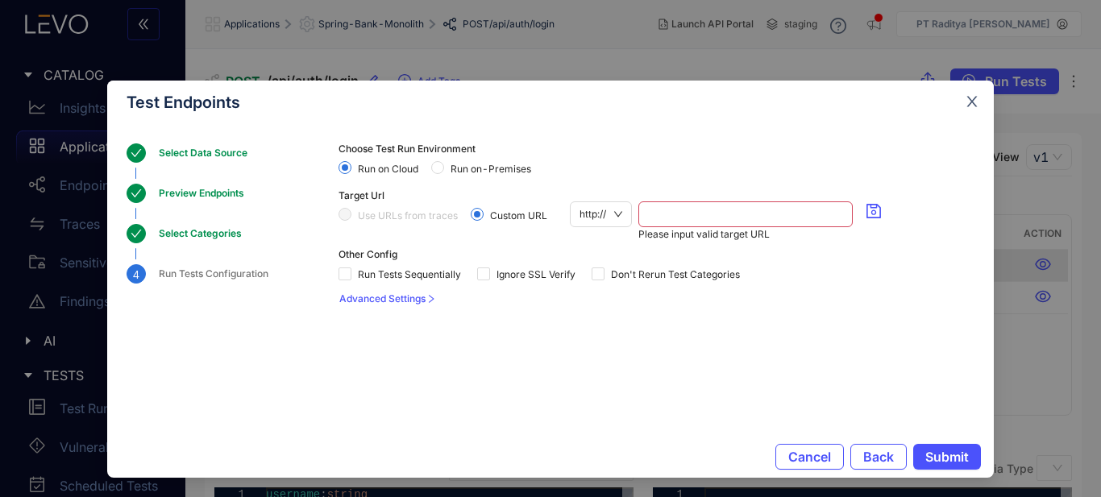
click at [966, 108] on icon "close" at bounding box center [972, 101] width 15 height 15
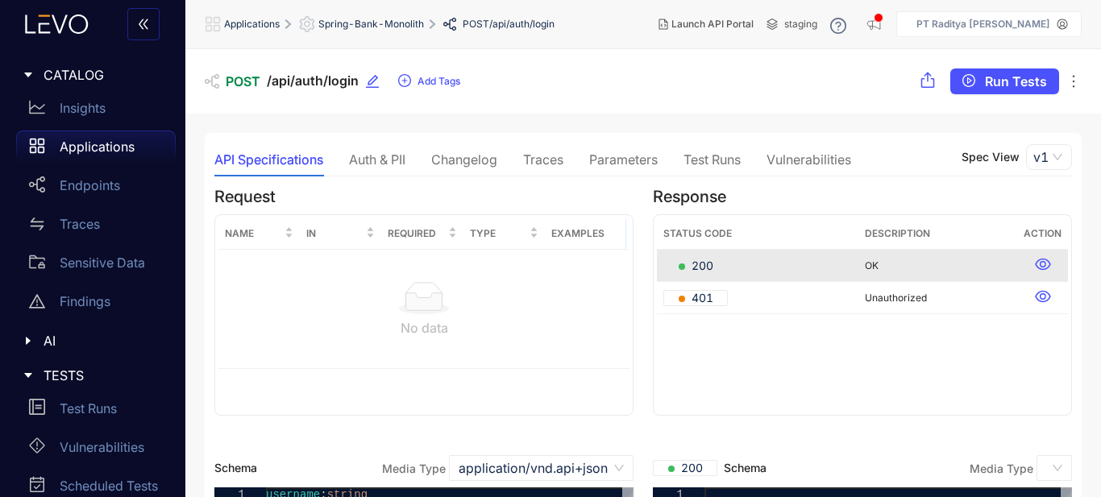
click at [89, 143] on p "Applications" at bounding box center [97, 146] width 75 height 15
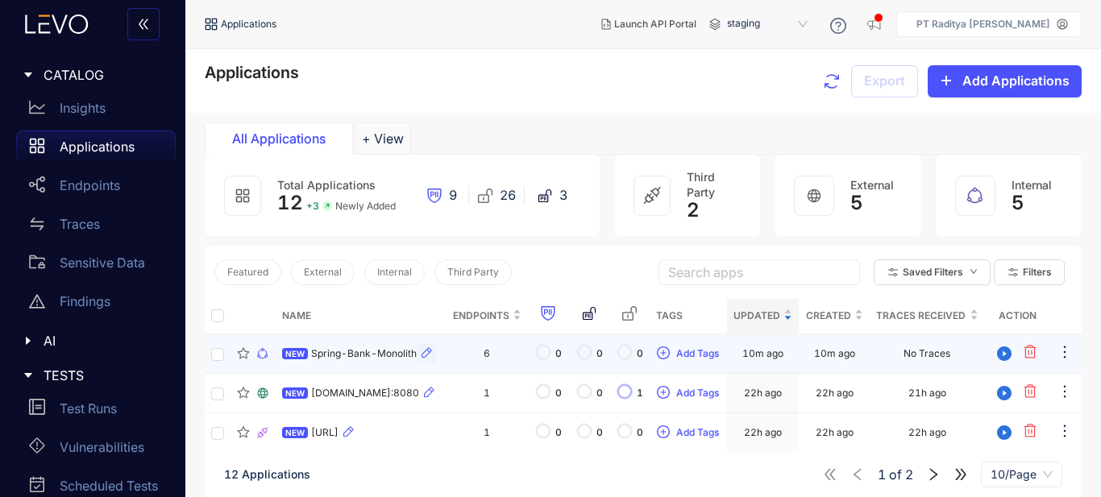
click at [420, 355] on icon "button" at bounding box center [426, 353] width 13 height 13
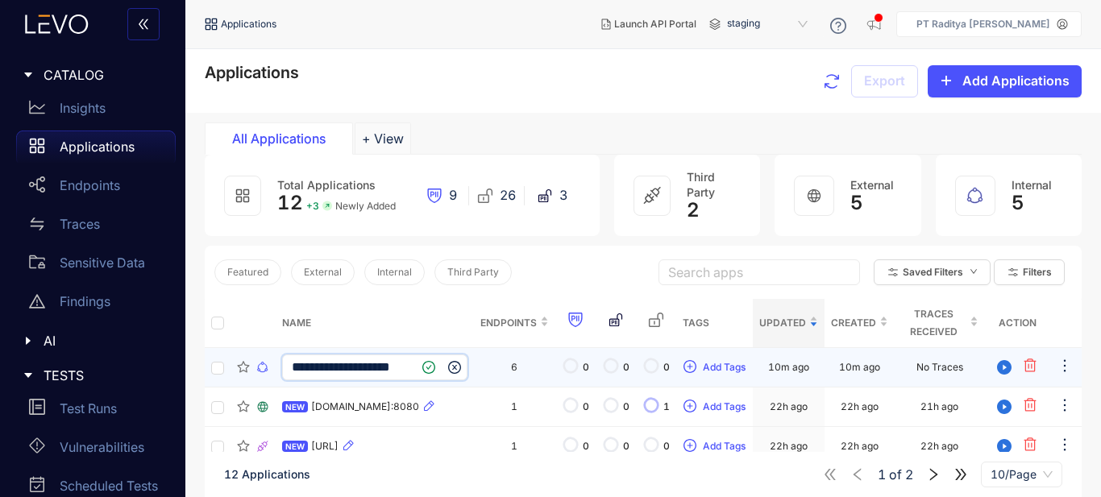
click at [498, 374] on td "6" at bounding box center [514, 367] width 81 height 39
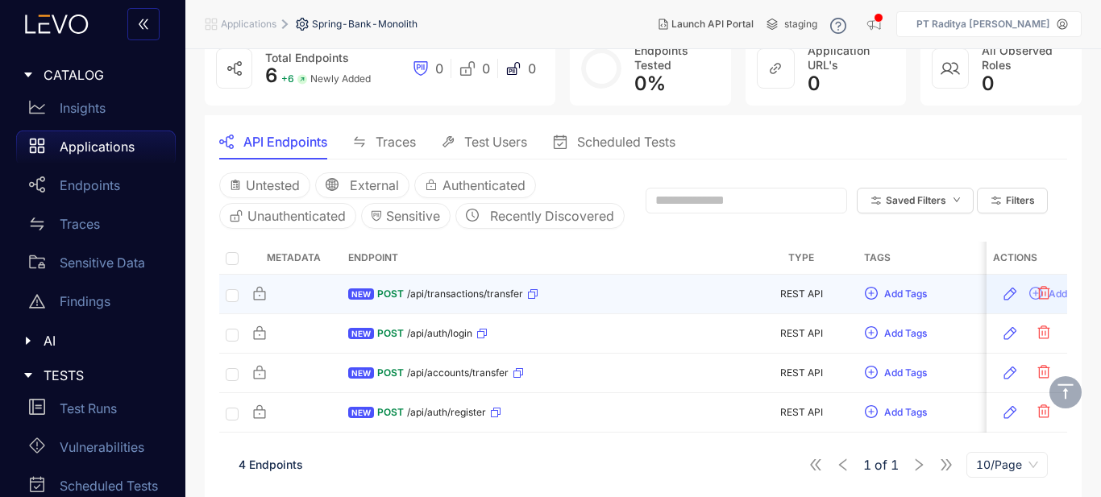
scroll to position [127, 0]
click at [451, 299] on div "POST /api/transactions/transfer" at bounding box center [457, 294] width 161 height 26
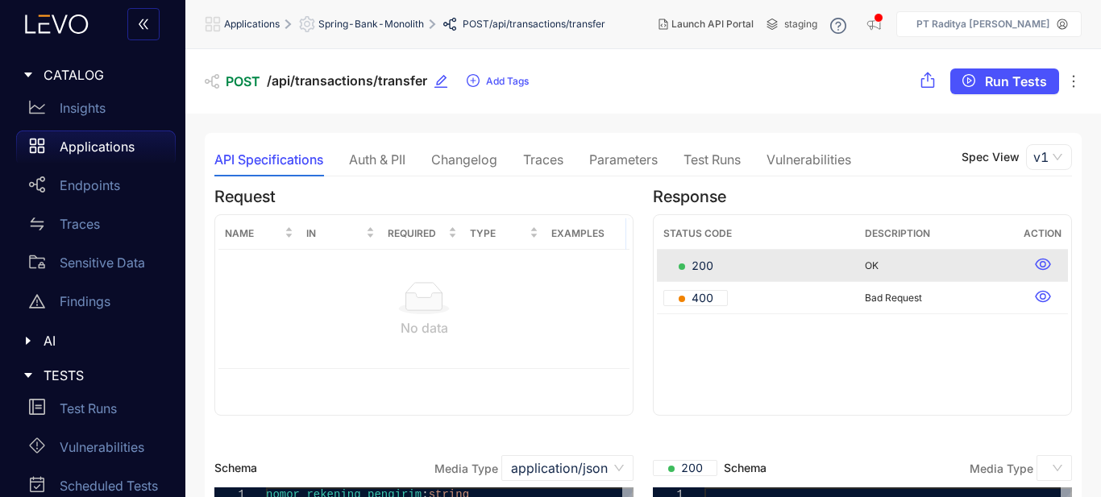
click at [717, 164] on div "Test Runs" at bounding box center [711, 159] width 57 height 15
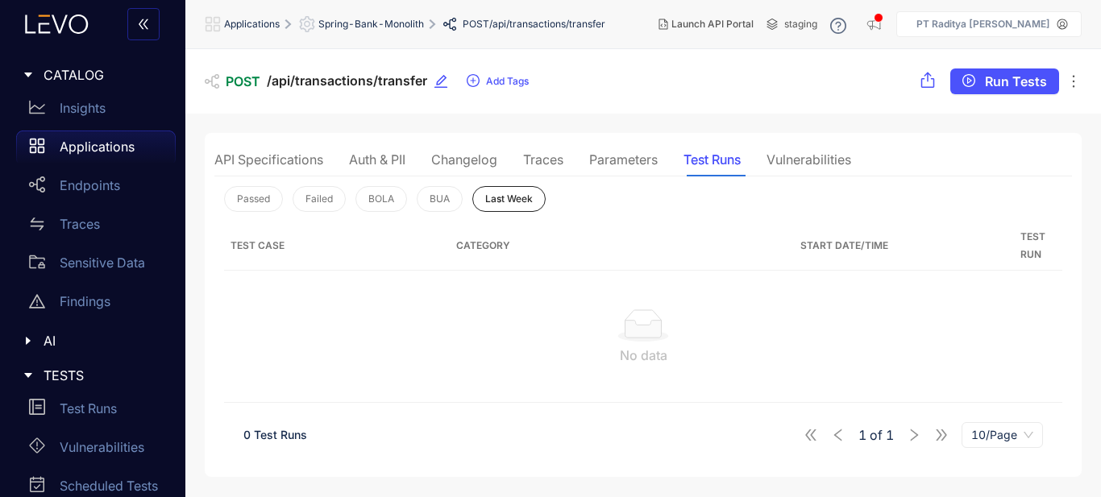
click at [263, 156] on div "API Specifications" at bounding box center [268, 159] width 109 height 15
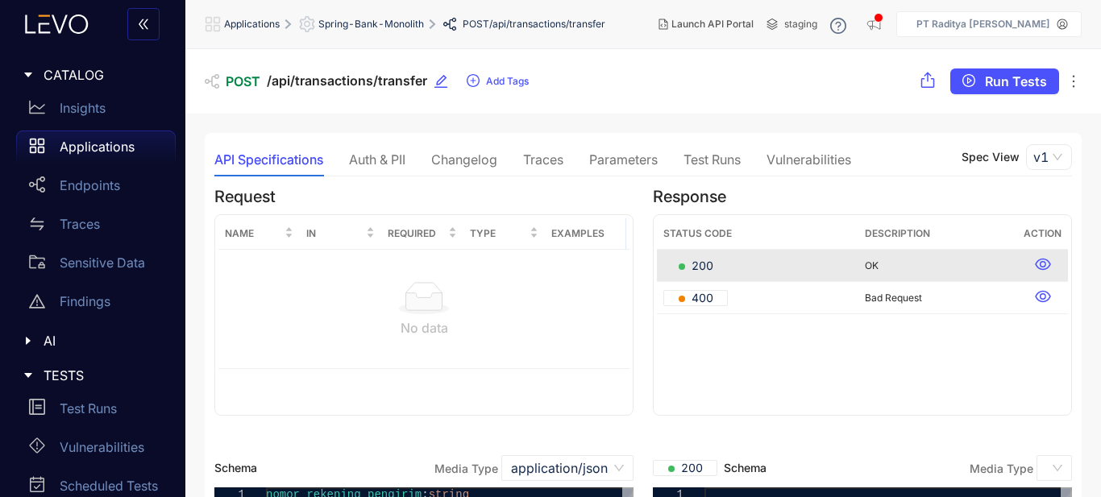
click at [375, 83] on span "/api/transactions/transfer" at bounding box center [347, 80] width 160 height 15
click at [990, 76] on span "Run Tests" at bounding box center [1016, 81] width 62 height 15
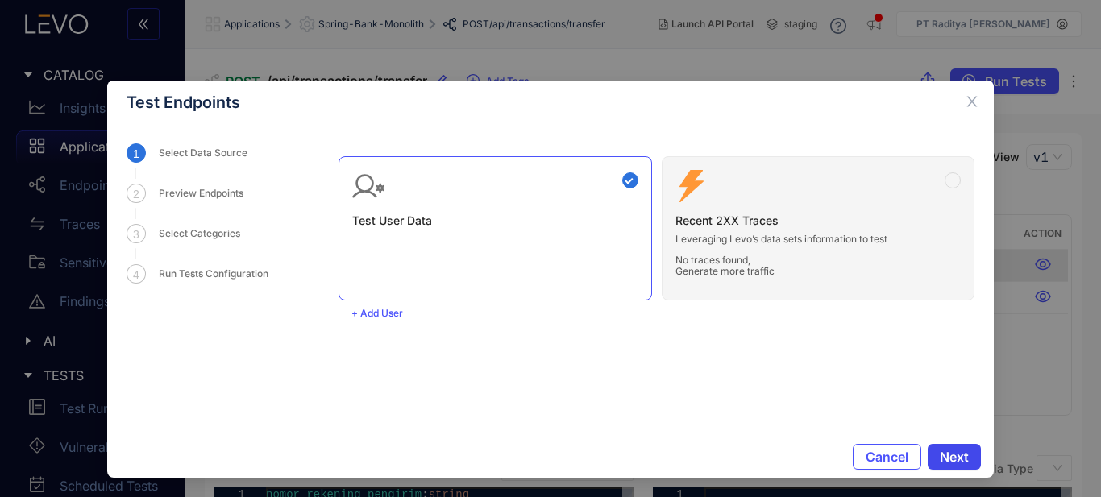
click at [950, 460] on span "Next" at bounding box center [954, 457] width 29 height 15
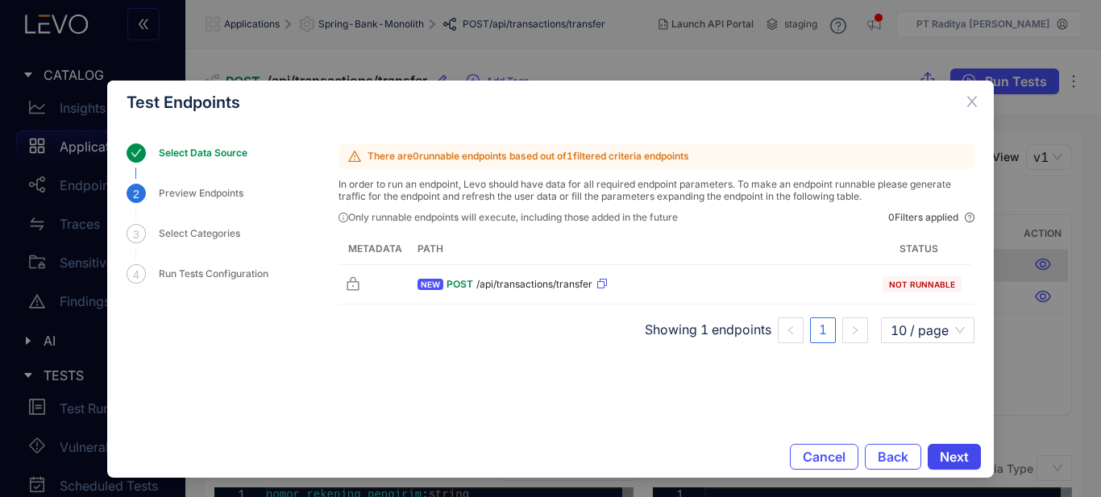
click at [950, 460] on span "Next" at bounding box center [954, 457] width 29 height 15
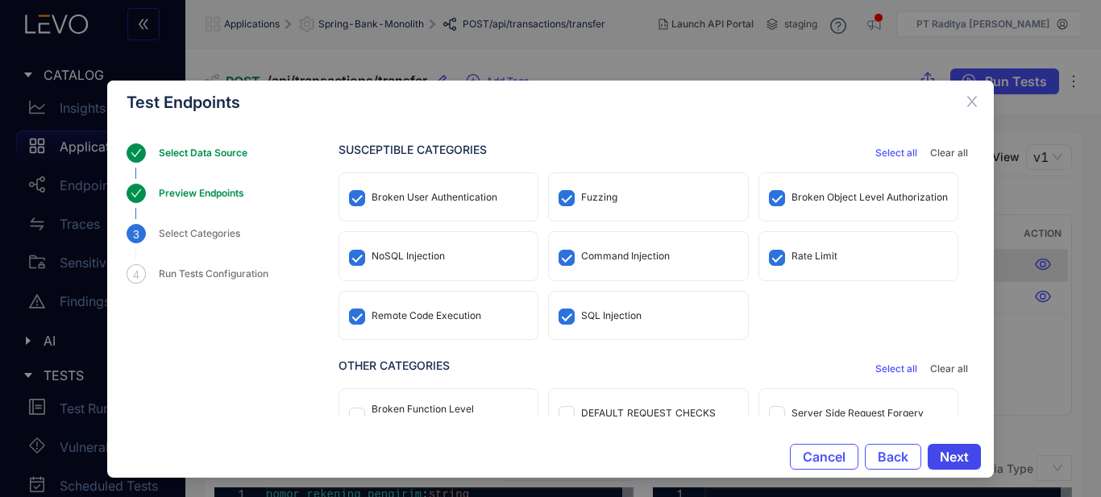
click at [955, 448] on button "Next" at bounding box center [954, 457] width 53 height 26
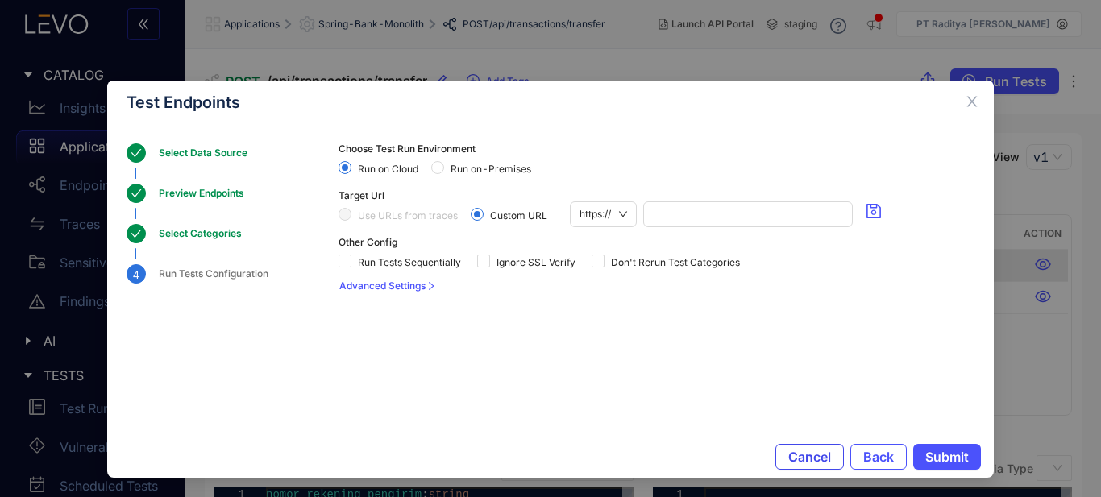
click at [832, 460] on button "Cancel" at bounding box center [809, 457] width 69 height 26
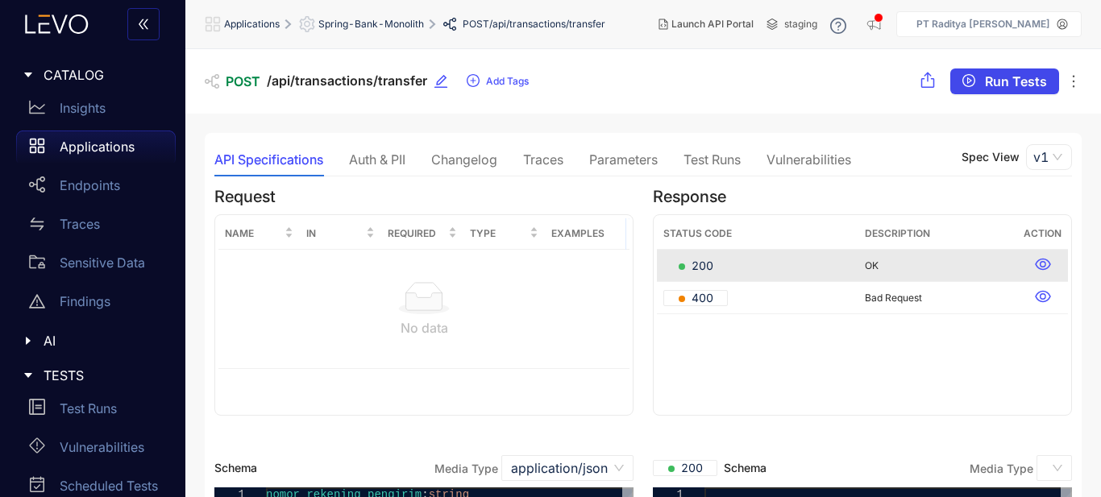
click at [1002, 87] on span "Run Tests" at bounding box center [1016, 81] width 62 height 15
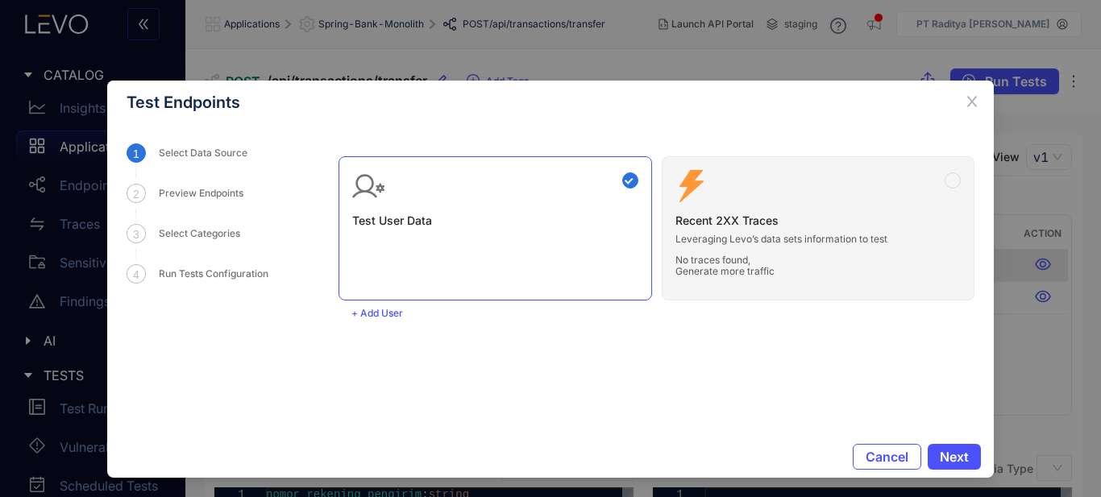
click at [759, 208] on div "Test User Data Zero Config Recent 2XX Traces Leveraging Levo’s data sets inform…" at bounding box center [657, 221] width 636 height 157
click at [860, 276] on div "Test User Data Zero Config Recent 2XX Traces Leveraging Levo’s data sets inform…" at bounding box center [657, 221] width 636 height 157
click at [928, 177] on div "Test User Data Zero Config Recent 2XX Traces Leveraging Levo’s data sets inform…" at bounding box center [657, 221] width 636 height 157
click at [950, 177] on div "Test User Data Zero Config Recent 2XX Traces Leveraging Levo’s data sets inform…" at bounding box center [657, 221] width 636 height 157
click at [196, 183] on div "1 Select Data Source" at bounding box center [233, 163] width 212 height 40
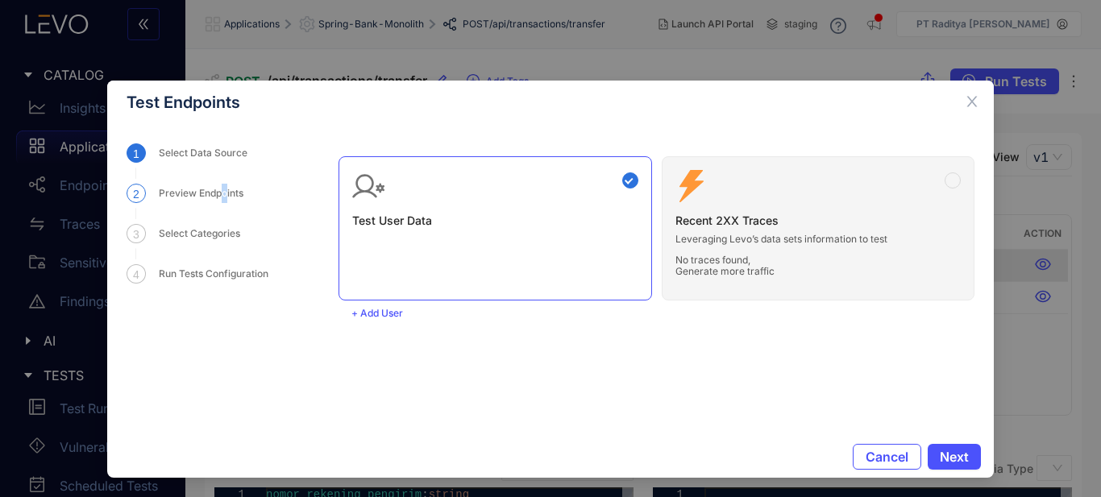
click at [226, 191] on div "Preview Endpoints" at bounding box center [206, 193] width 94 height 19
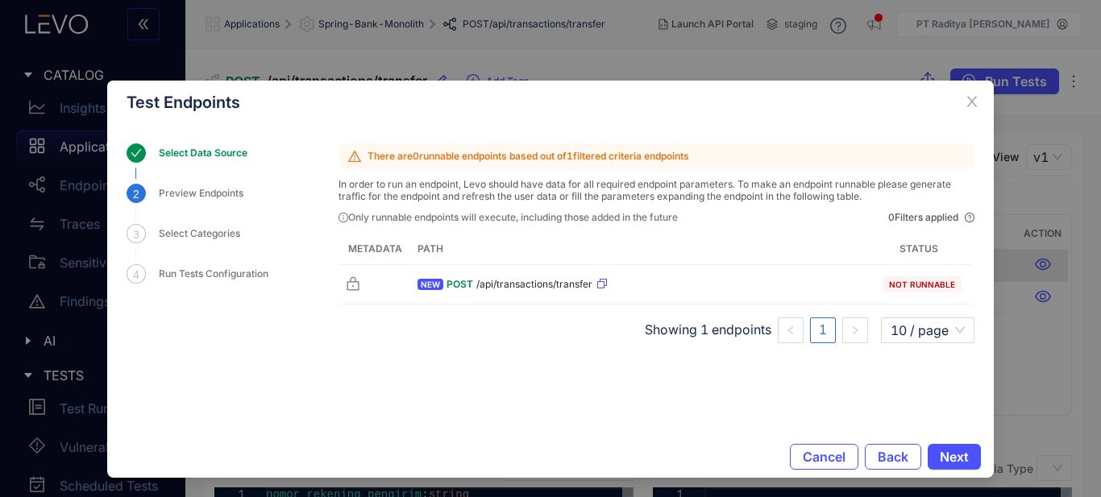
click at [207, 160] on div "Select Data Source" at bounding box center [208, 152] width 98 height 19
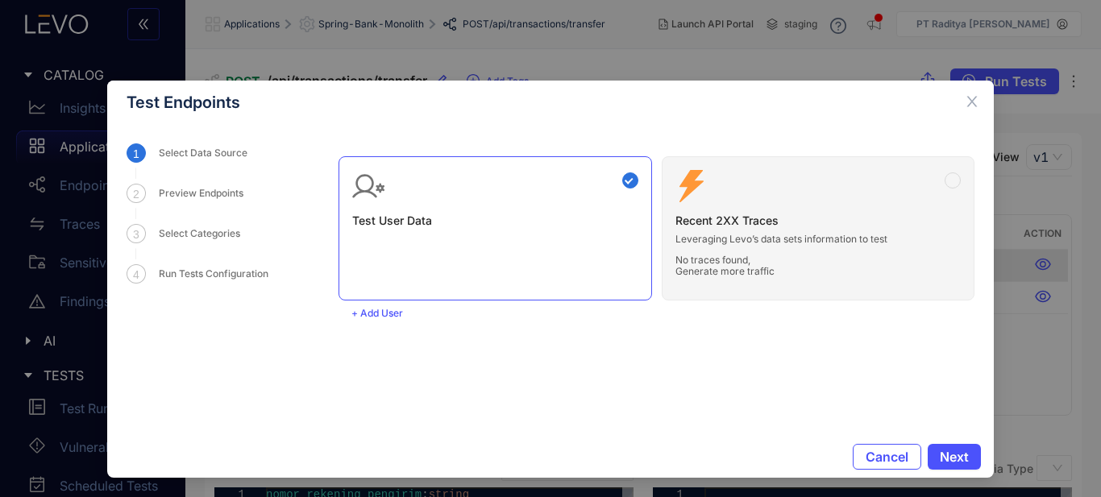
drag, startPoint x: 693, startPoint y: 181, endPoint x: 880, endPoint y: 189, distance: 187.2
click at [708, 181] on div "Test User Data Zero Config Recent 2XX Traces Leveraging Levo’s data sets inform…" at bounding box center [657, 221] width 636 height 157
click at [955, 179] on div "Test User Data Zero Config Recent 2XX Traces Leveraging Levo’s data sets inform…" at bounding box center [657, 221] width 636 height 157
click at [887, 450] on span "Cancel" at bounding box center [887, 457] width 43 height 15
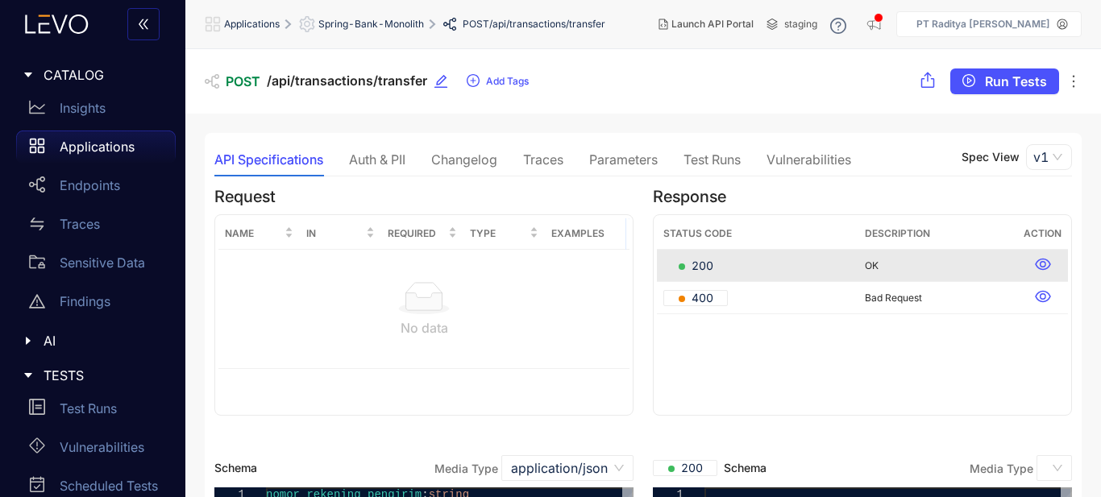
click at [135, 139] on div "Applications" at bounding box center [96, 147] width 160 height 32
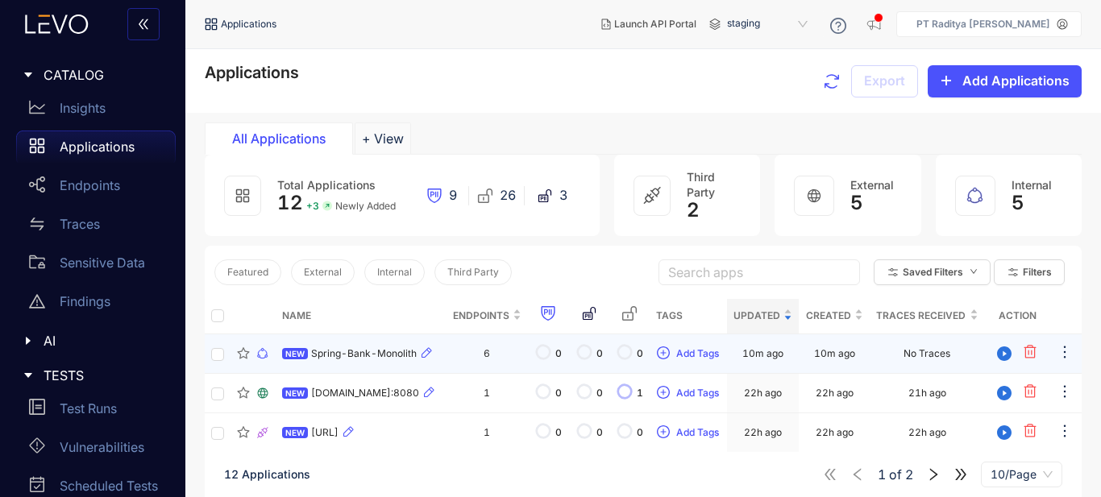
click at [463, 353] on td "6" at bounding box center [487, 353] width 82 height 39
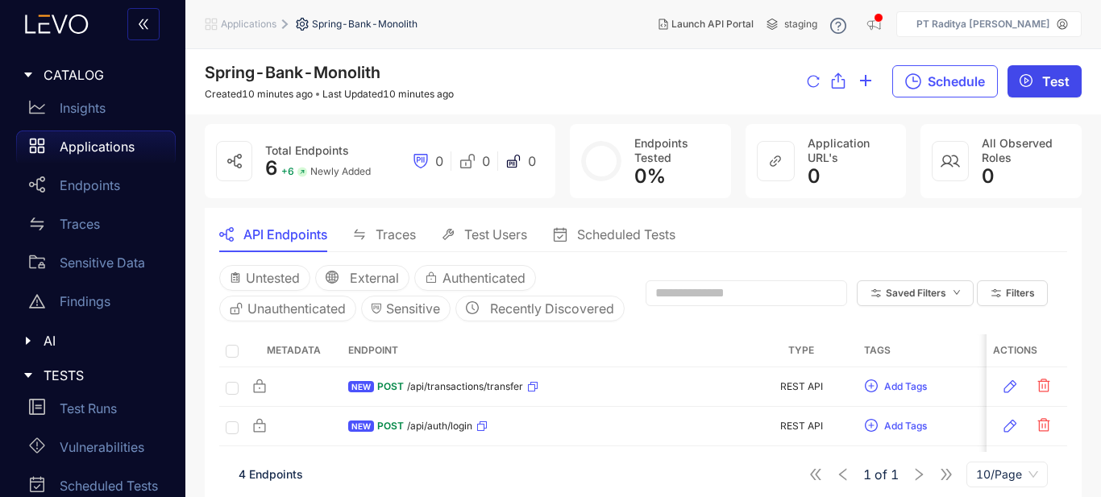
click at [1039, 75] on button "Test" at bounding box center [1044, 81] width 74 height 32
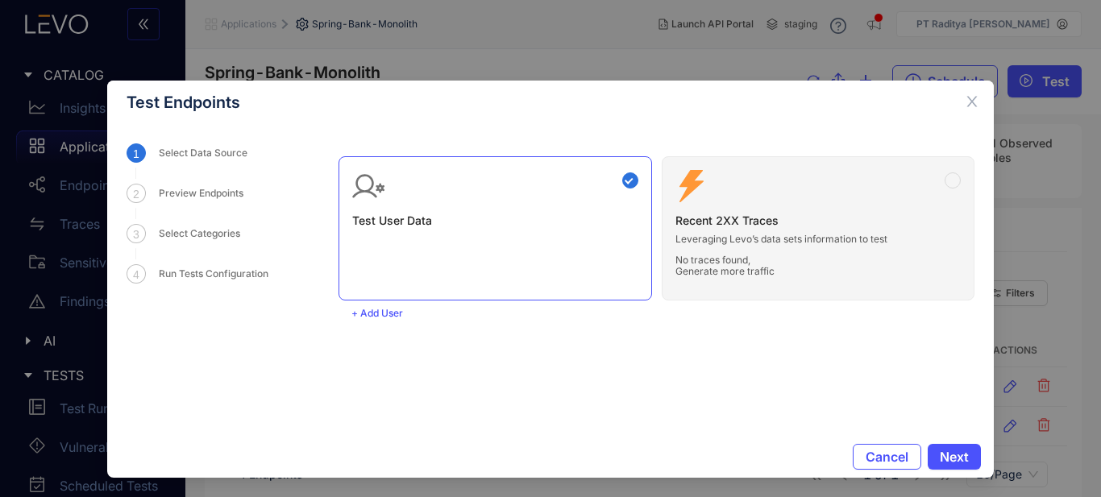
drag, startPoint x: 695, startPoint y: 231, endPoint x: 919, endPoint y: 193, distance: 227.2
click at [704, 229] on div "Test User Data Zero Config Recent 2XX Traces Leveraging Levo’s data sets inform…" at bounding box center [657, 221] width 636 height 157
click at [957, 168] on div "Test User Data Zero Config Recent 2XX Traces Leveraging Levo’s data sets inform…" at bounding box center [657, 221] width 636 height 157
click at [947, 178] on div "Test User Data Zero Config Recent 2XX Traces Leveraging Levo’s data sets inform…" at bounding box center [657, 221] width 636 height 157
click at [942, 458] on span "Next" at bounding box center [954, 457] width 29 height 15
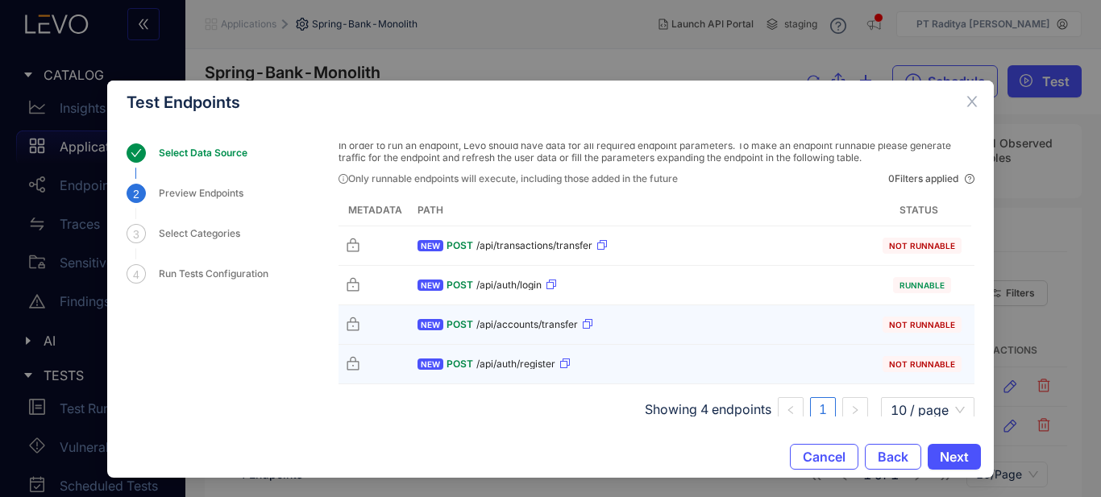
scroll to position [58, 0]
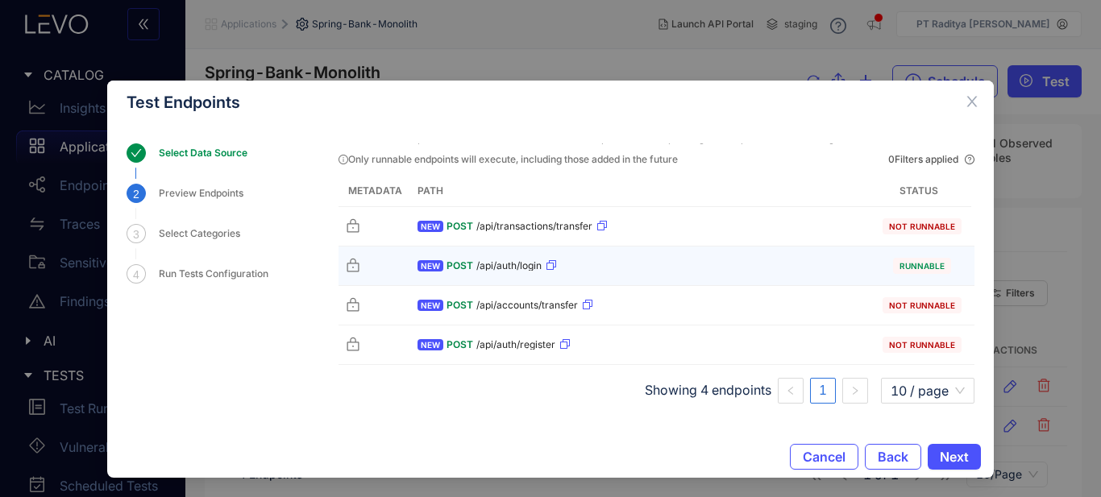
click at [820, 259] on div "NEW POST /api/auth/login" at bounding box center [640, 266] width 446 height 26
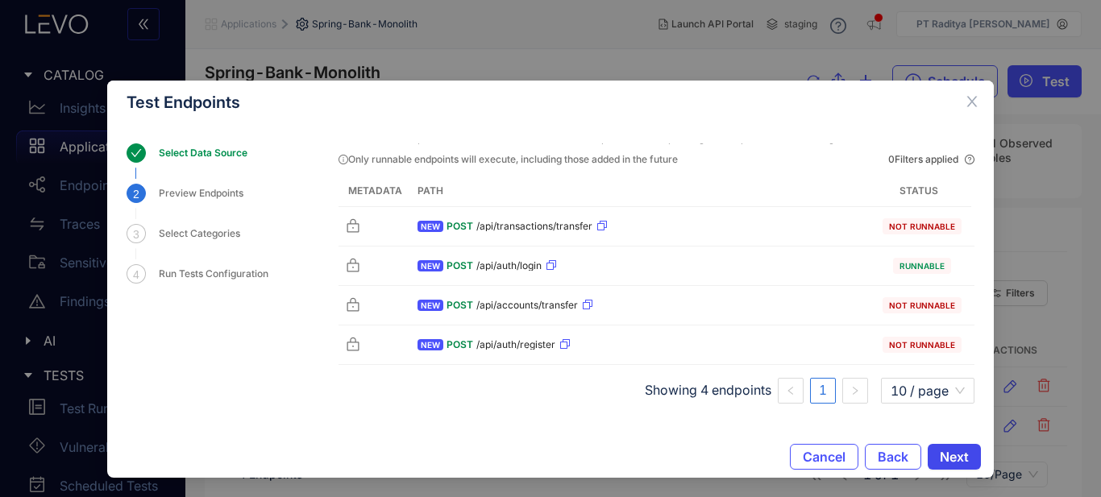
click at [949, 457] on span "Next" at bounding box center [954, 457] width 29 height 15
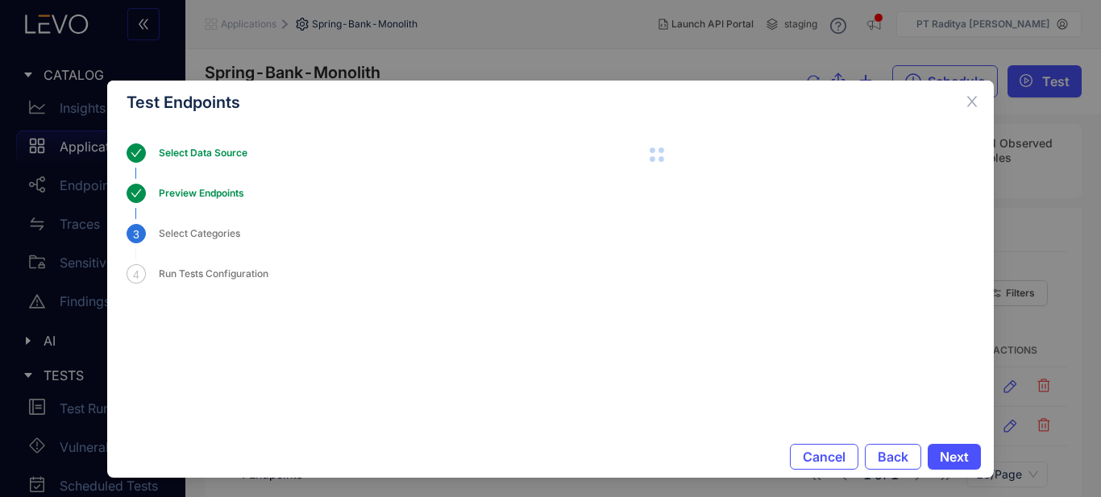
scroll to position [0, 0]
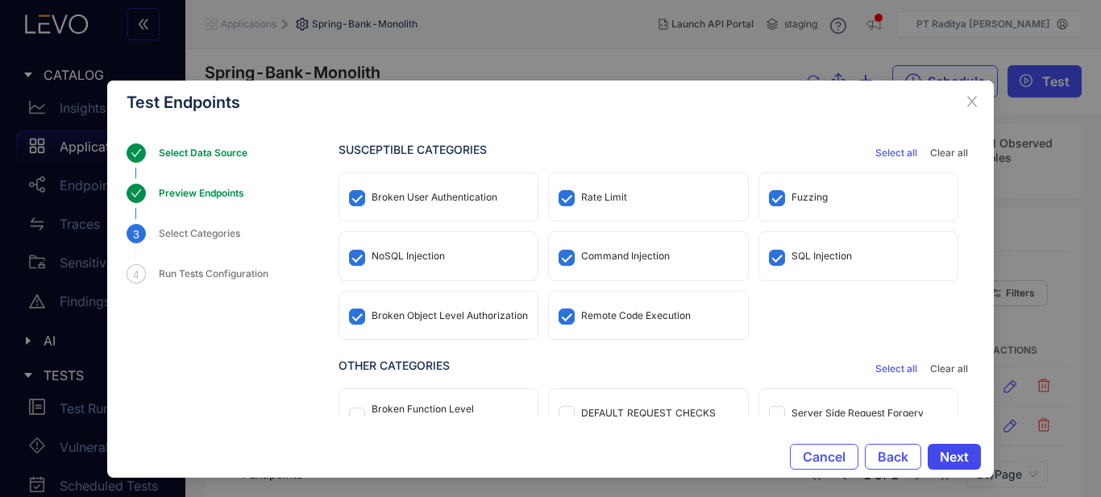
click at [944, 447] on button "Next" at bounding box center [954, 457] width 53 height 26
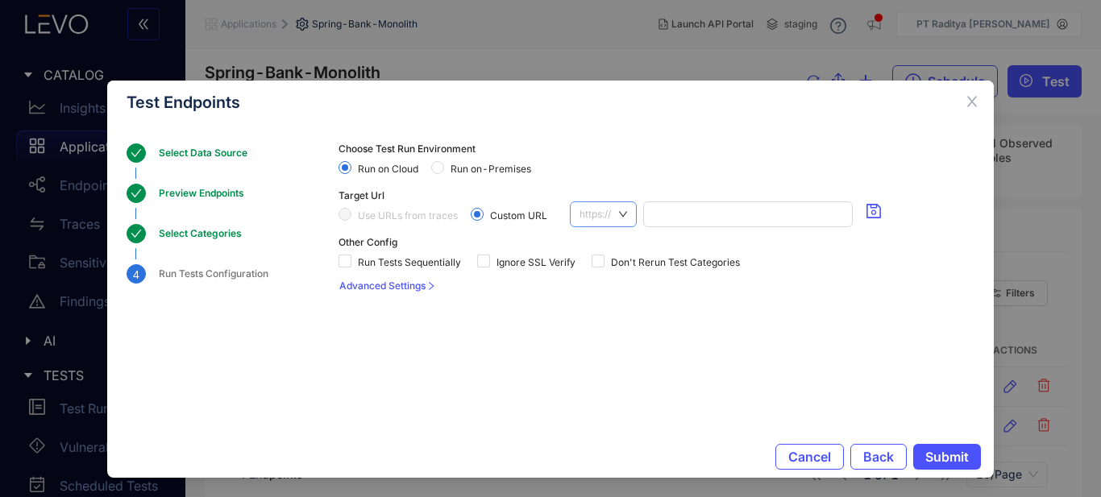
click at [609, 214] on span "https://" at bounding box center [603, 214] width 48 height 24
click at [599, 260] on div "http://" at bounding box center [604, 269] width 69 height 26
click at [710, 210] on input "search" at bounding box center [745, 214] width 195 height 24
click at [959, 102] on span "Close" at bounding box center [972, 103] width 44 height 44
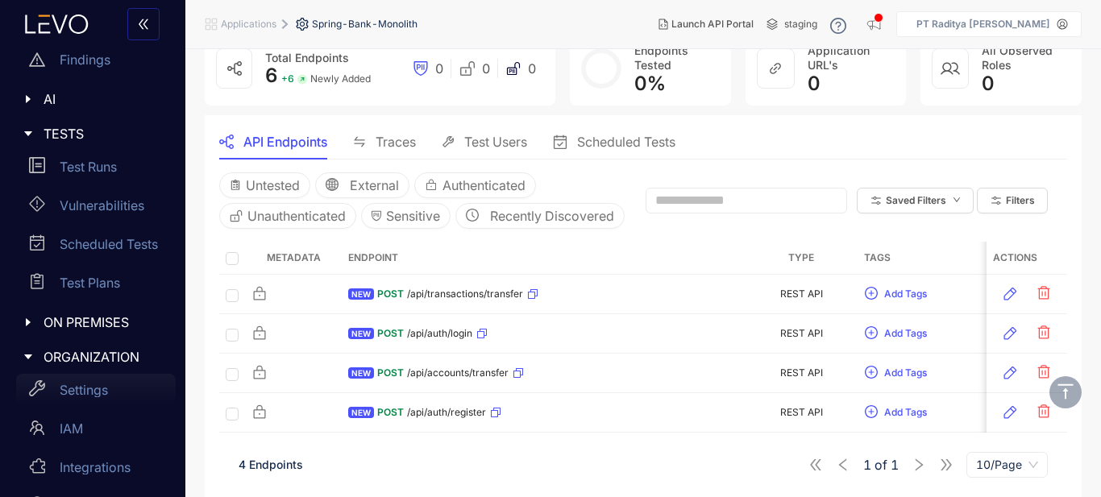
scroll to position [283, 0]
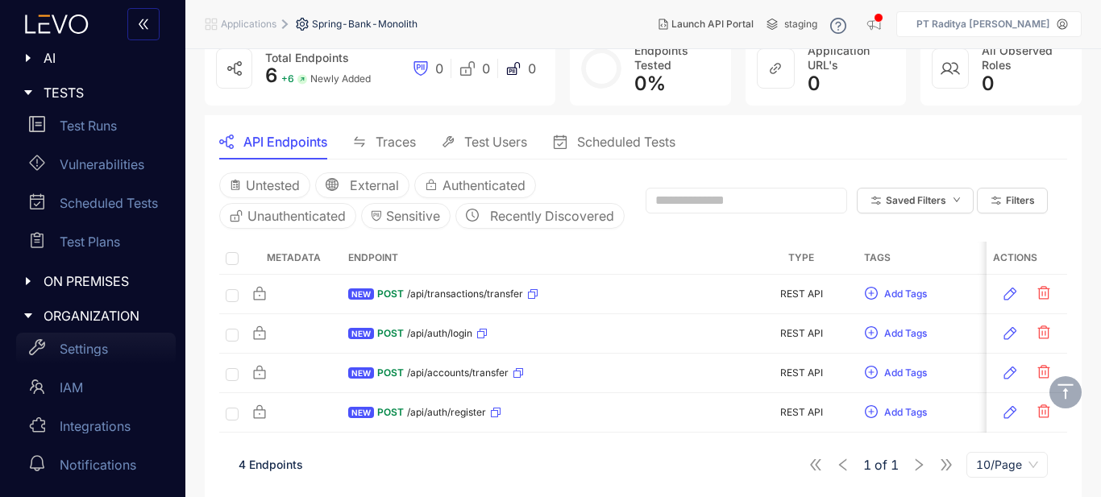
click at [99, 347] on p "Settings" at bounding box center [84, 349] width 48 height 15
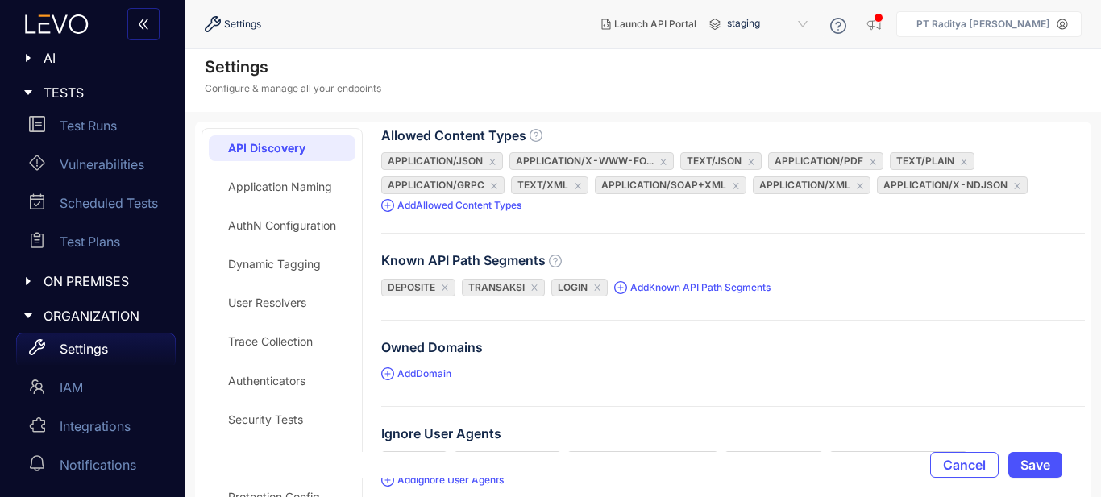
click at [1072, 22] on aside "PT Raditya Mulia Lestari" at bounding box center [988, 24] width 185 height 26
click at [1042, 31] on aside "PT Raditya Mulia Lestari" at bounding box center [988, 24] width 185 height 26
click at [1050, 25] on p "PT Raditya Mulia Lestari" at bounding box center [983, 24] width 134 height 11
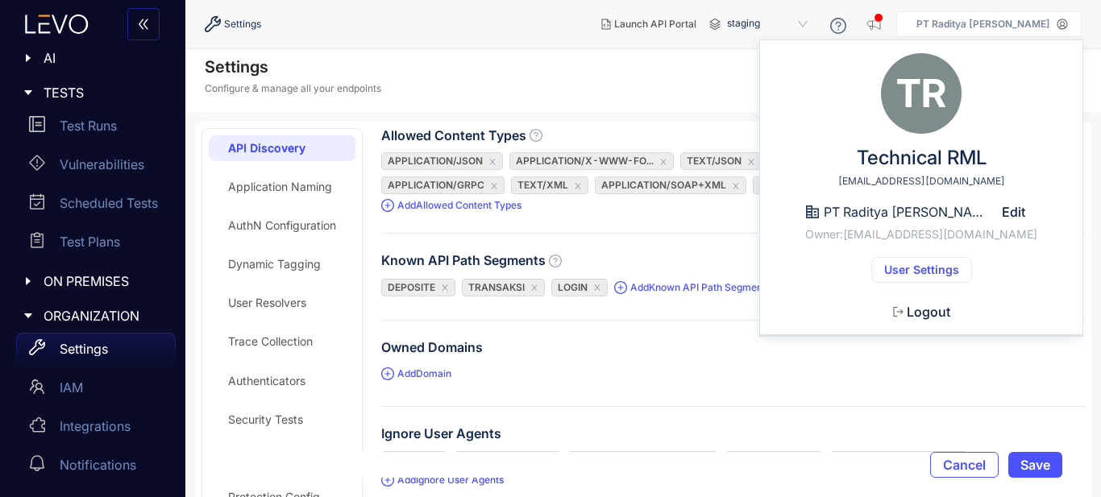
click at [1050, 25] on p "PT Raditya Mulia Lestari" at bounding box center [983, 24] width 134 height 11
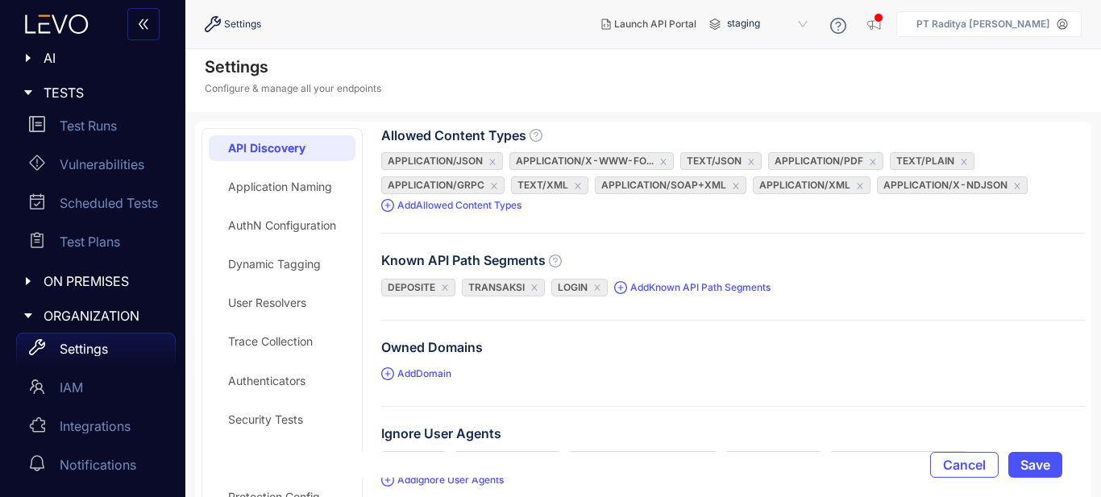
click at [1050, 25] on p "PT Raditya Mulia Lestari" at bounding box center [983, 24] width 134 height 11
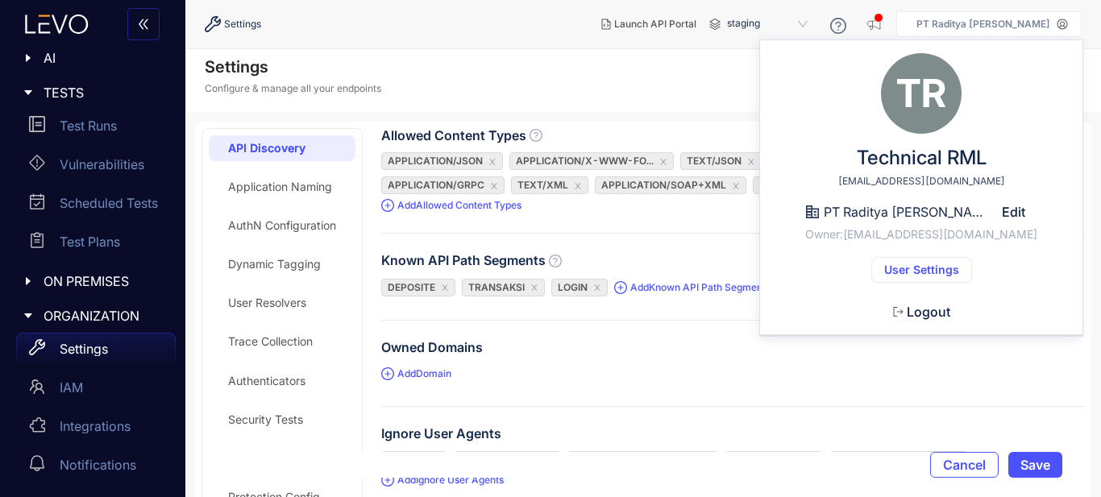
click at [940, 264] on span "User Settings" at bounding box center [921, 270] width 75 height 13
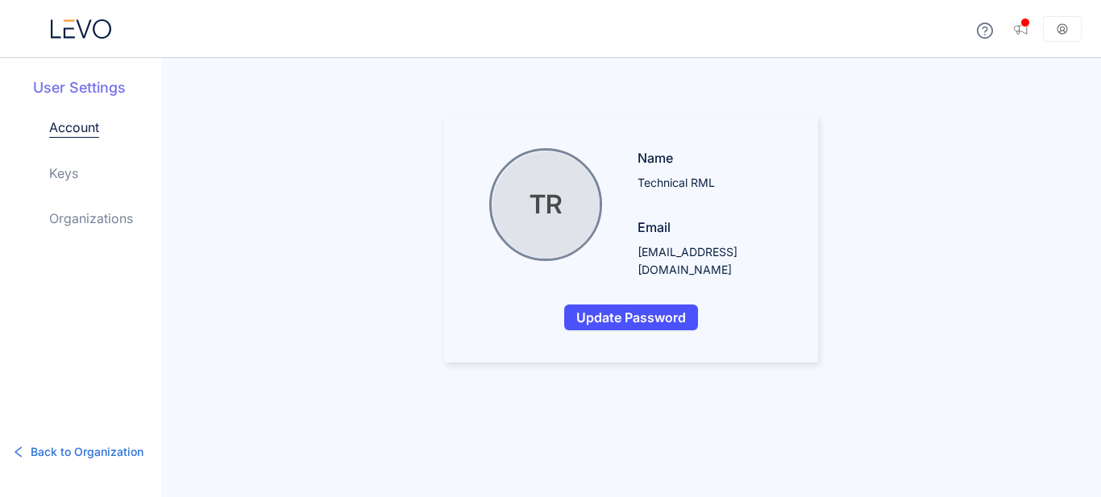
click at [75, 171] on link "Keys" at bounding box center [63, 173] width 29 height 19
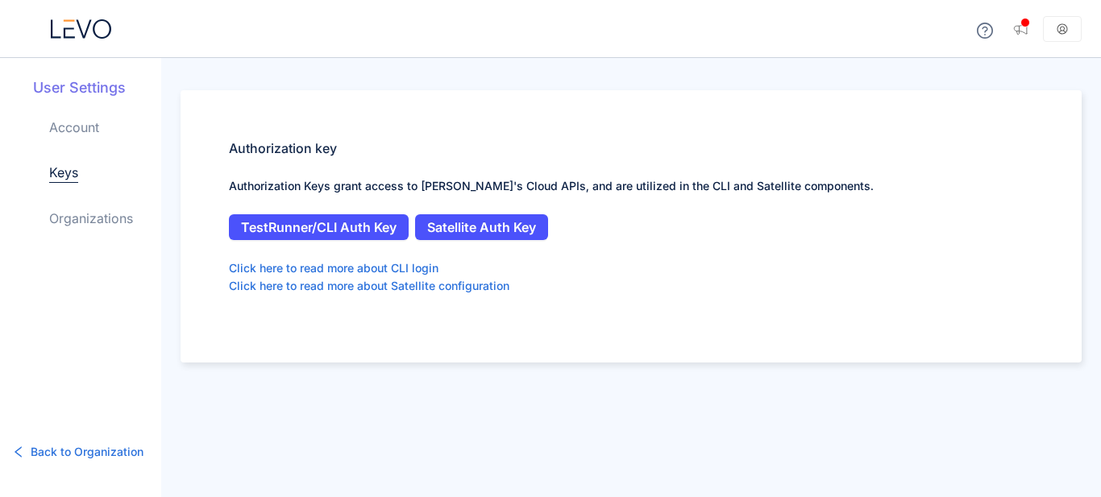
click at [309, 144] on h5 "Authorization key" at bounding box center [631, 148] width 804 height 19
click at [297, 189] on p "Authorization Keys grant access to Levo's Cloud APIs, and are utilized in the C…" at bounding box center [631, 186] width 804 height 18
click at [360, 222] on span "TestRunner/CLI Auth Key" at bounding box center [319, 227] width 156 height 15
click at [514, 220] on span "Satellite Auth Key" at bounding box center [481, 227] width 109 height 15
click at [82, 44] on div at bounding box center [80, 29] width 161 height 58
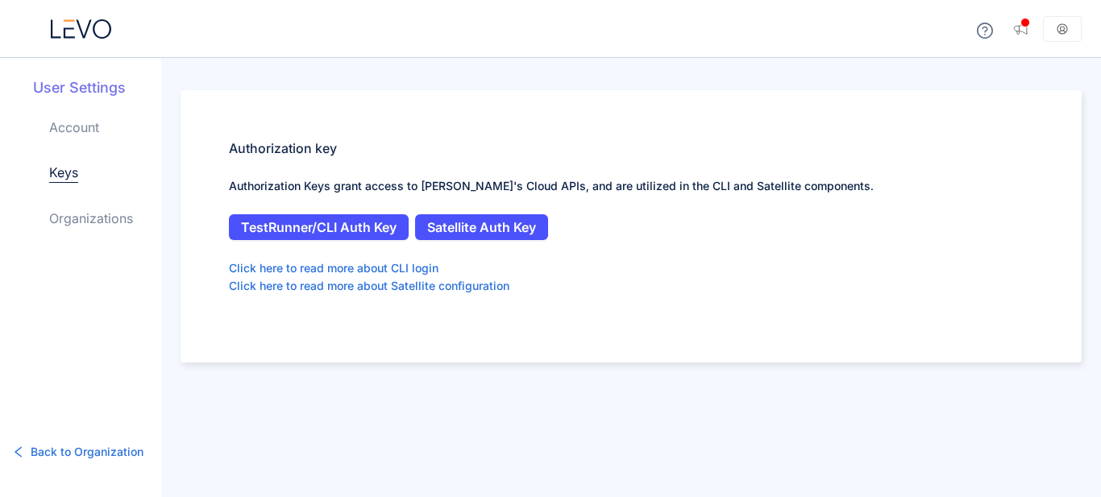
click at [98, 29] on icon at bounding box center [81, 28] width 60 height 19
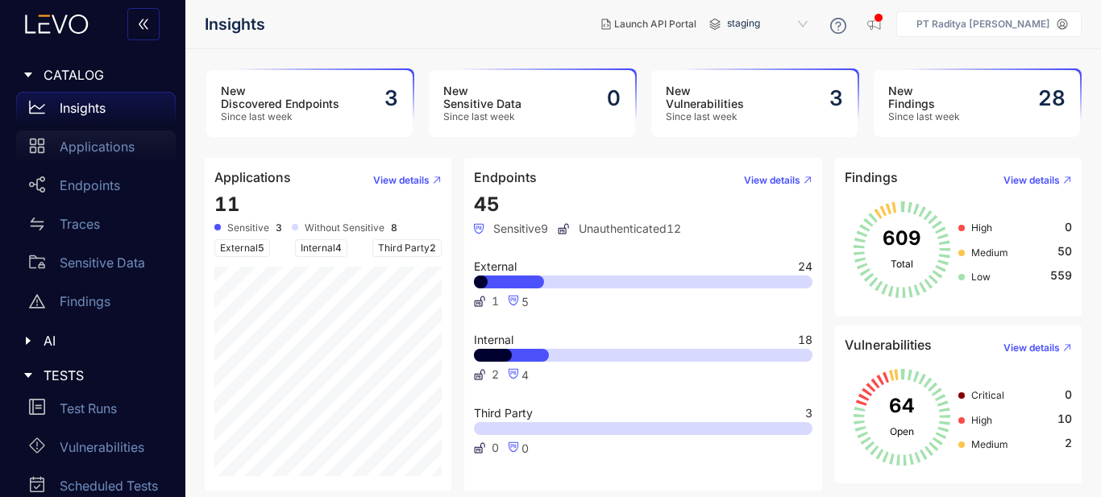
click at [75, 147] on p "Applications" at bounding box center [97, 146] width 75 height 15
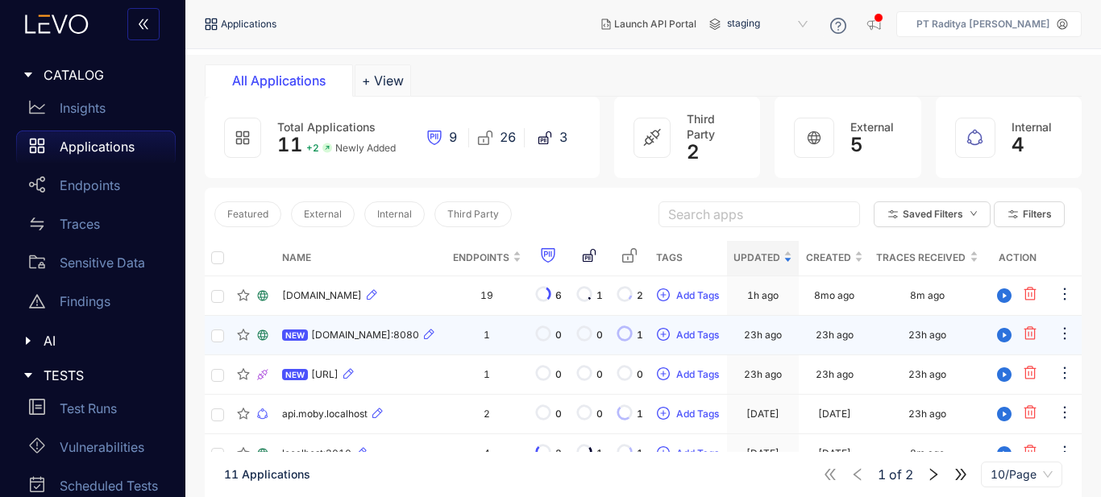
scroll to position [297, 0]
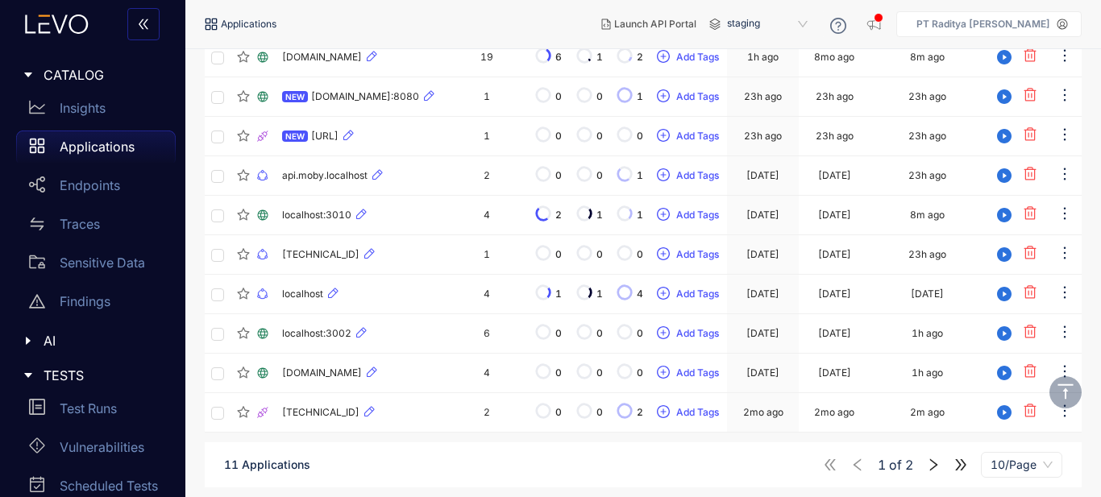
click at [933, 465] on icon "right" at bounding box center [933, 465] width 15 height 15
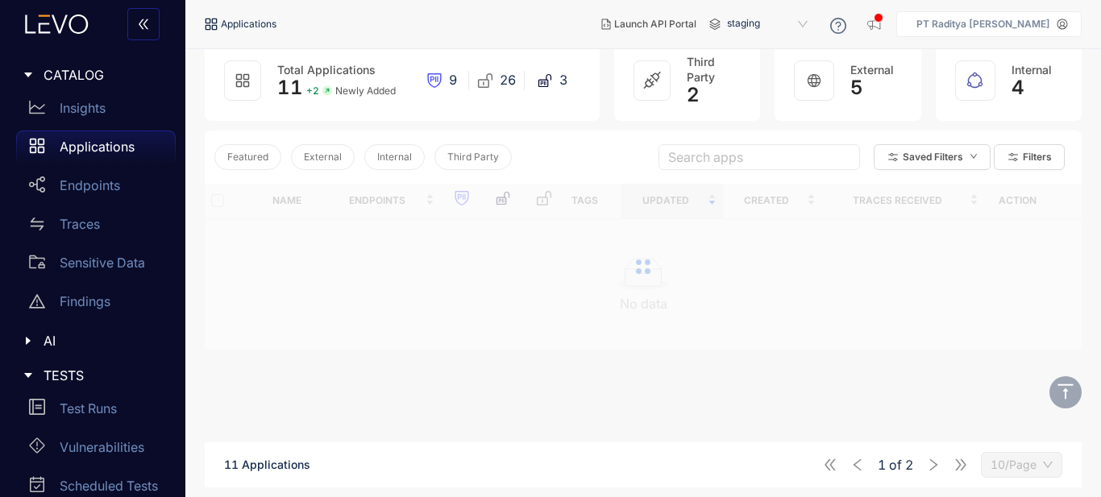
scroll to position [115, 0]
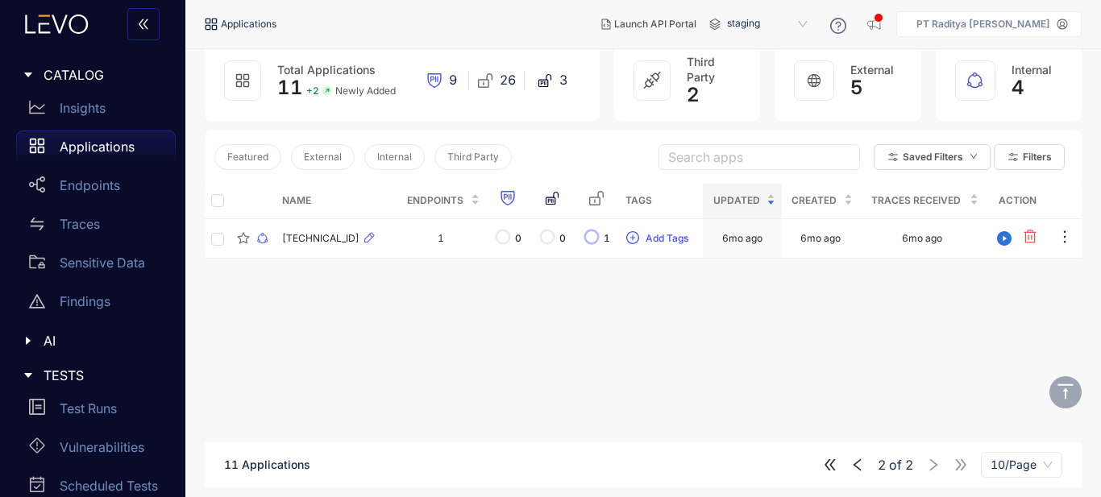
click at [851, 463] on icon "left" at bounding box center [857, 465] width 15 height 15
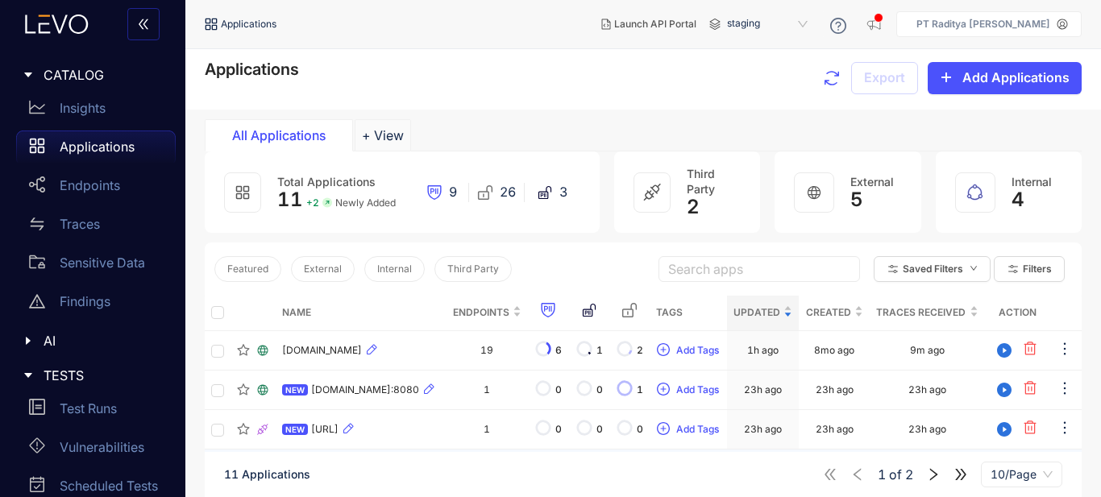
scroll to position [0, 0]
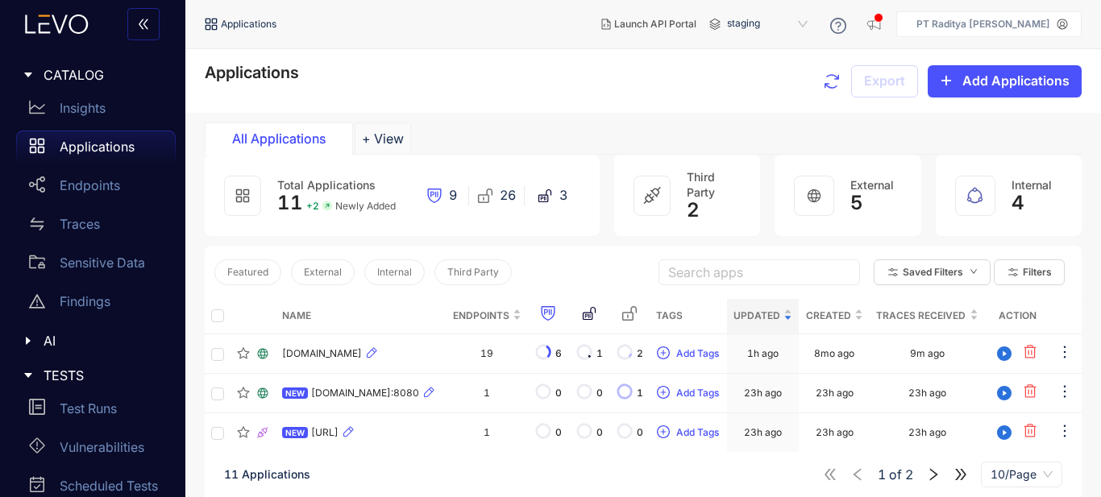
click at [290, 191] on span "11" at bounding box center [290, 202] width 26 height 23
click at [314, 206] on span "+ 2" at bounding box center [312, 206] width 13 height 11
click at [355, 210] on span "Newly Added" at bounding box center [365, 206] width 60 height 11
click at [1059, 83] on span "Add Applications" at bounding box center [1015, 80] width 107 height 15
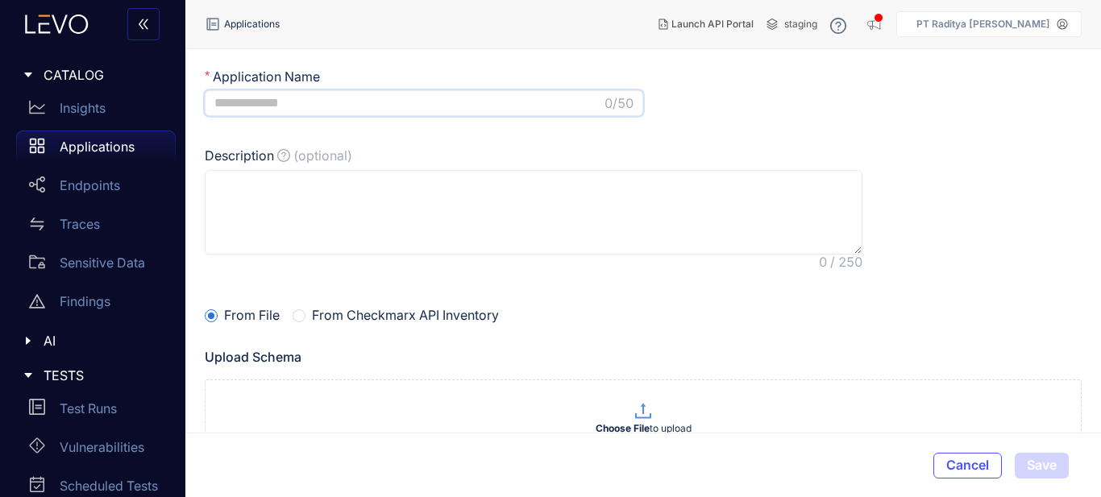
click at [373, 102] on input "Application Name" at bounding box center [407, 103] width 387 height 15
click at [102, 147] on p "Applications" at bounding box center [97, 146] width 75 height 15
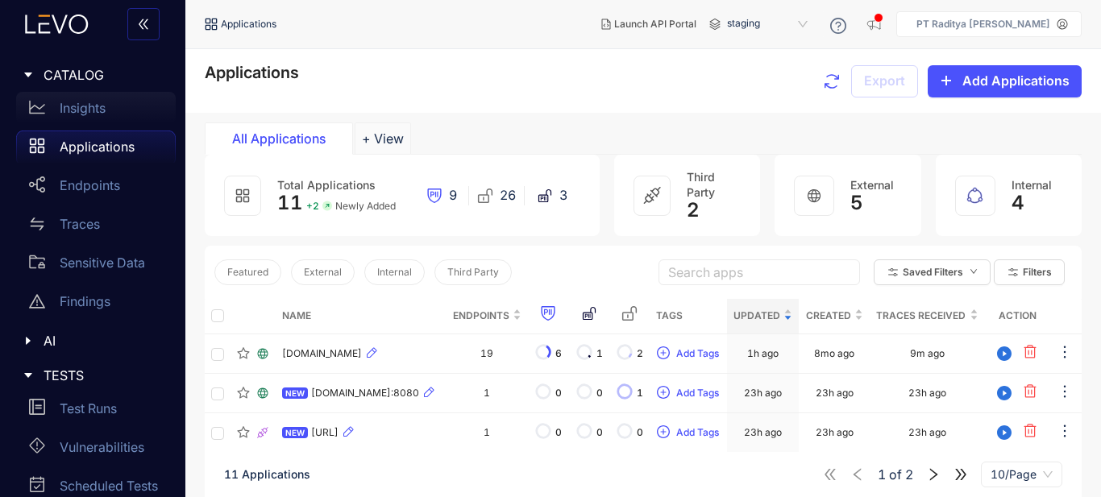
click at [114, 110] on div "Insights" at bounding box center [96, 108] width 160 height 32
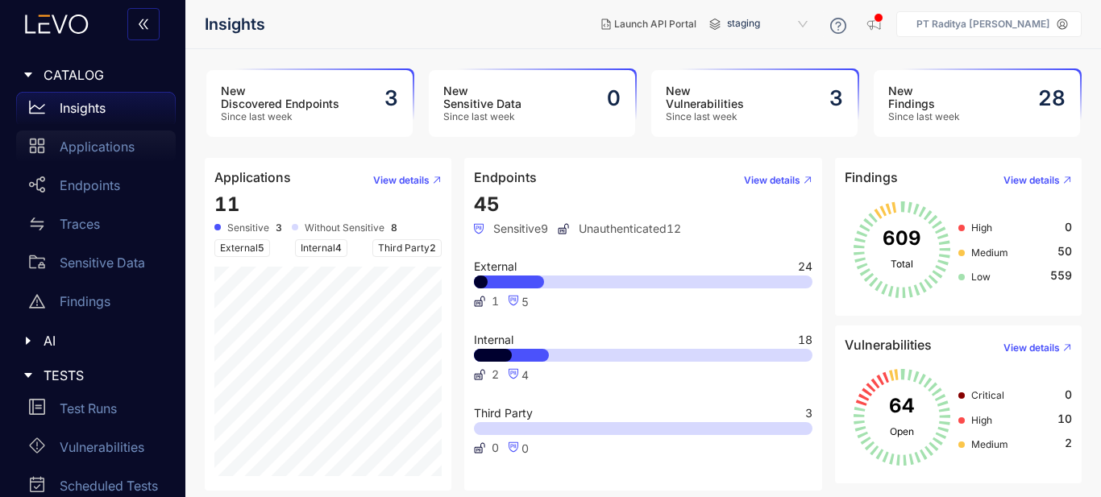
click at [114, 156] on div "Applications" at bounding box center [96, 147] width 160 height 32
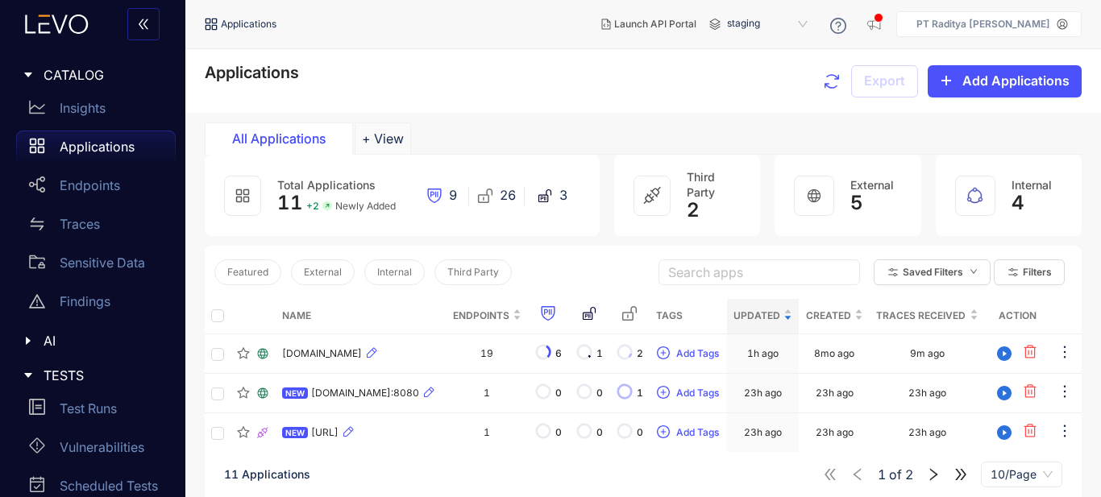
click at [1011, 23] on p "PT Raditya [PERSON_NAME]" at bounding box center [983, 24] width 134 height 11
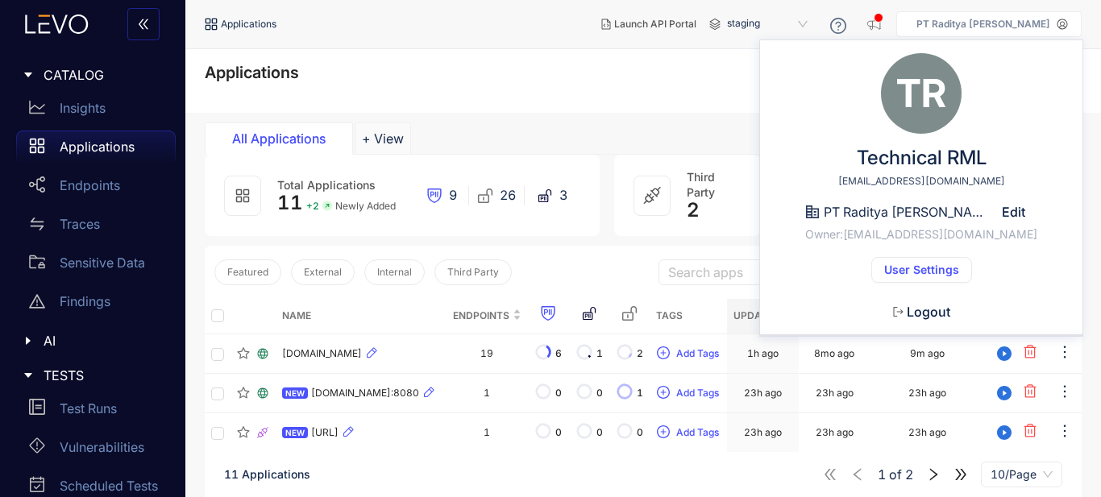
click at [945, 268] on span "User Settings" at bounding box center [921, 270] width 75 height 13
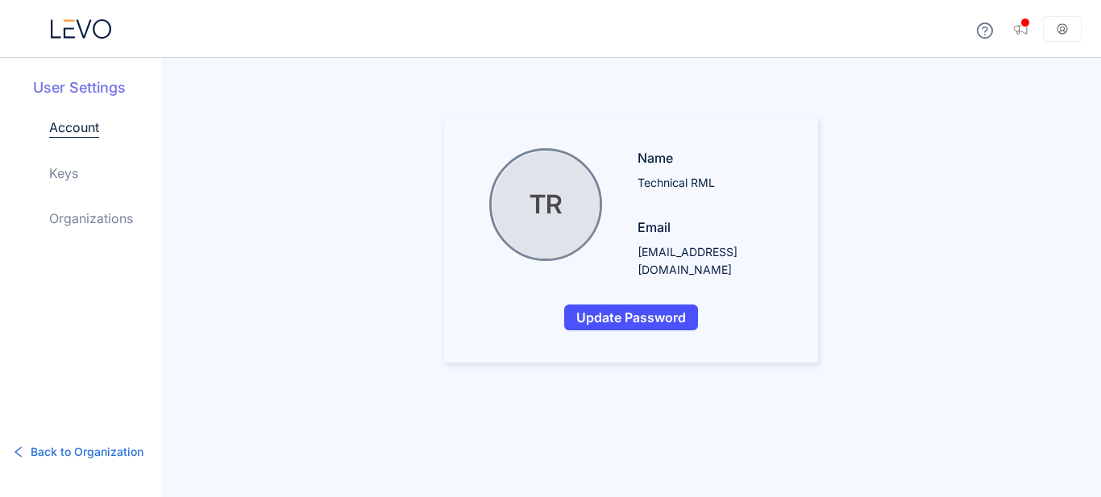
click at [77, 168] on link "Keys" at bounding box center [63, 173] width 29 height 19
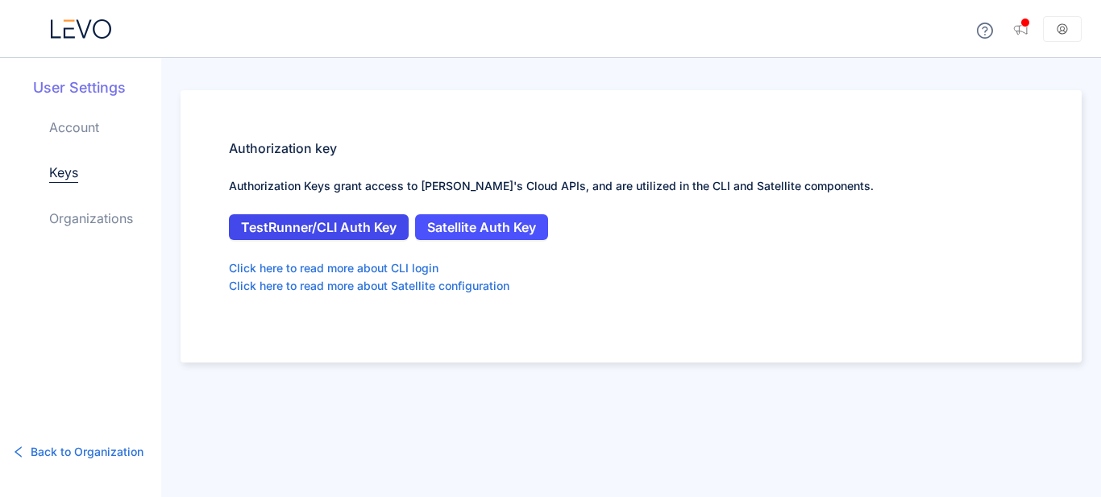
click at [379, 226] on span "TestRunner/CLI Auth Key" at bounding box center [319, 227] width 156 height 15
click at [376, 267] on link "Click here to read more about CLI login" at bounding box center [334, 269] width 210 height 18
click at [316, 231] on span "TestRunner/CLI Auth Key" at bounding box center [319, 227] width 156 height 15
click at [359, 218] on button "TestRunner/CLI Auth Key" at bounding box center [319, 227] width 180 height 26
click at [971, 300] on div "Authorization key Authorization Keys grant access to Levo's Cloud APIs, and are…" at bounding box center [631, 226] width 901 height 272
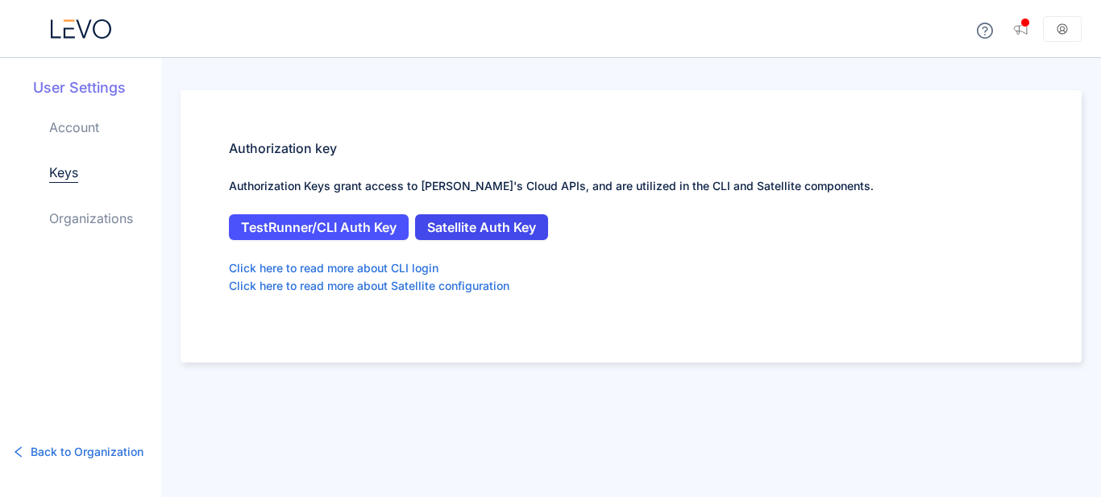
click at [499, 225] on span "Satellite Auth Key" at bounding box center [481, 227] width 109 height 15
click at [1003, 273] on div "Click here to read more about CLI login Click here to read more about Satellite…" at bounding box center [631, 277] width 804 height 35
click at [113, 218] on link "Organizations" at bounding box center [91, 218] width 84 height 19
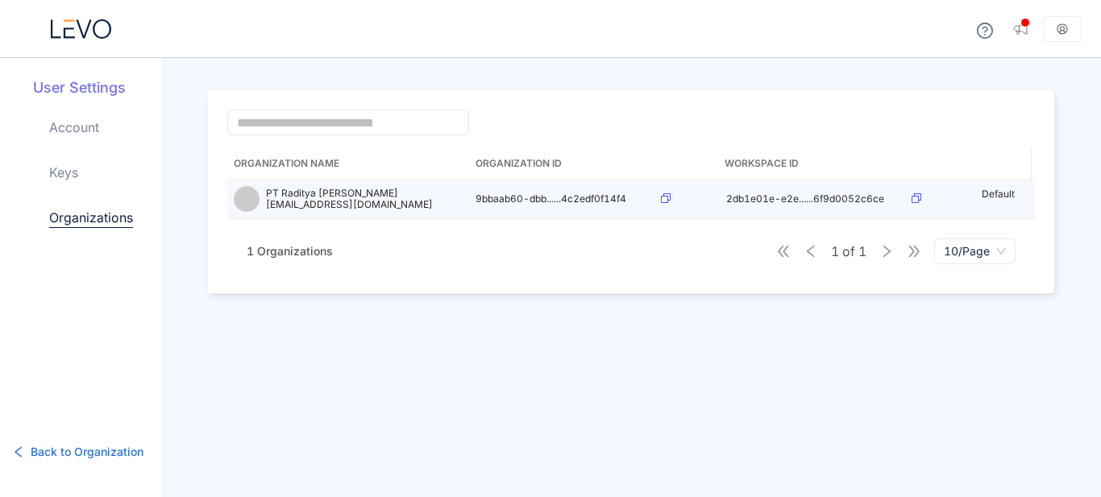
click at [664, 197] on icon at bounding box center [666, 198] width 10 height 10
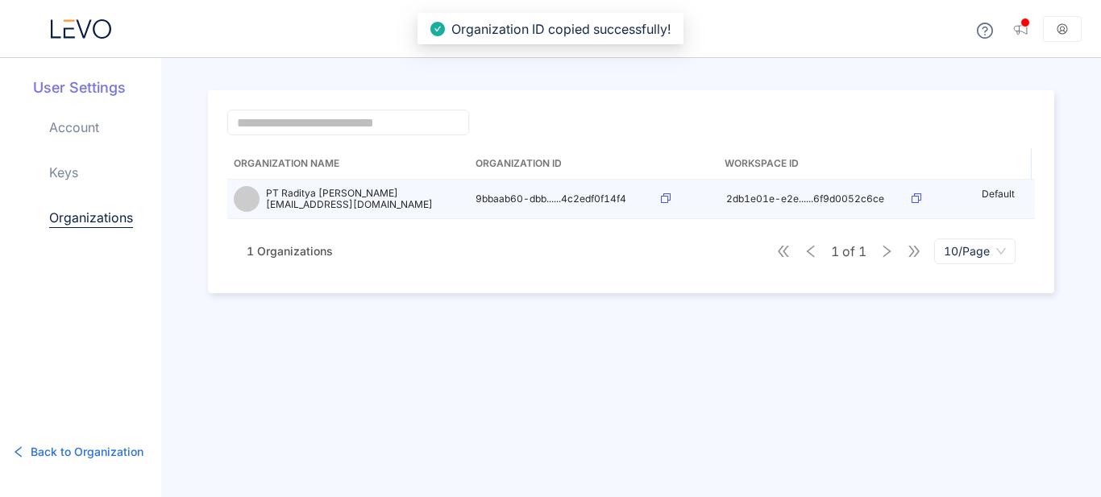
click at [663, 197] on icon at bounding box center [666, 198] width 10 height 10
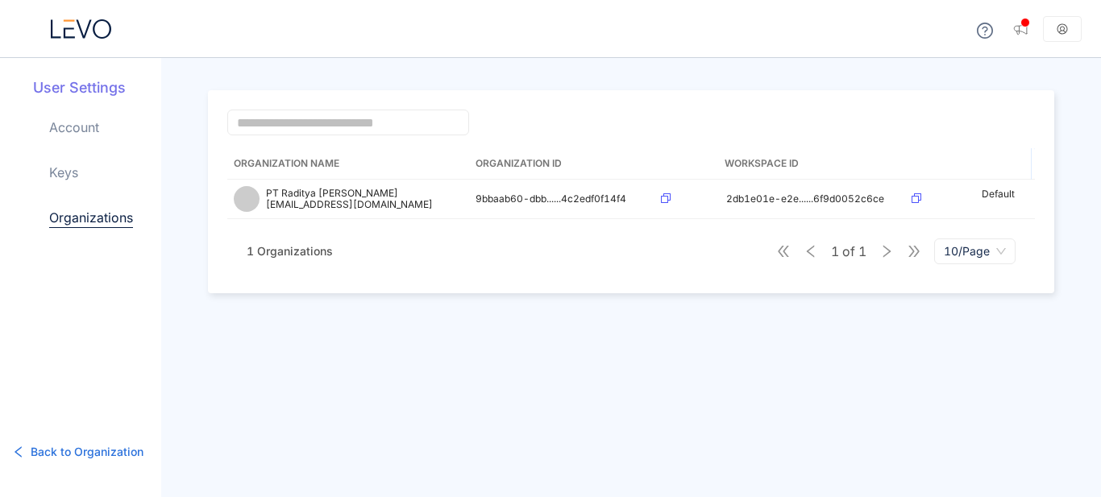
click at [73, 171] on link "Keys" at bounding box center [63, 172] width 29 height 19
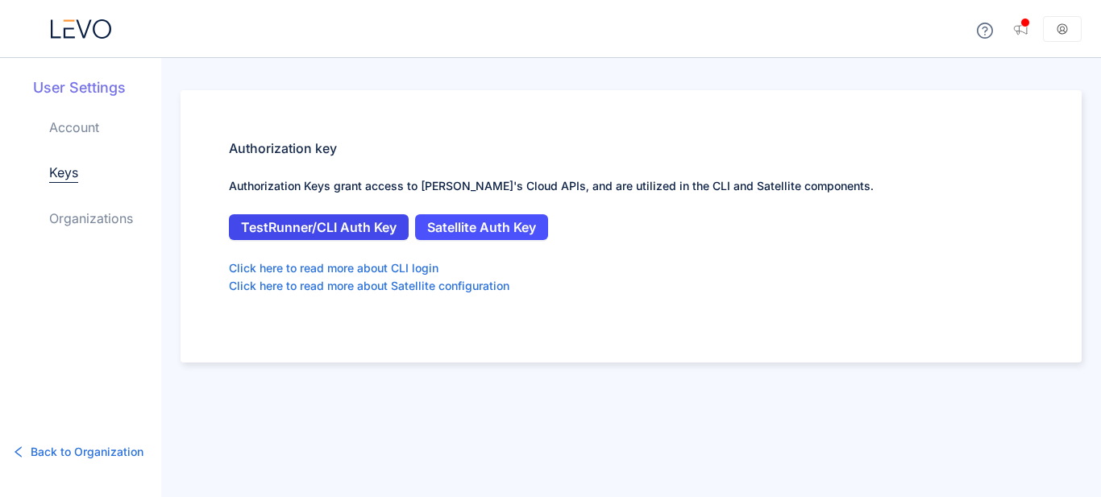
click at [344, 225] on span "TestRunner/CLI Auth Key" at bounding box center [319, 227] width 156 height 15
click at [111, 219] on link "Organizations" at bounding box center [91, 218] width 84 height 19
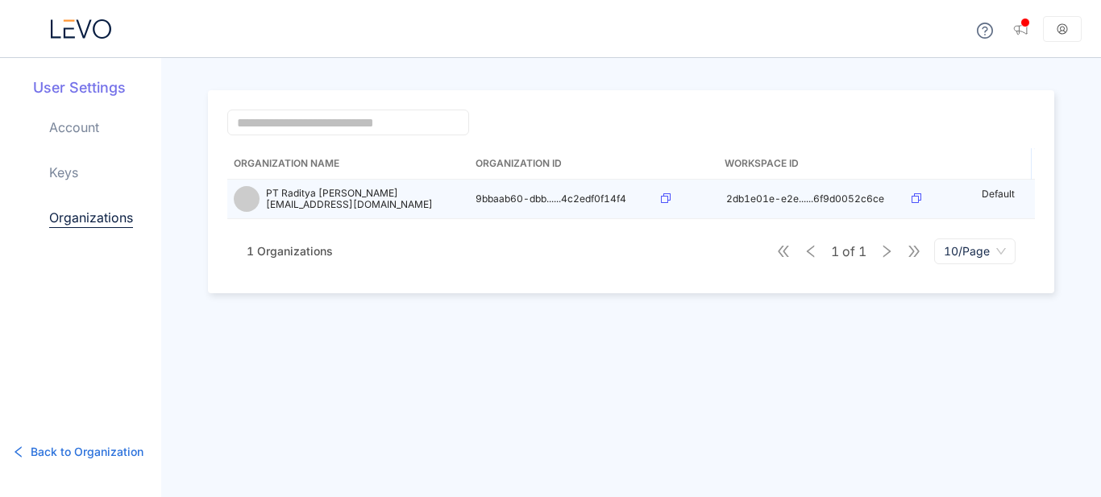
click at [663, 199] on icon at bounding box center [666, 198] width 10 height 10
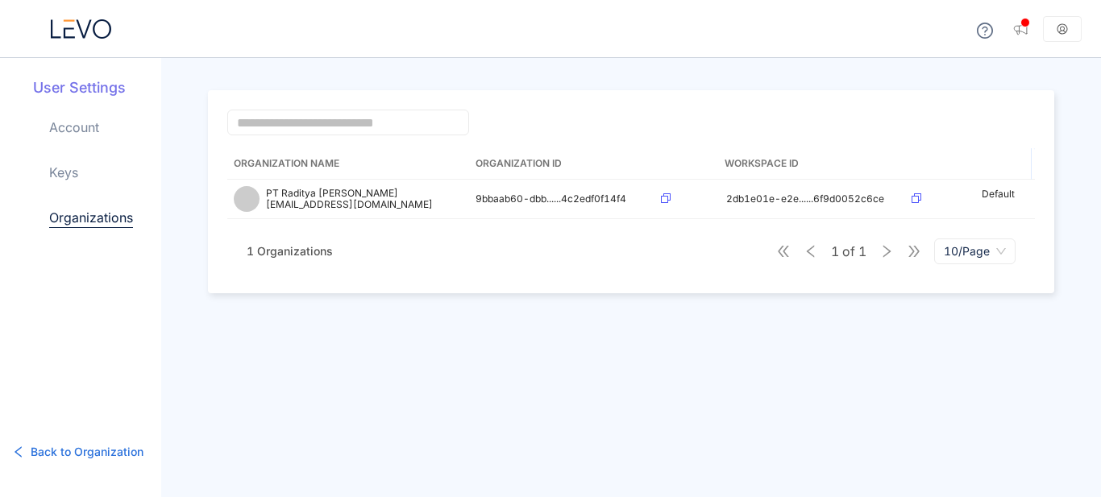
click at [64, 168] on link "Keys" at bounding box center [63, 172] width 29 height 19
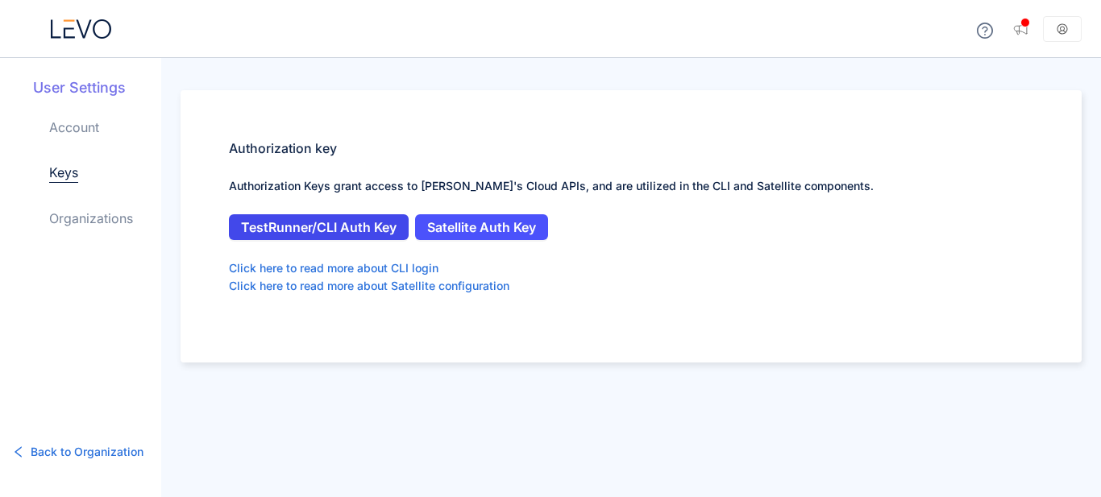
click at [373, 229] on span "TestRunner/CLI Auth Key" at bounding box center [319, 227] width 156 height 15
click at [93, 42] on div at bounding box center [80, 29] width 161 height 58
click at [77, 9] on div at bounding box center [80, 29] width 161 height 58
click at [78, 25] on icon at bounding box center [83, 28] width 15 height 19
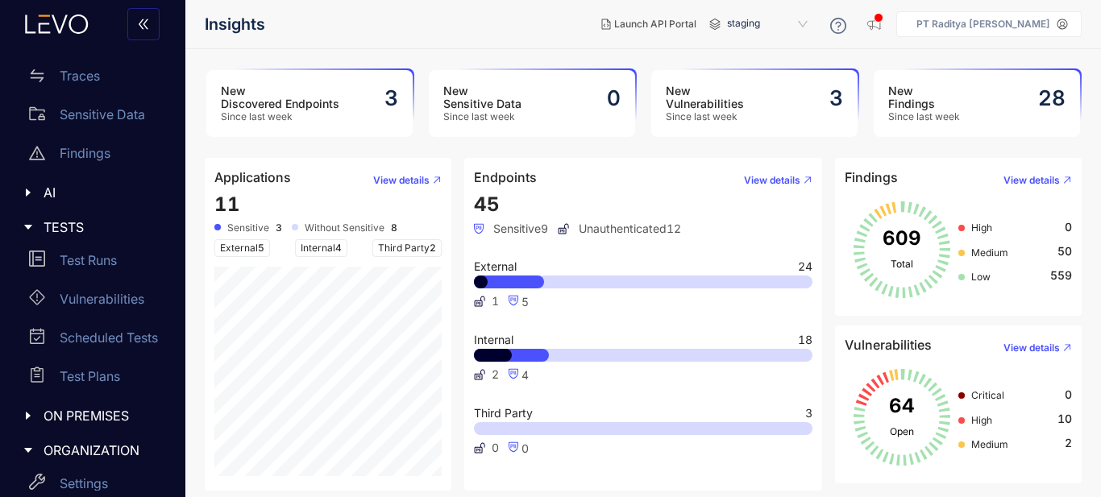
scroll to position [283, 0]
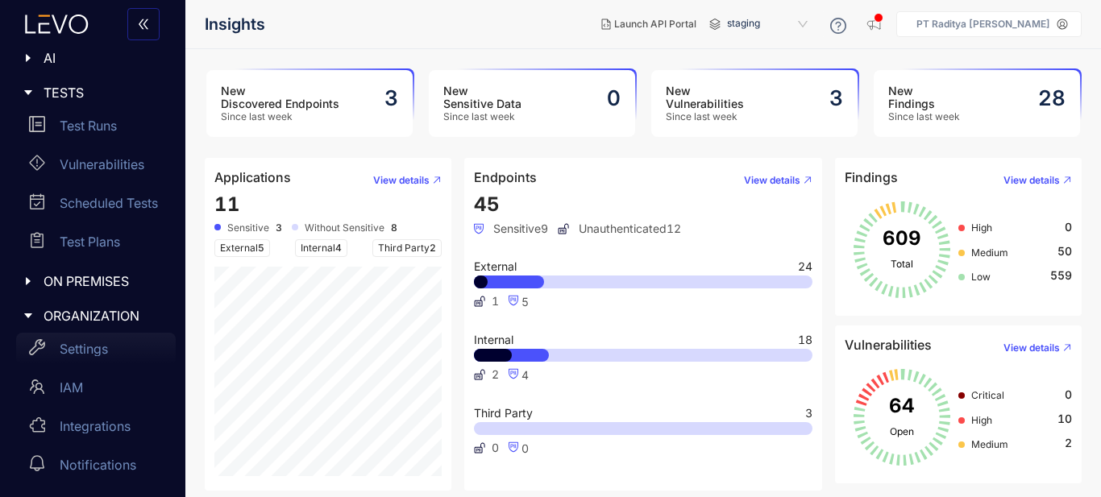
click at [108, 354] on p "Settings" at bounding box center [84, 349] width 48 height 15
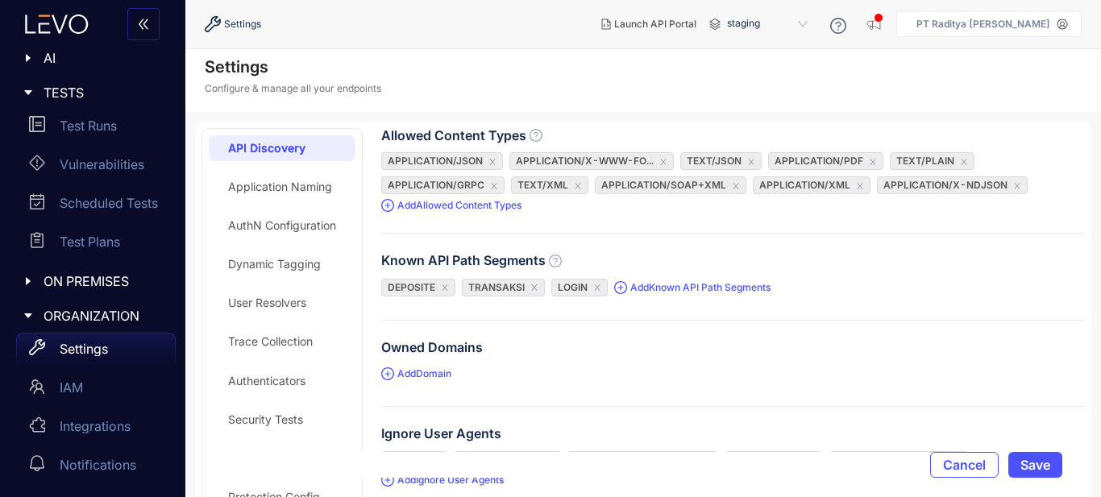
click at [99, 288] on span "ON PREMISES" at bounding box center [103, 281] width 119 height 15
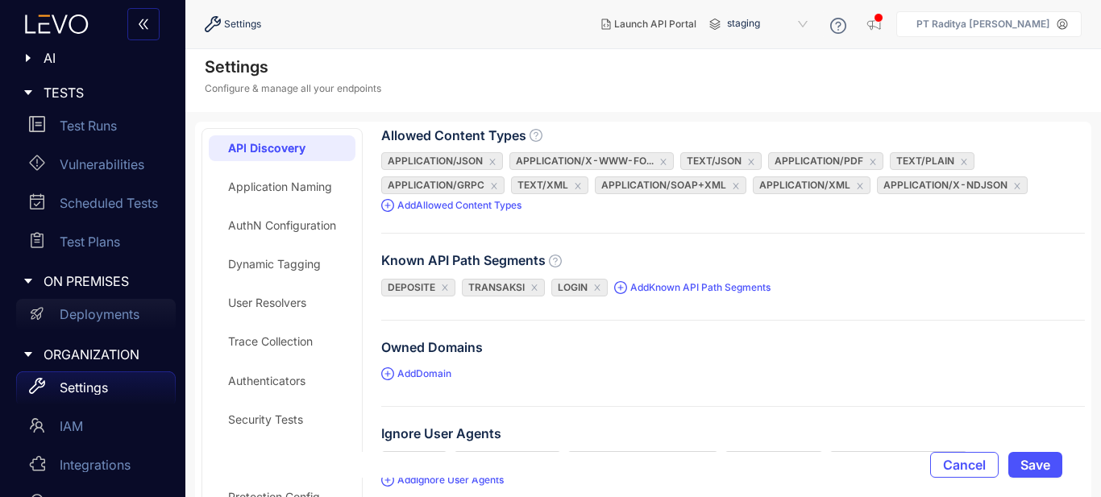
click at [126, 312] on p "Deployments" at bounding box center [100, 314] width 80 height 15
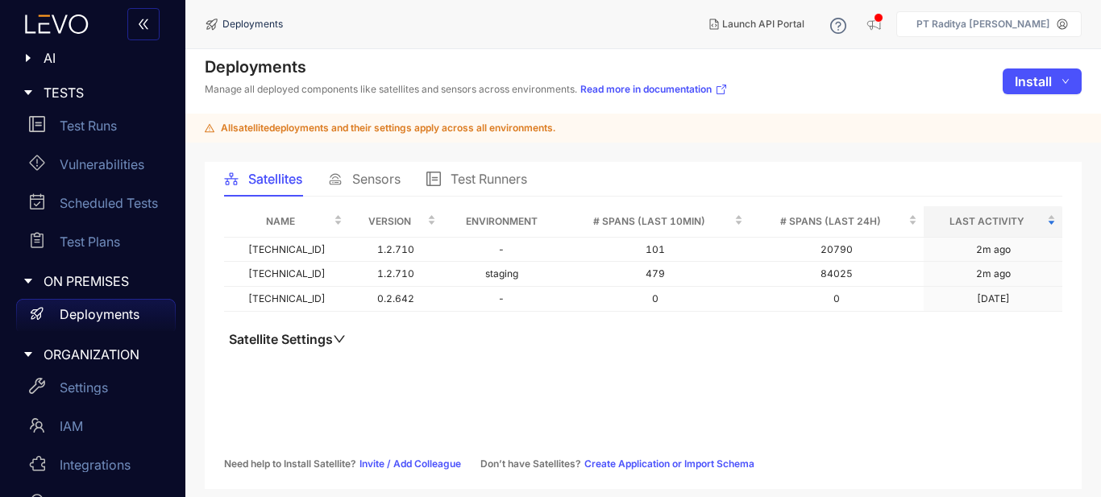
click at [371, 178] on span "Sensors" at bounding box center [376, 179] width 48 height 15
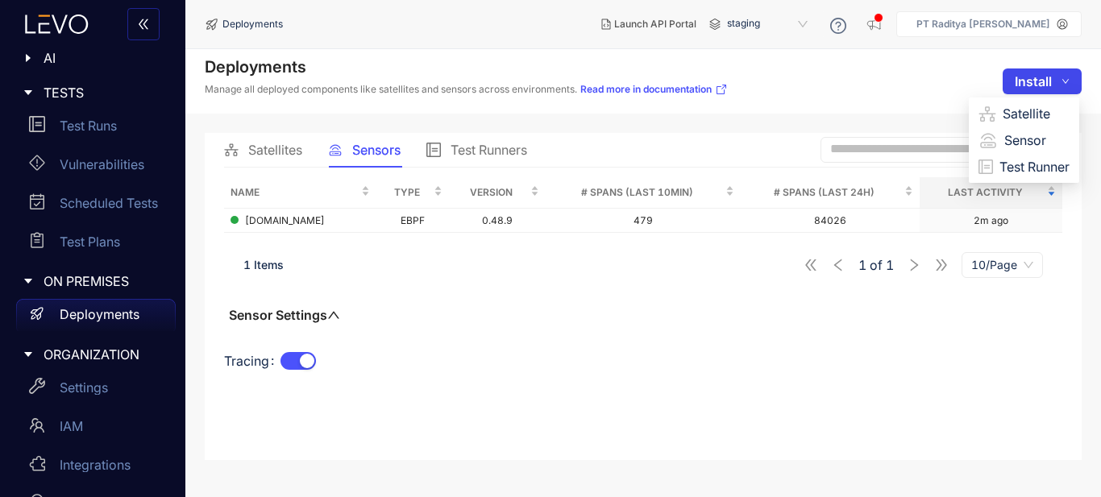
click at [1044, 81] on span "Install" at bounding box center [1033, 81] width 37 height 15
click at [1015, 135] on span "Sensor" at bounding box center [1036, 140] width 65 height 18
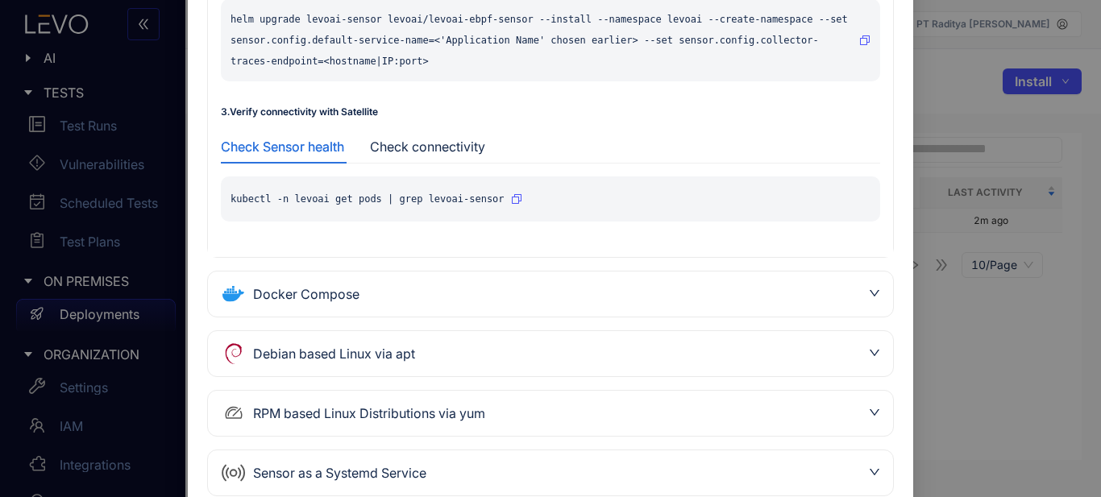
scroll to position [373, 0]
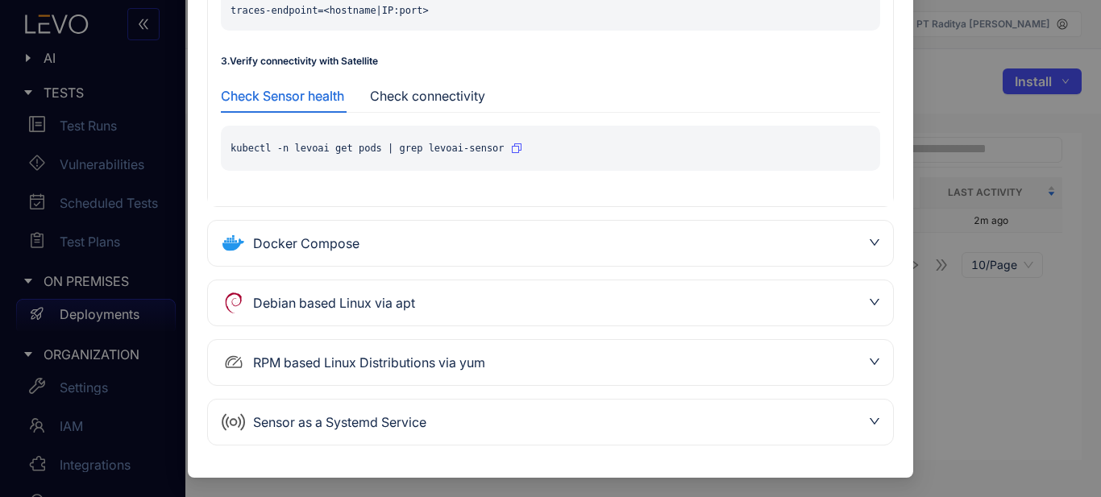
click at [863, 429] on div "Sensor as a Systemd Service" at bounding box center [550, 422] width 685 height 45
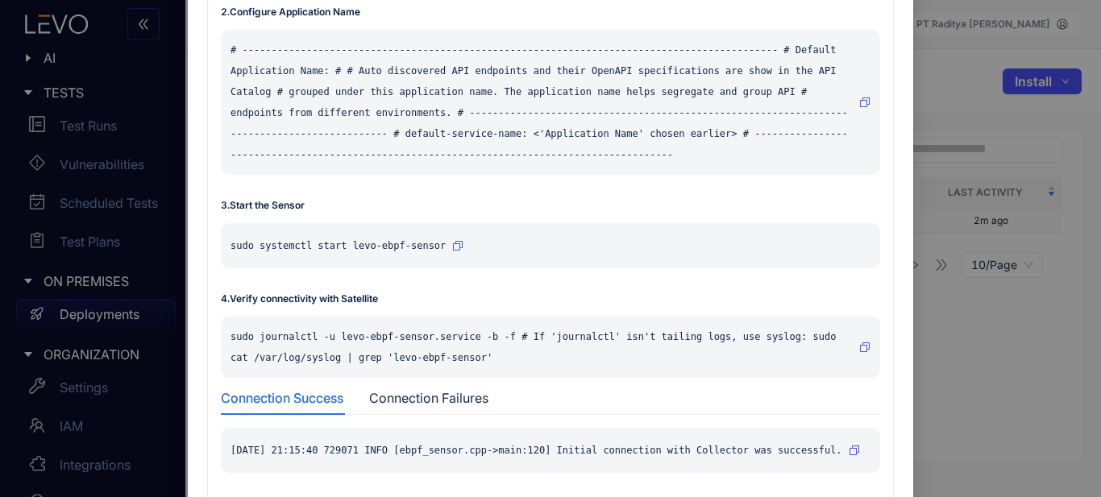
scroll to position [615, 0]
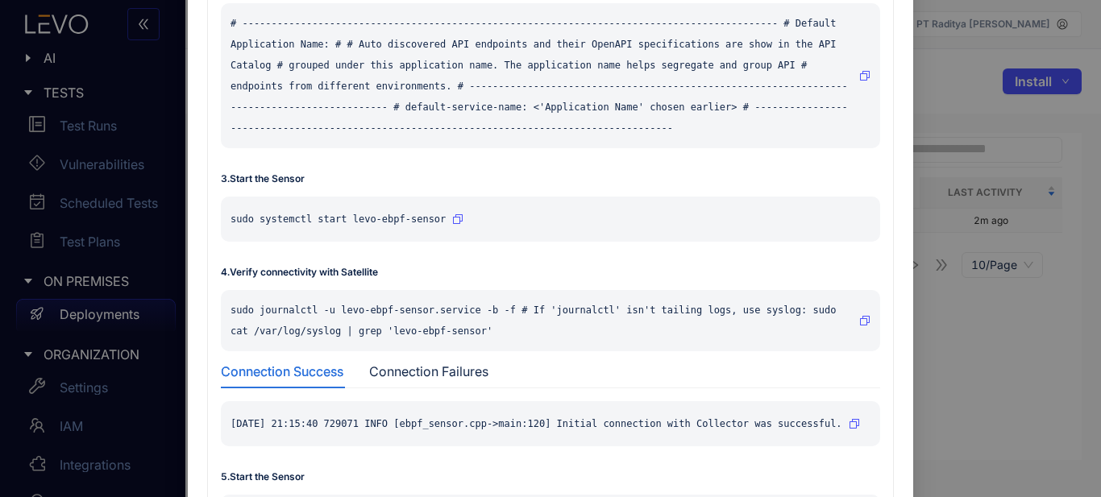
click at [866, 316] on icon "button" at bounding box center [865, 321] width 10 height 10
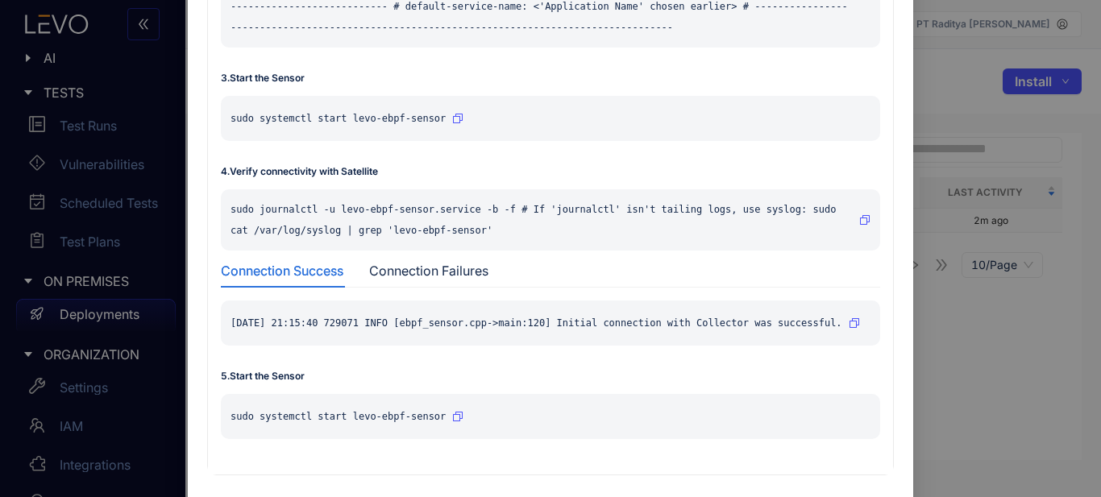
scroll to position [746, 0]
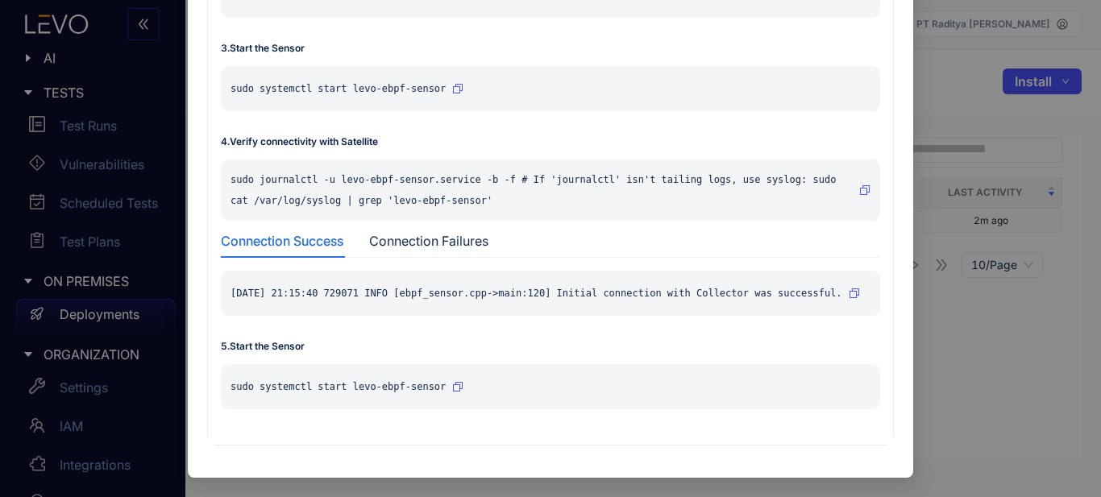
drag, startPoint x: 985, startPoint y: 401, endPoint x: 969, endPoint y: 267, distance: 134.8
click at [985, 400] on div "Install Sensor Kubernetes 1 . Install levoai Helm repo helm repo add levoai [UR…" at bounding box center [550, 248] width 1101 height 497
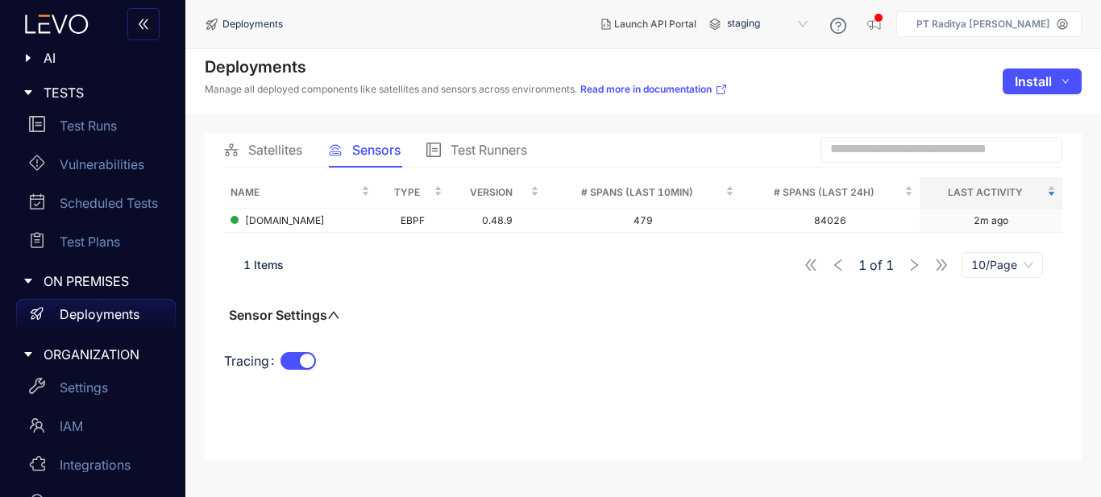
click at [361, 153] on span "Sensors" at bounding box center [376, 150] width 48 height 15
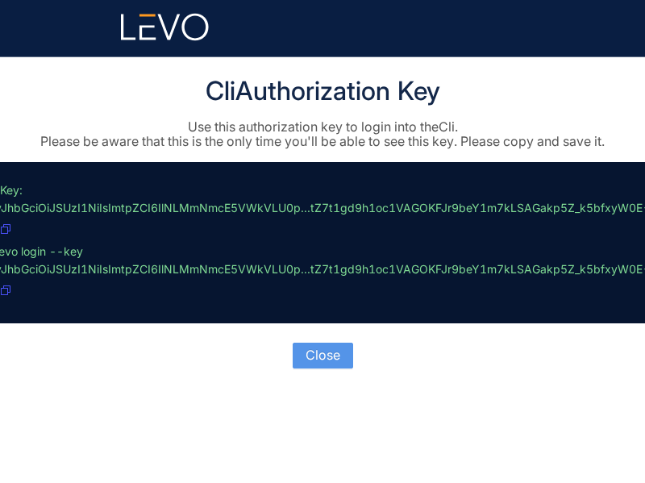
click at [309, 354] on span "Close" at bounding box center [322, 354] width 35 height 15
click at [72, 200] on p "// Key: eyJhbGciOiJSUzI1NiIsImtpZCI6IlNLMmNmcE5VWkVLU0p...tZ7t1gd9h1oc1VAGOKFJr…" at bounding box center [319, 242] width 661 height 123
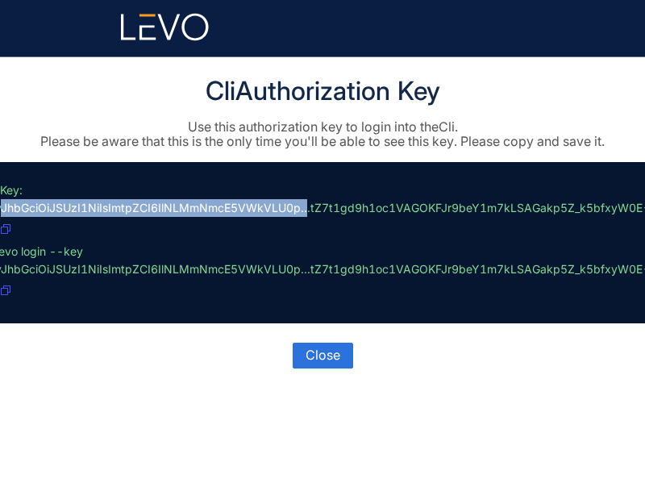
drag, startPoint x: 2, startPoint y: 208, endPoint x: 177, endPoint y: 222, distance: 176.2
click at [273, 209] on p "// Key: eyJhbGciOiJSUzI1NiIsImtpZCI6IlNLMmNmcE5VWkVLU0p...tZ7t1gd9h1oc1VAGOKFJr…" at bounding box center [319, 242] width 661 height 123
click at [7, 230] on icon "button" at bounding box center [6, 229] width 10 height 10
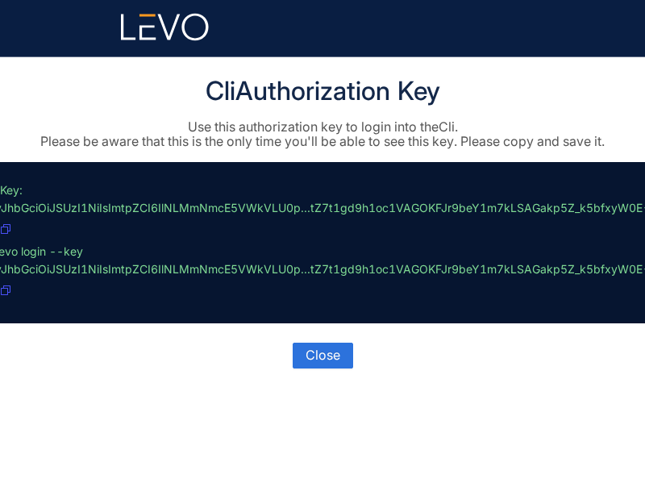
click at [4, 227] on icon "button" at bounding box center [6, 229] width 10 height 10
click at [8, 231] on icon "button" at bounding box center [6, 229] width 10 height 10
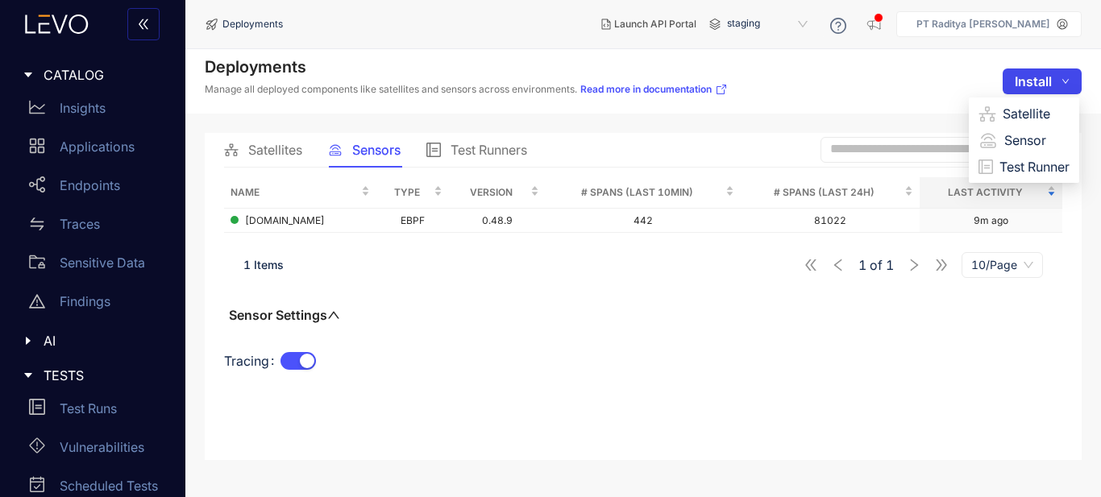
click at [1062, 80] on icon "down" at bounding box center [1065, 81] width 8 height 8
click at [1026, 136] on span "Sensor" at bounding box center [1036, 140] width 65 height 18
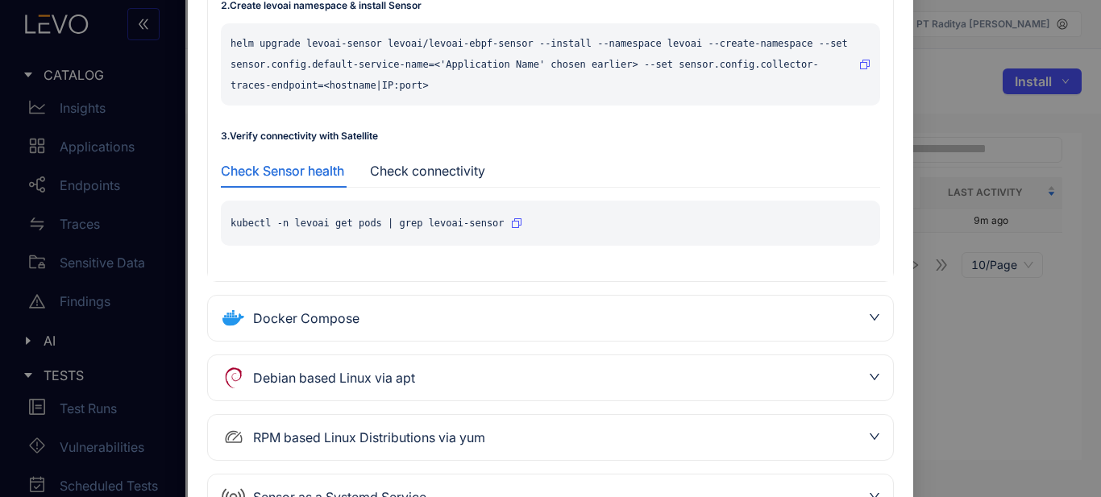
scroll to position [373, 0]
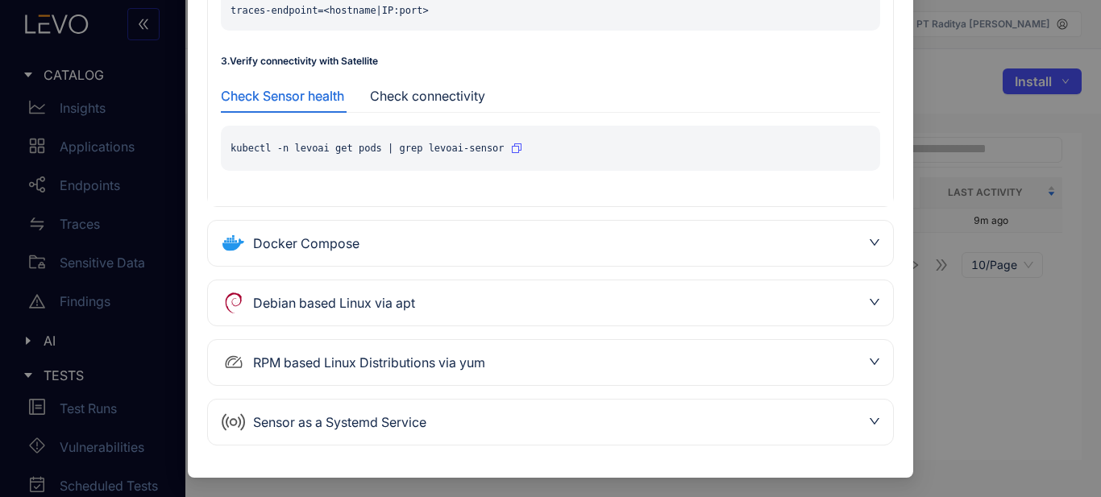
click at [633, 429] on div "Sensor as a Systemd Service" at bounding box center [541, 422] width 640 height 26
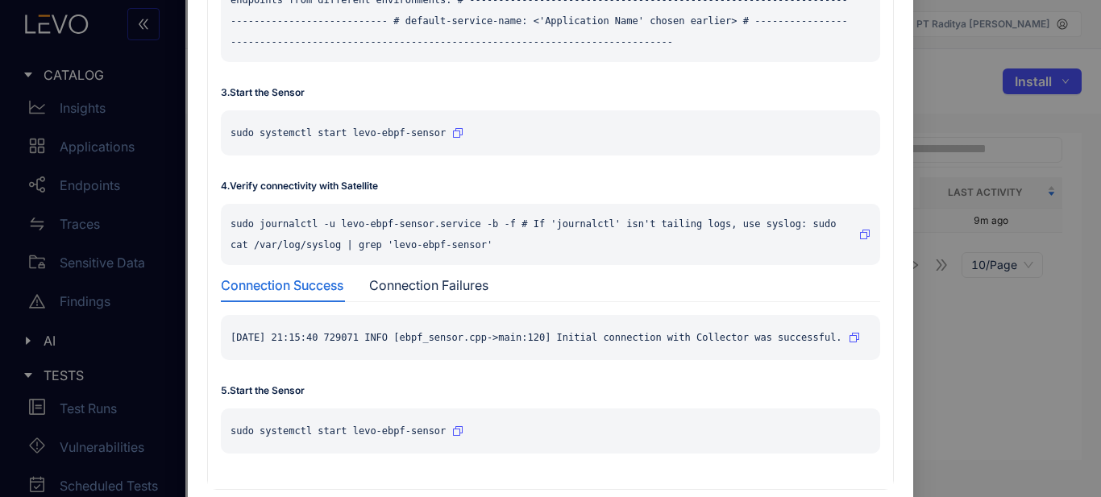
scroll to position [665, 0]
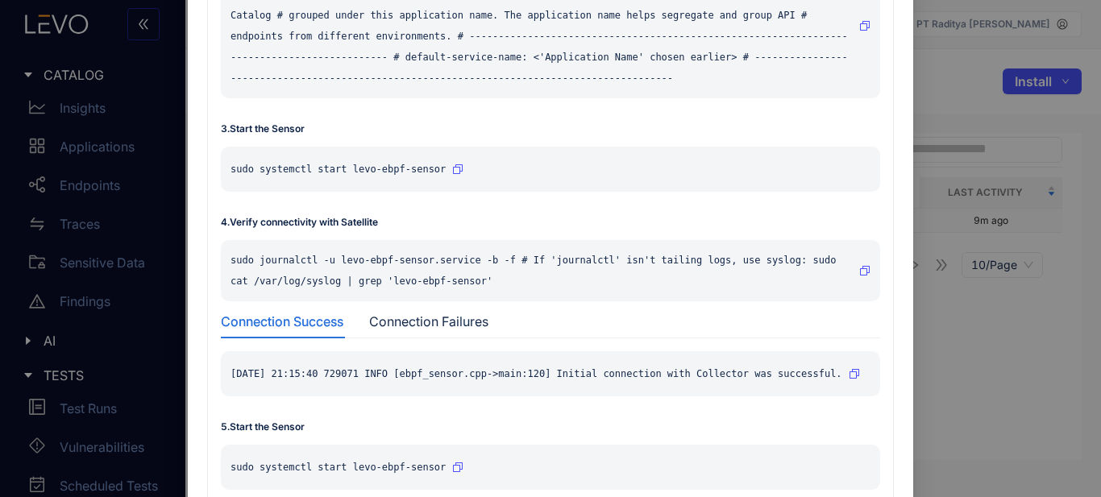
drag, startPoint x: 368, startPoint y: 200, endPoint x: 309, endPoint y: 239, distance: 71.1
drag, startPoint x: 309, startPoint y: 239, endPoint x: 791, endPoint y: 154, distance: 490.1
click at [791, 154] on div "sudo systemctl start levo-ebpf-sensor" at bounding box center [550, 169] width 659 height 45
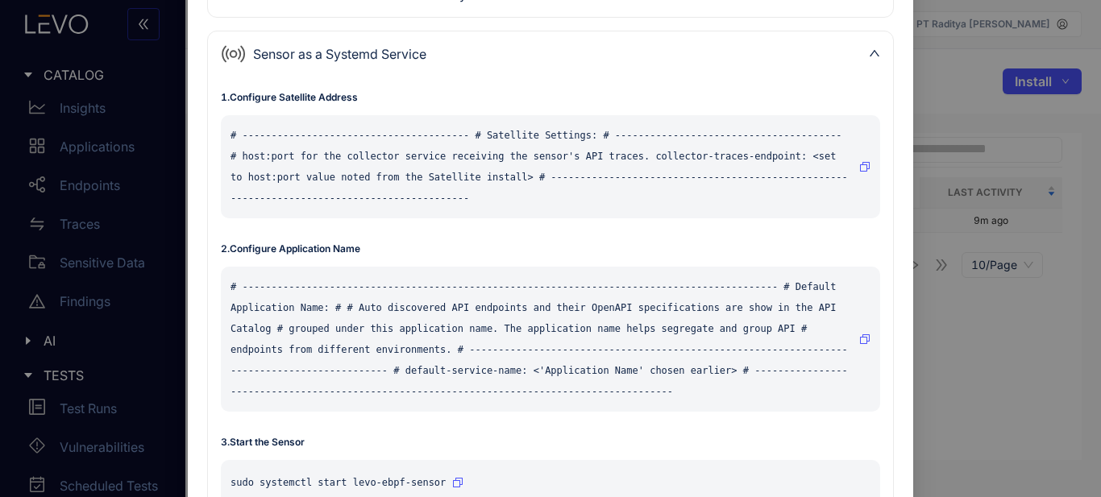
scroll to position [0, 0]
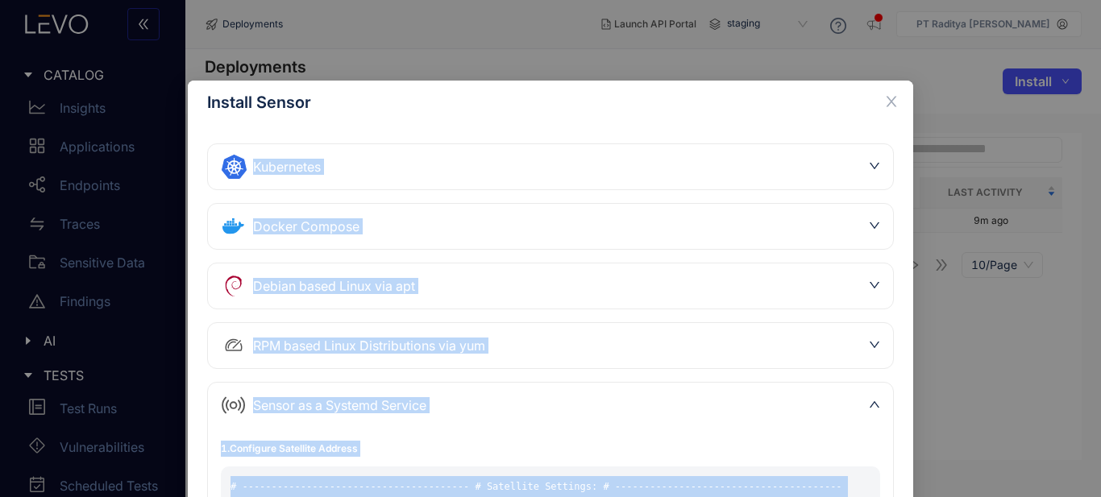
drag, startPoint x: 438, startPoint y: 255, endPoint x: 802, endPoint y: 464, distance: 419.9
